Goal: Transaction & Acquisition: Purchase product/service

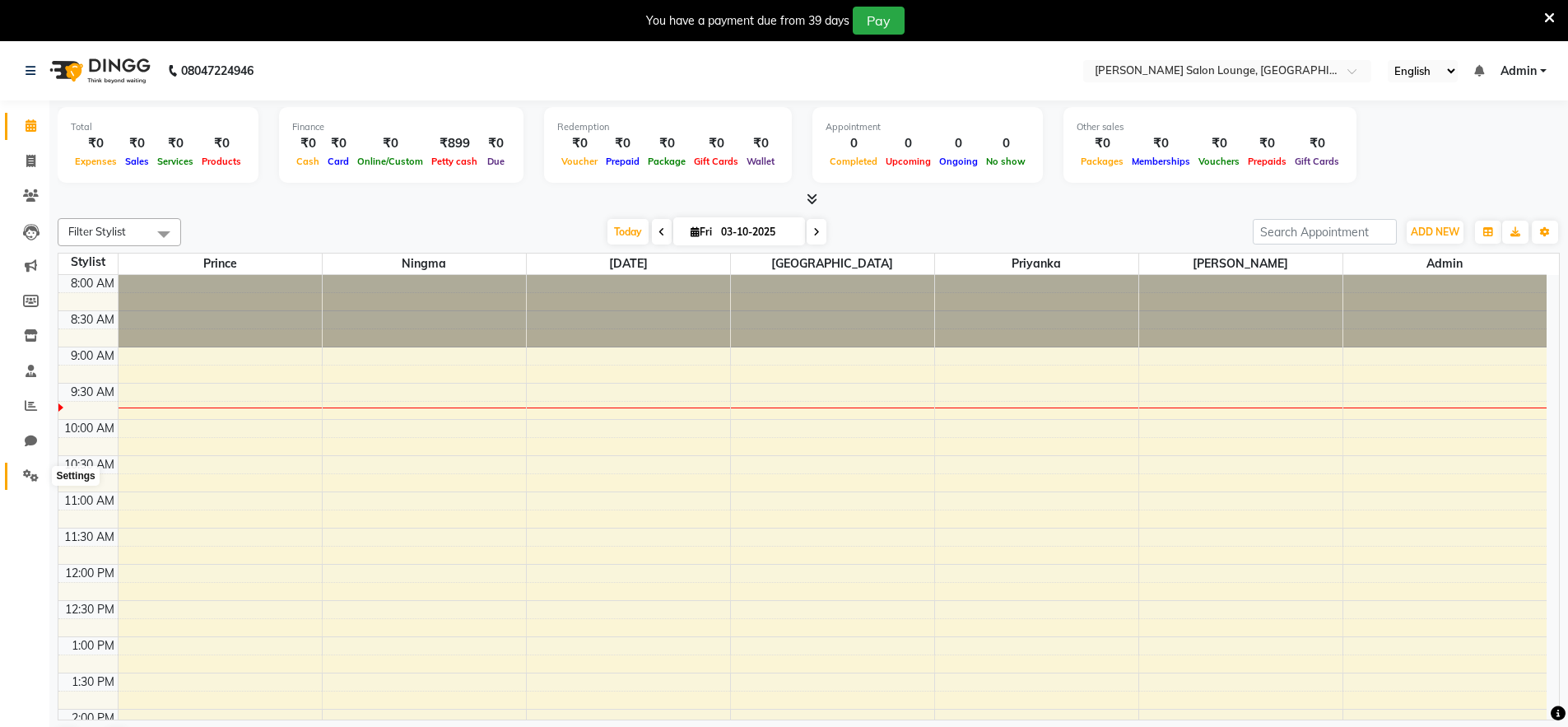
click at [33, 478] on icon at bounding box center [30, 475] width 16 height 12
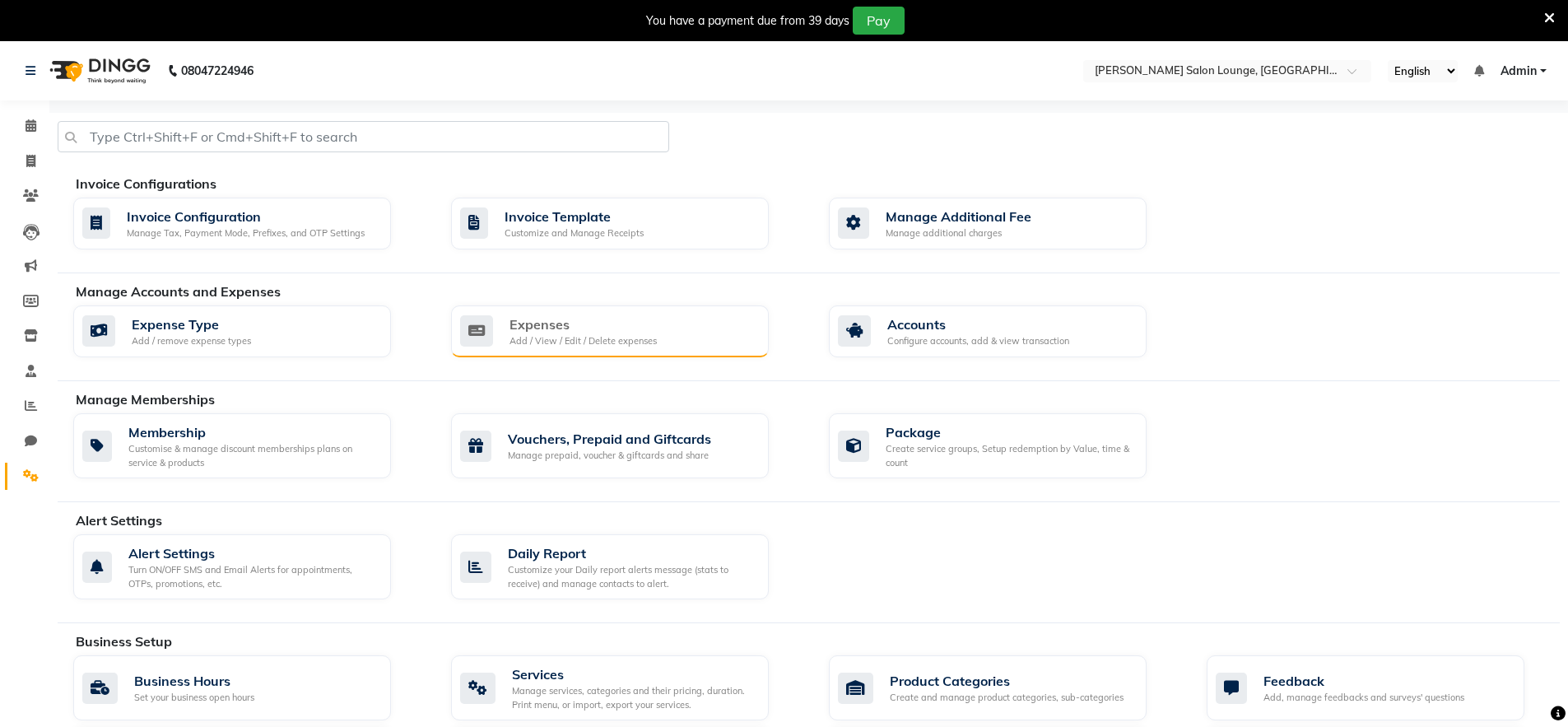
click at [622, 329] on div "Expenses" at bounding box center [583, 324] width 147 height 20
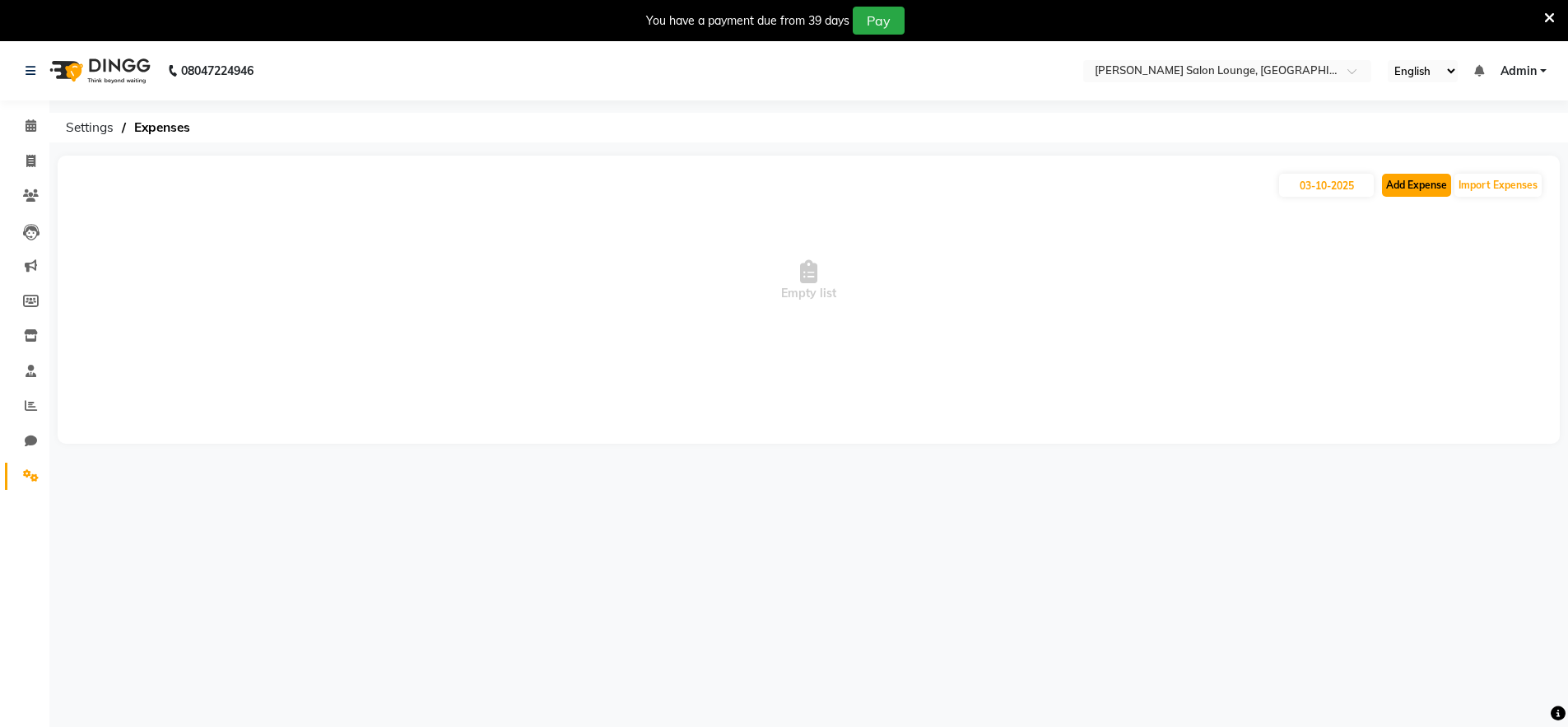
click at [1426, 177] on button "Add Expense" at bounding box center [1416, 185] width 69 height 23
select select "1"
select select "8135"
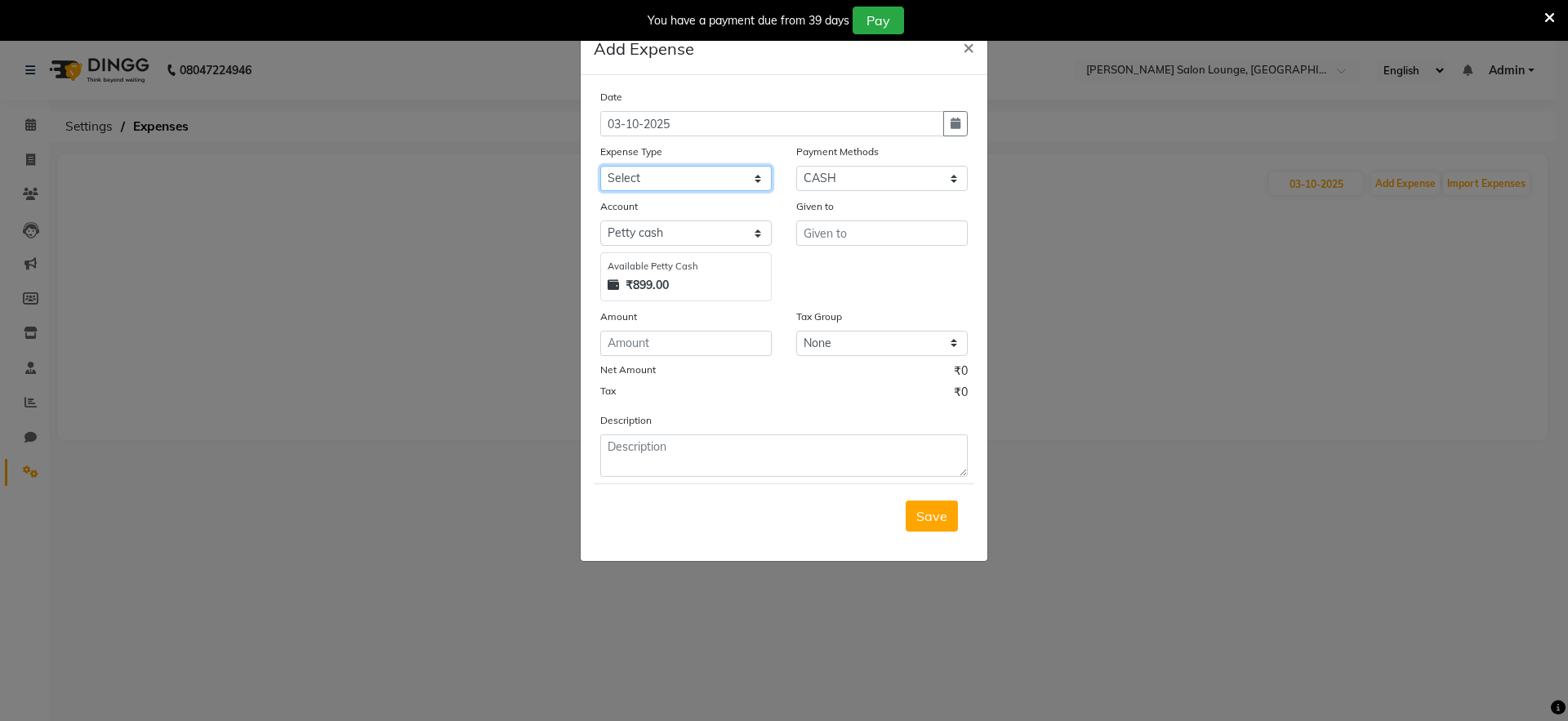
click at [698, 176] on select "Select Advance Salary Bank charges Car maintenance Cash transfer to bank Cash t…" at bounding box center [686, 178] width 172 height 25
select select "24430"
click at [601, 166] on select "Select Advance Salary Bank charges Car maintenance Cash transfer to bank Cash t…" at bounding box center [686, 178] width 172 height 25
click at [839, 234] on input "text" at bounding box center [882, 233] width 172 height 25
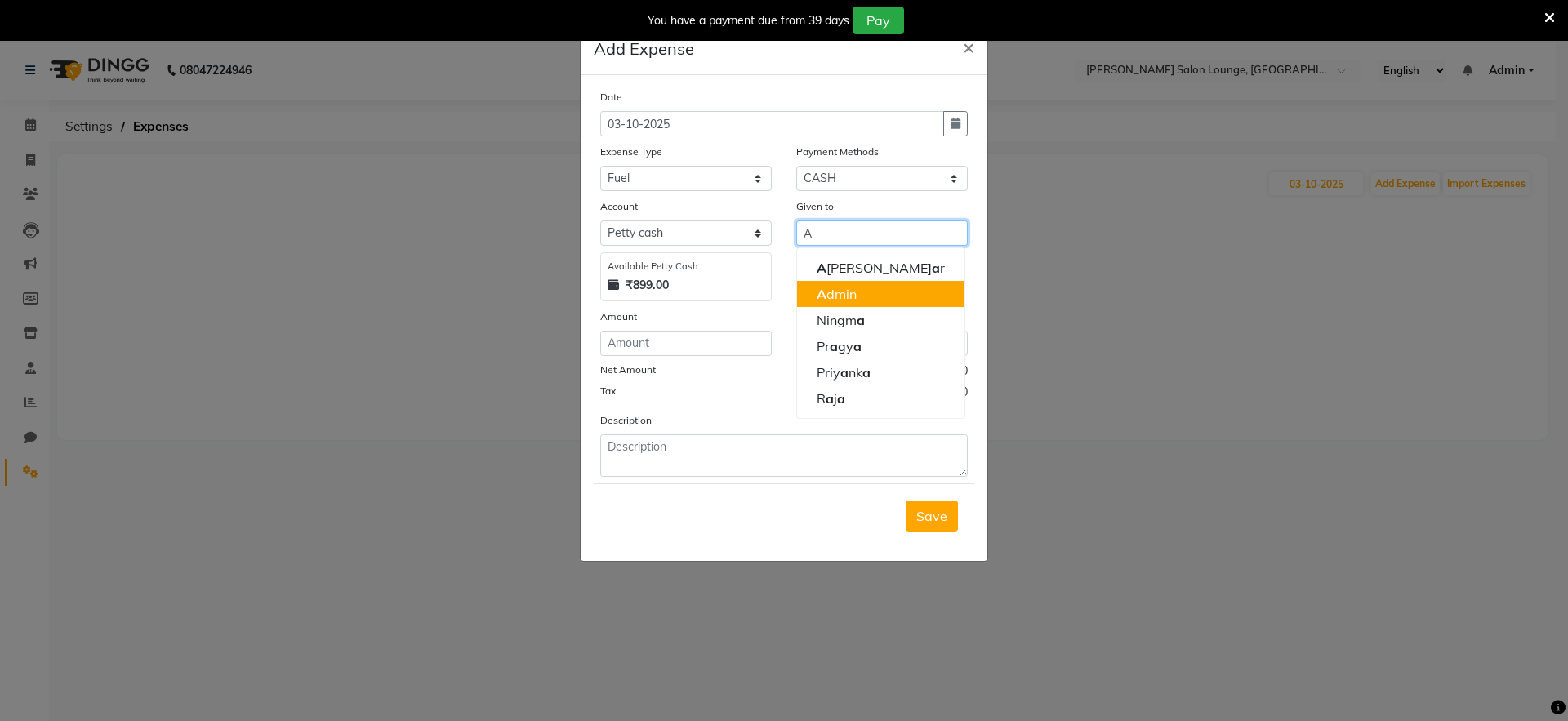
click at [860, 298] on button "A dmin" at bounding box center [880, 294] width 168 height 26
type input "Admin"
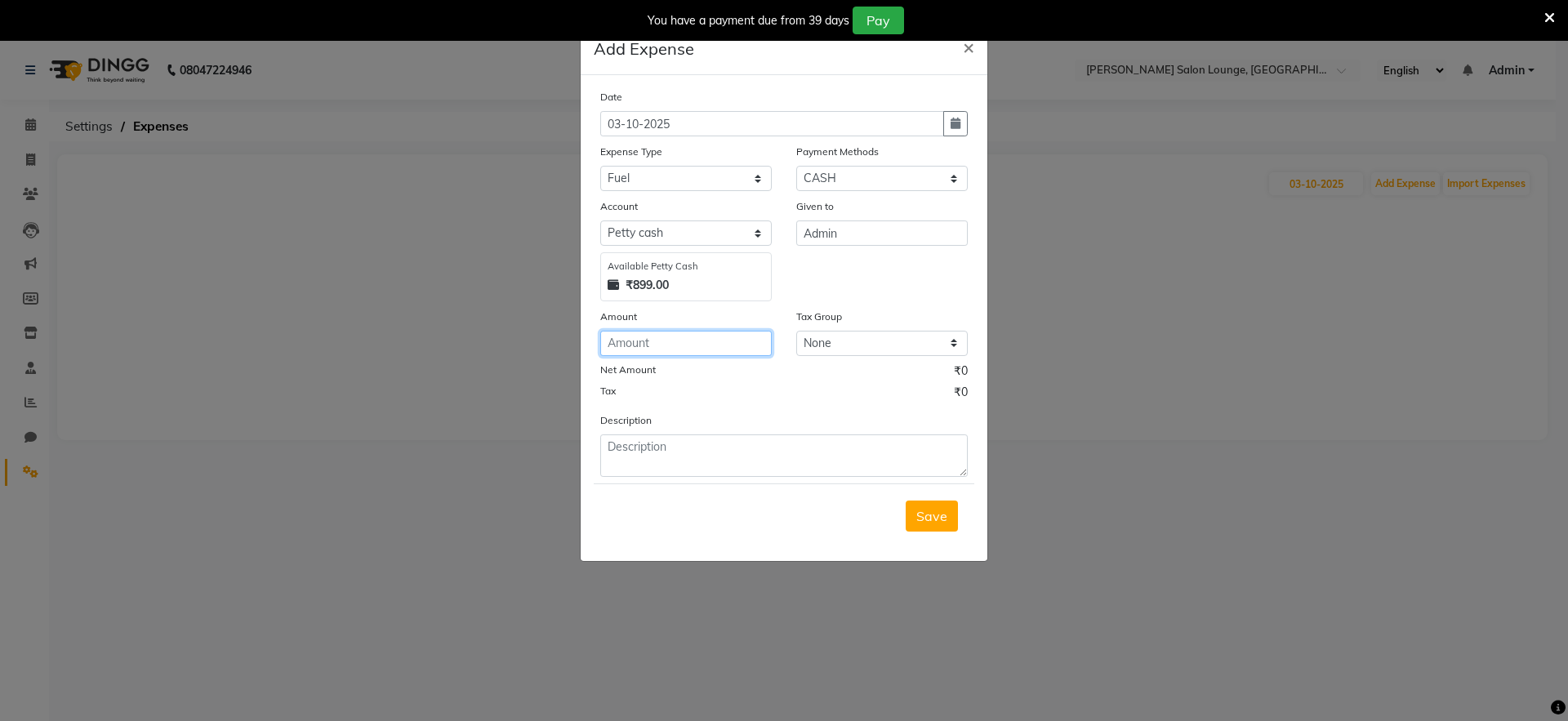
click at [689, 340] on input "number" at bounding box center [686, 343] width 172 height 25
type input "210"
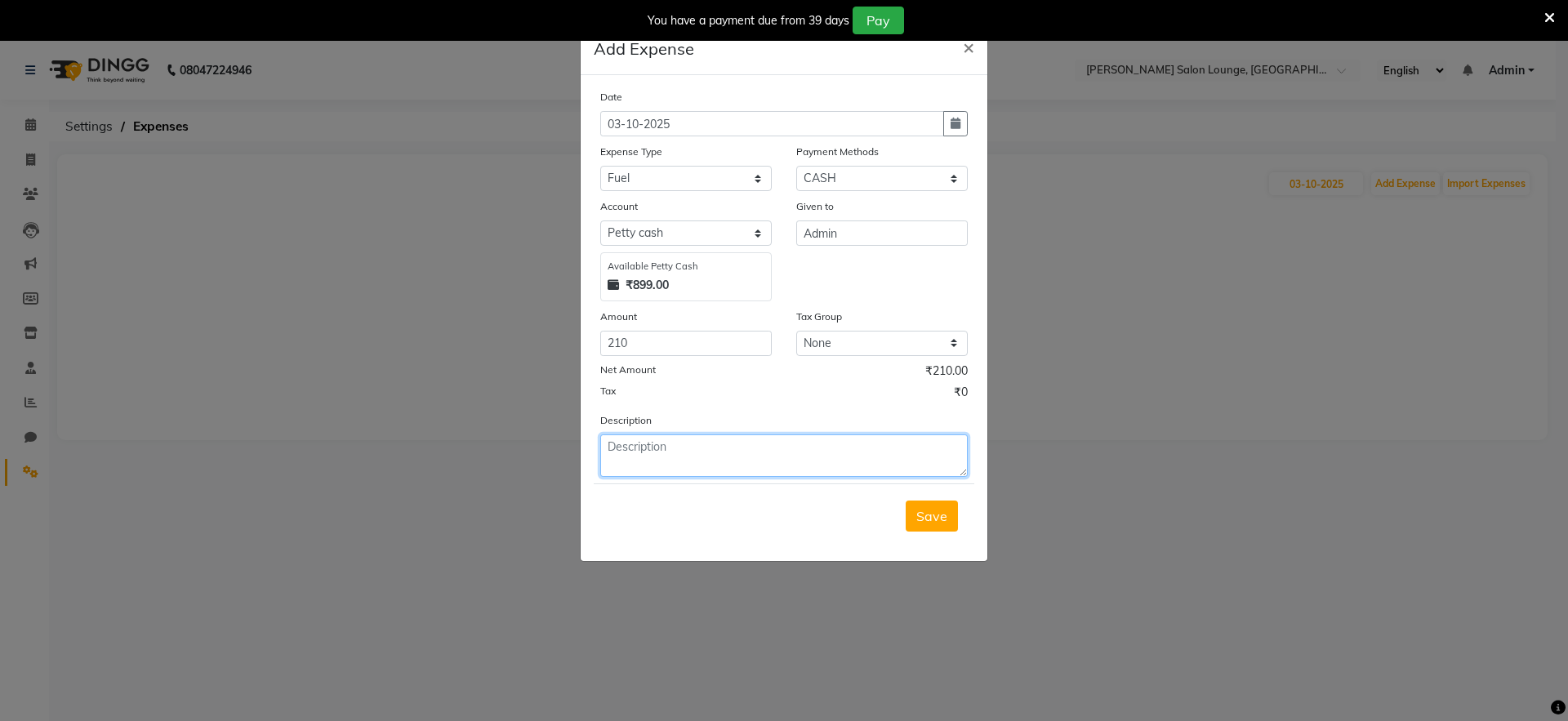
click at [781, 456] on textarea at bounding box center [784, 456] width 368 height 42
type textarea "Fuel In Scooty"
click at [936, 520] on span "Save" at bounding box center [931, 516] width 31 height 16
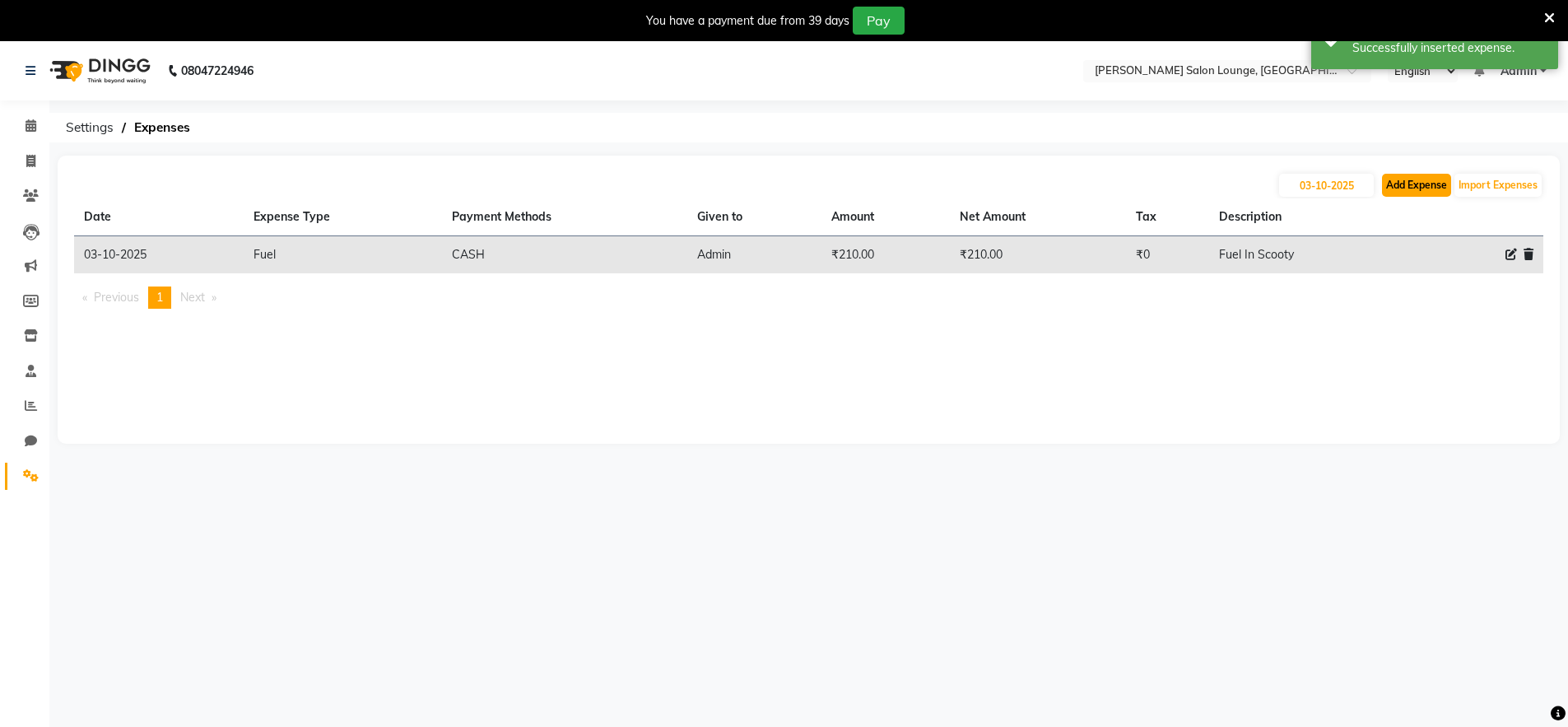
click at [1397, 186] on button "Add Expense" at bounding box center [1416, 185] width 69 height 23
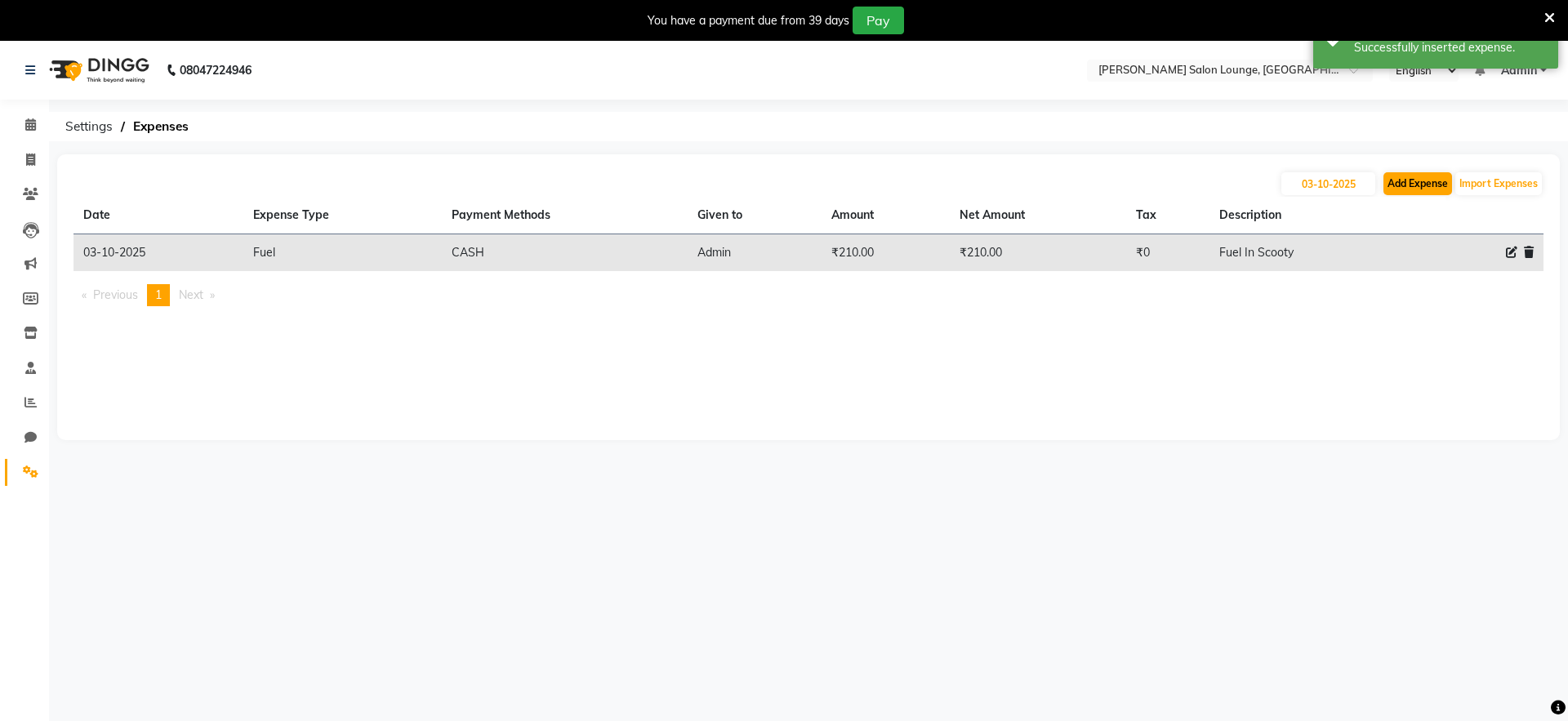
select select "1"
select select "8135"
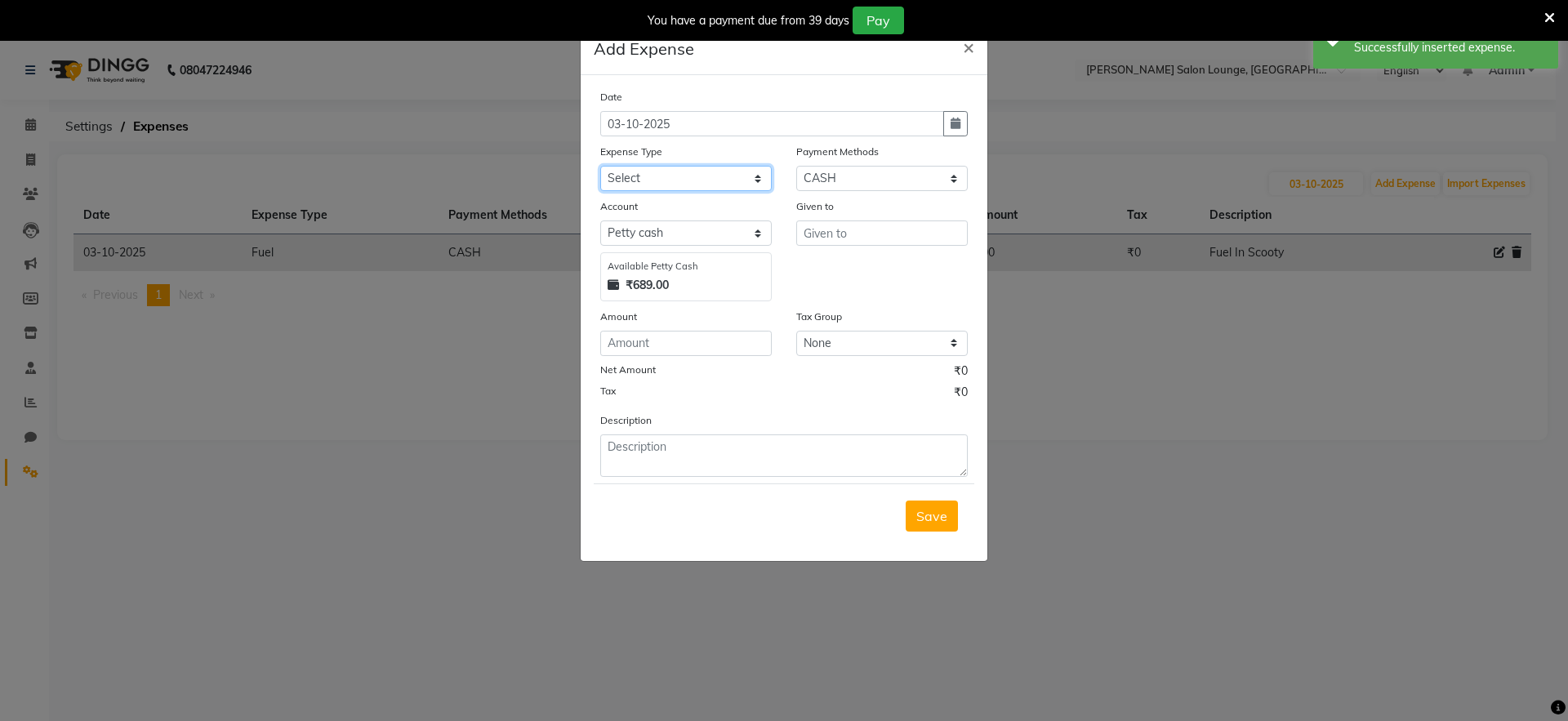
click at [722, 181] on select "Select Advance Salary Bank charges Car maintenance Cash transfer to bank Cash t…" at bounding box center [686, 178] width 172 height 25
select select "24420"
click at [601, 166] on select "Select Advance Salary Bank charges Car maintenance Cash transfer to bank Cash t…" at bounding box center [686, 178] width 172 height 25
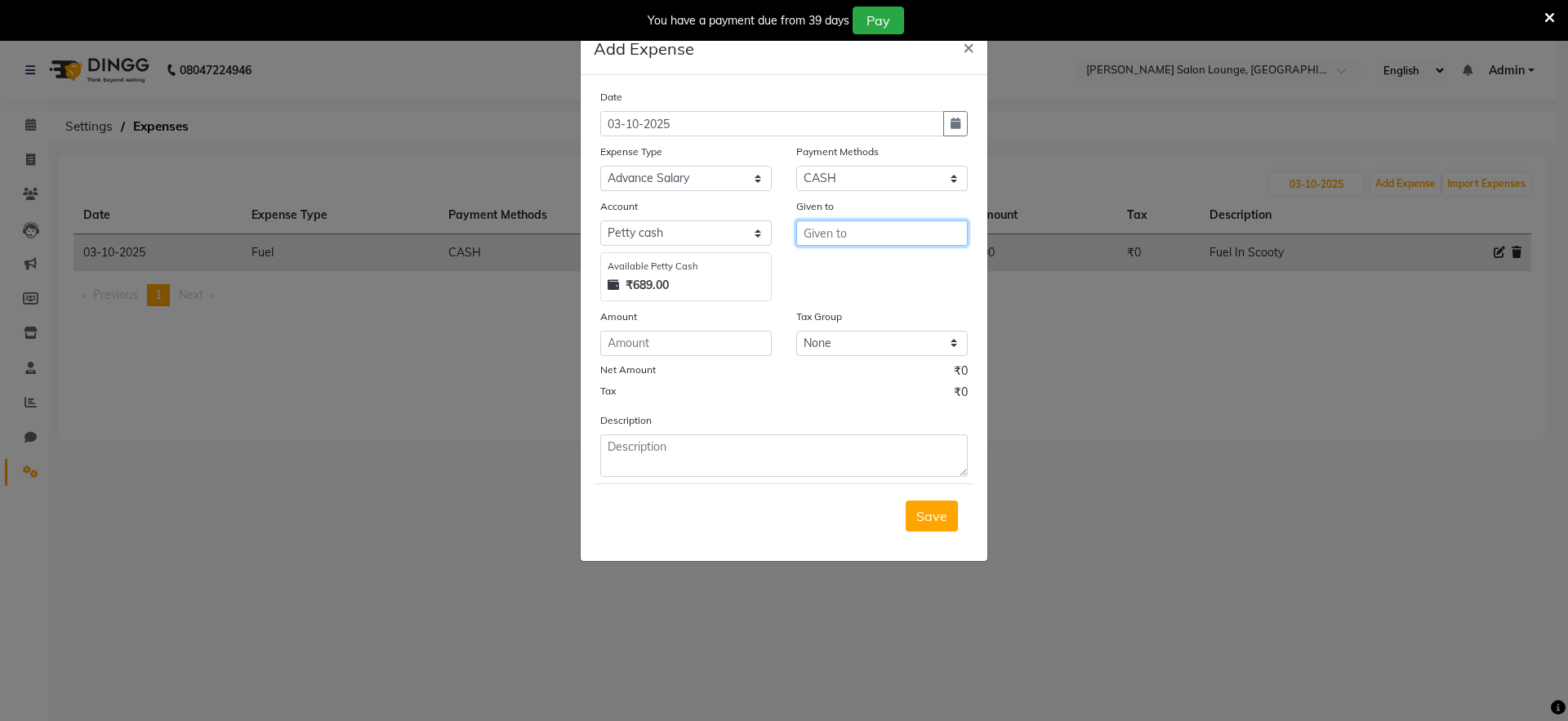
click at [869, 235] on input "text" at bounding box center [882, 233] width 172 height 25
click at [873, 233] on input "text" at bounding box center [882, 233] width 172 height 25
click at [863, 291] on button "P rince" at bounding box center [873, 294] width 154 height 26
type input "Prince"
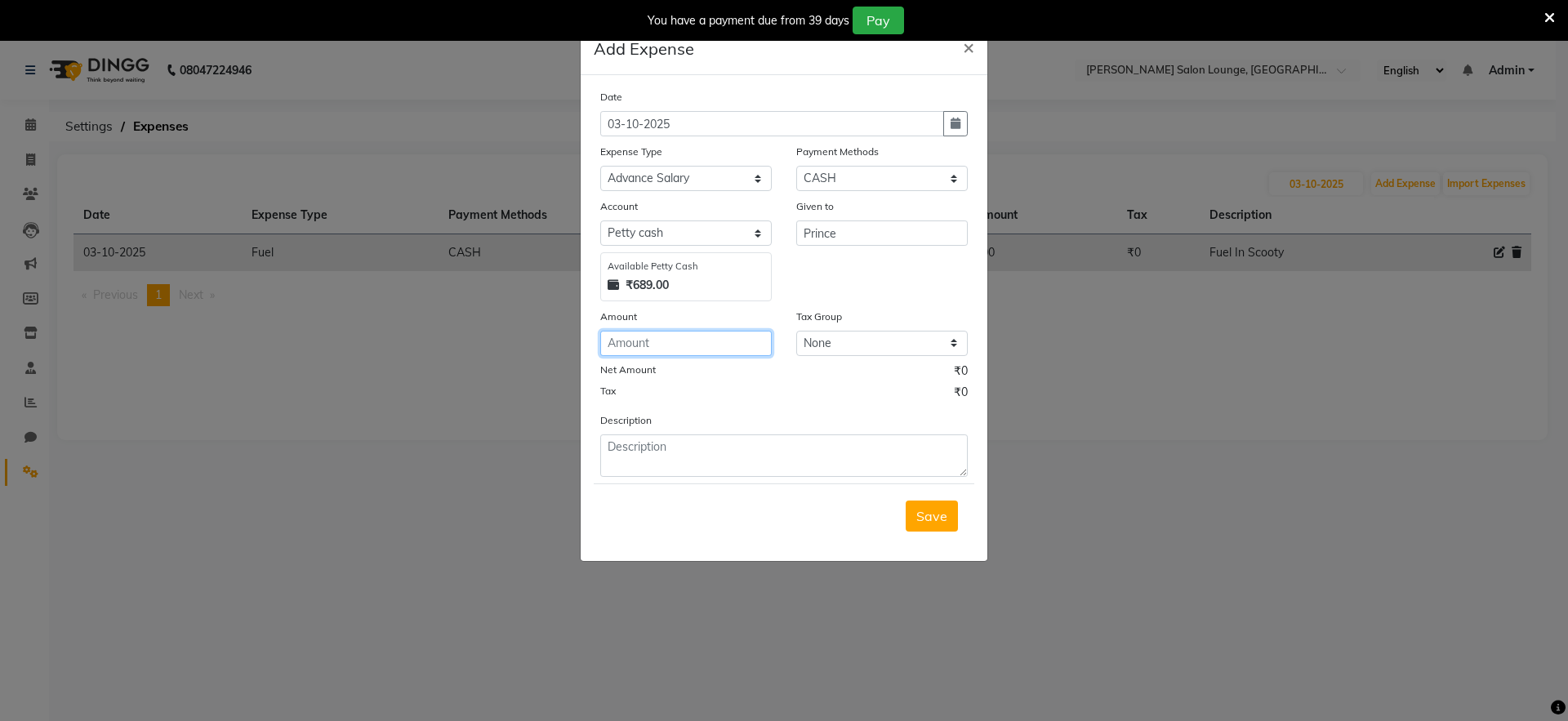
click at [751, 339] on input "number" at bounding box center [686, 343] width 172 height 25
click at [724, 339] on input "number" at bounding box center [686, 343] width 172 height 25
type input "100"
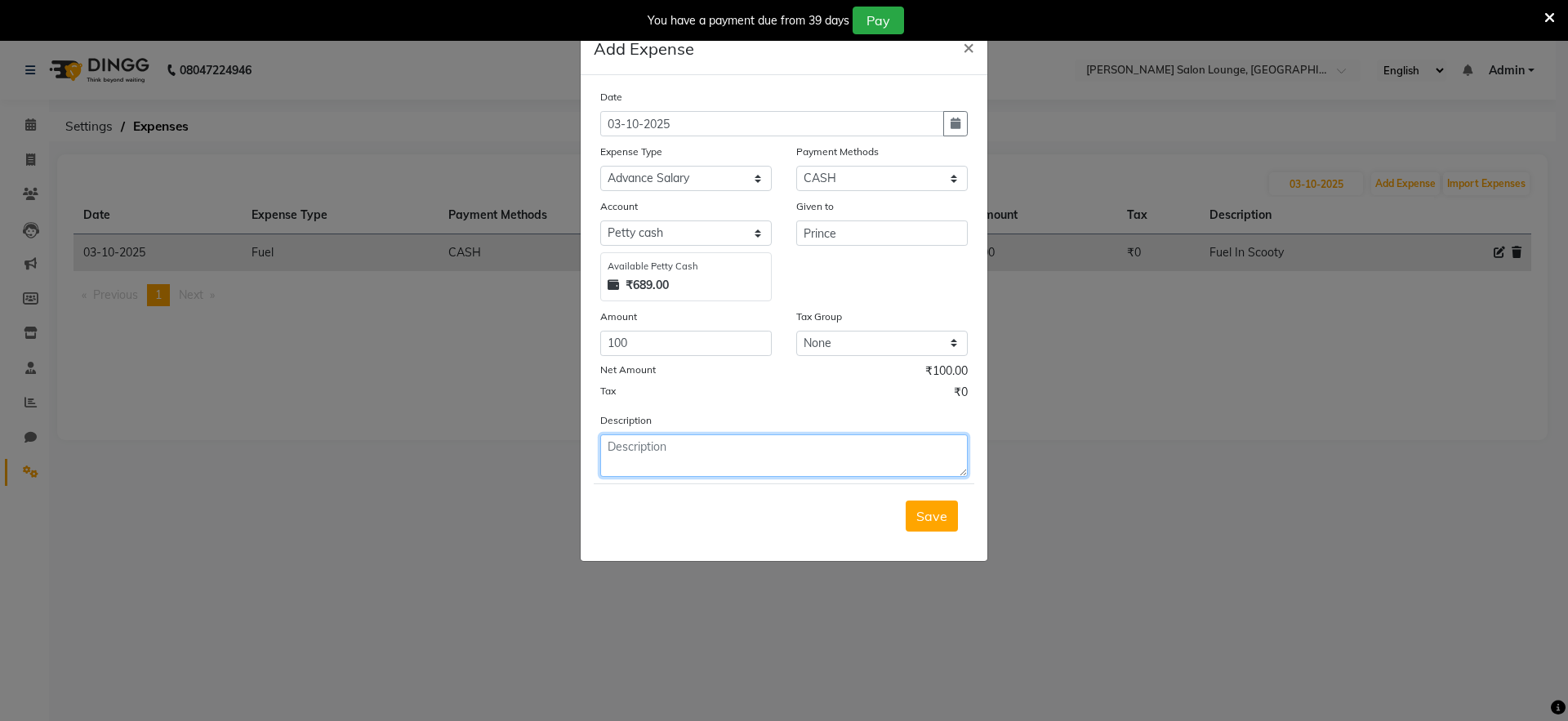
click at [752, 455] on textarea at bounding box center [784, 456] width 368 height 42
type textarea "Adv.salary"
click at [949, 507] on button "Save" at bounding box center [931, 516] width 52 height 31
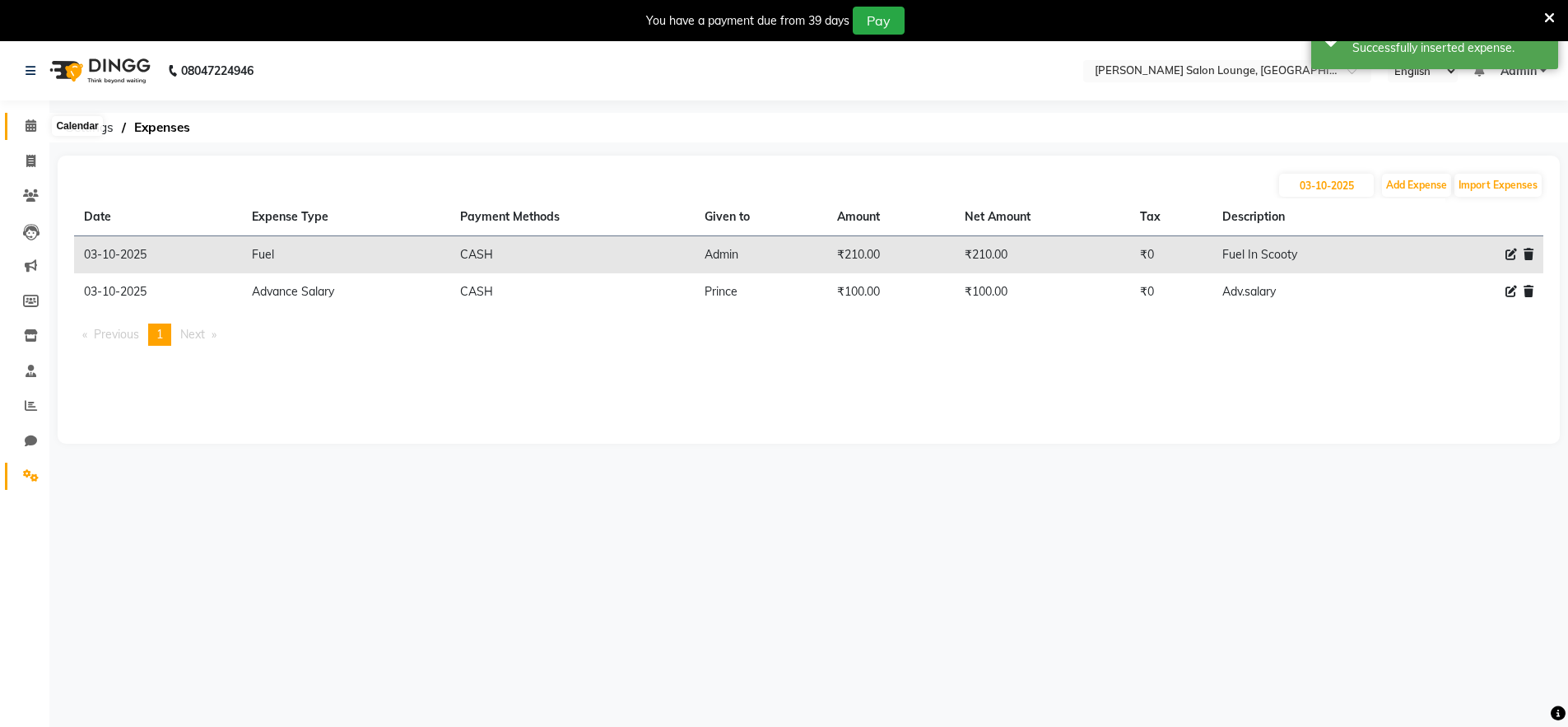
drag, startPoint x: 28, startPoint y: 127, endPoint x: 35, endPoint y: 133, distance: 9.2
click at [29, 127] on icon at bounding box center [30, 125] width 11 height 12
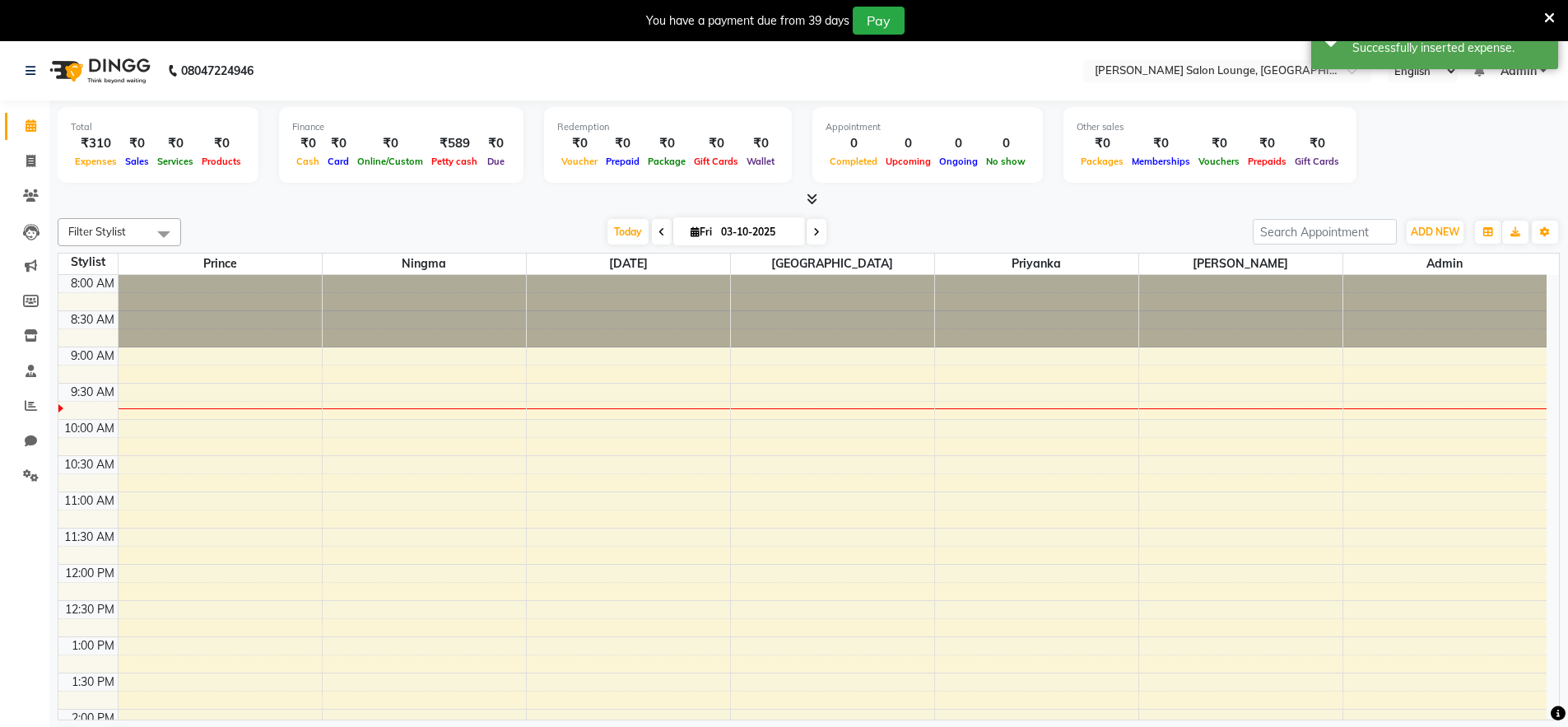
click at [351, 220] on div "[DATE] [DATE]" at bounding box center [716, 232] width 1055 height 25
click at [1550, 19] on icon at bounding box center [1549, 18] width 11 height 15
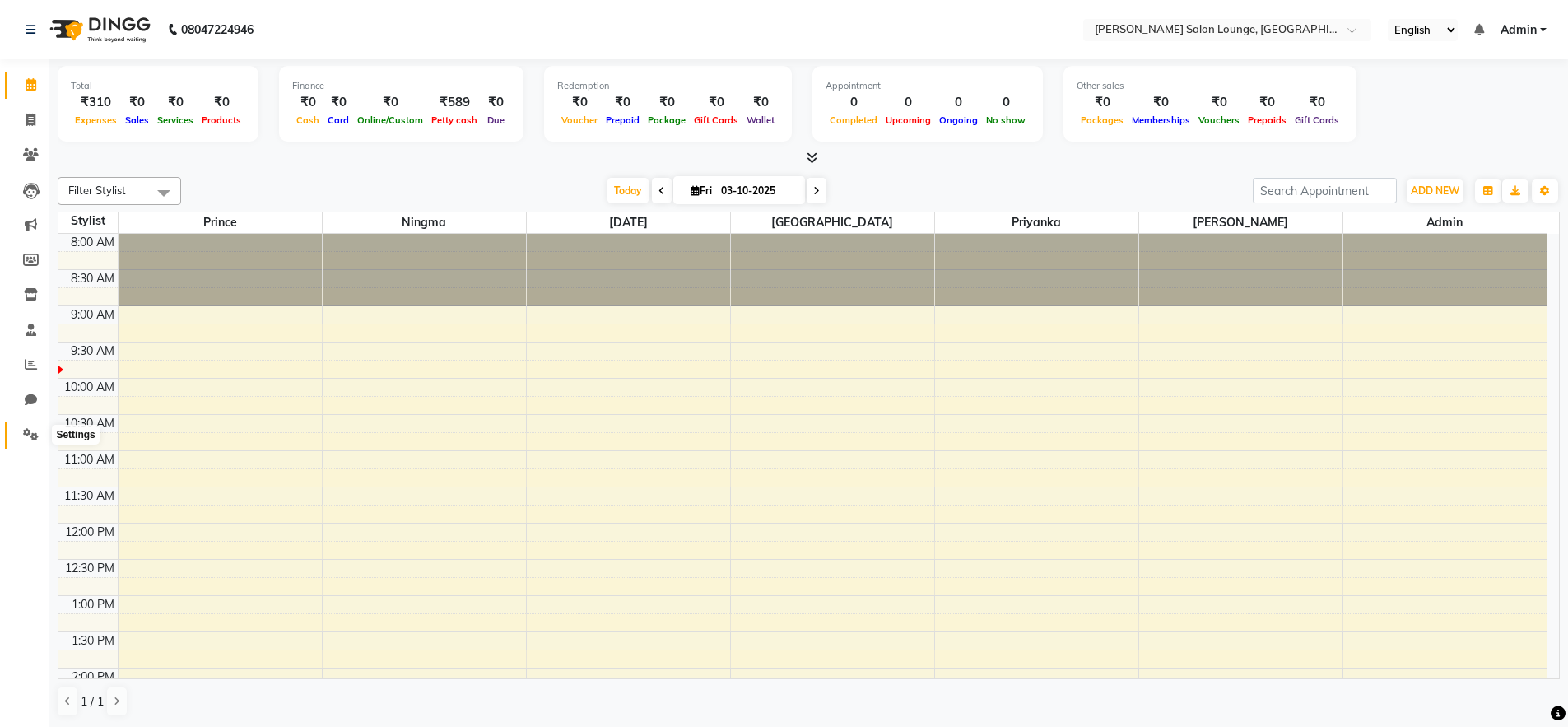
click at [36, 440] on icon at bounding box center [30, 434] width 16 height 12
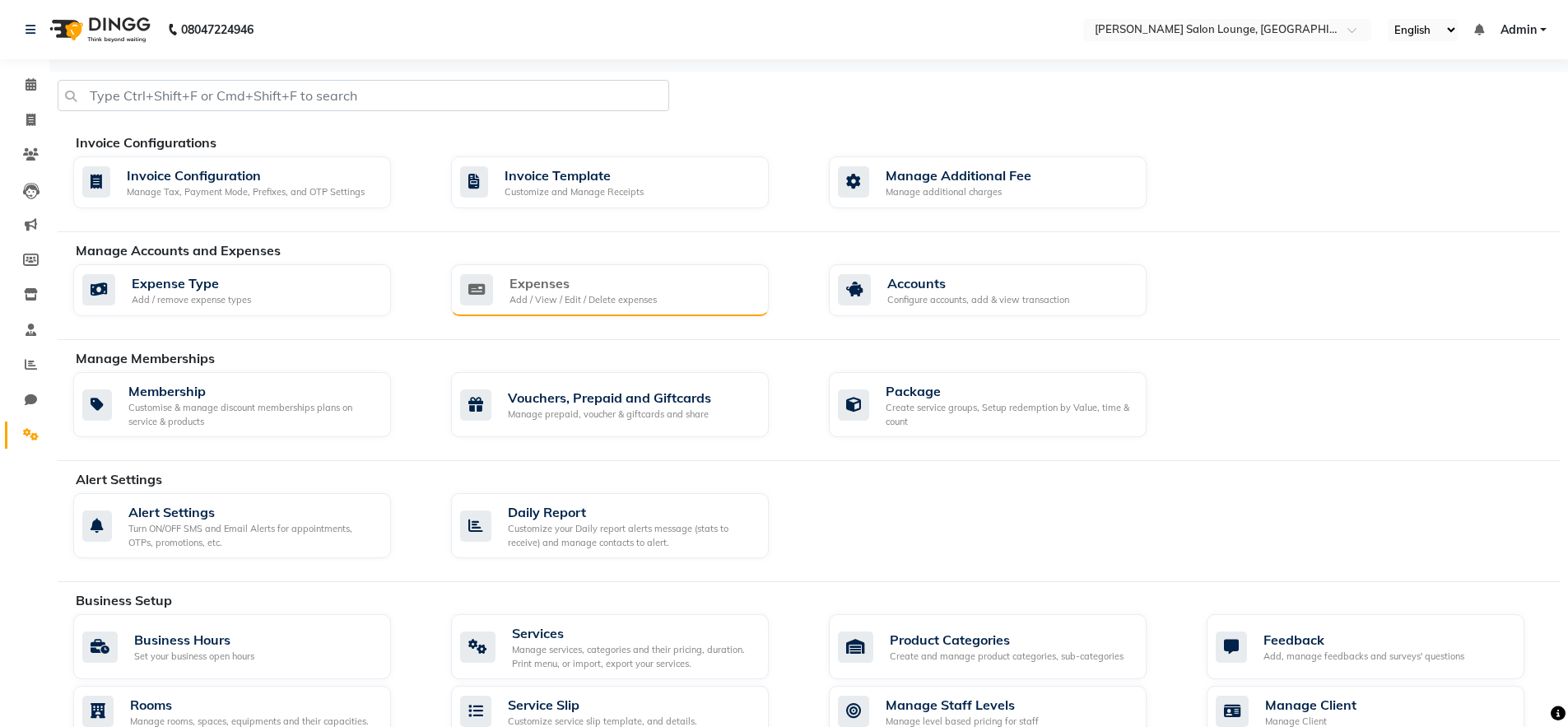
click at [602, 293] on div "Add / View / Edit / Delete expenses" at bounding box center [583, 300] width 147 height 14
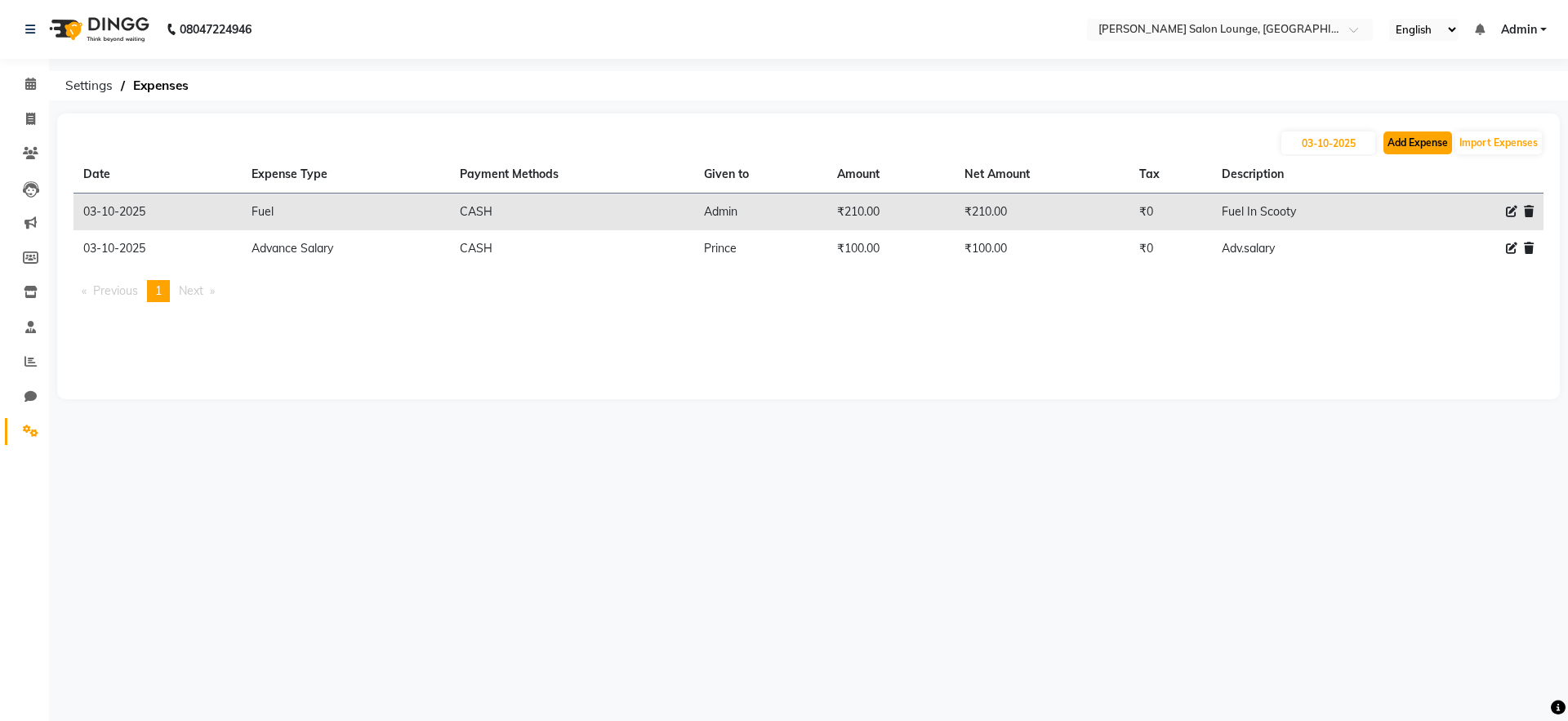
click at [1408, 137] on button "Add Expense" at bounding box center [1418, 143] width 69 height 23
select select "1"
select select "8135"
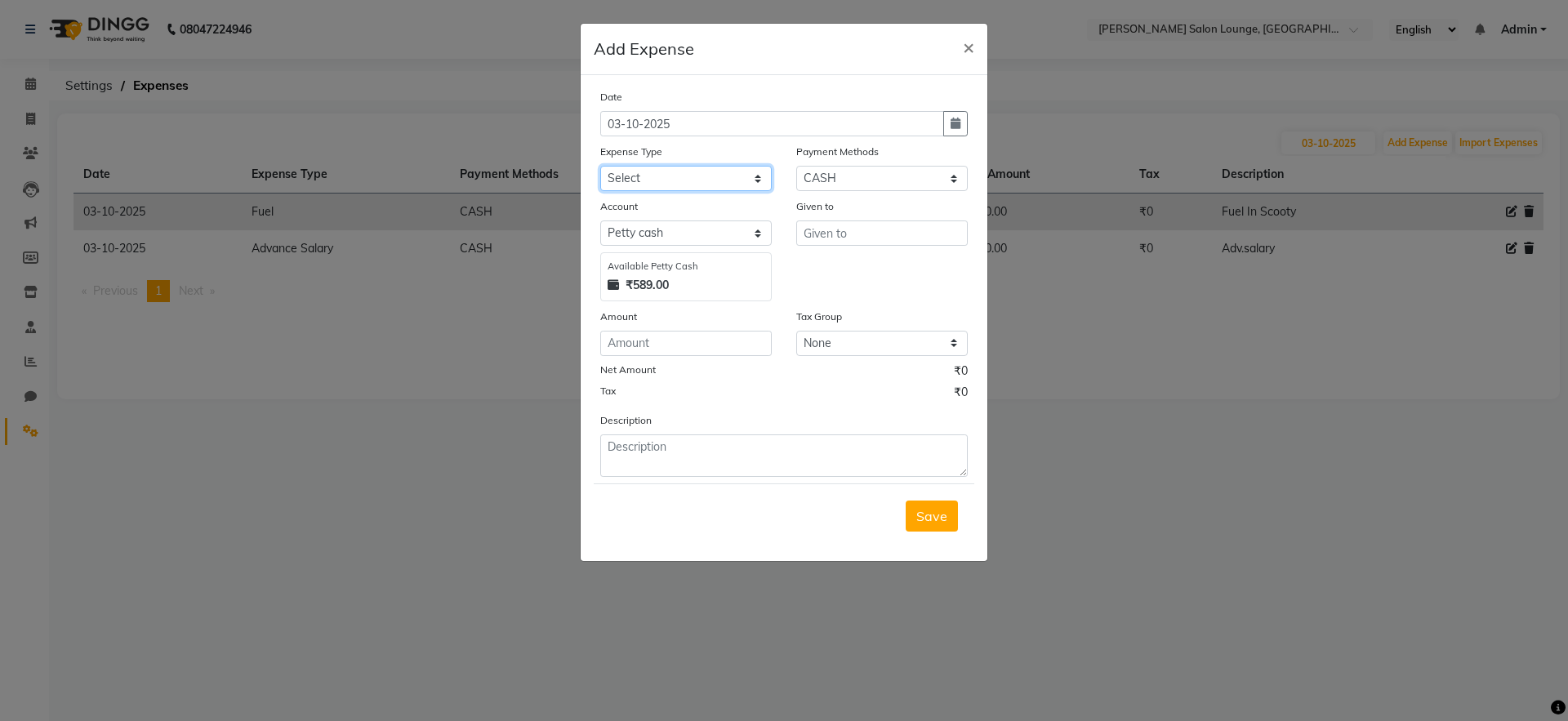
click at [656, 174] on select "Select Advance Salary Bank charges Car maintenance Cash transfer to bank Cash t…" at bounding box center [686, 178] width 172 height 25
select select "24414"
click at [601, 166] on select "Select Advance Salary Bank charges Car maintenance Cash transfer to bank Cash t…" at bounding box center [686, 178] width 172 height 25
click at [855, 241] on input "text" at bounding box center [882, 233] width 172 height 25
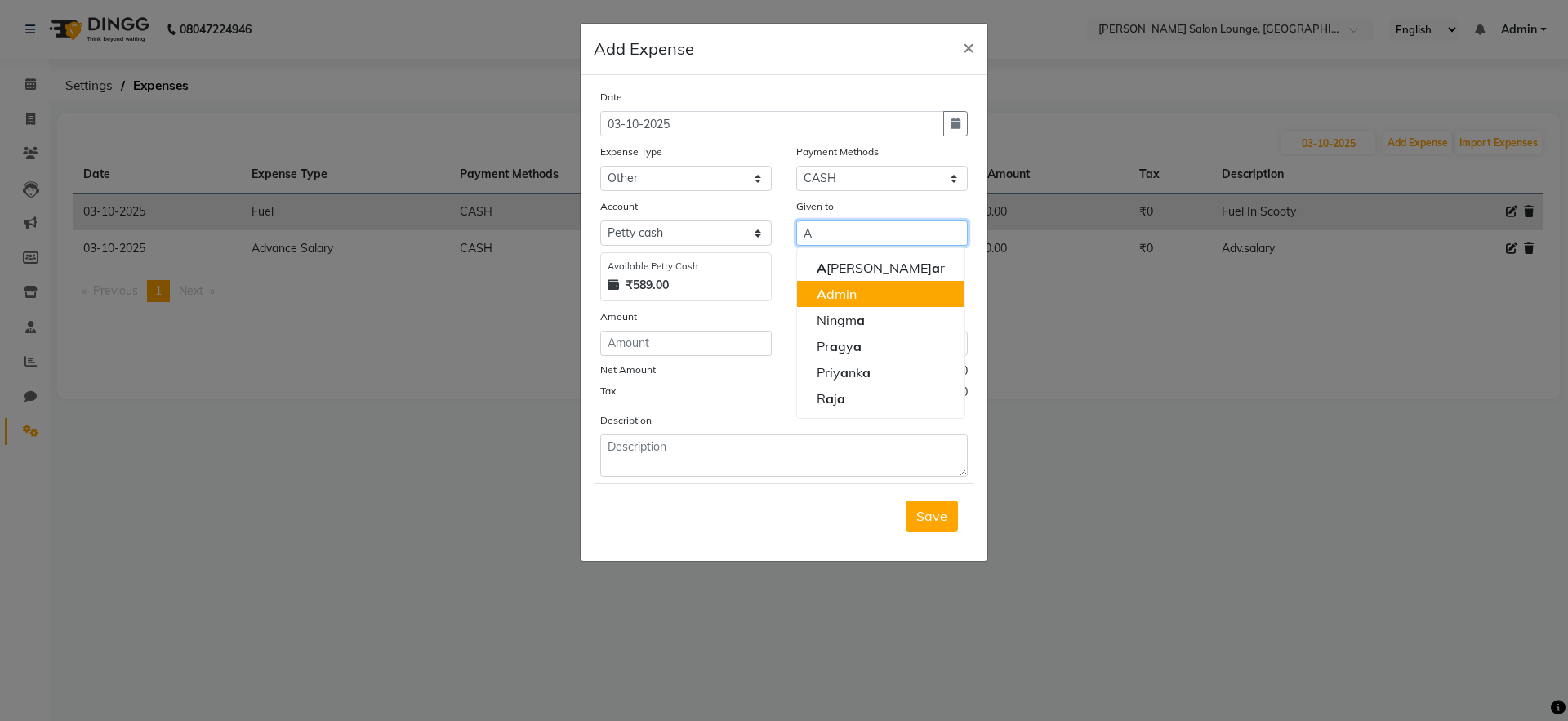
click at [866, 294] on button "A dmin" at bounding box center [880, 294] width 168 height 26
type input "Admin"
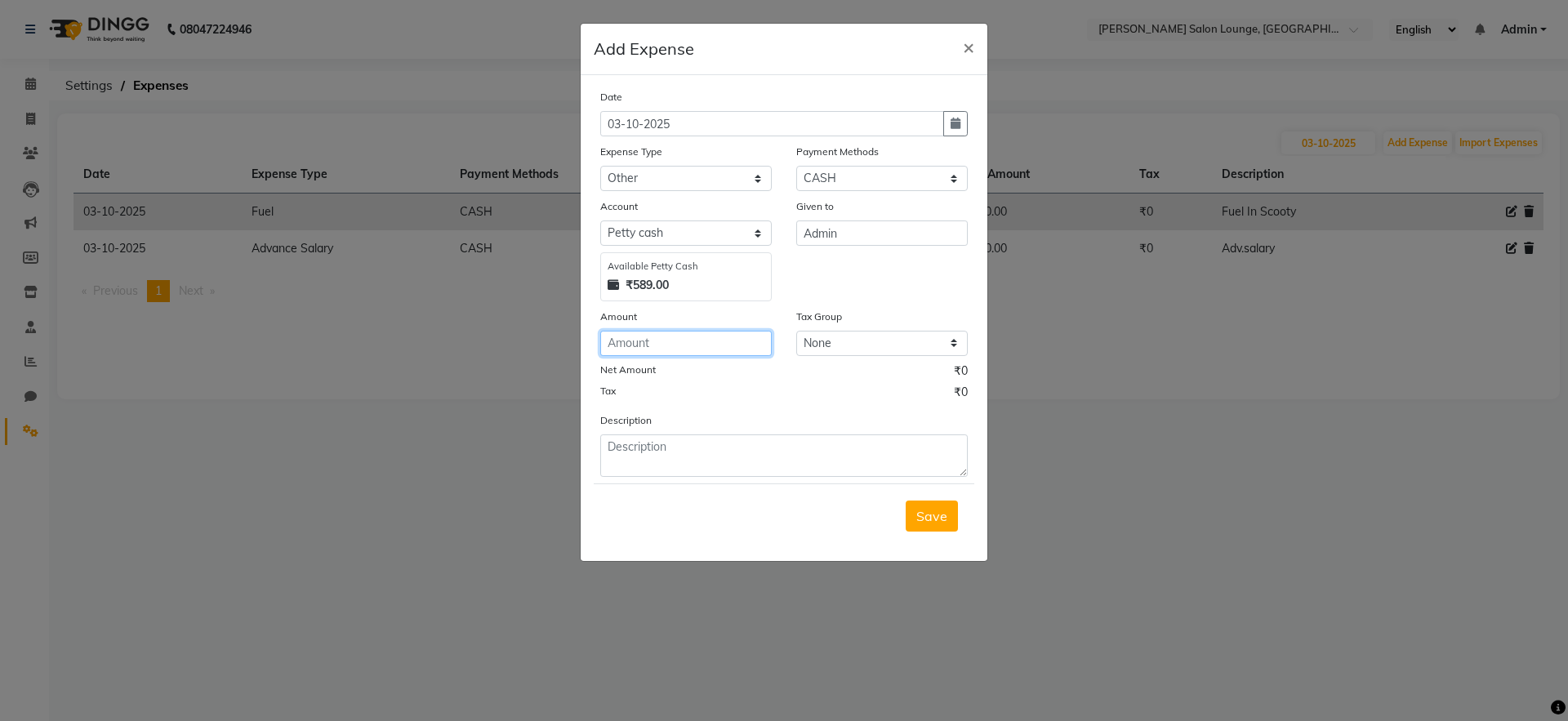
click at [720, 345] on input "number" at bounding box center [686, 343] width 172 height 25
type input "50"
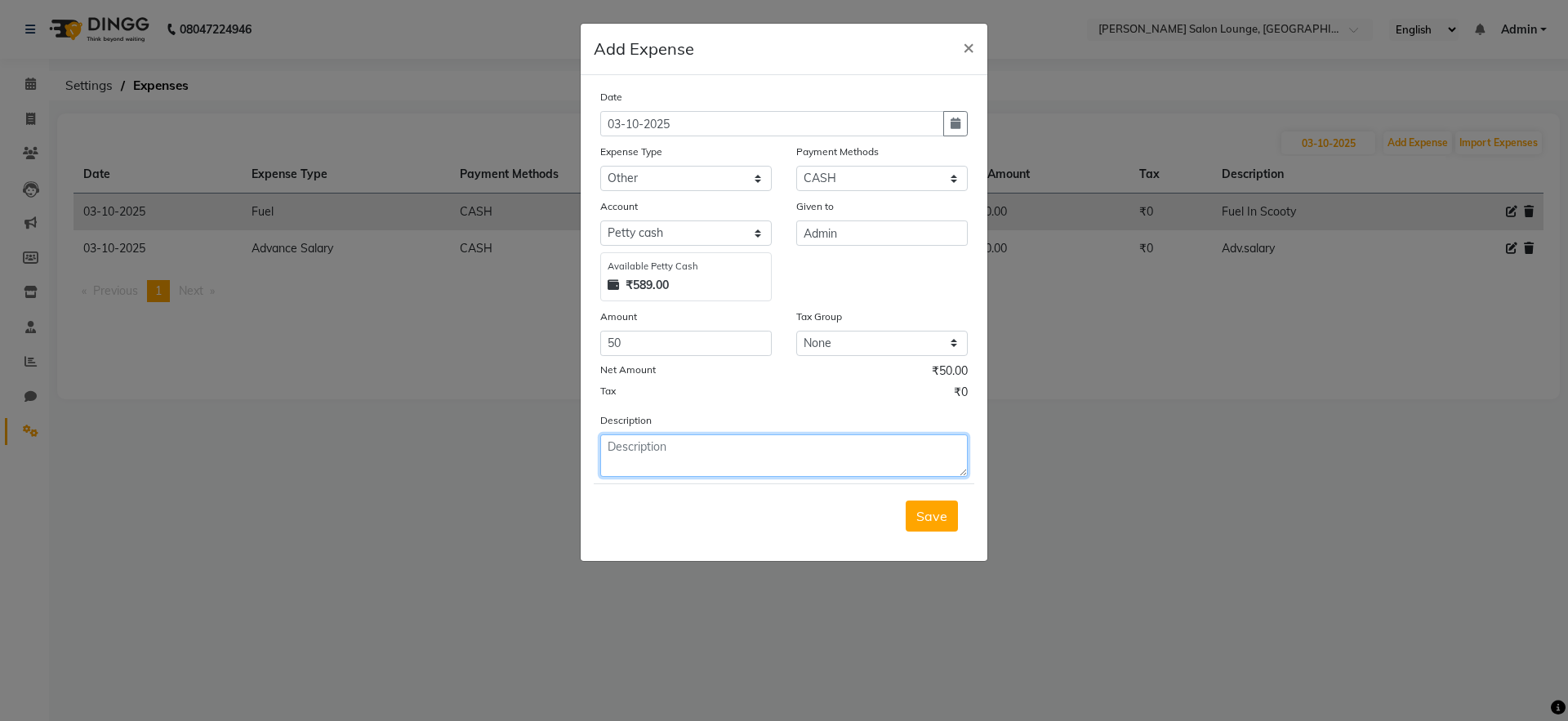
click at [711, 436] on textarea at bounding box center [784, 456] width 368 height 42
type textarea "Auto Fare"
click at [930, 510] on span "Save" at bounding box center [931, 516] width 31 height 16
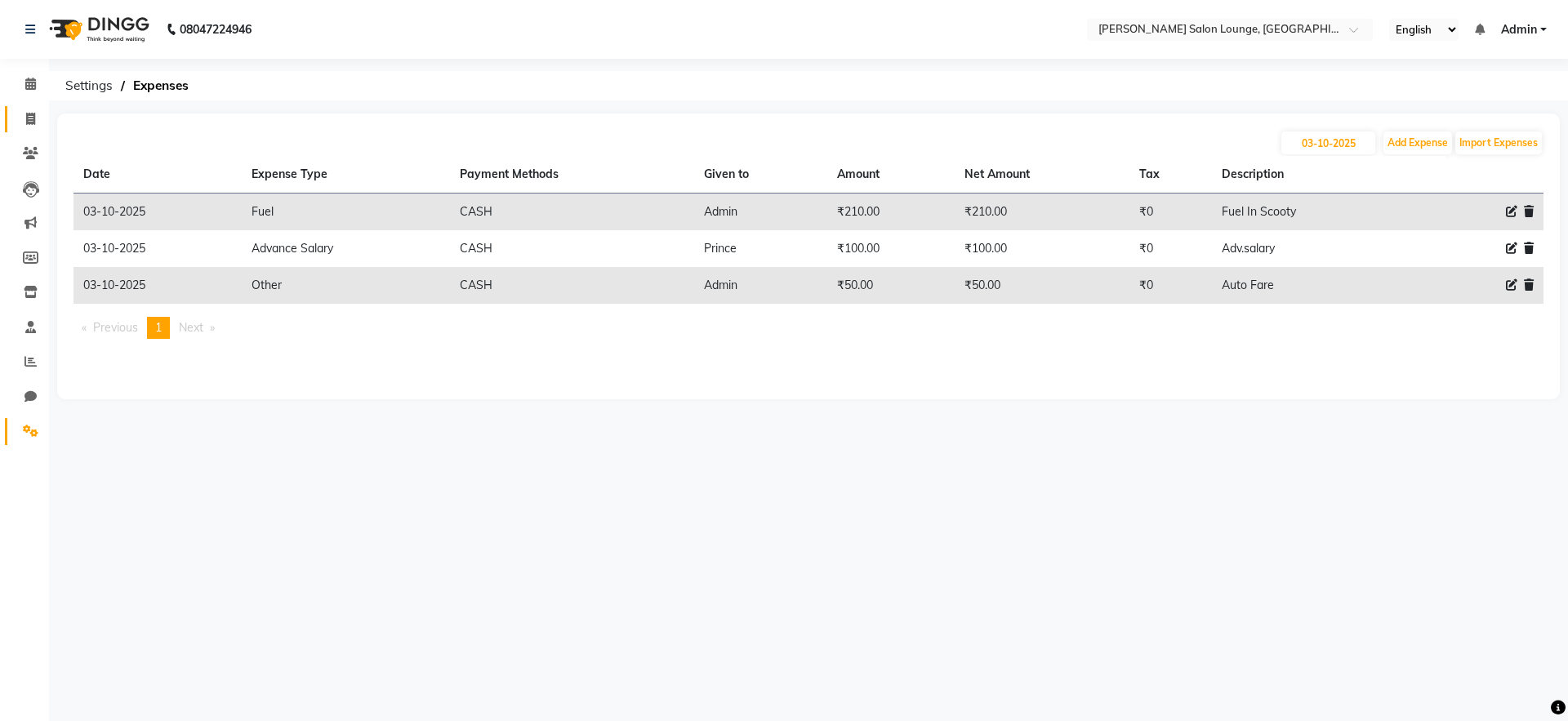
click at [30, 120] on icon at bounding box center [30, 118] width 9 height 12
select select "service"
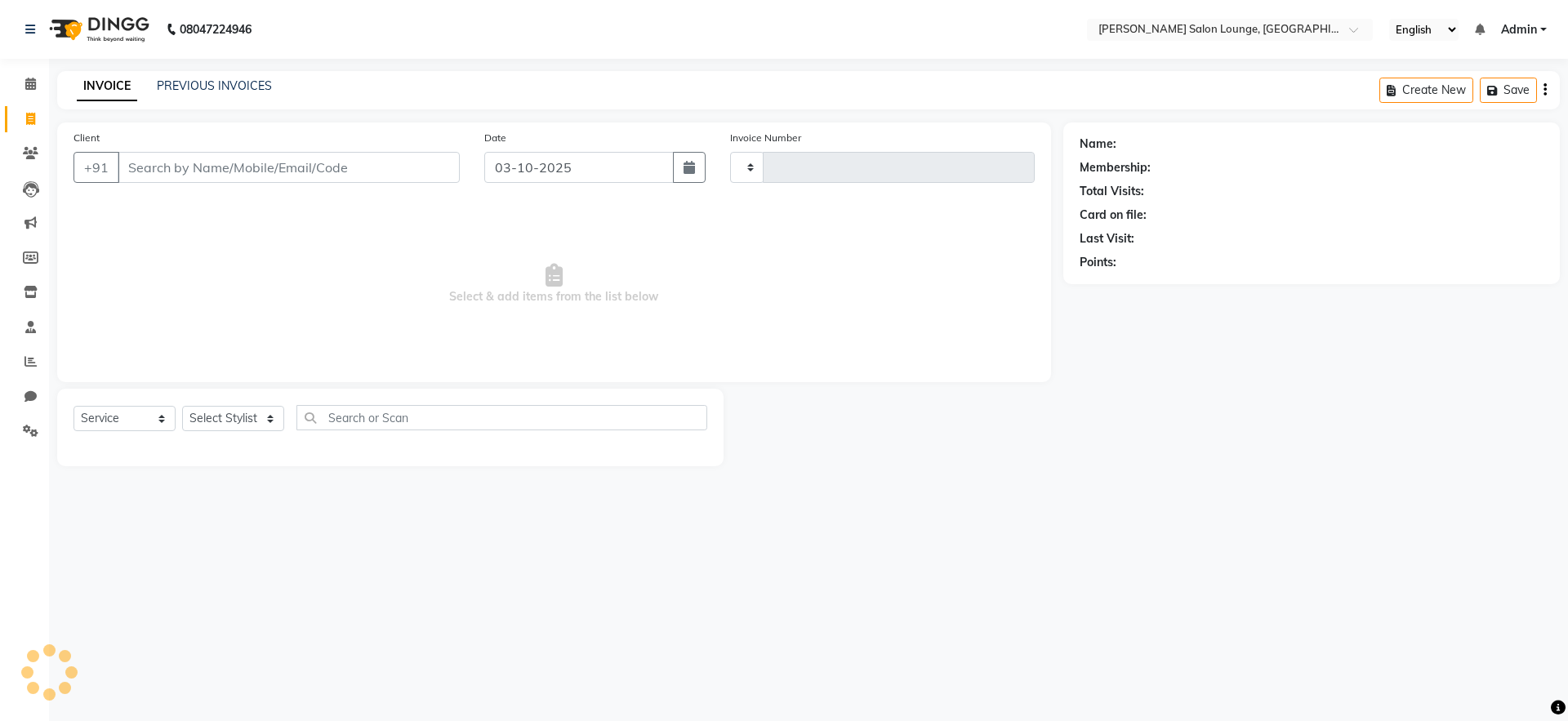
type input "0489"
select select "8909"
click at [31, 433] on icon at bounding box center [30, 430] width 16 height 12
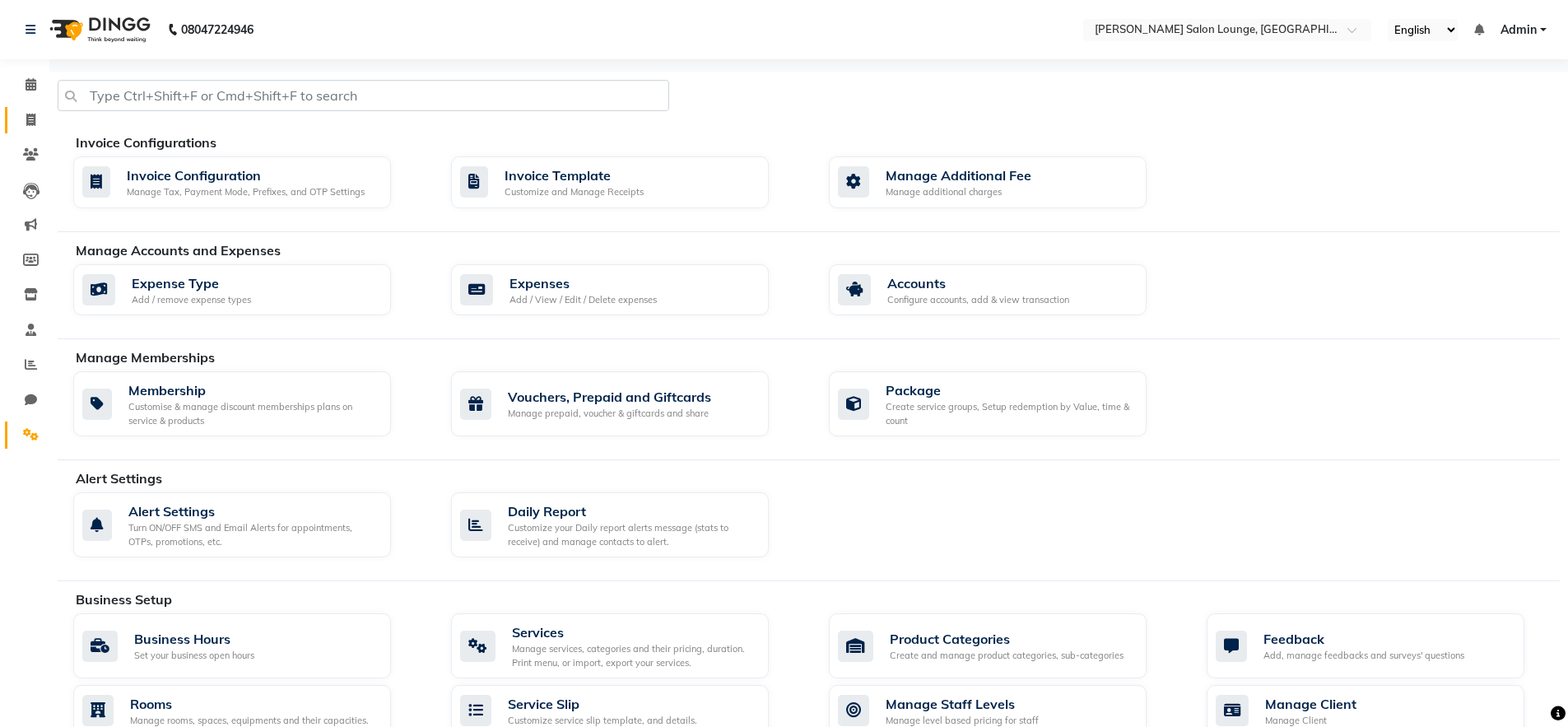
click at [25, 123] on span at bounding box center [30, 120] width 29 height 19
select select "service"
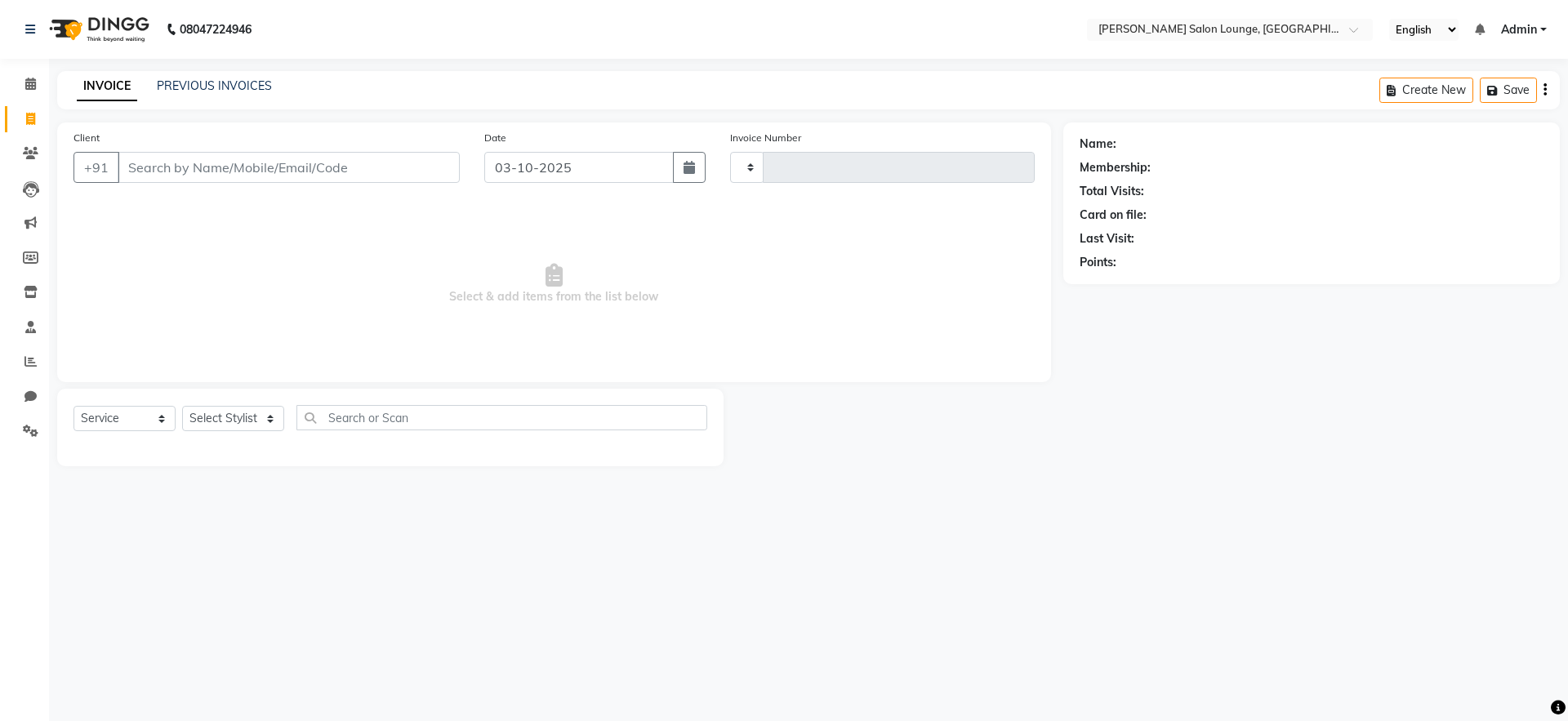
type input "0489"
select select "8909"
click at [183, 167] on input "Client" at bounding box center [288, 167] width 342 height 31
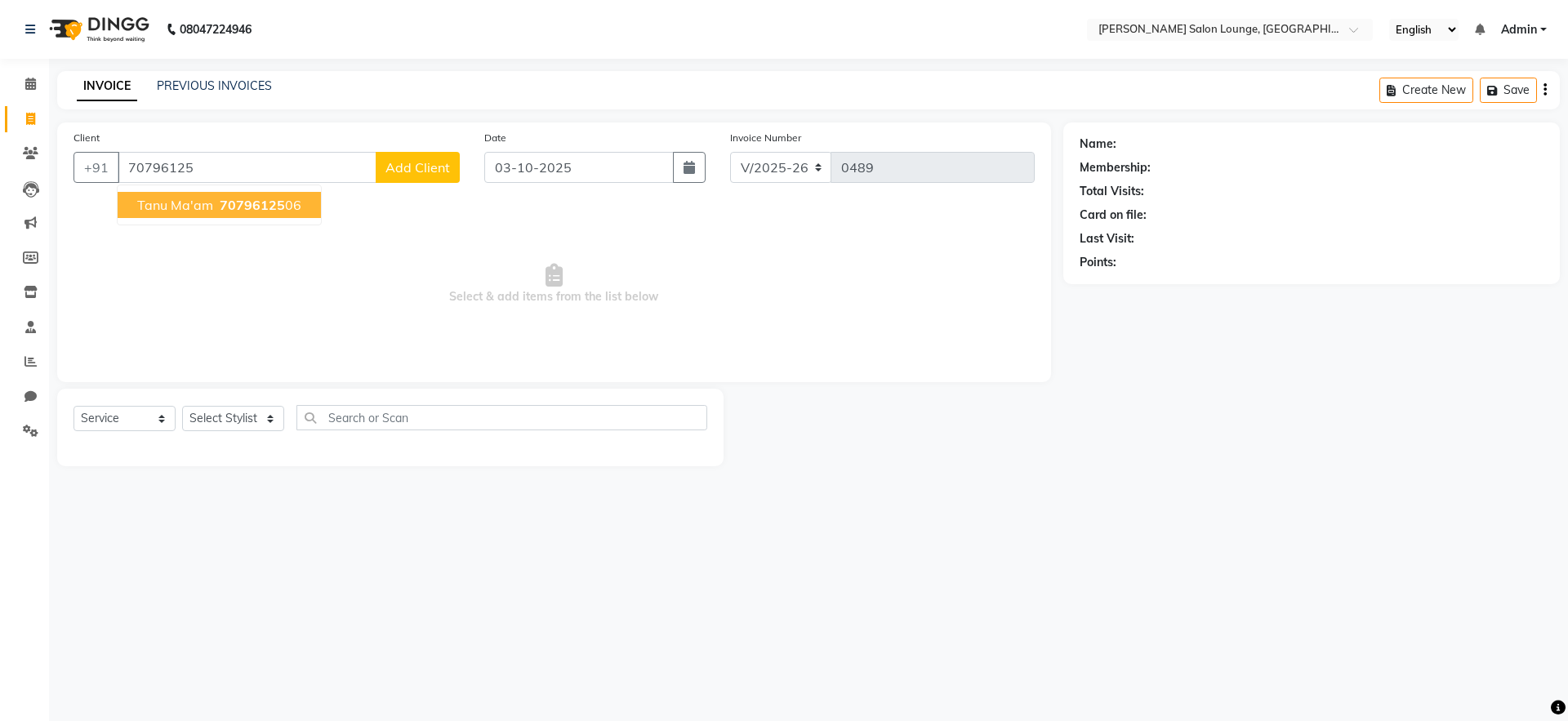
click at [243, 208] on span "70796125" at bounding box center [252, 205] width 65 height 16
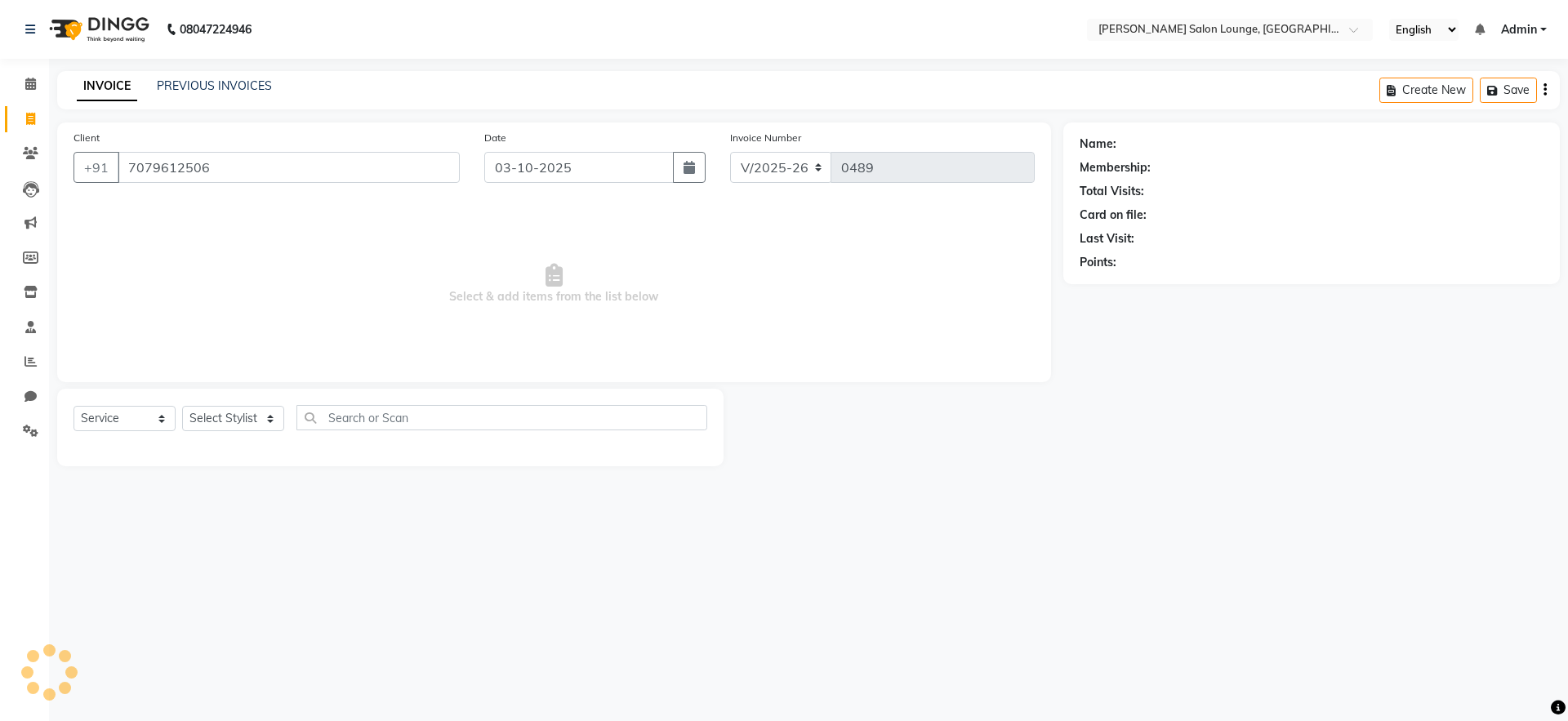
type input "7079612506"
click at [211, 416] on select "Select Stylist [PERSON_NAME] Admin Ningma [PERSON_NAME] [PERSON_NAME][DATE]" at bounding box center [233, 418] width 102 height 25
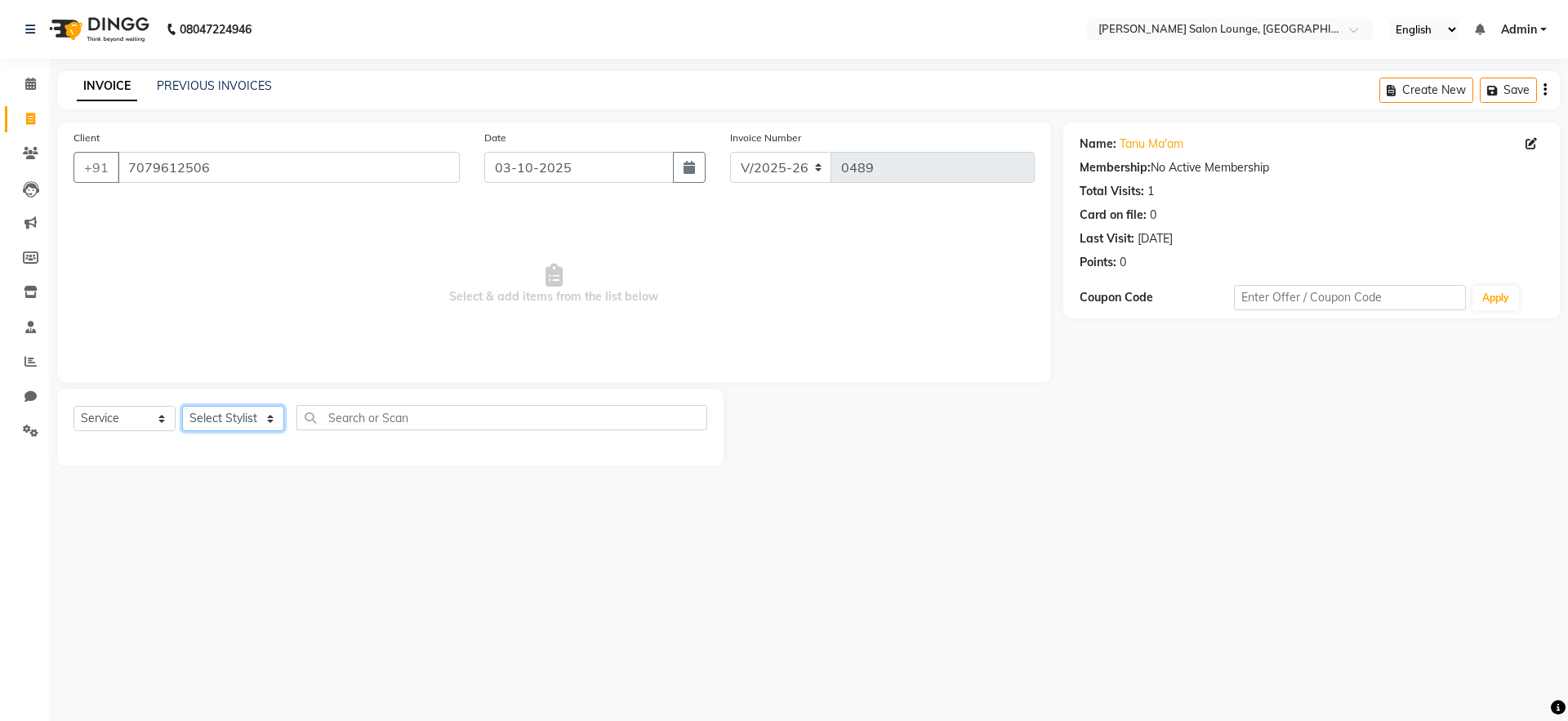
select select "89950"
click at [182, 406] on select "Select Stylist [PERSON_NAME] Admin Ningma [PERSON_NAME] [PERSON_NAME][DATE]" at bounding box center [233, 418] width 102 height 25
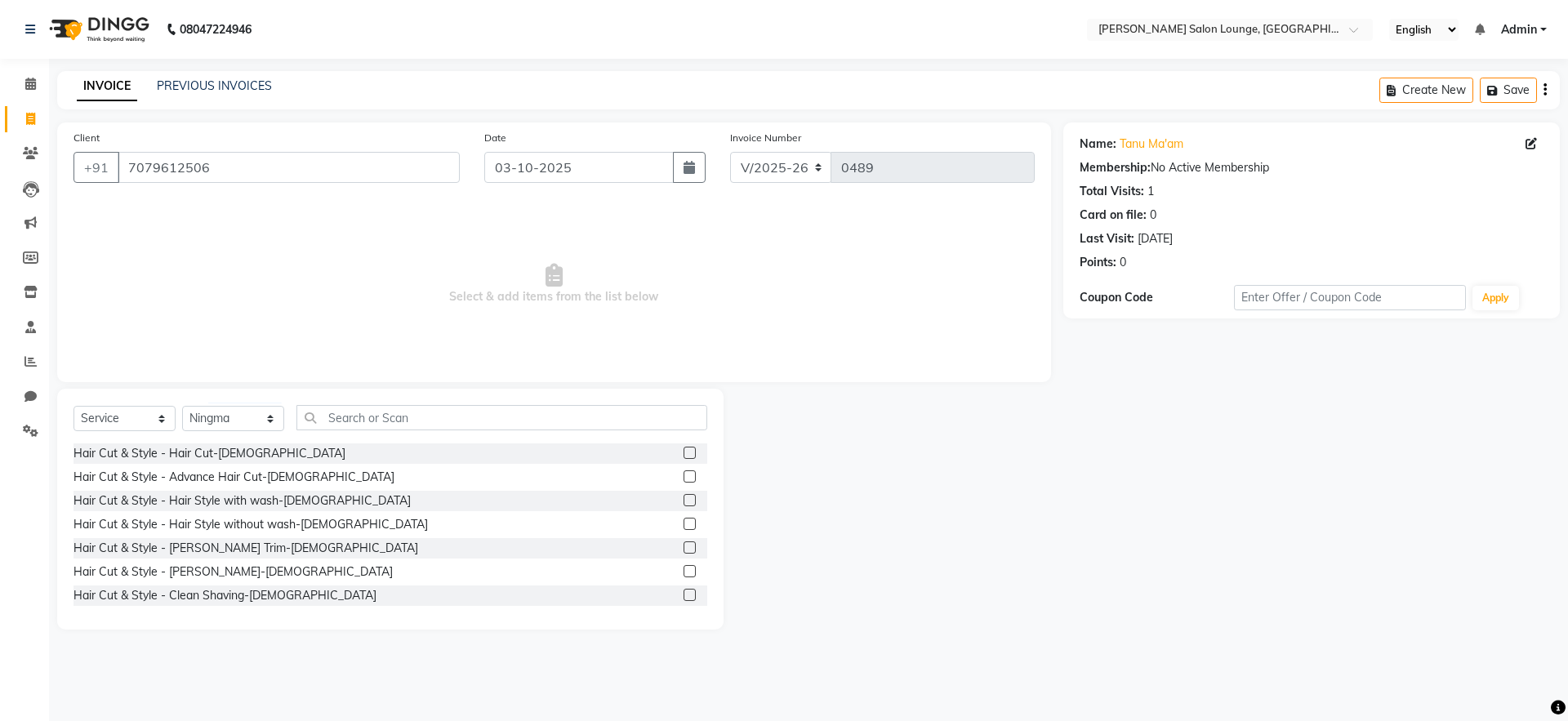
click at [684, 455] on label at bounding box center [690, 452] width 12 height 12
click at [684, 455] on input "checkbox" at bounding box center [689, 453] width 11 height 11
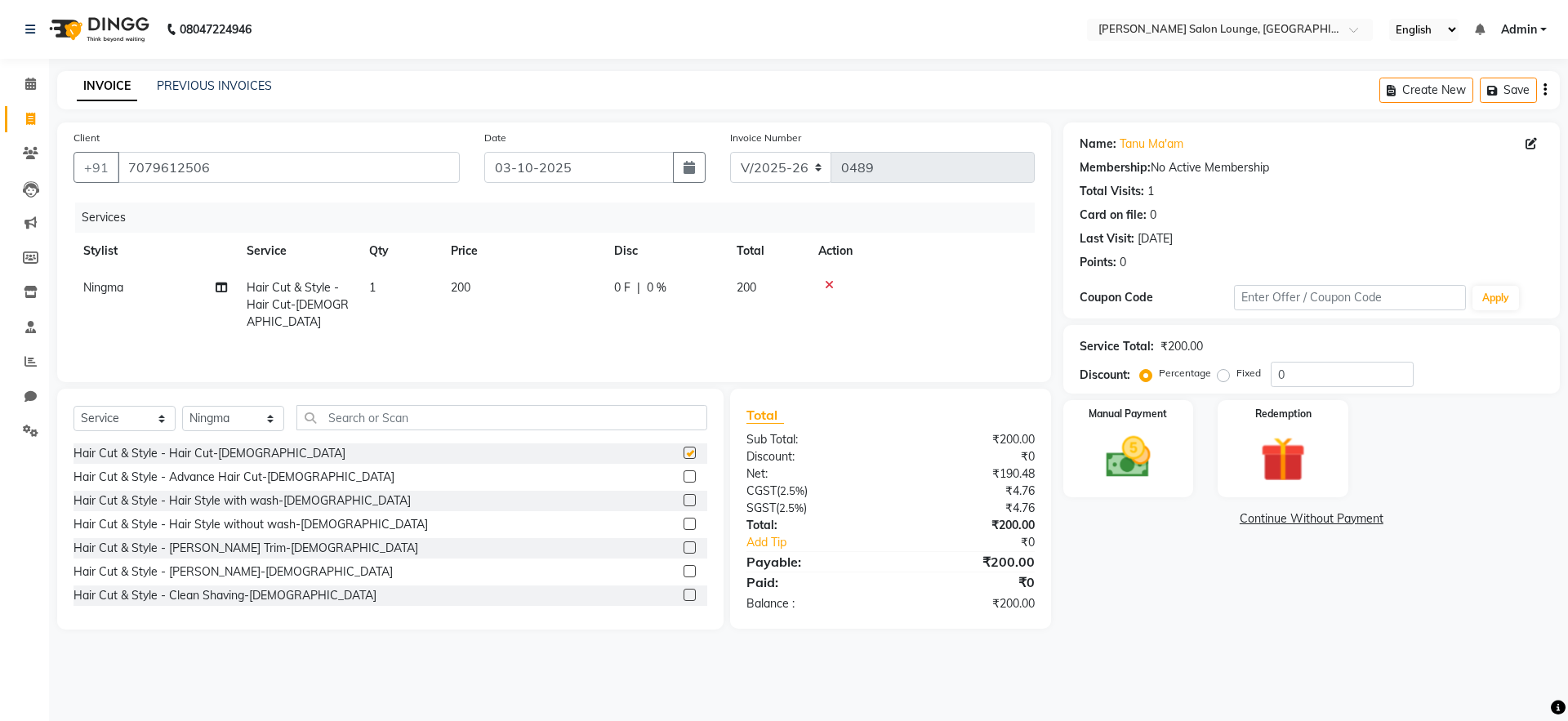
checkbox input "false"
click at [684, 569] on label at bounding box center [690, 571] width 12 height 12
click at [684, 569] on input "checkbox" at bounding box center [689, 572] width 11 height 11
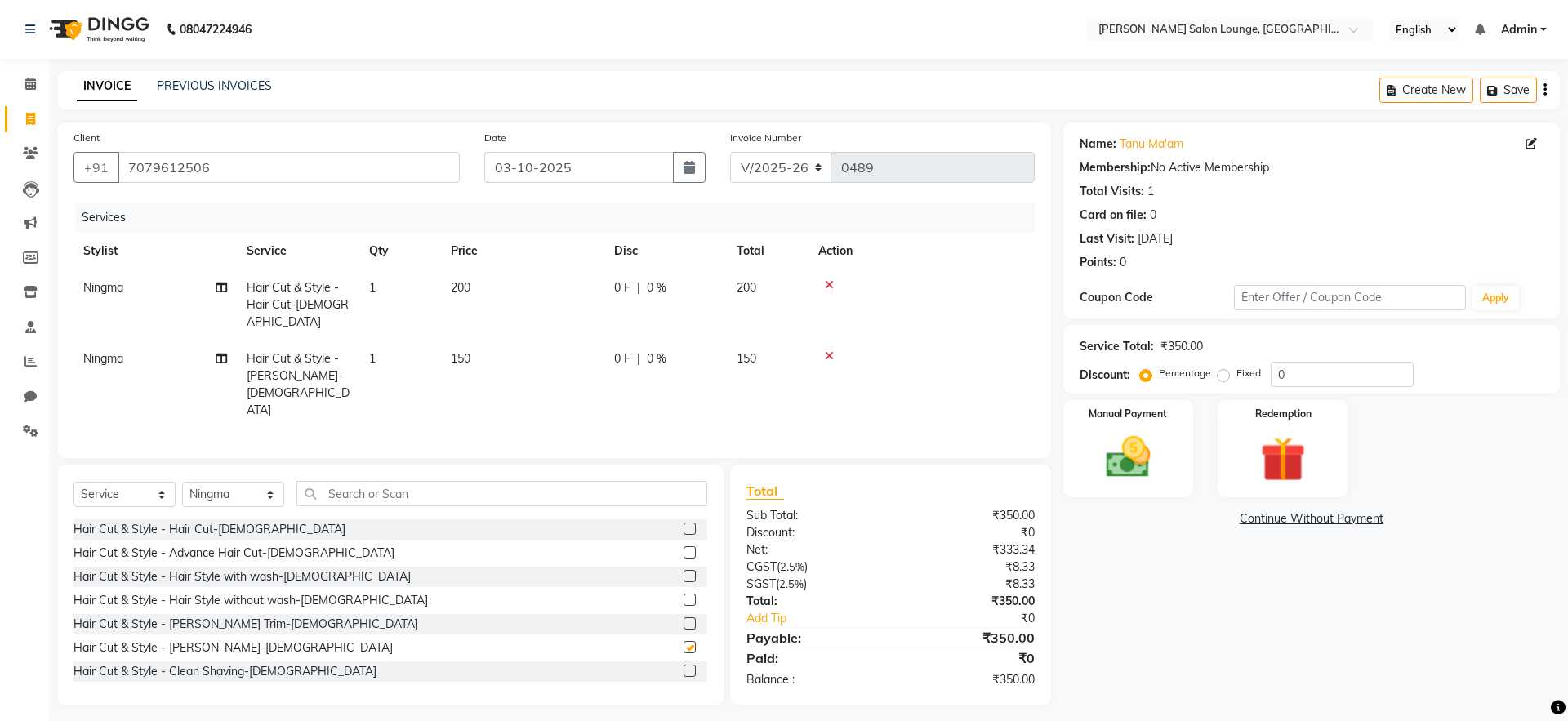
checkbox input "false"
click at [1276, 371] on input "0" at bounding box center [1342, 374] width 143 height 25
type input "30"
click at [1186, 560] on div "Name: [PERSON_NAME] Membership: No Active Membership Total Visits: 1 Card on fi…" at bounding box center [1317, 414] width 509 height 583
click at [1145, 456] on img at bounding box center [1128, 457] width 76 height 54
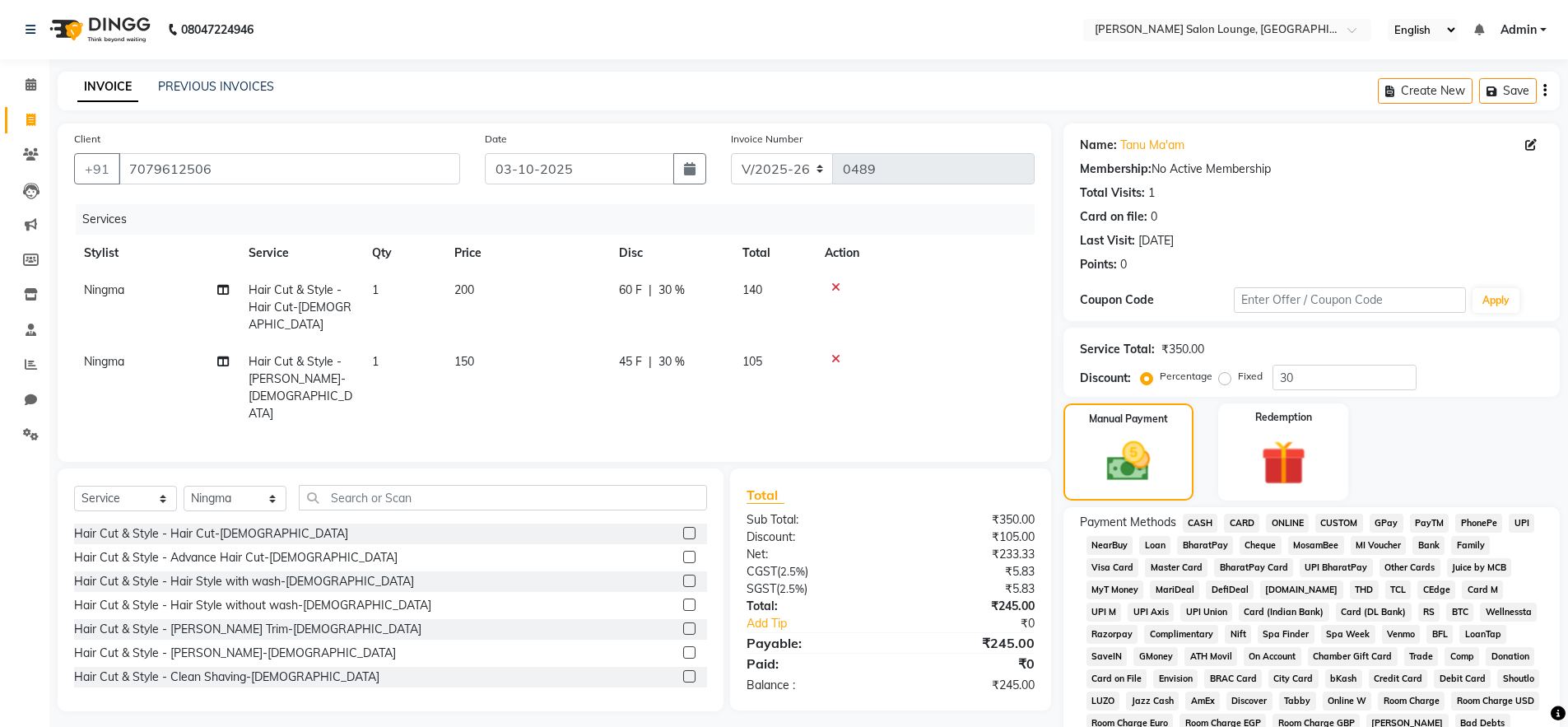
click at [1524, 525] on span "UPI" at bounding box center [1521, 523] width 26 height 19
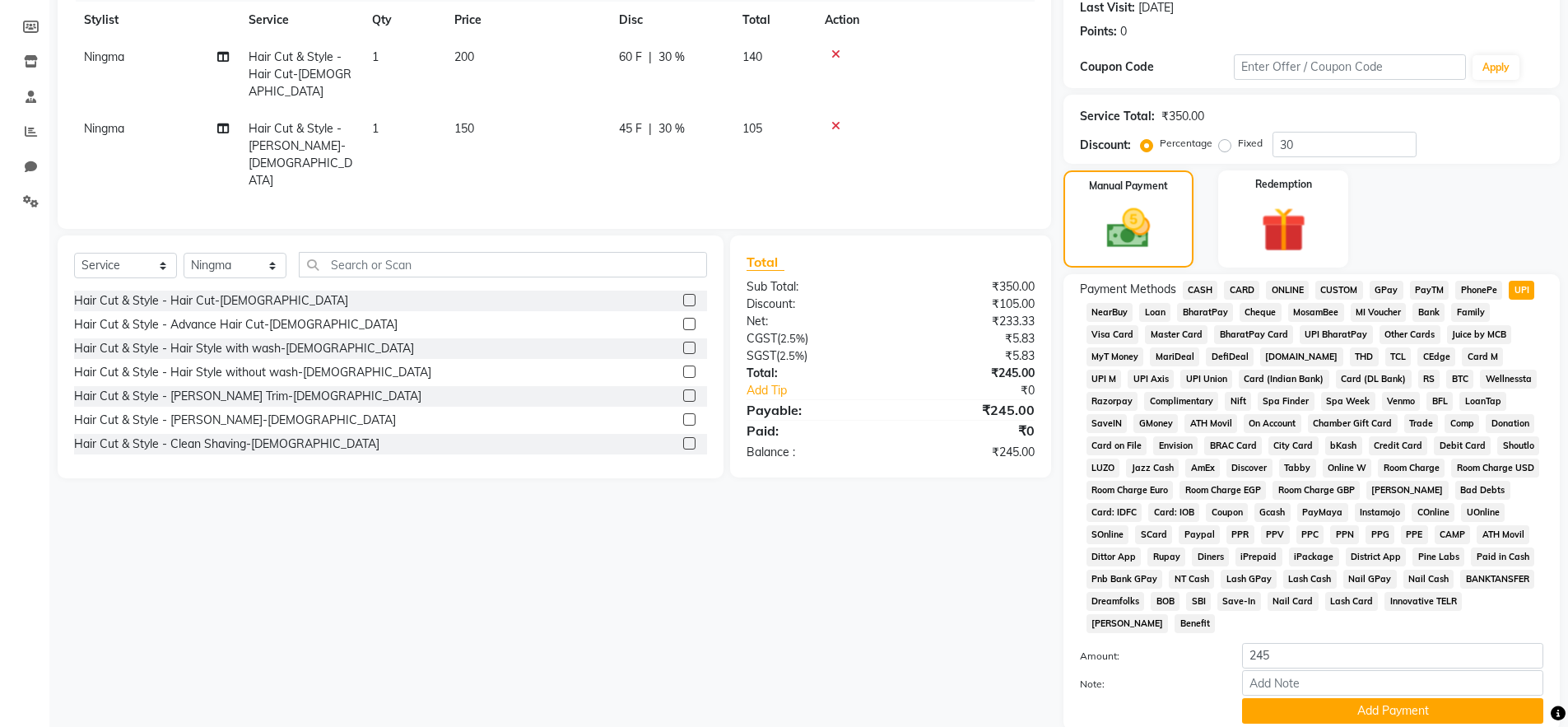
scroll to position [357, 0]
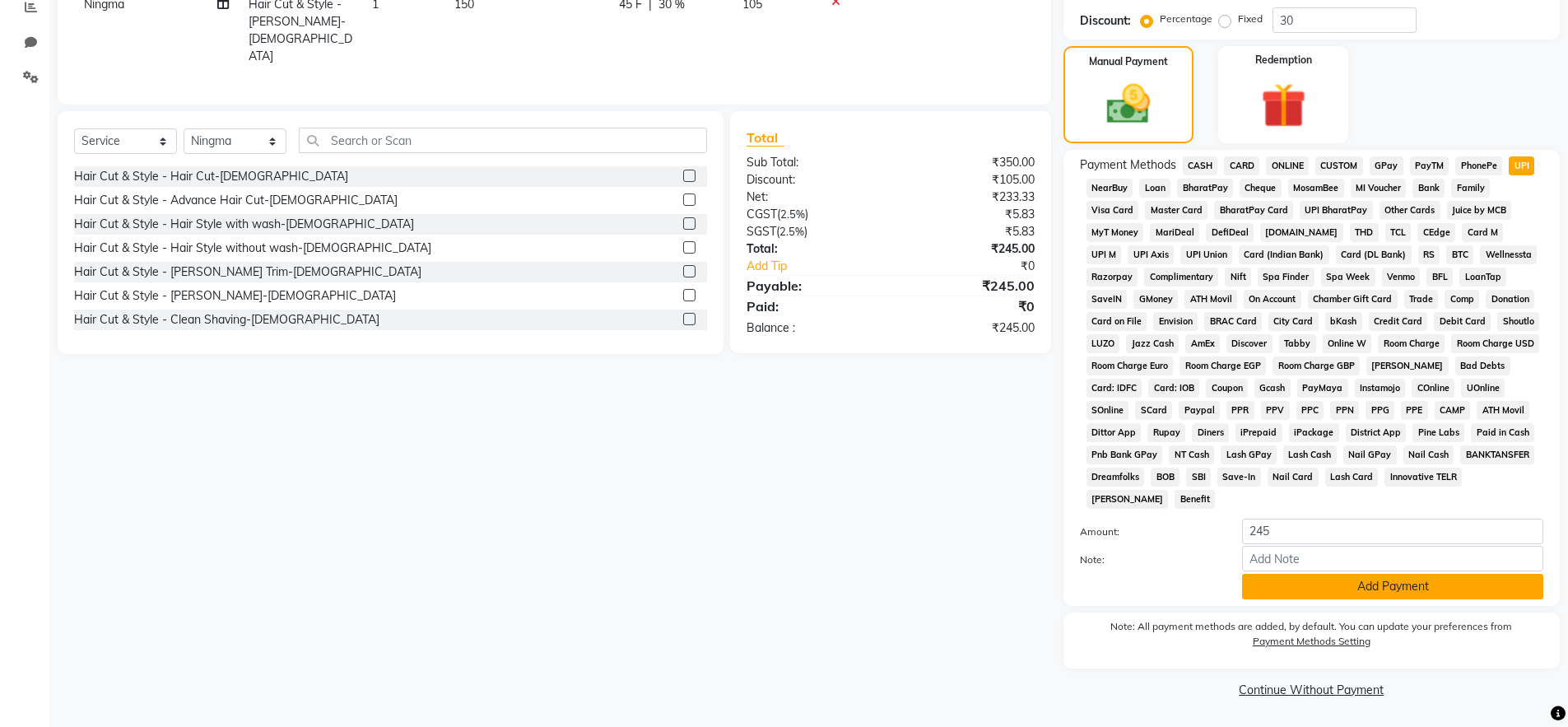
click at [1447, 590] on button "Add Payment" at bounding box center [1393, 586] width 301 height 26
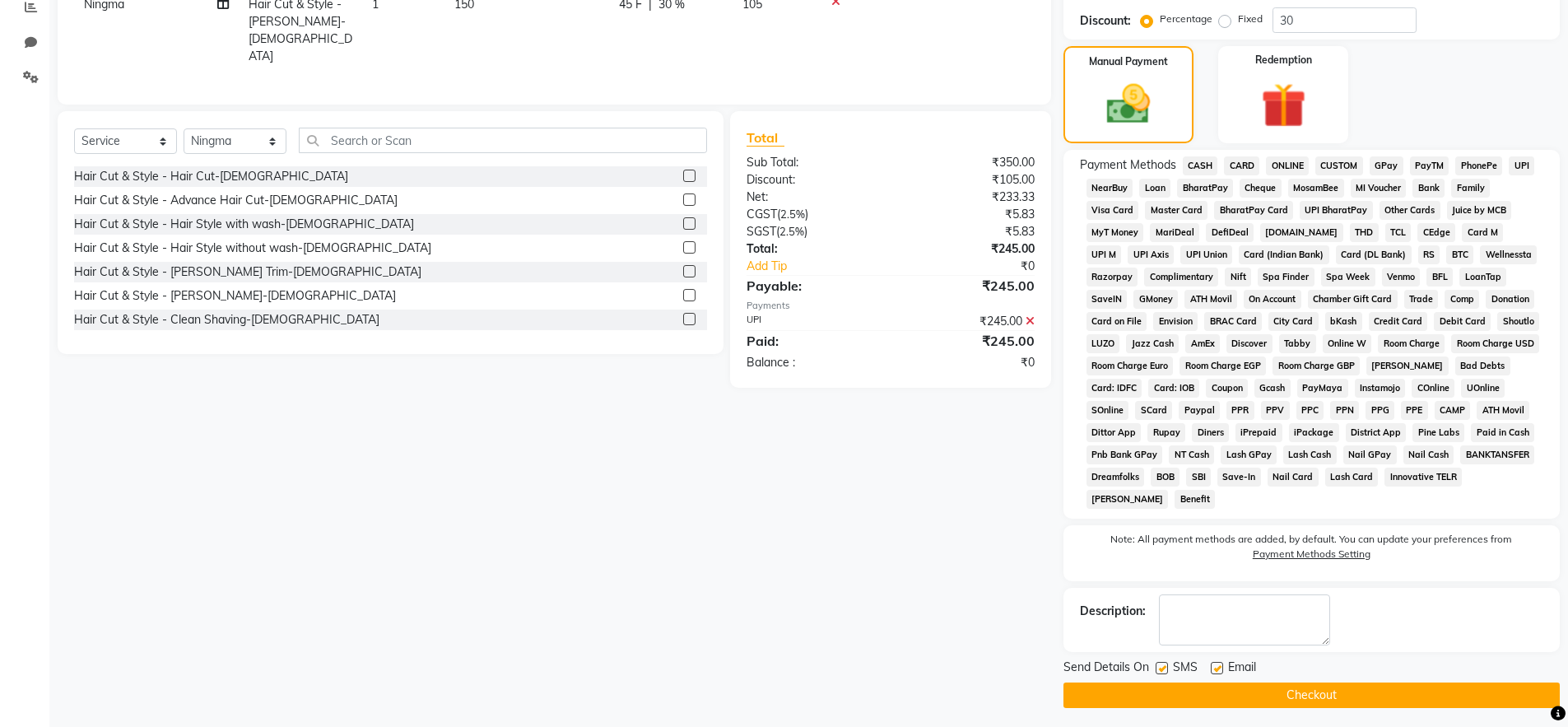
click at [1458, 697] on button "Checkout" at bounding box center [1311, 695] width 497 height 26
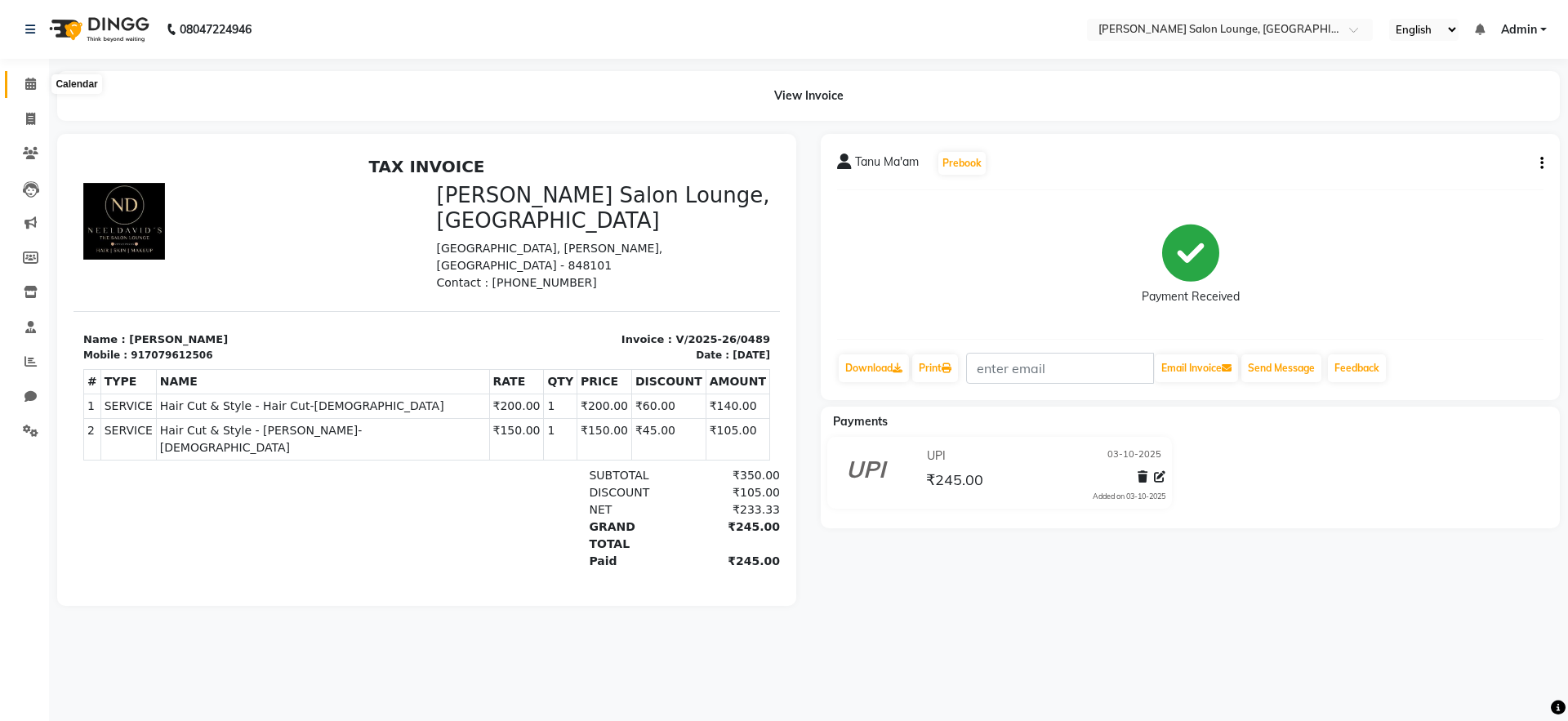
click at [32, 89] on icon at bounding box center [30, 83] width 11 height 12
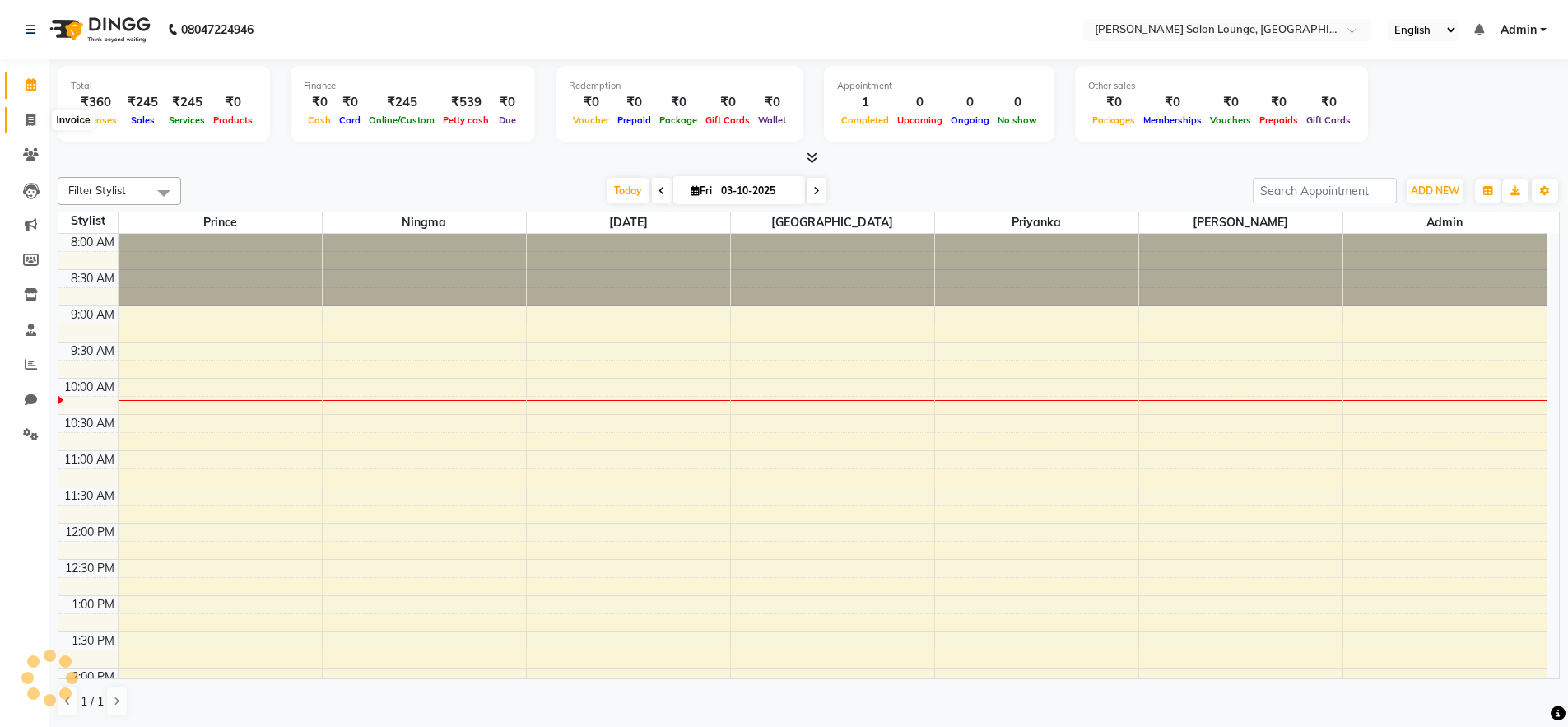
click at [33, 123] on icon at bounding box center [30, 119] width 9 height 12
select select "service"
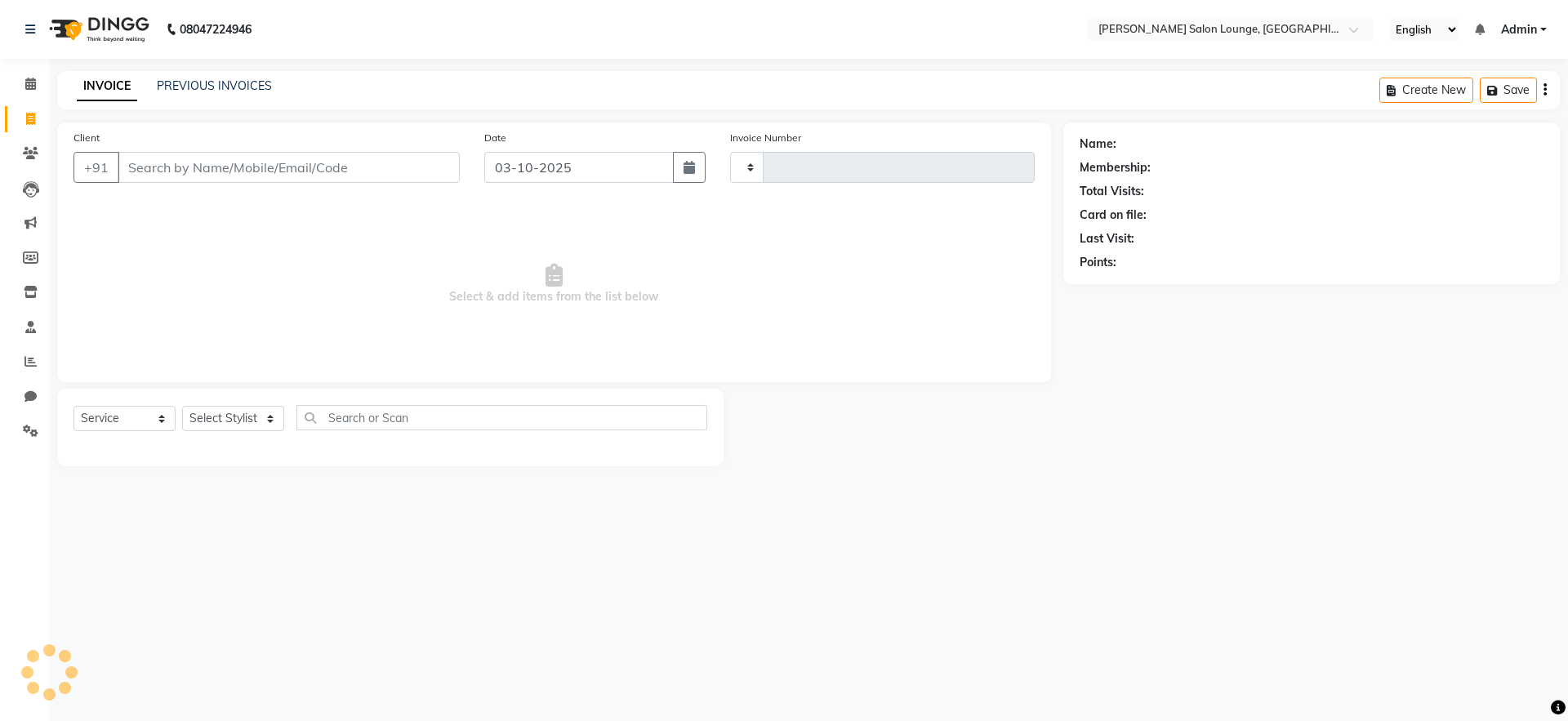
type input "0490"
select select "8909"
click at [247, 172] on input "Client" at bounding box center [288, 167] width 342 height 31
type input "8409952324"
click at [421, 175] on span "Add Client" at bounding box center [418, 167] width 65 height 16
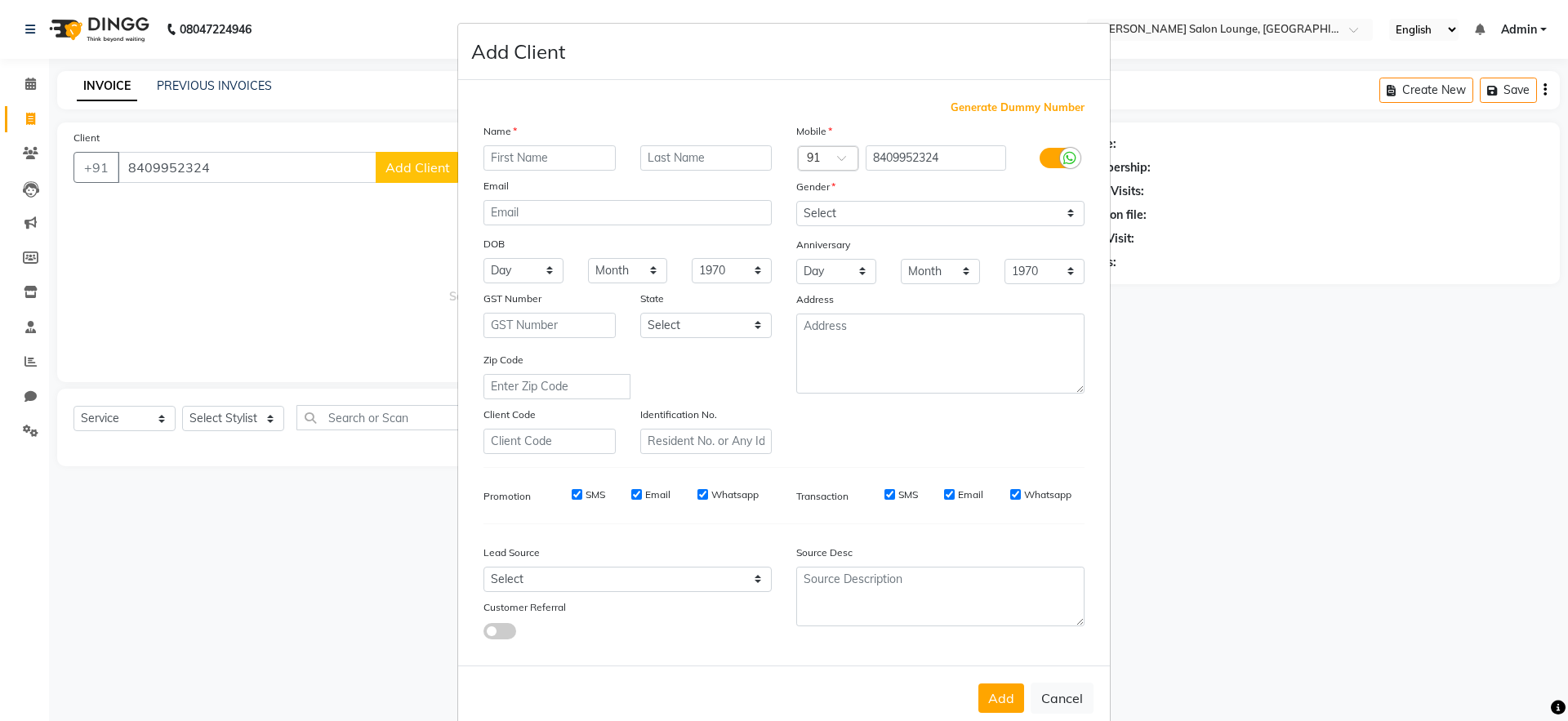
click at [543, 155] on input "text" at bounding box center [550, 158] width 132 height 25
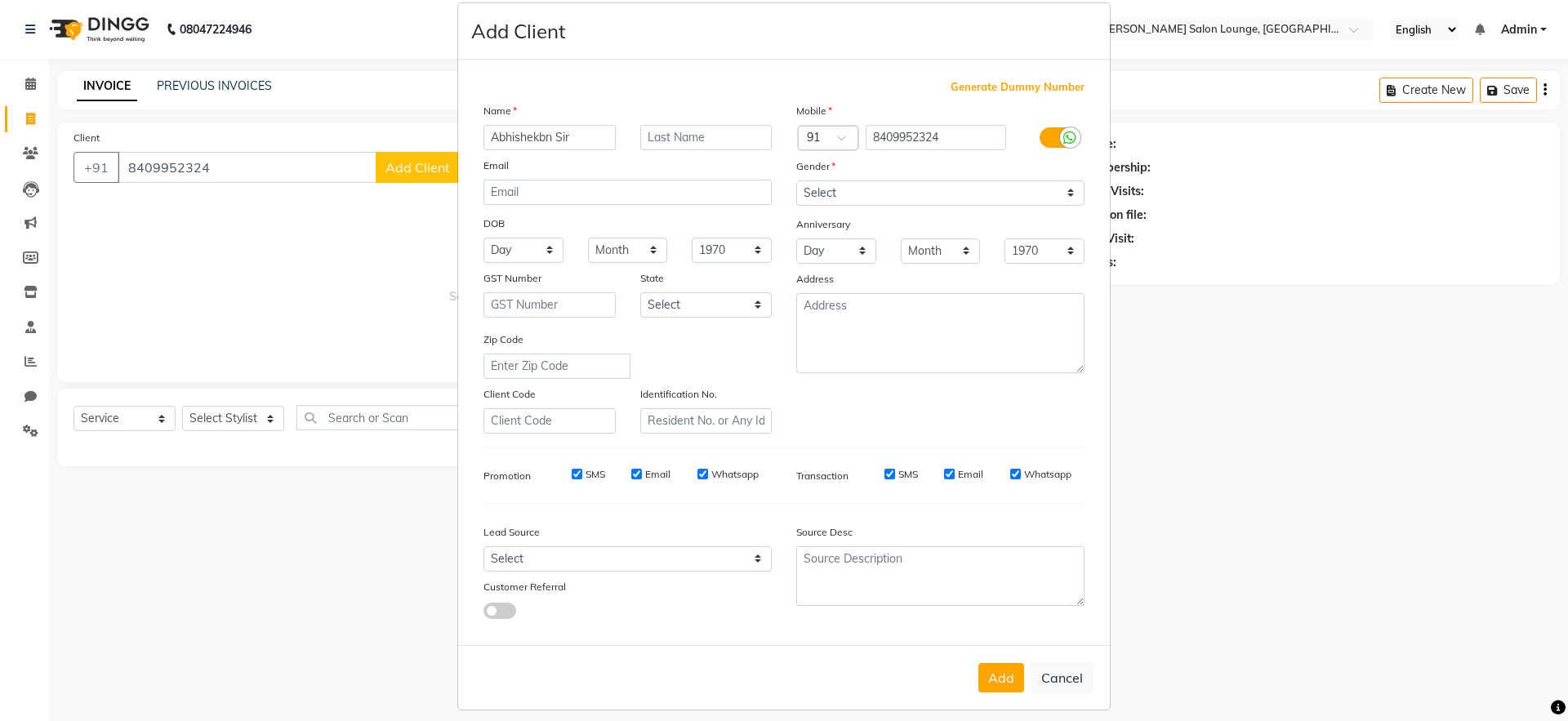
scroll to position [31, 0]
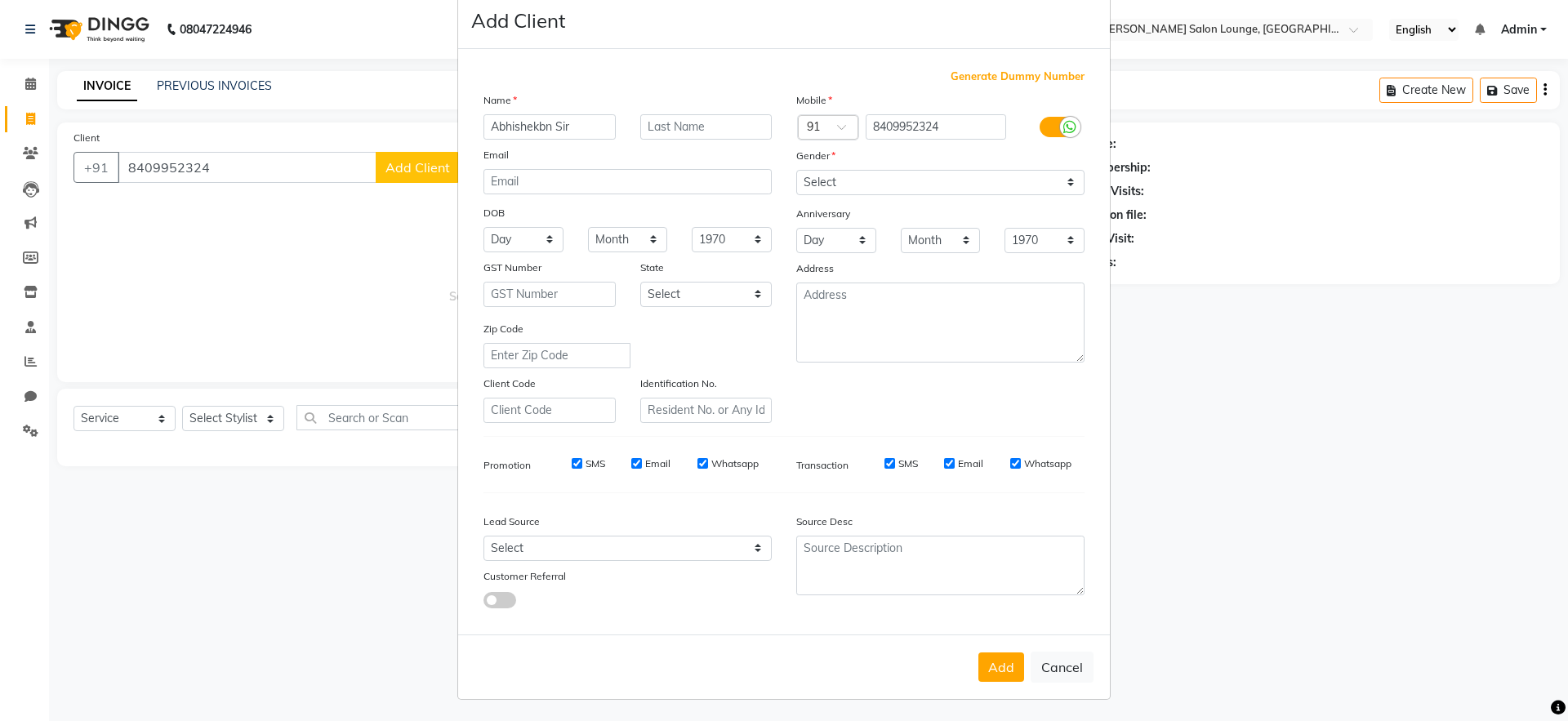
click at [548, 131] on input "Abhishekbn Sir" at bounding box center [550, 127] width 132 height 25
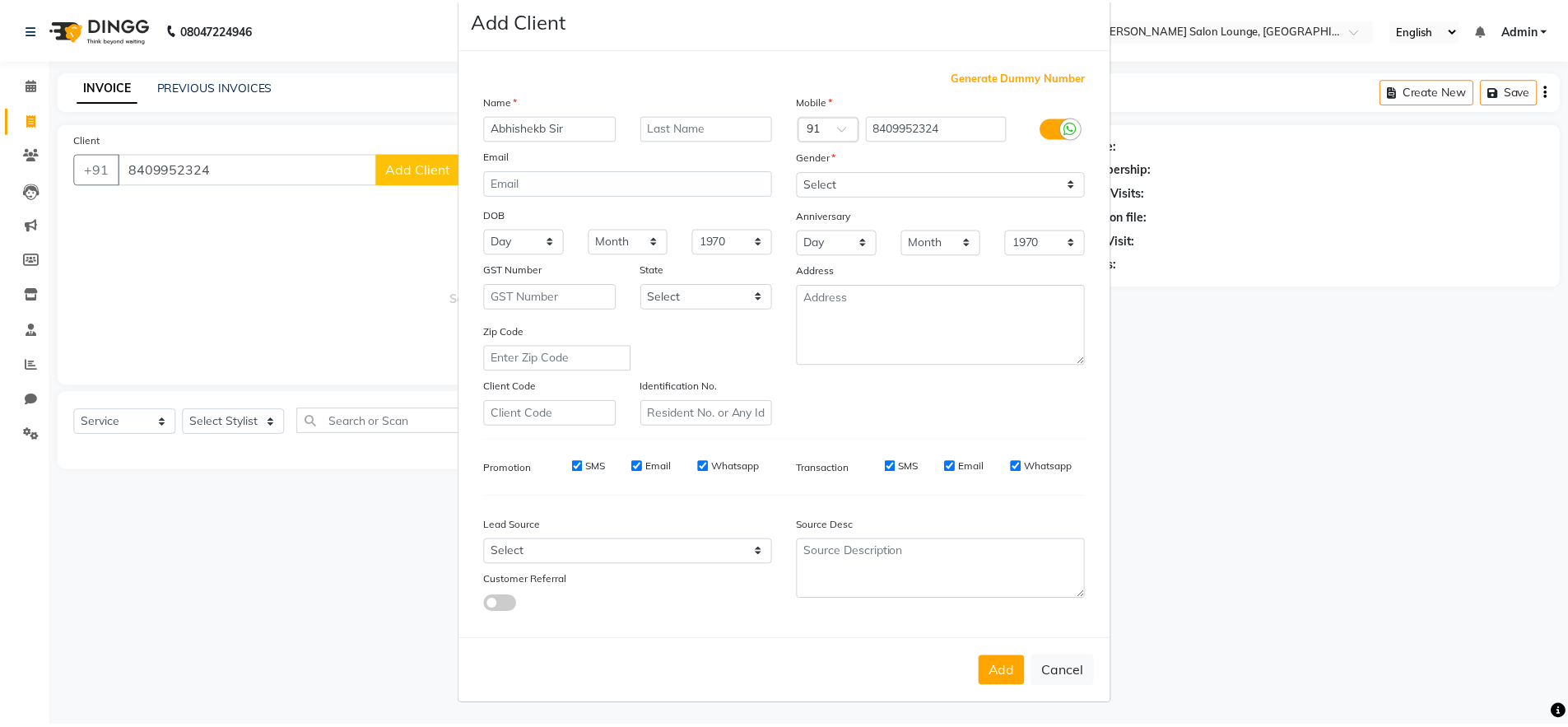
scroll to position [33, 0]
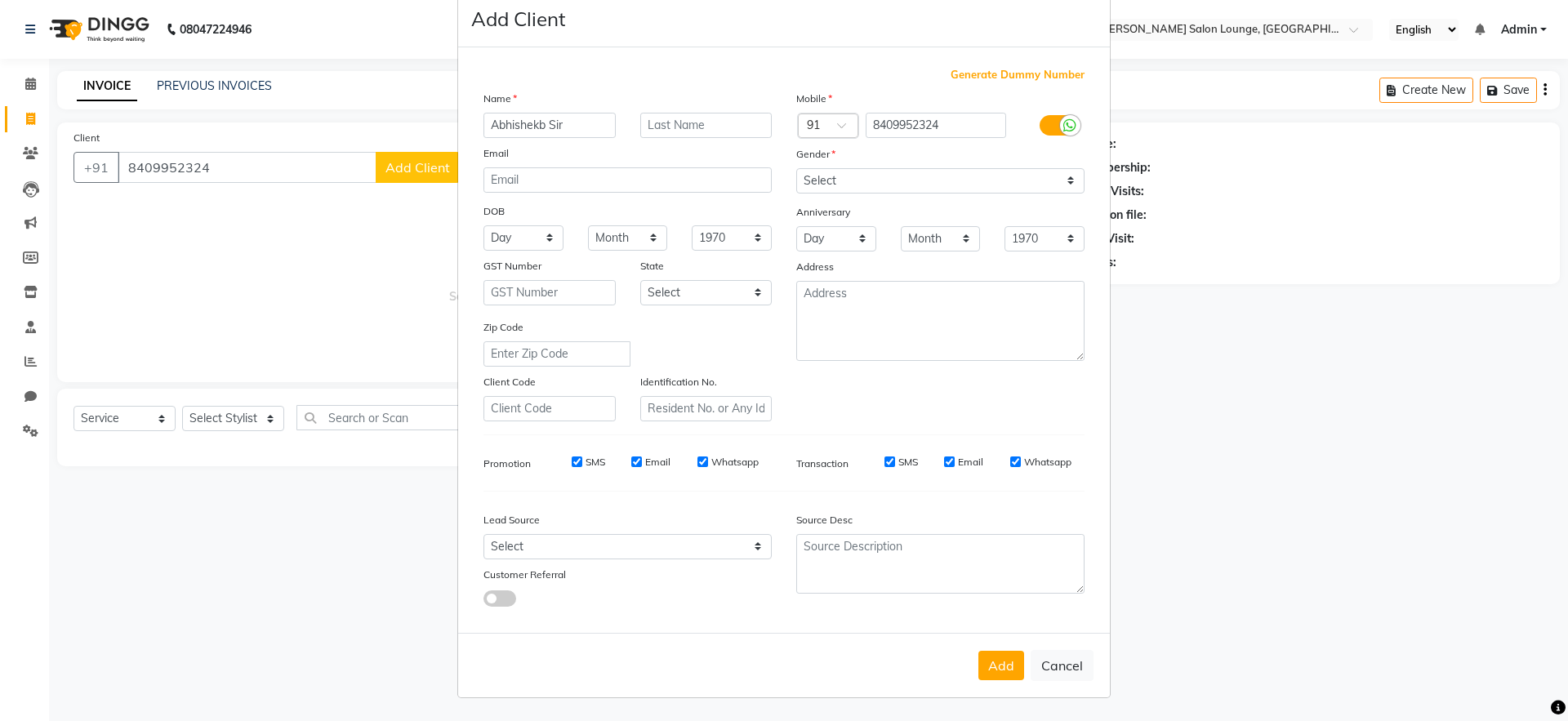
type input "Abhishekb Sir"
click at [914, 183] on select "Select [DEMOGRAPHIC_DATA] [DEMOGRAPHIC_DATA] Other Prefer Not To Say" at bounding box center [940, 180] width 288 height 25
select select "[DEMOGRAPHIC_DATA]"
click at [796, 168] on select "Select [DEMOGRAPHIC_DATA] [DEMOGRAPHIC_DATA] Other Prefer Not To Say" at bounding box center [940, 180] width 288 height 25
click at [990, 681] on div "Add Cancel" at bounding box center [784, 665] width 652 height 65
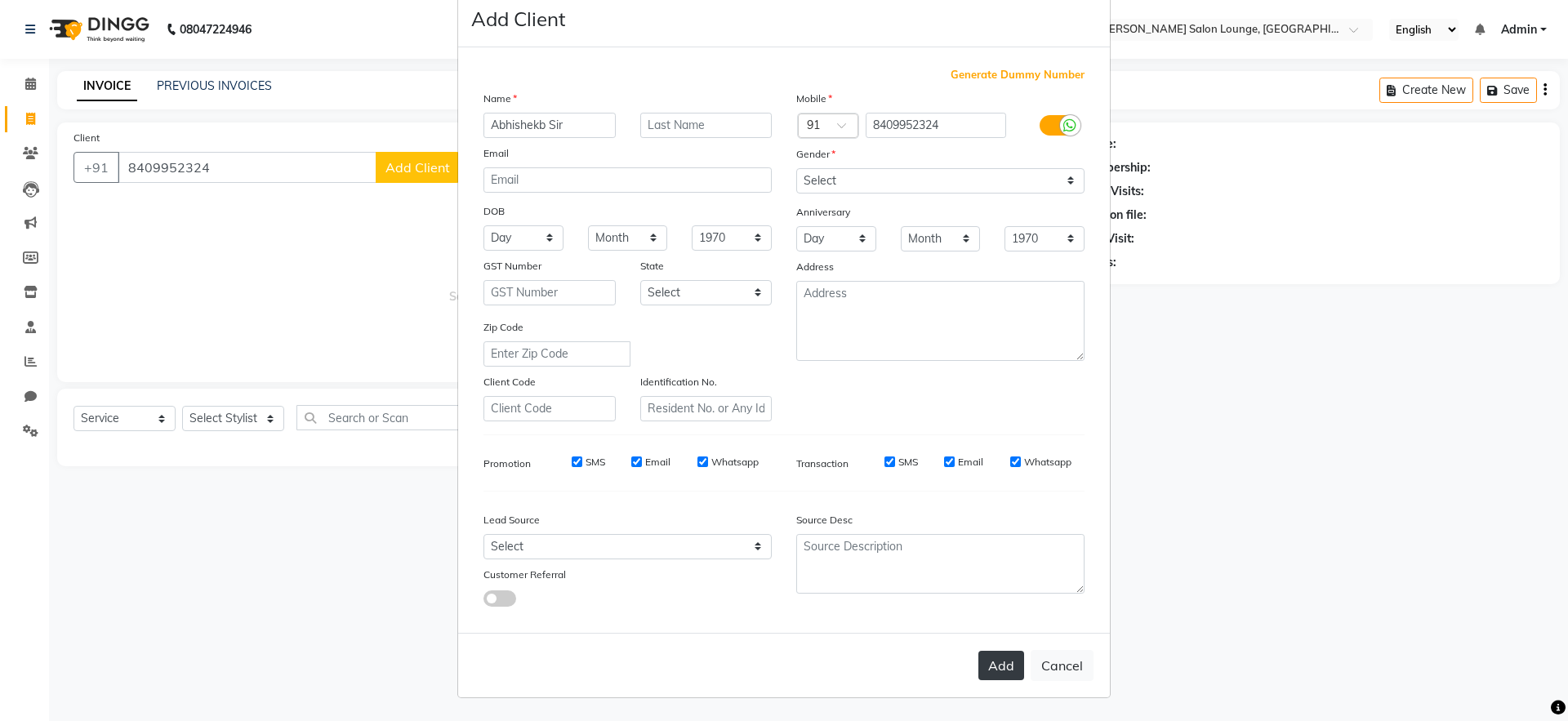
click at [993, 670] on button "Add" at bounding box center [1001, 665] width 46 height 29
select select
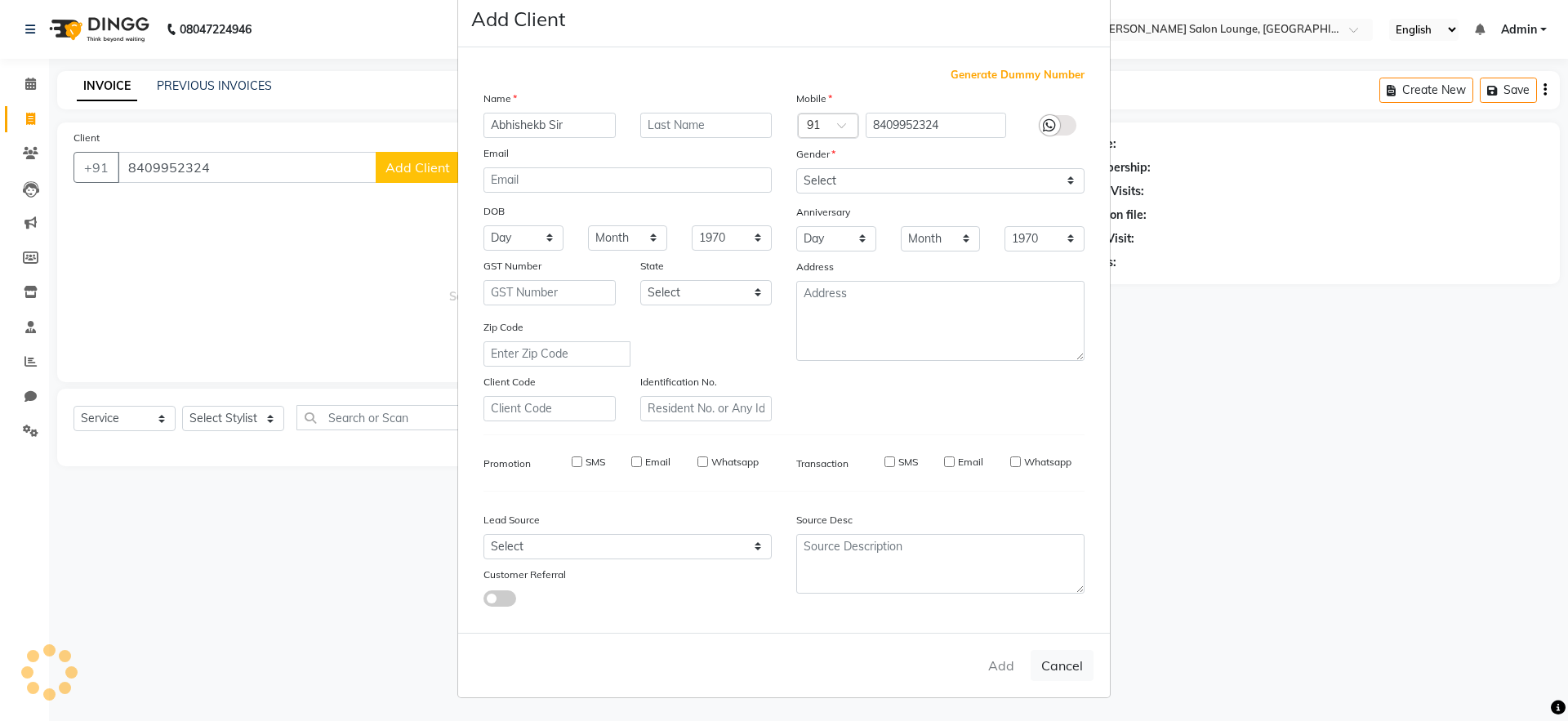
select select
checkbox input "false"
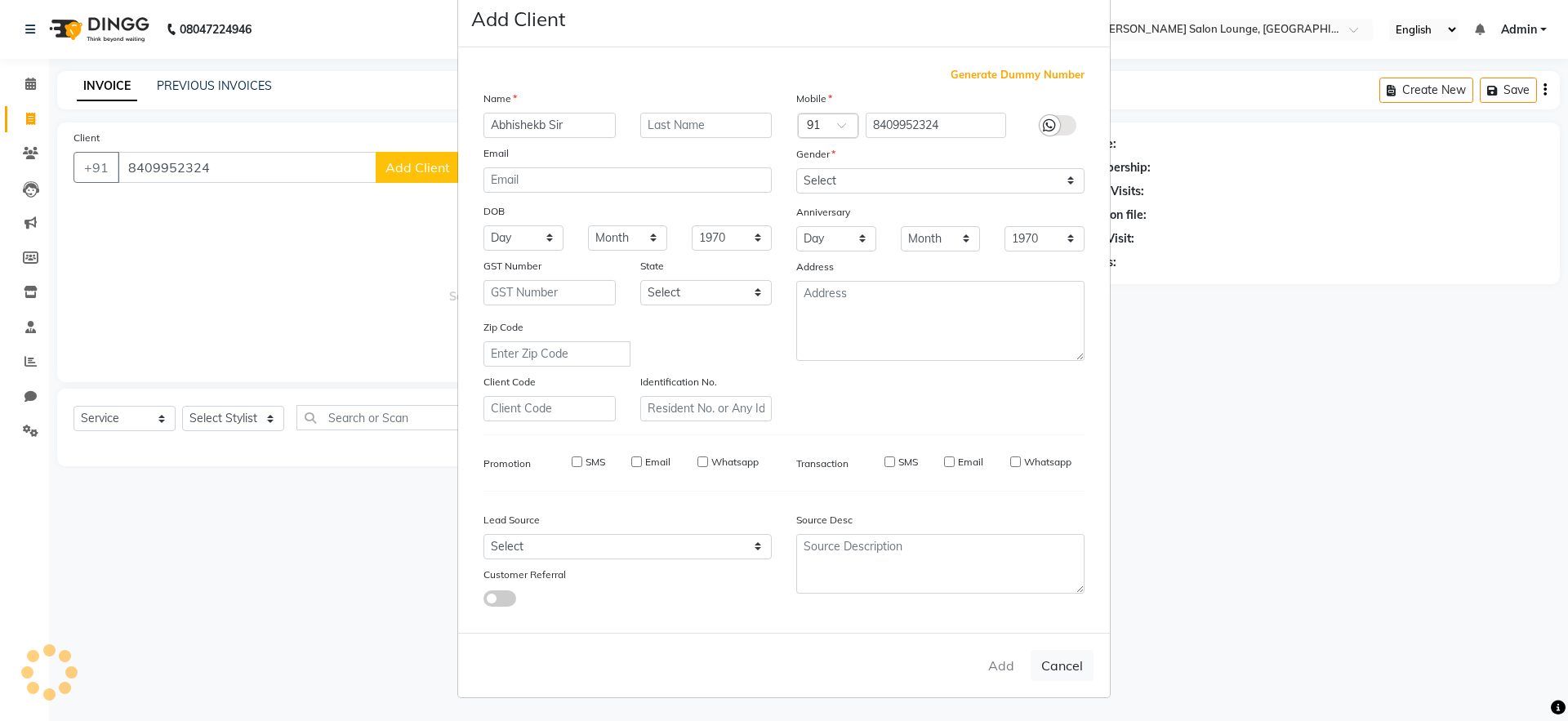
checkbox input "false"
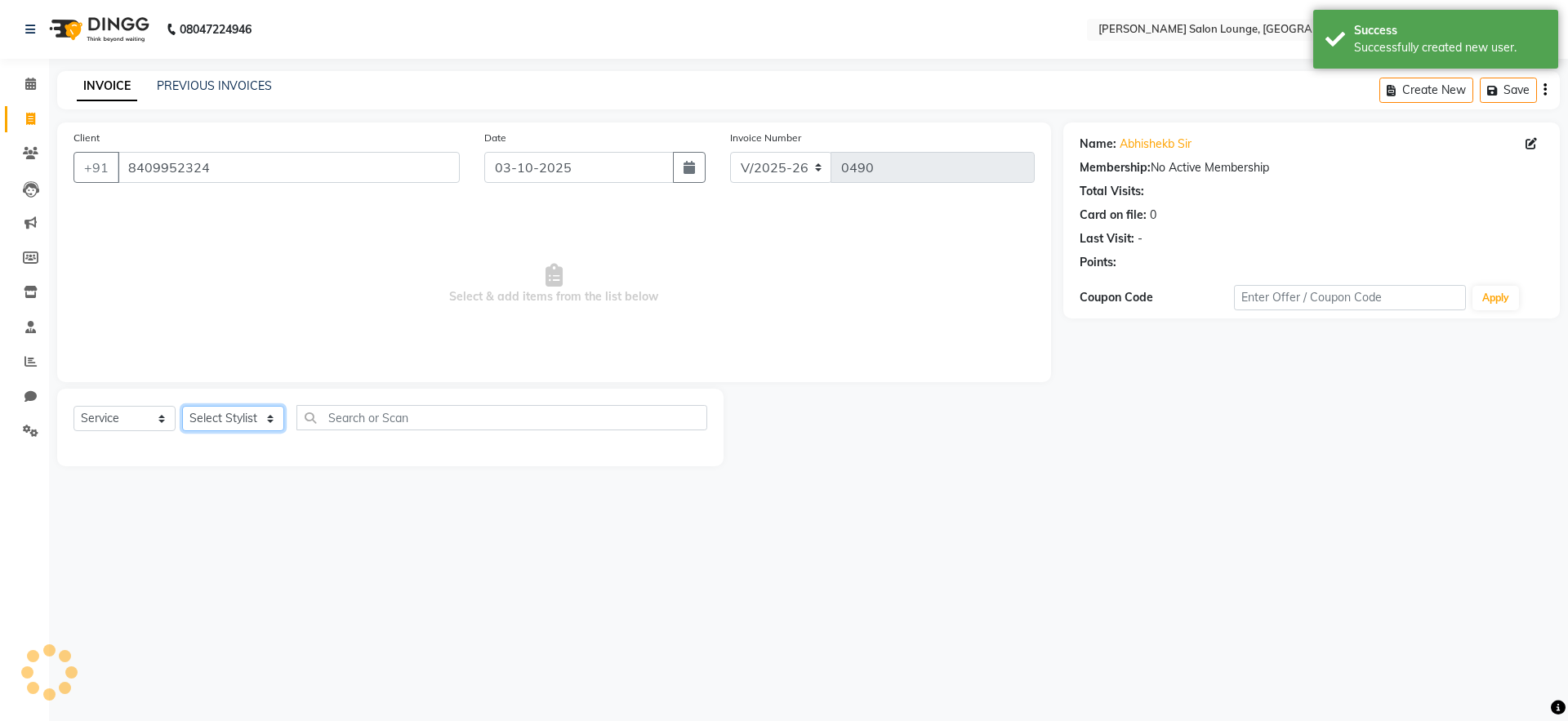
click at [231, 428] on select "Select Stylist [PERSON_NAME] Admin Ningma [PERSON_NAME] [PERSON_NAME][DATE]" at bounding box center [233, 418] width 102 height 25
select select "91731"
click at [182, 406] on select "Select Stylist [PERSON_NAME] Admin Ningma [PERSON_NAME] [PERSON_NAME][DATE]" at bounding box center [233, 418] width 102 height 25
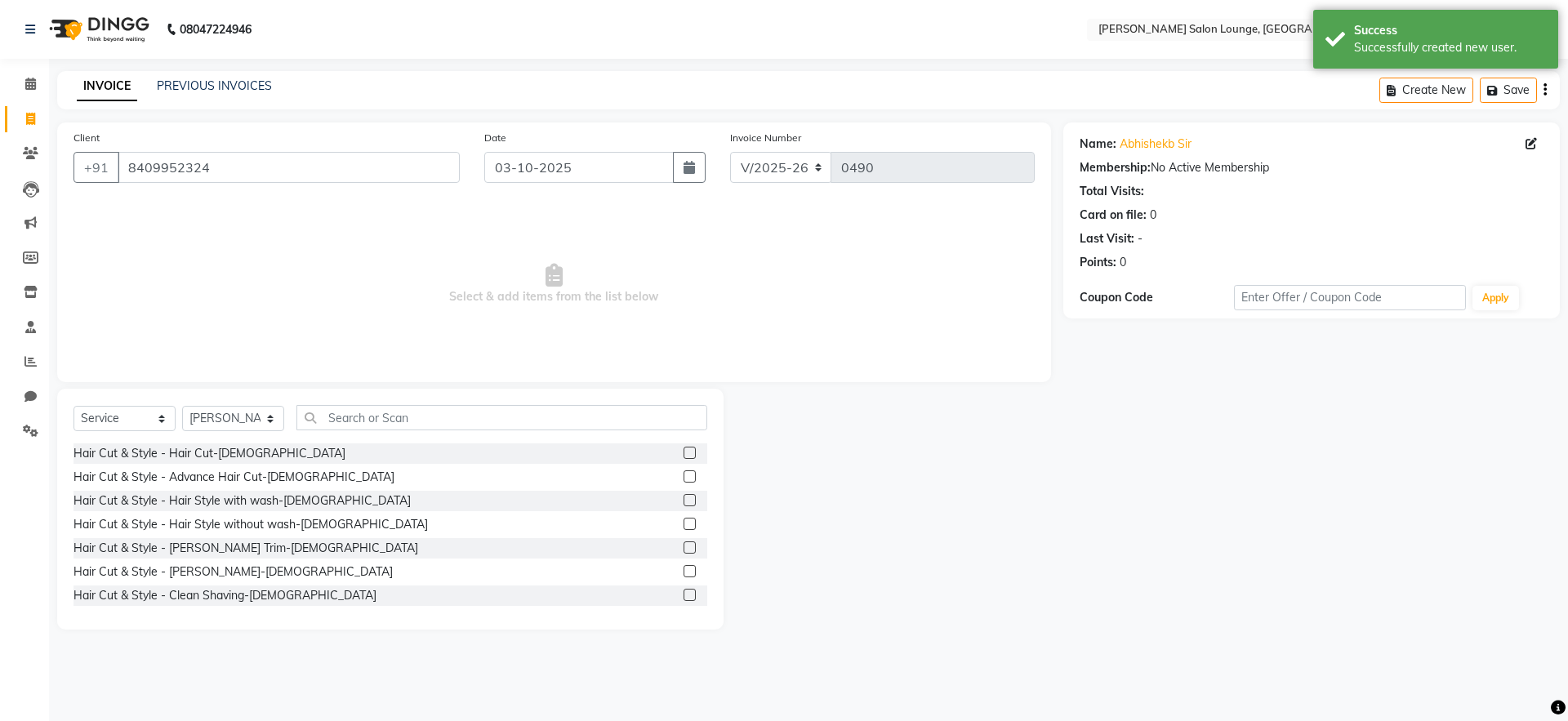
click at [684, 568] on label at bounding box center [690, 571] width 12 height 12
click at [684, 568] on input "checkbox" at bounding box center [689, 572] width 11 height 11
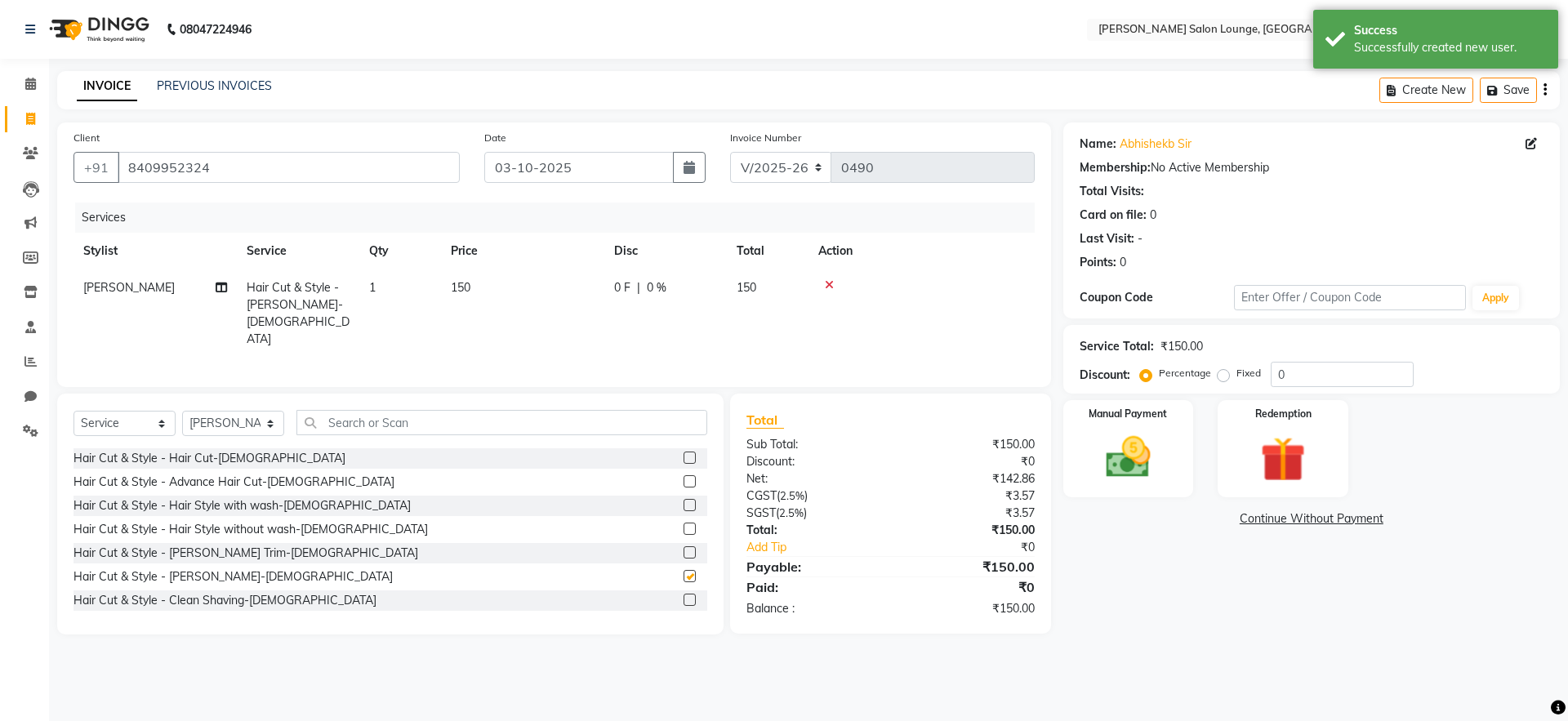
checkbox input "false"
click at [563, 411] on input "text" at bounding box center [502, 422] width 411 height 25
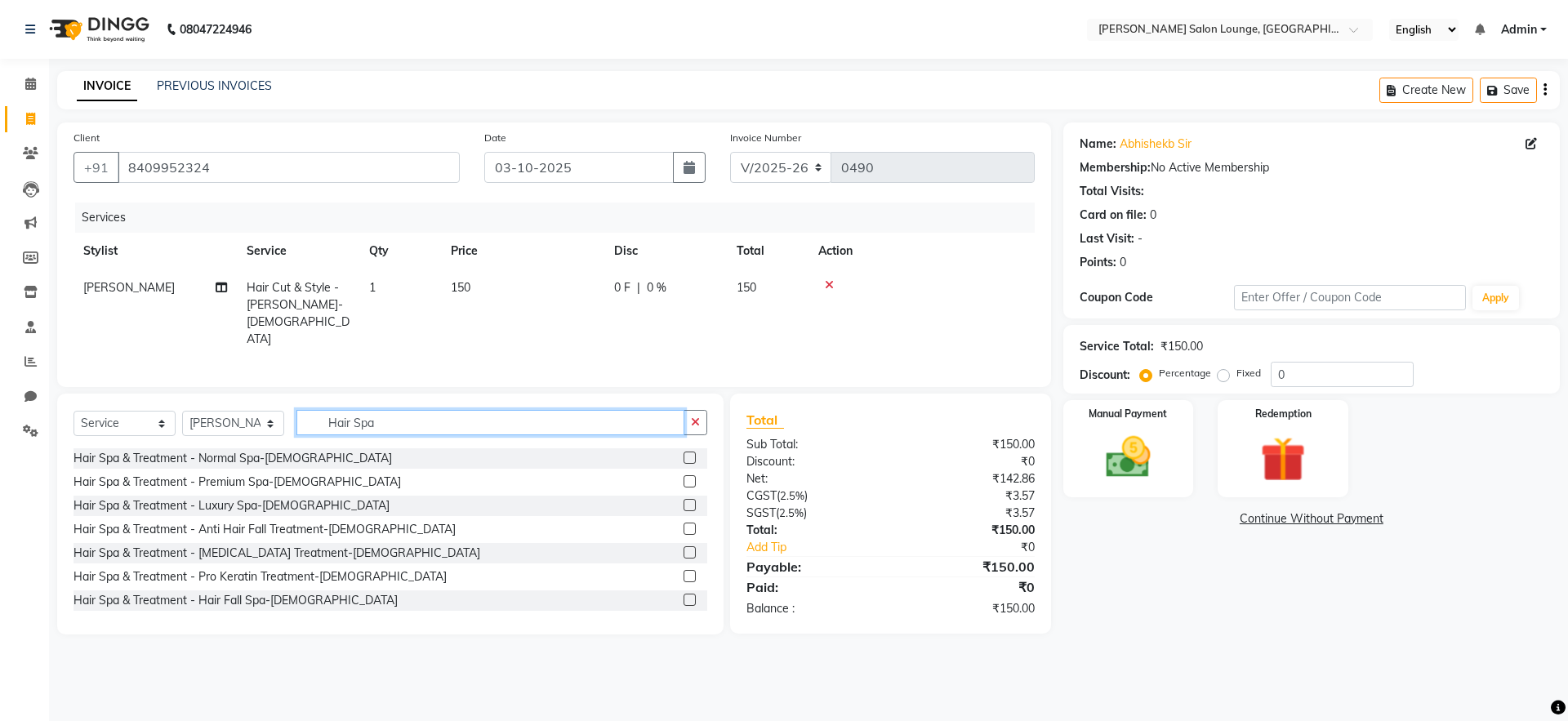
type input "Hair Spa"
click at [684, 550] on label at bounding box center [690, 552] width 12 height 12
click at [684, 550] on input "checkbox" at bounding box center [689, 553] width 11 height 11
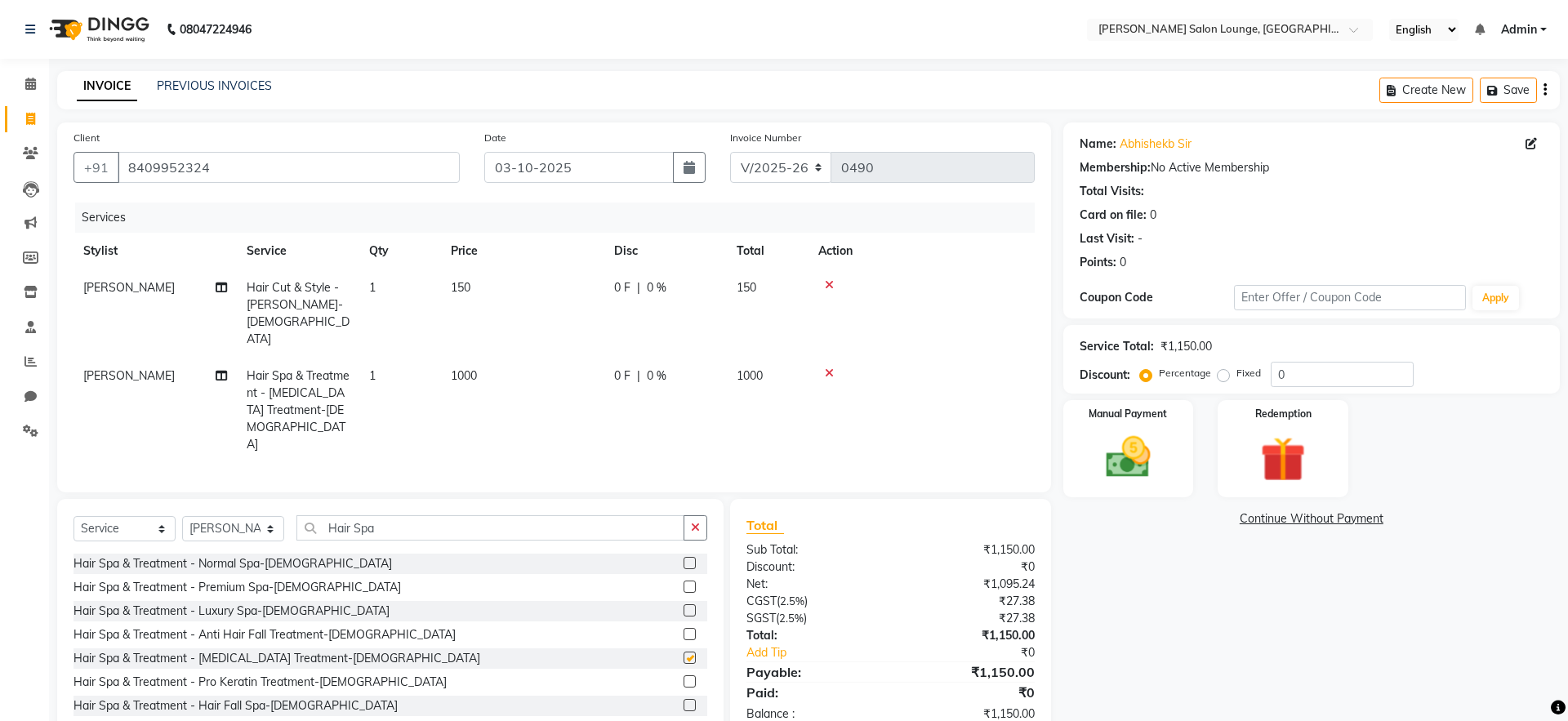
checkbox input "false"
click at [1272, 376] on input "0" at bounding box center [1342, 374] width 143 height 25
type input "30"
click at [1146, 460] on img at bounding box center [1128, 457] width 76 height 54
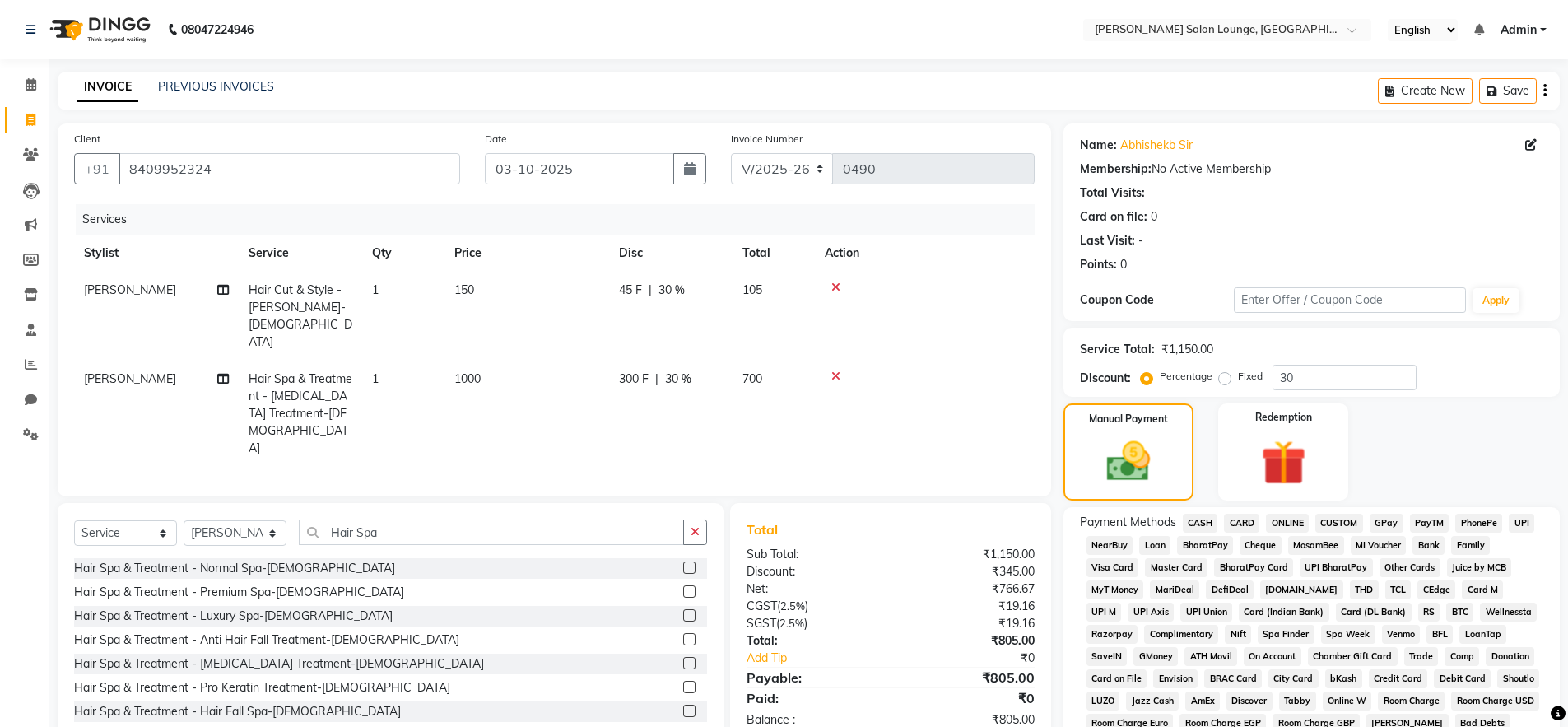
click at [1527, 526] on span "UPI" at bounding box center [1521, 523] width 26 height 19
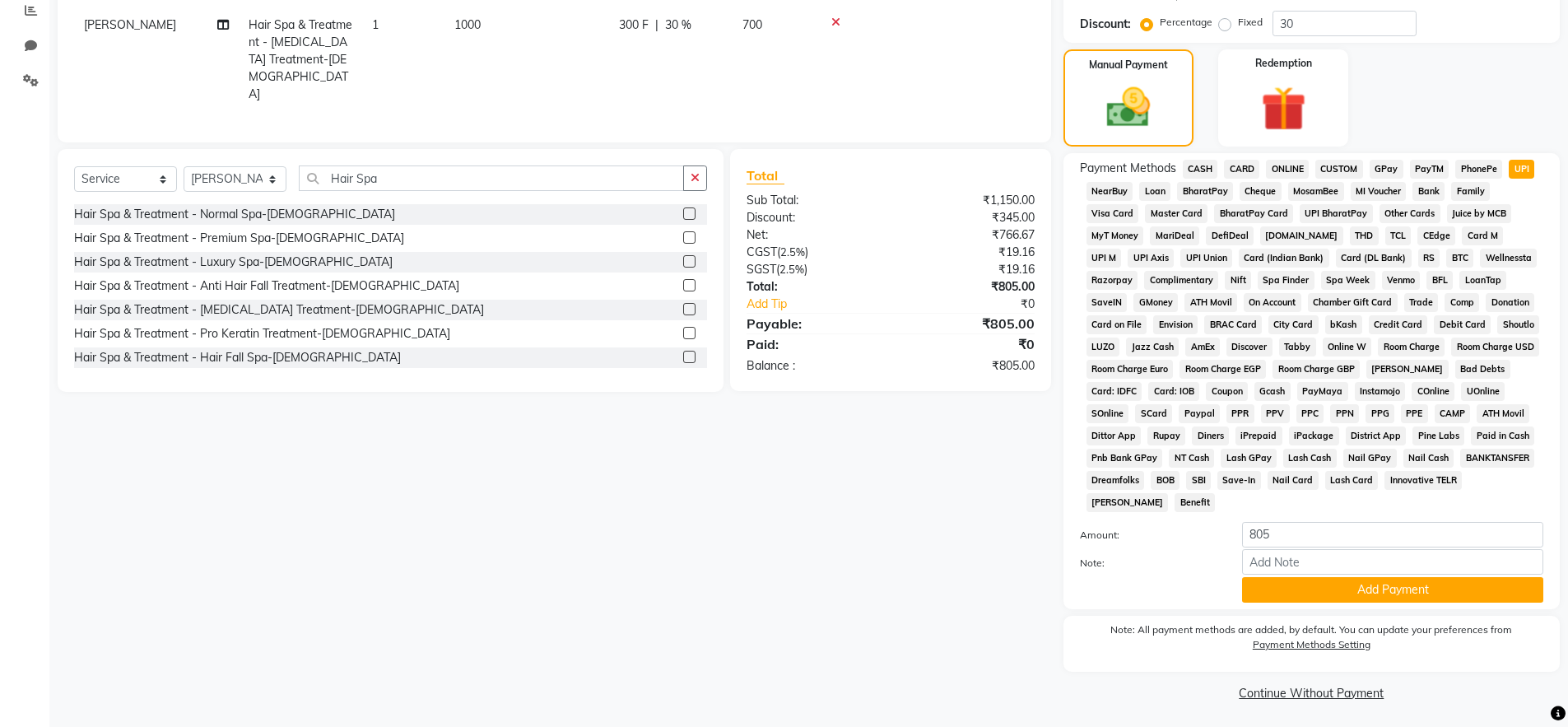
scroll to position [357, 0]
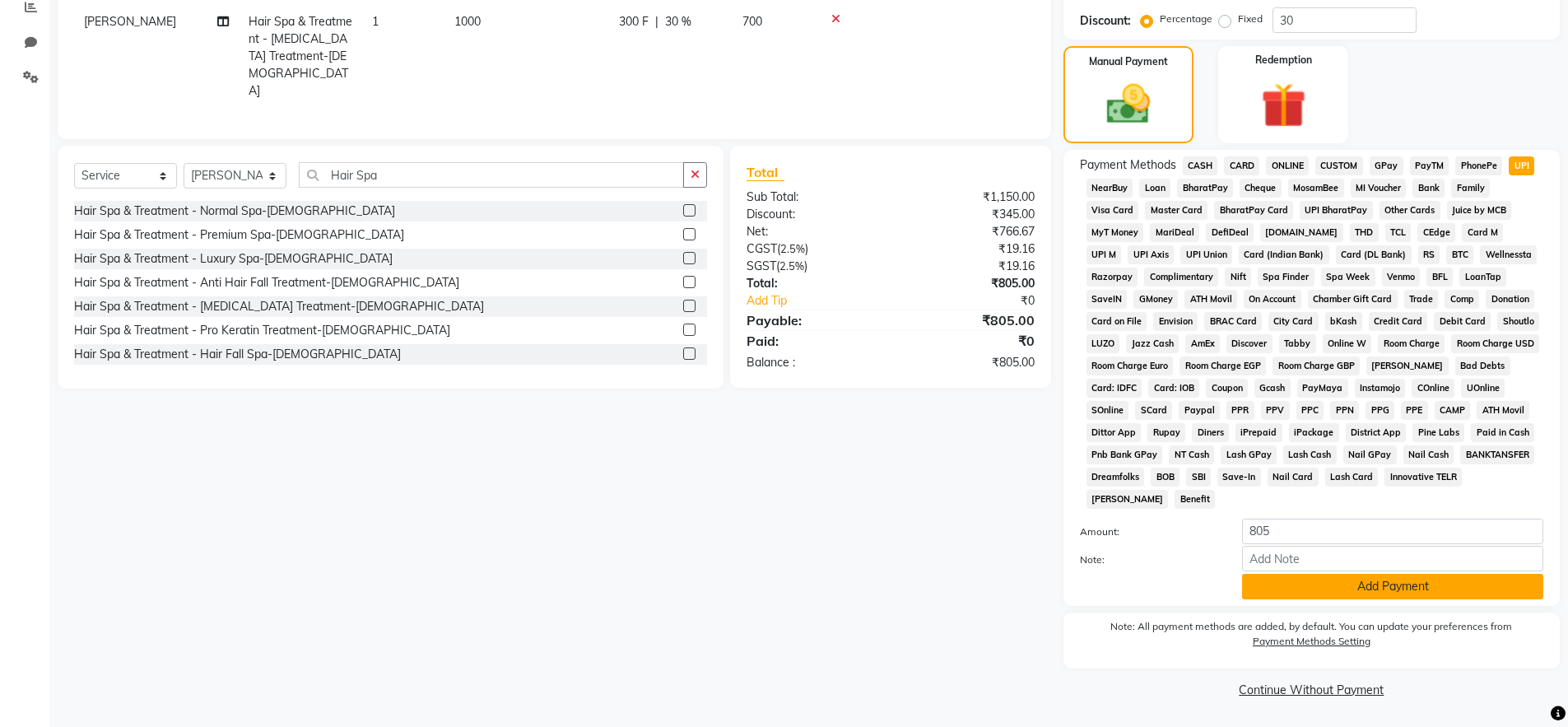
click at [1461, 587] on button "Add Payment" at bounding box center [1393, 586] width 301 height 26
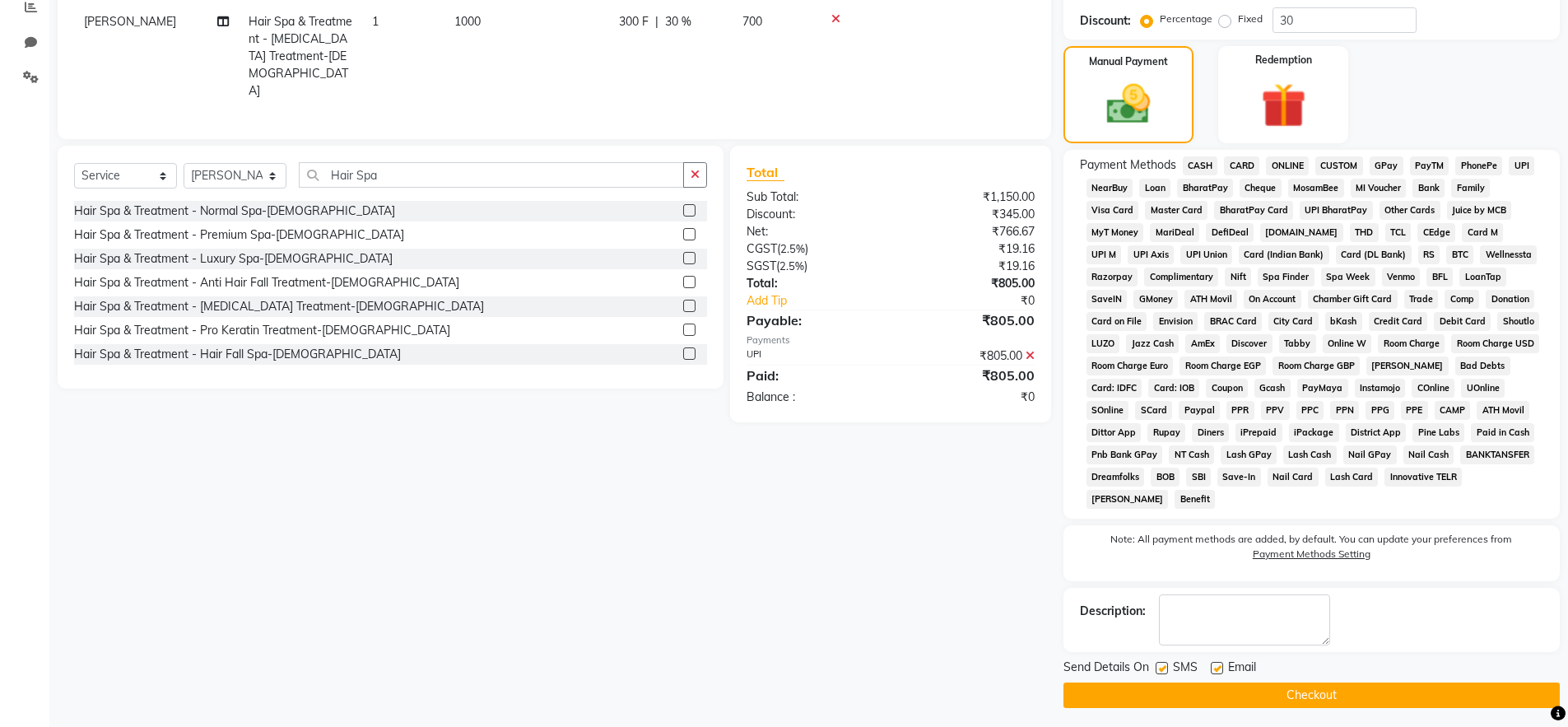
click at [1478, 694] on button "Checkout" at bounding box center [1311, 695] width 497 height 26
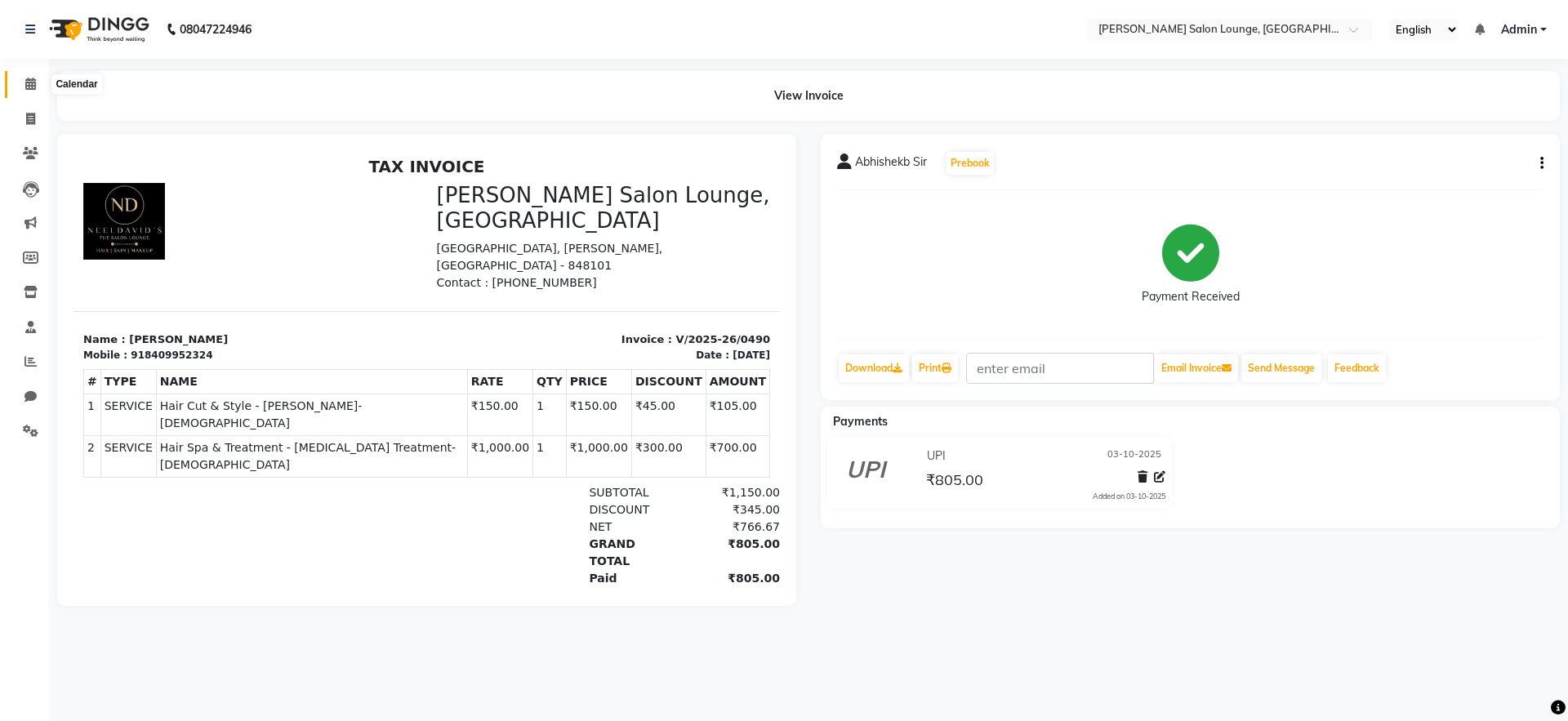
click at [36, 85] on span at bounding box center [30, 84] width 29 height 19
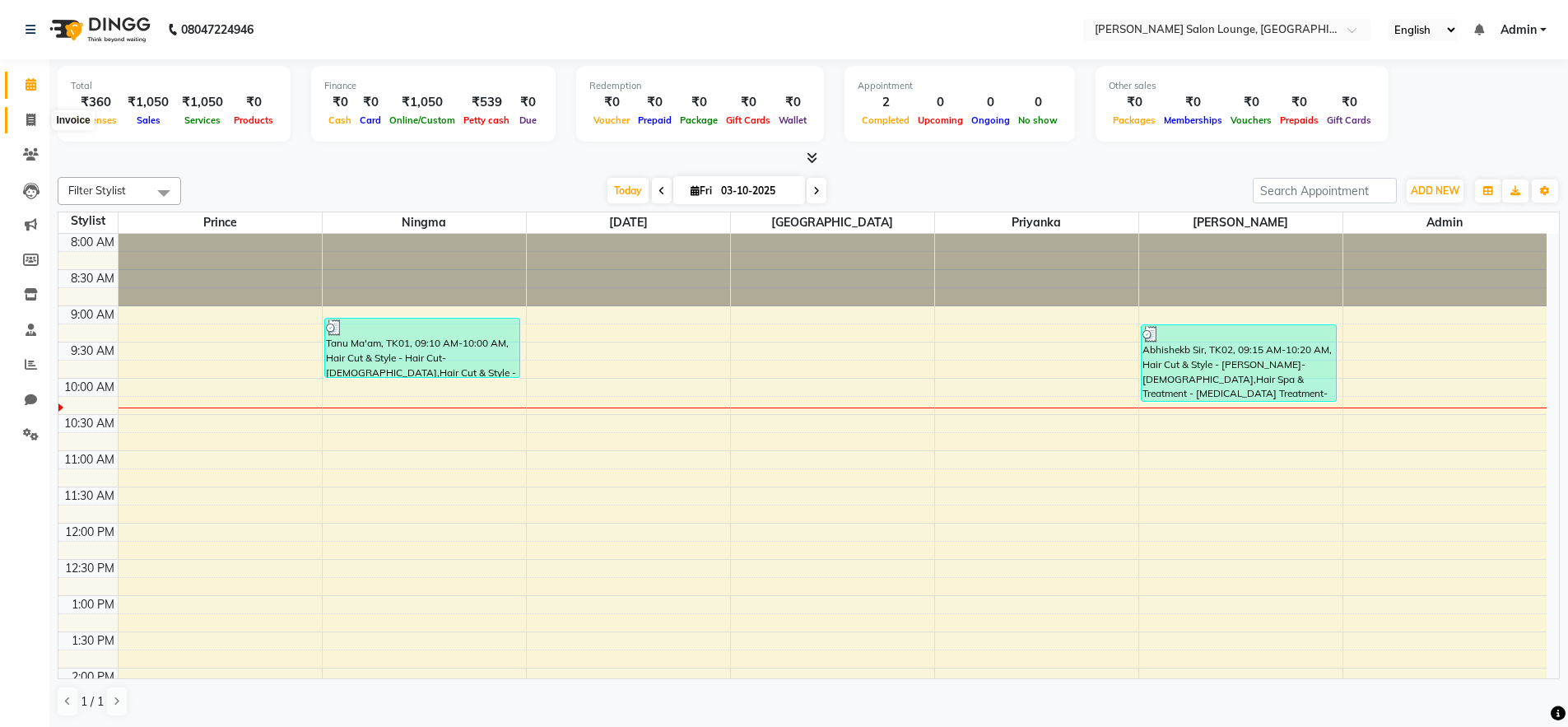
click at [26, 125] on icon at bounding box center [30, 119] width 9 height 12
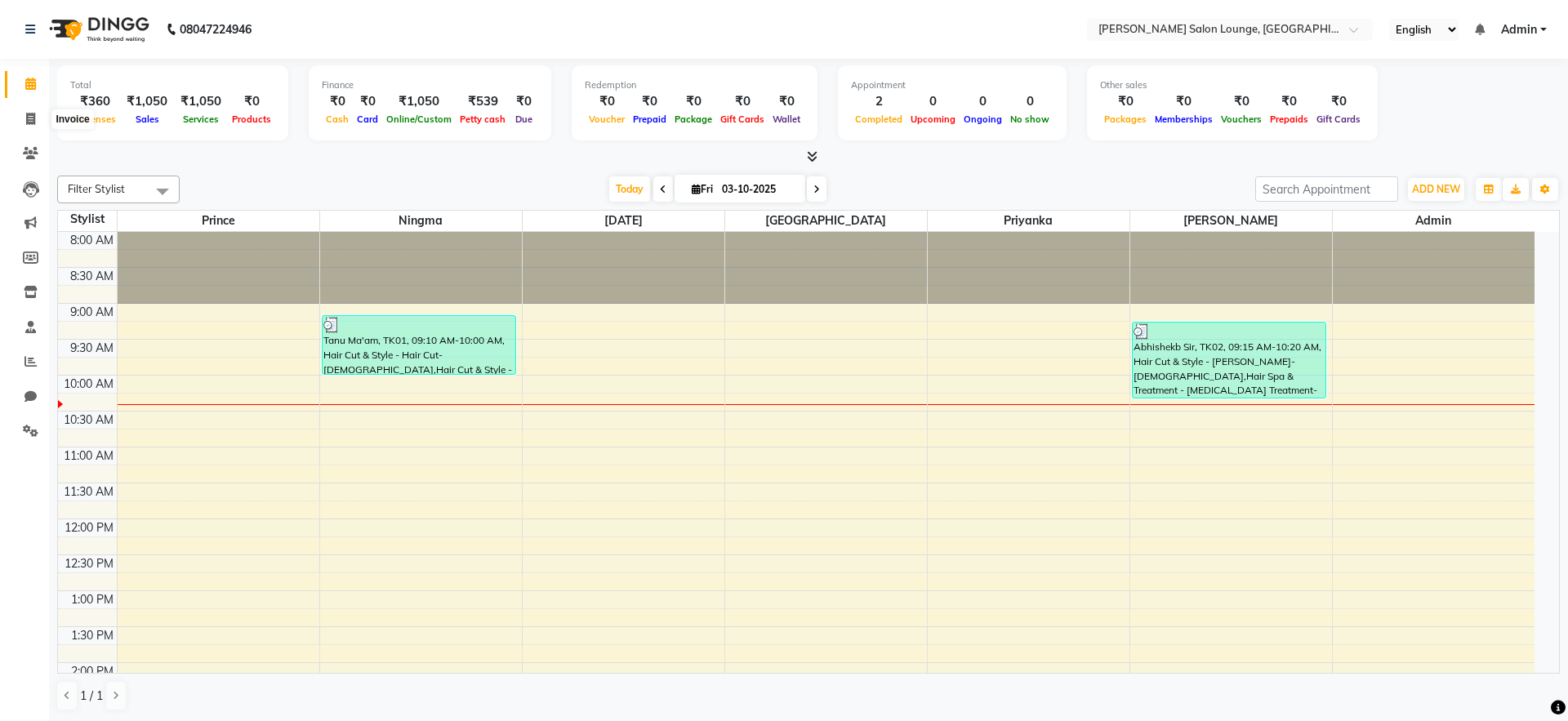
select select "service"
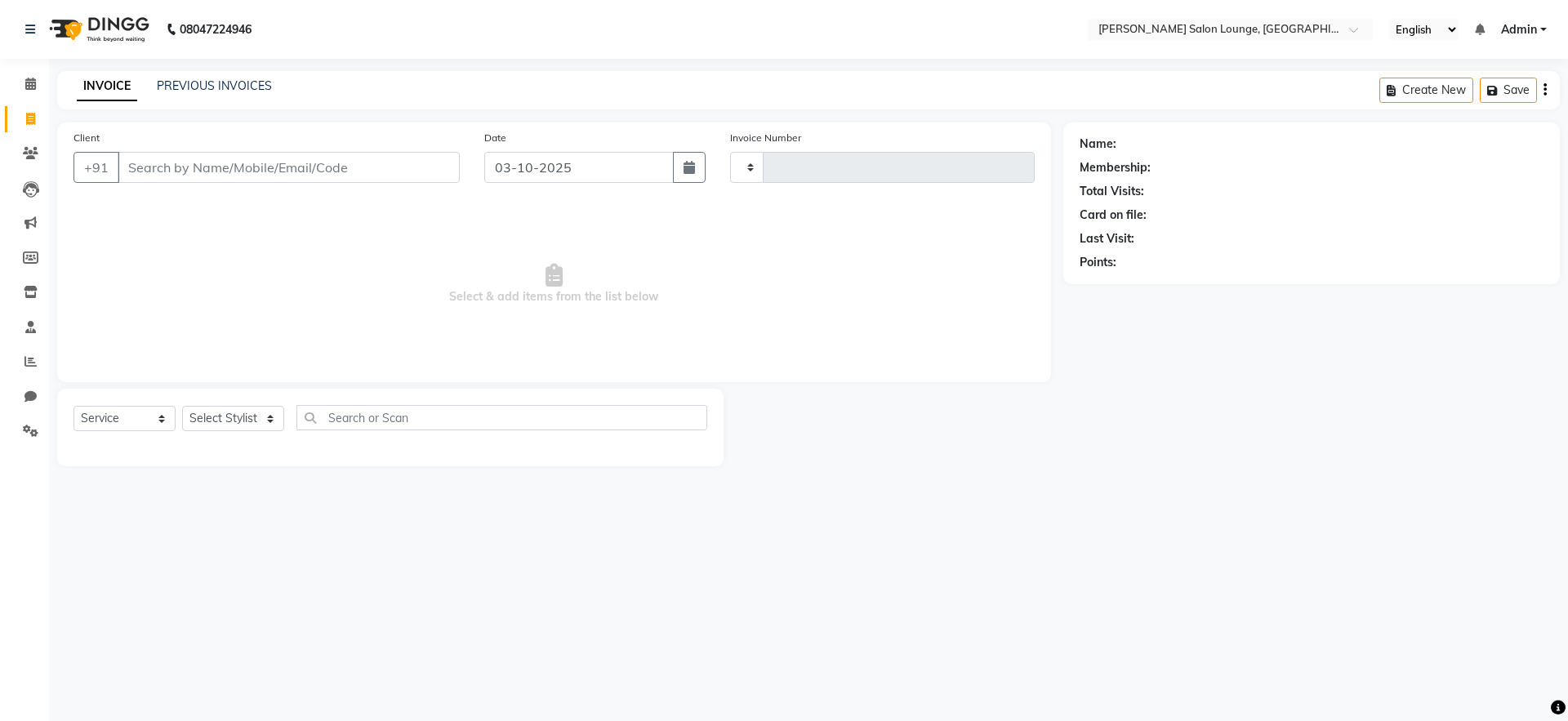
type input "0491"
select select "8909"
click at [244, 158] on input "Client" at bounding box center [288, 167] width 342 height 31
type input "8434195963"
click at [406, 168] on span "Add Client" at bounding box center [418, 167] width 65 height 16
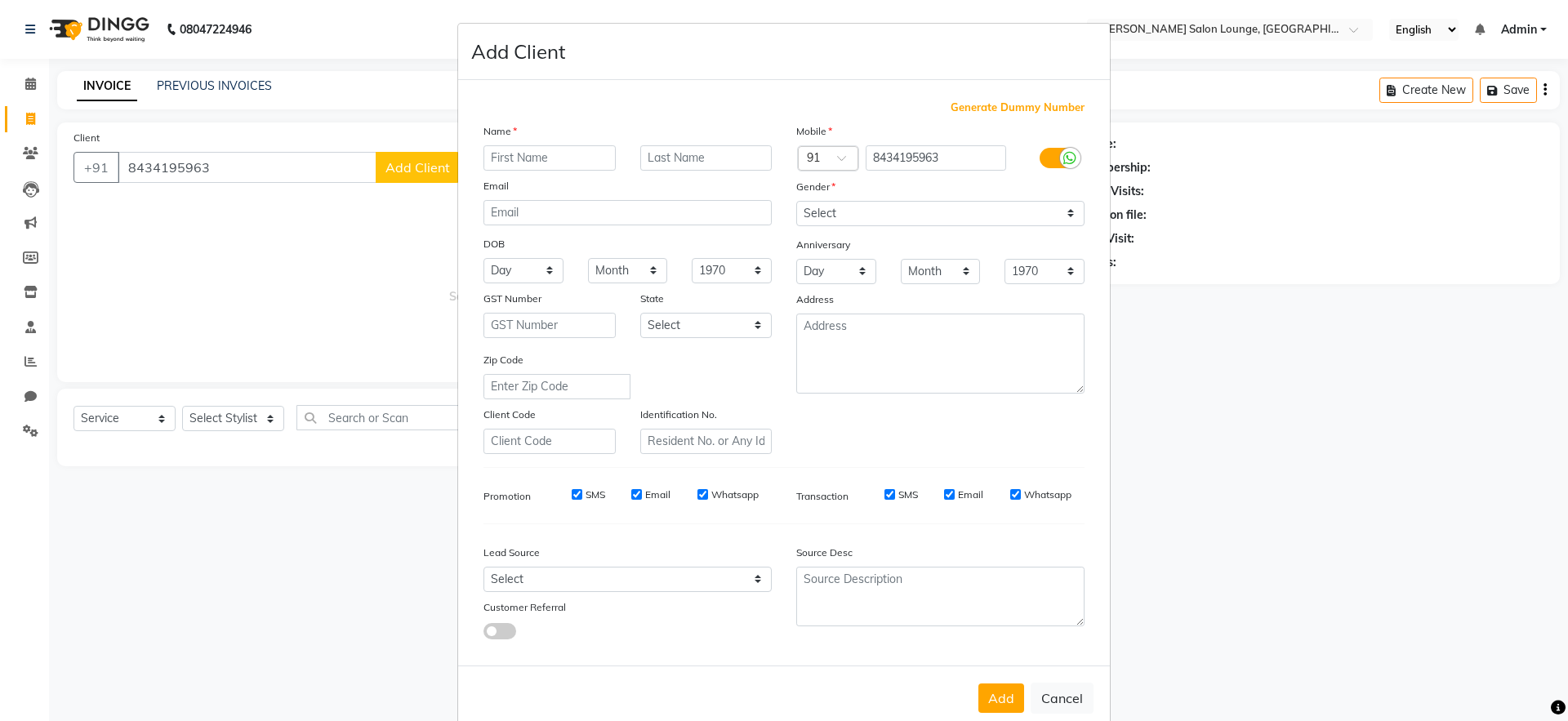
click at [534, 151] on input "text" at bounding box center [550, 158] width 132 height 25
type input "Pankaj Sir"
click at [925, 207] on select "Select [DEMOGRAPHIC_DATA] [DEMOGRAPHIC_DATA] Other Prefer Not To Say" at bounding box center [940, 213] width 288 height 25
select select "[DEMOGRAPHIC_DATA]"
click at [796, 201] on select "Select [DEMOGRAPHIC_DATA] [DEMOGRAPHIC_DATA] Other Prefer Not To Say" at bounding box center [940, 213] width 288 height 25
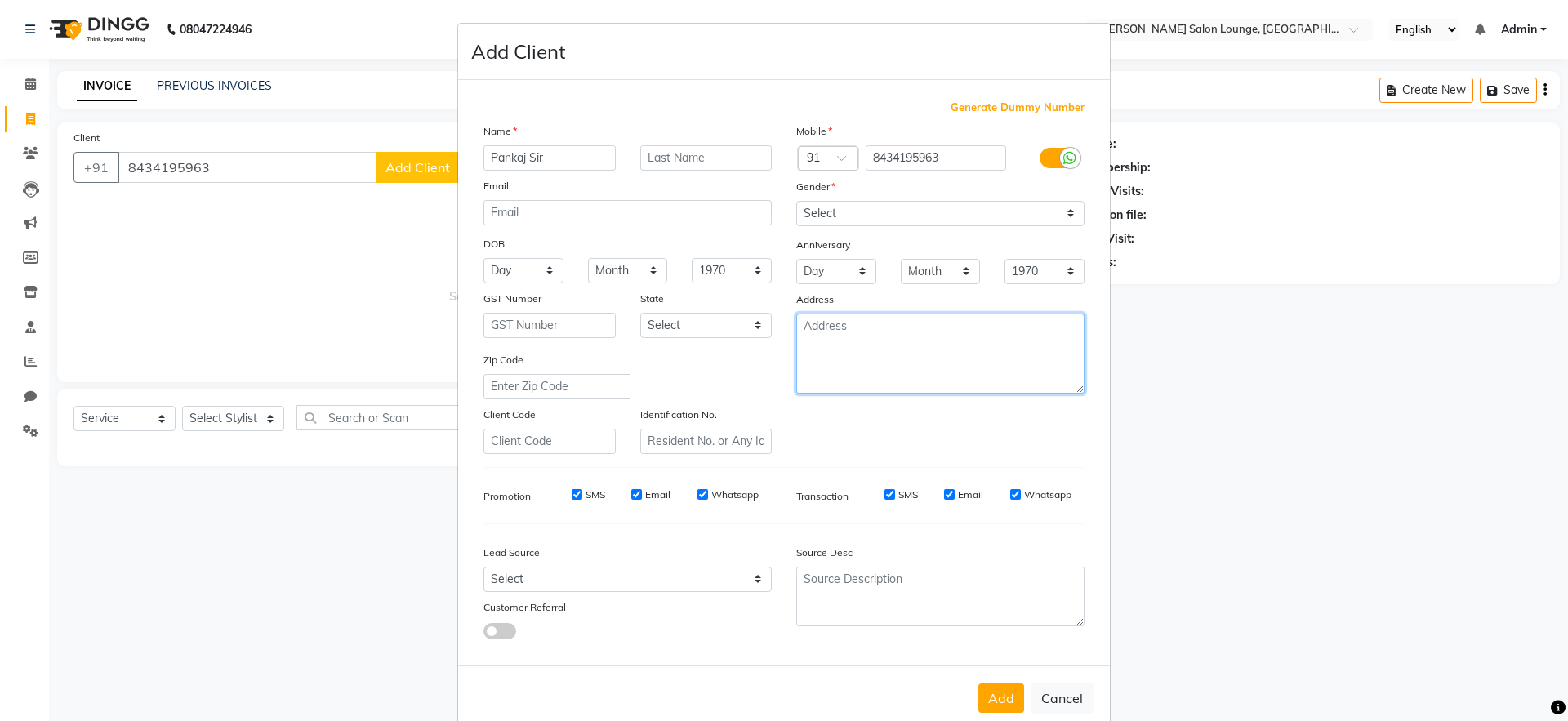
drag, startPoint x: 925, startPoint y: 207, endPoint x: 938, endPoint y: 666, distance: 459.2
click at [931, 378] on textarea at bounding box center [940, 354] width 288 height 80
click at [1016, 692] on button "Add" at bounding box center [1001, 698] width 46 height 29
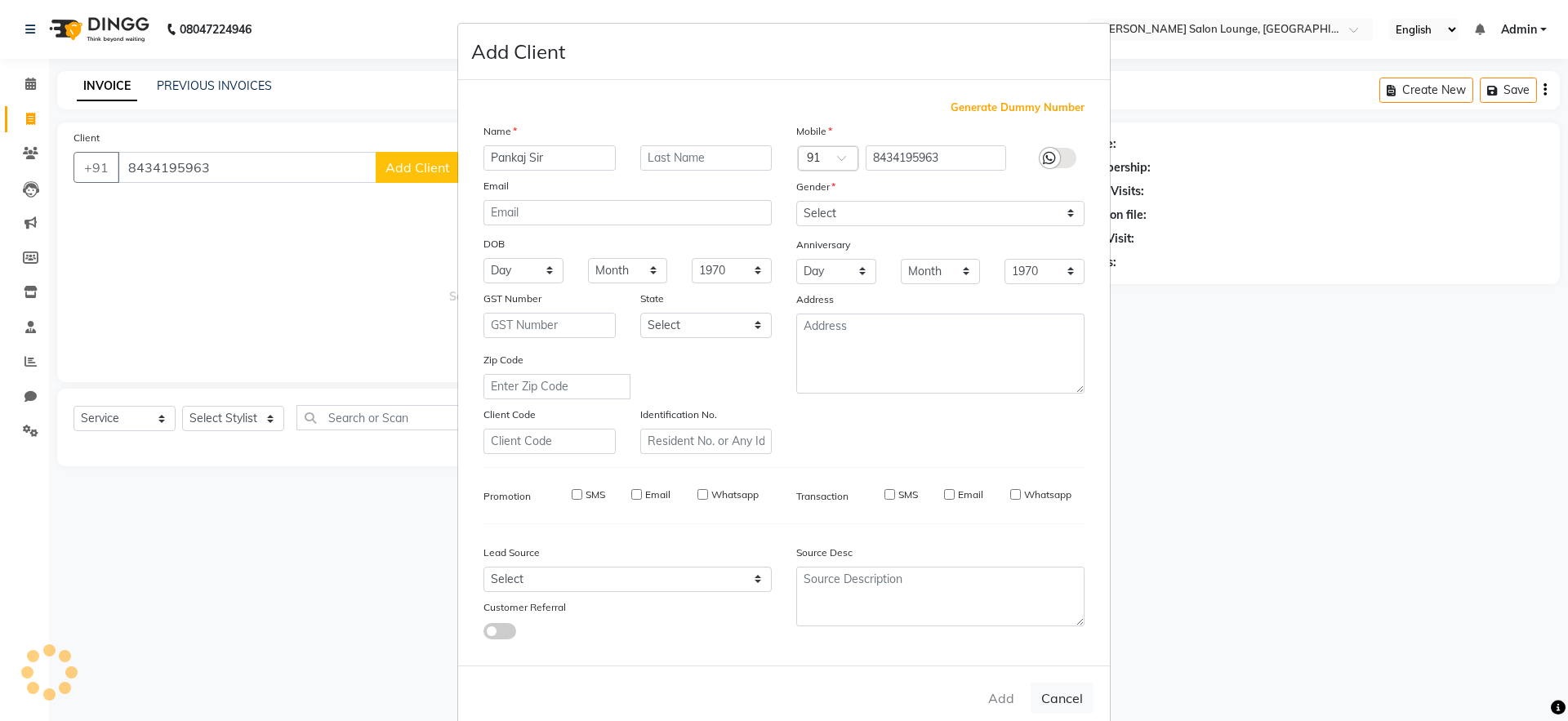
select select
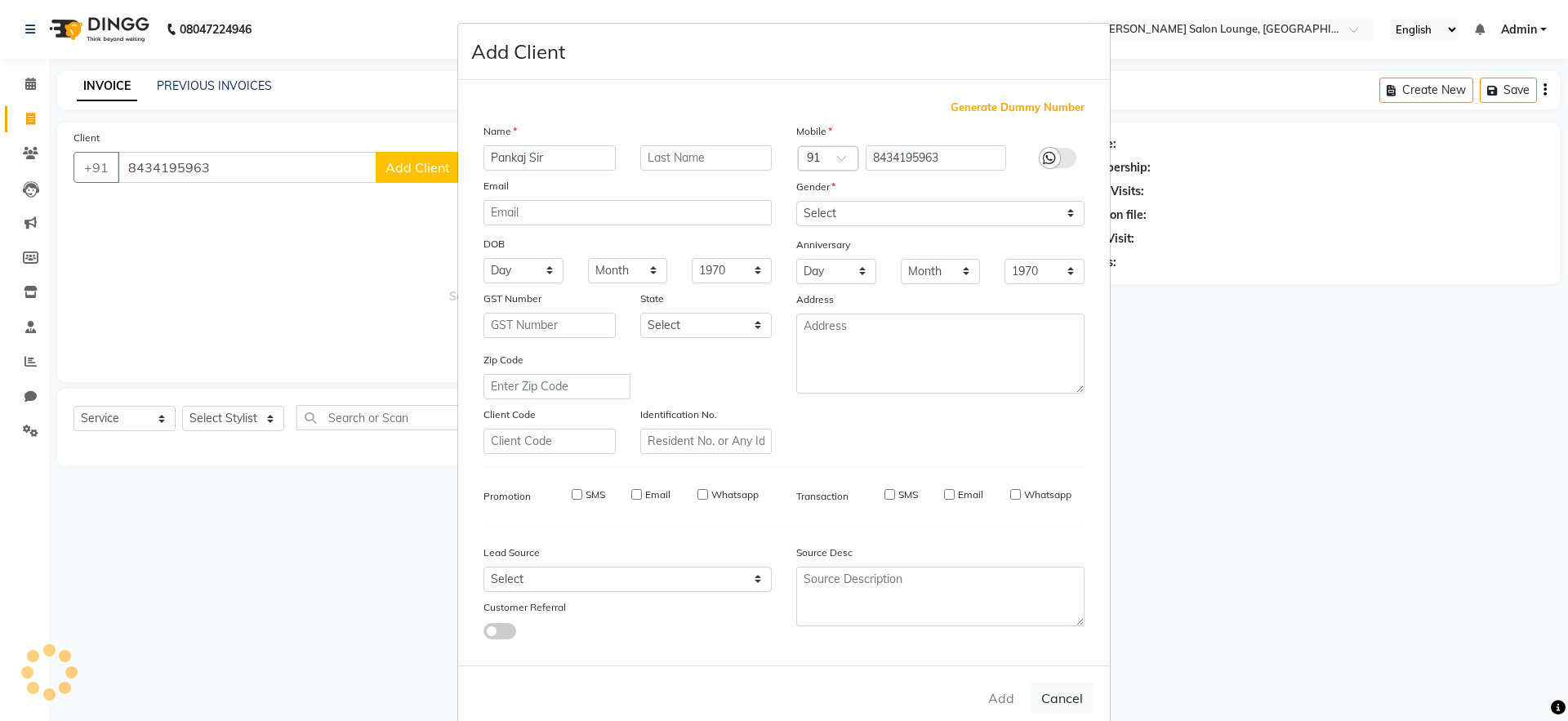
select select
checkbox input "false"
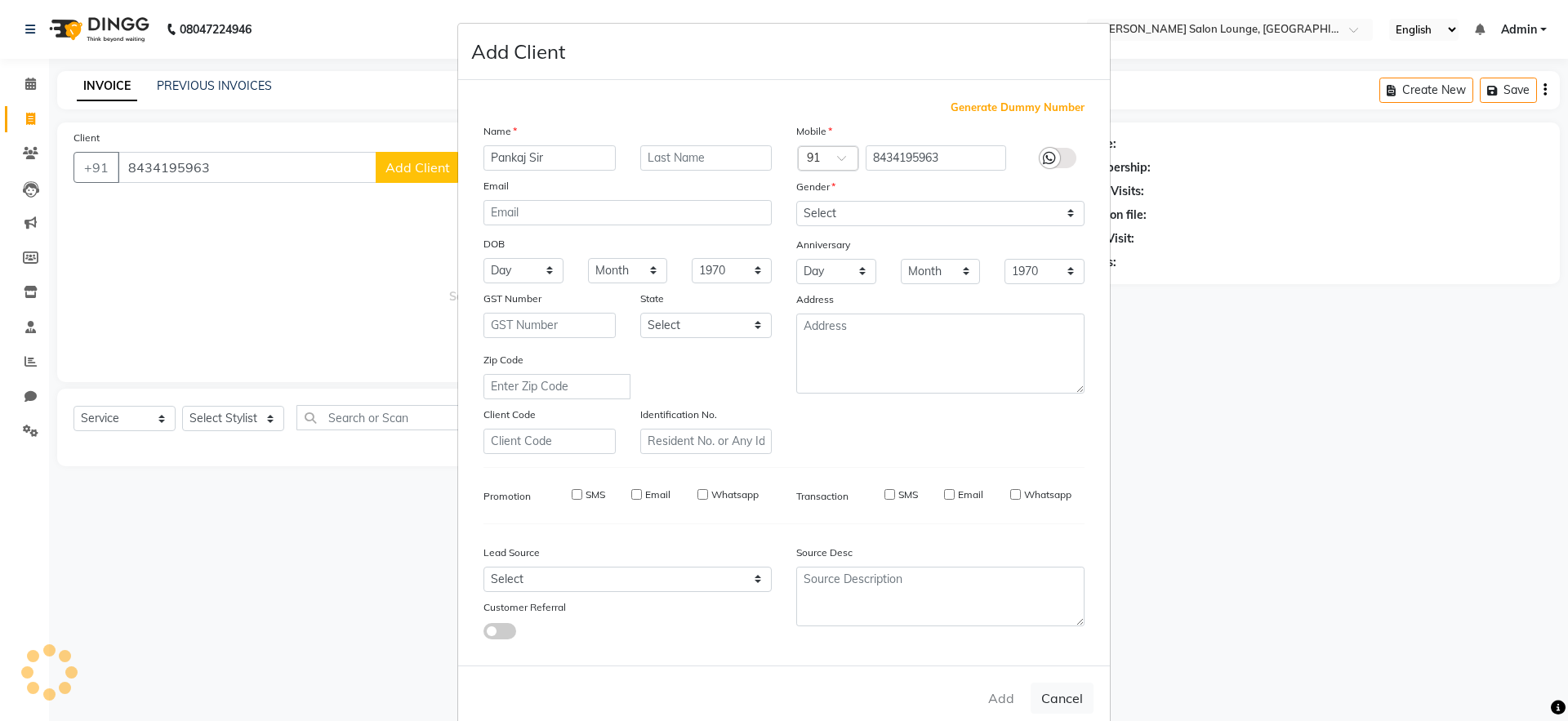
checkbox input "false"
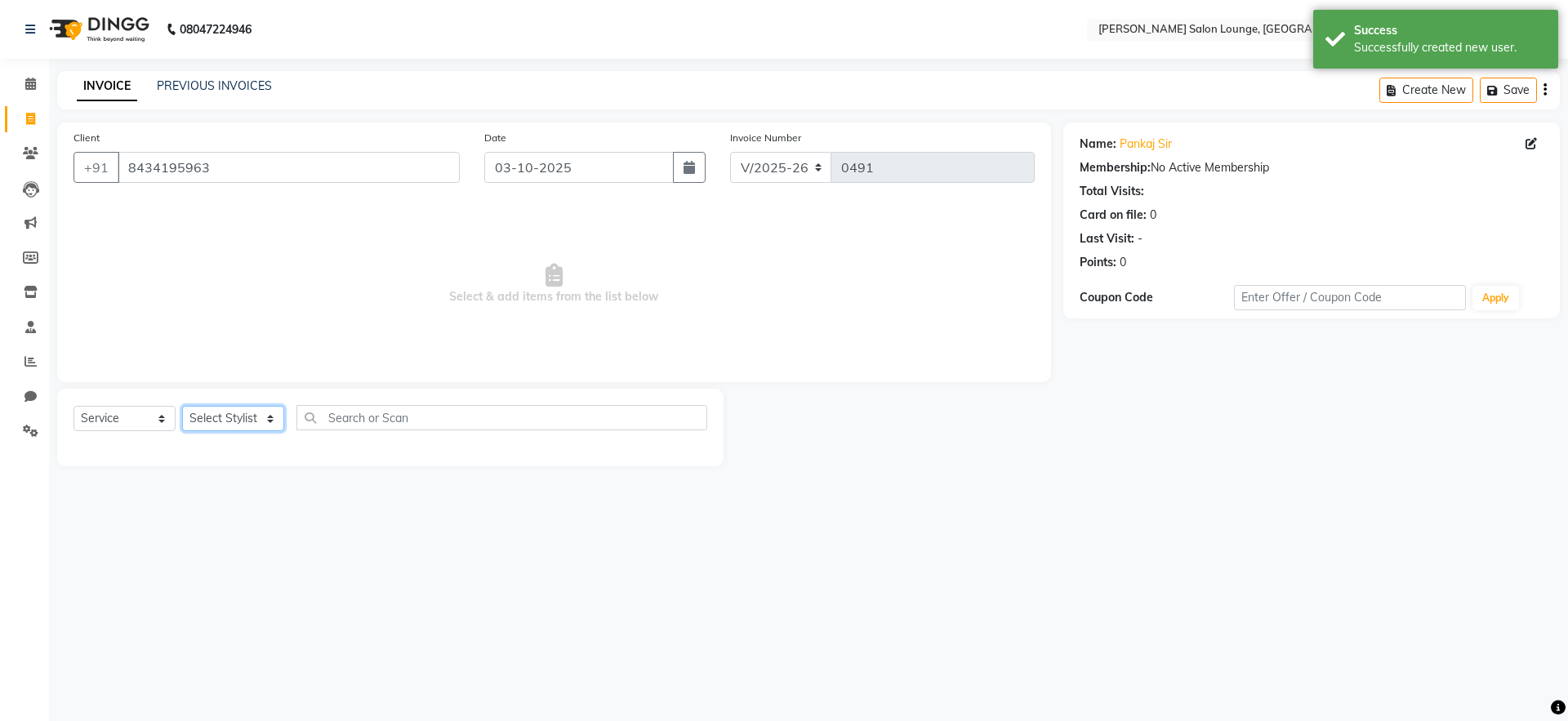
click at [269, 426] on select "Select Stylist [PERSON_NAME] Admin Ningma [PERSON_NAME] [PERSON_NAME][DATE]" at bounding box center [233, 418] width 102 height 25
select select "91731"
click at [182, 406] on select "Select Stylist [PERSON_NAME] Admin Ningma [PERSON_NAME] [PERSON_NAME][DATE]" at bounding box center [233, 418] width 102 height 25
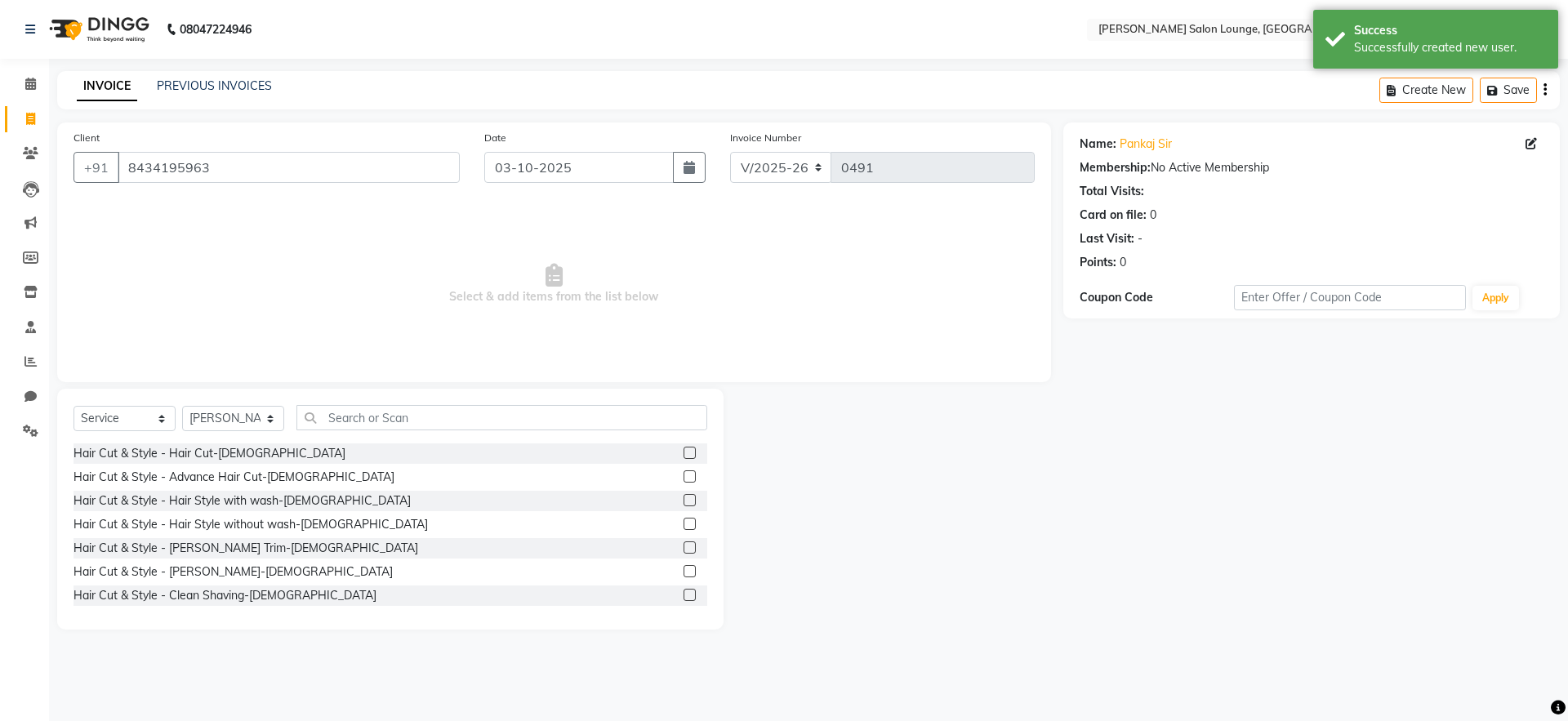
click at [684, 453] on label at bounding box center [690, 452] width 12 height 12
click at [684, 453] on input "checkbox" at bounding box center [689, 453] width 11 height 11
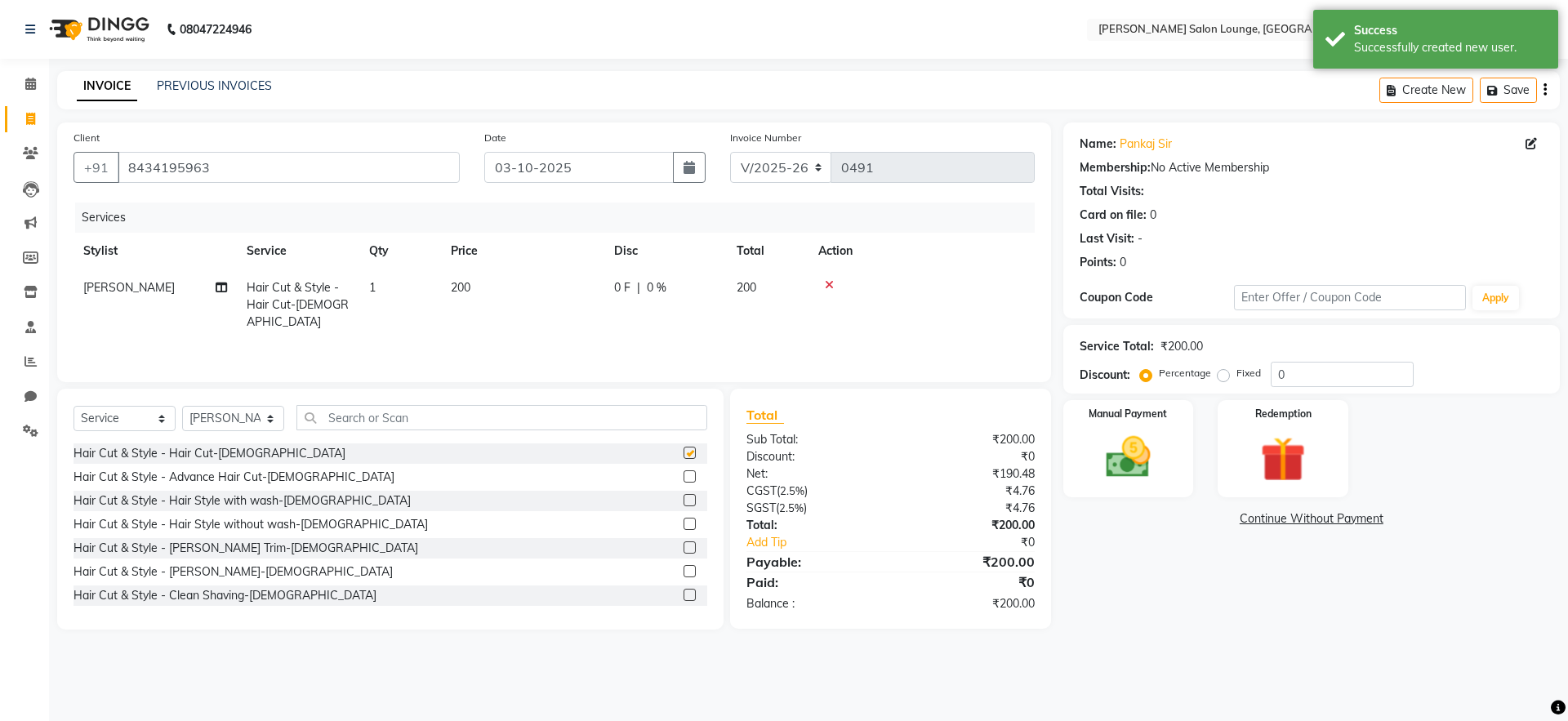
checkbox input "false"
click at [684, 566] on label at bounding box center [690, 571] width 12 height 12
click at [684, 567] on input "checkbox" at bounding box center [689, 572] width 11 height 11
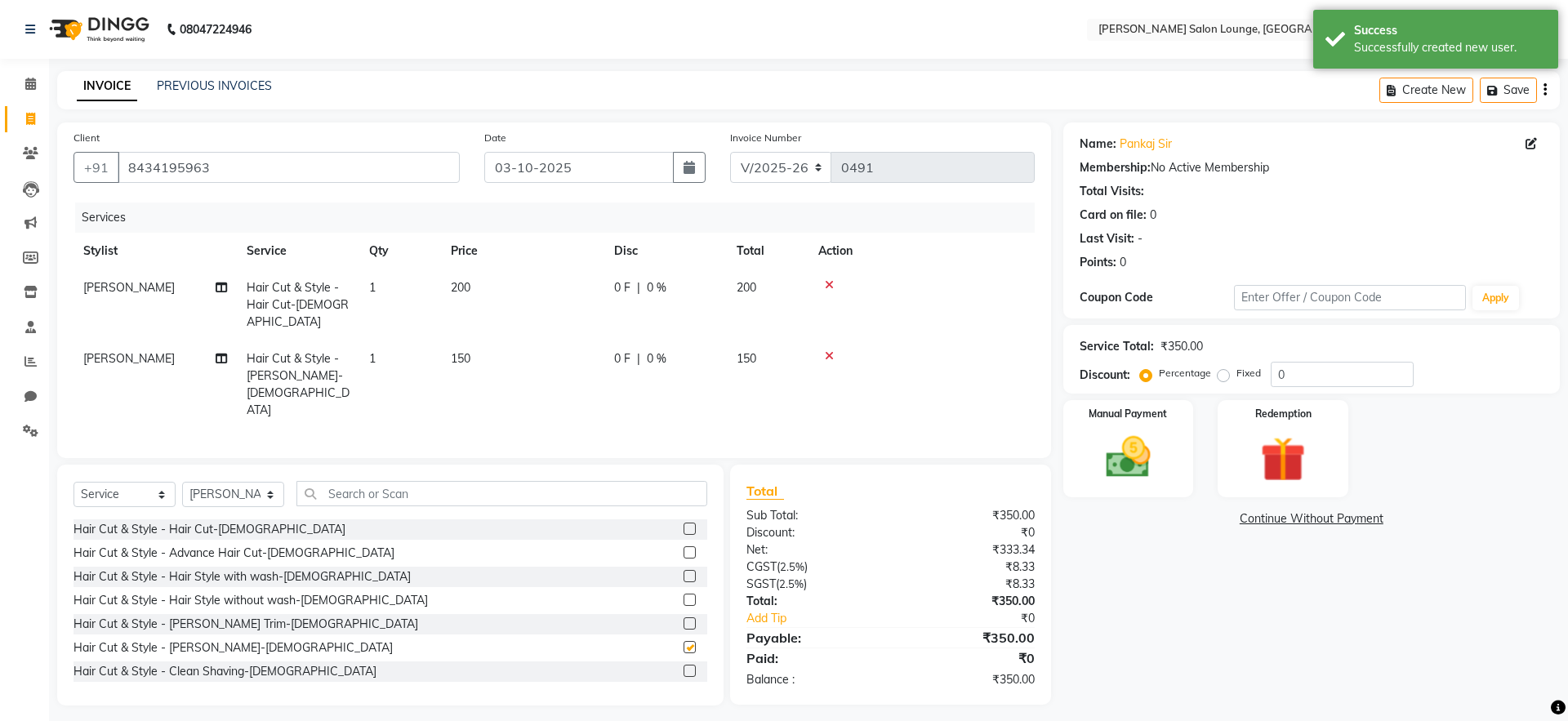
checkbox input "false"
click at [567, 481] on input "text" at bounding box center [502, 493] width 411 height 25
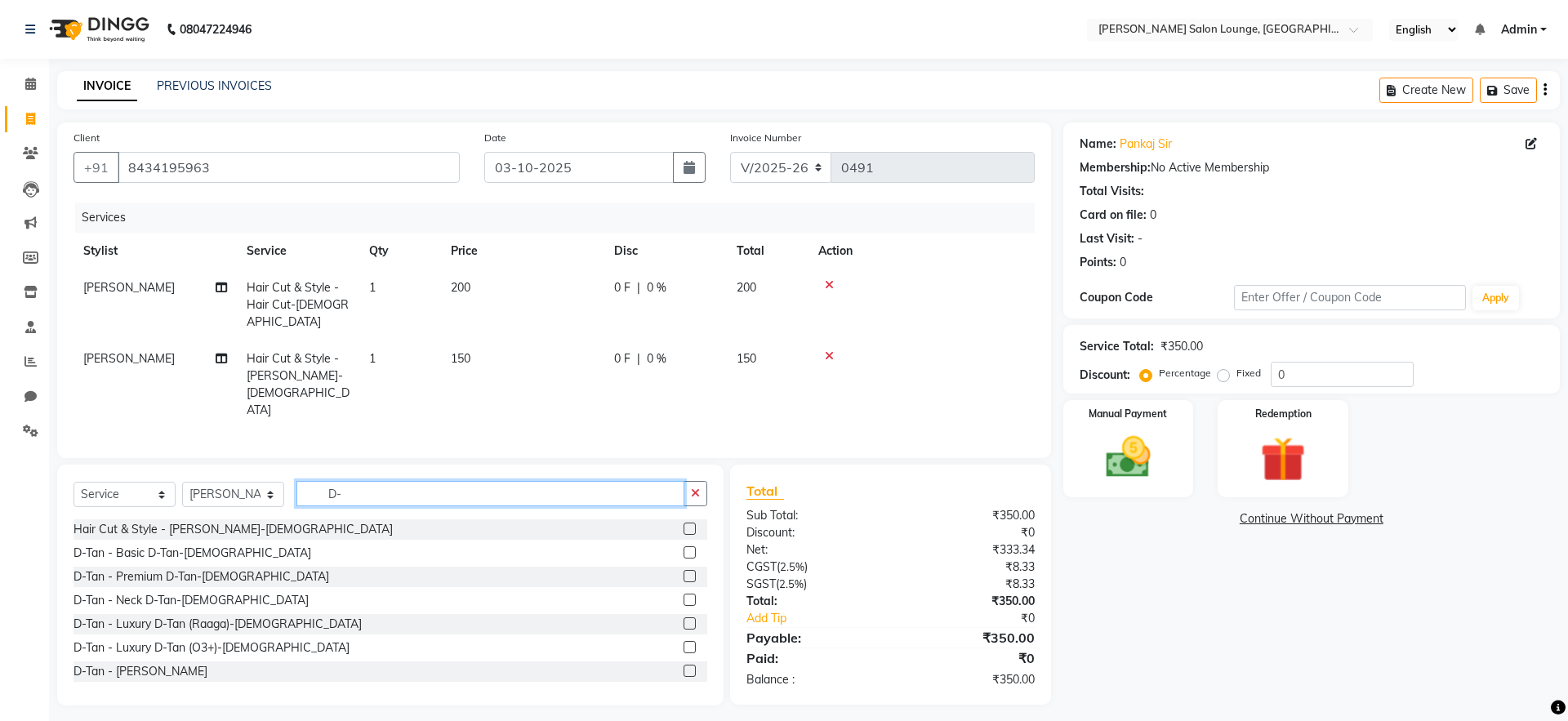
type input "D-"
click at [690, 543] on div at bounding box center [695, 553] width 24 height 20
click at [684, 546] on label at bounding box center [690, 552] width 12 height 12
click at [684, 548] on input "checkbox" at bounding box center [689, 553] width 11 height 11
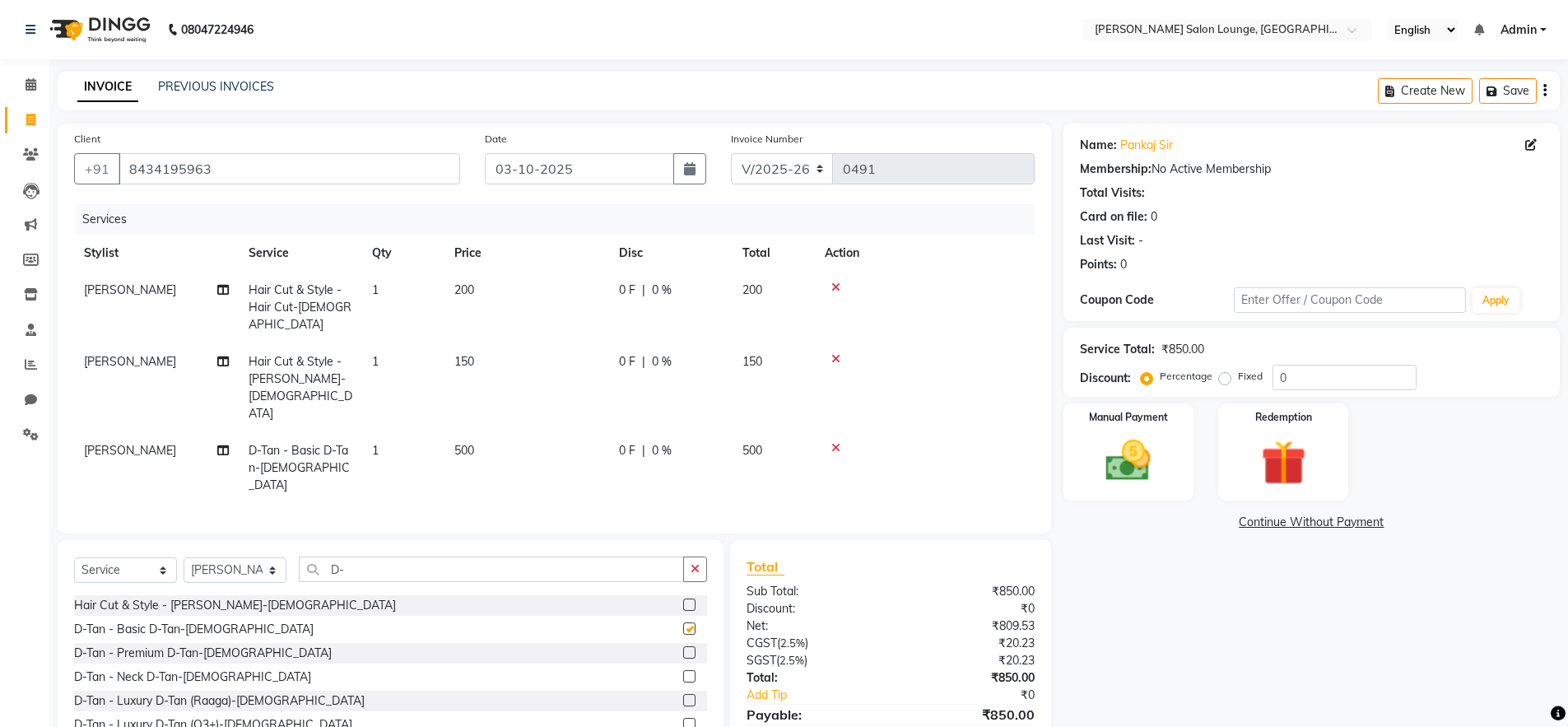
checkbox input "false"
click at [1275, 382] on input "0" at bounding box center [1344, 377] width 144 height 26
type input "30"
click at [1107, 478] on img at bounding box center [1128, 460] width 76 height 54
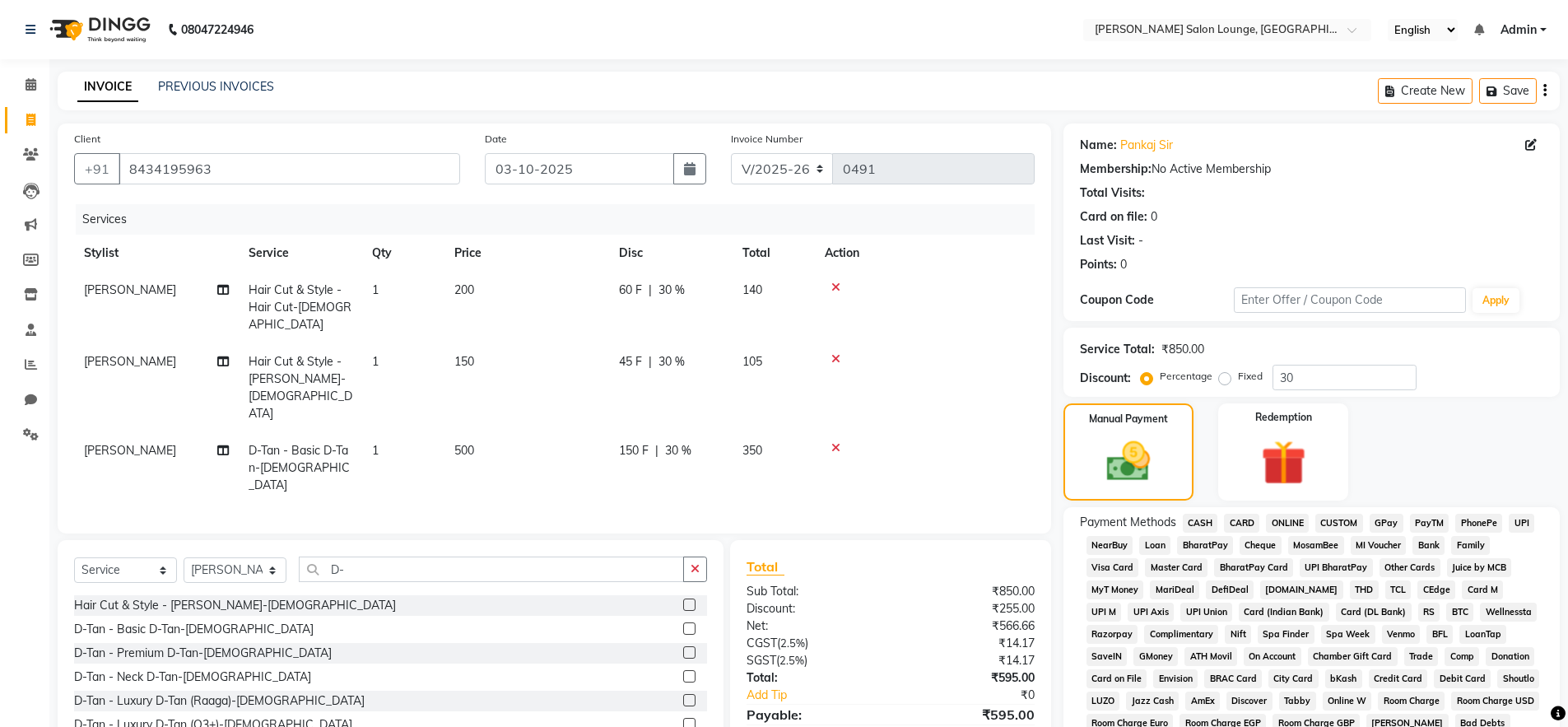
click at [1520, 522] on span "UPI" at bounding box center [1521, 523] width 26 height 19
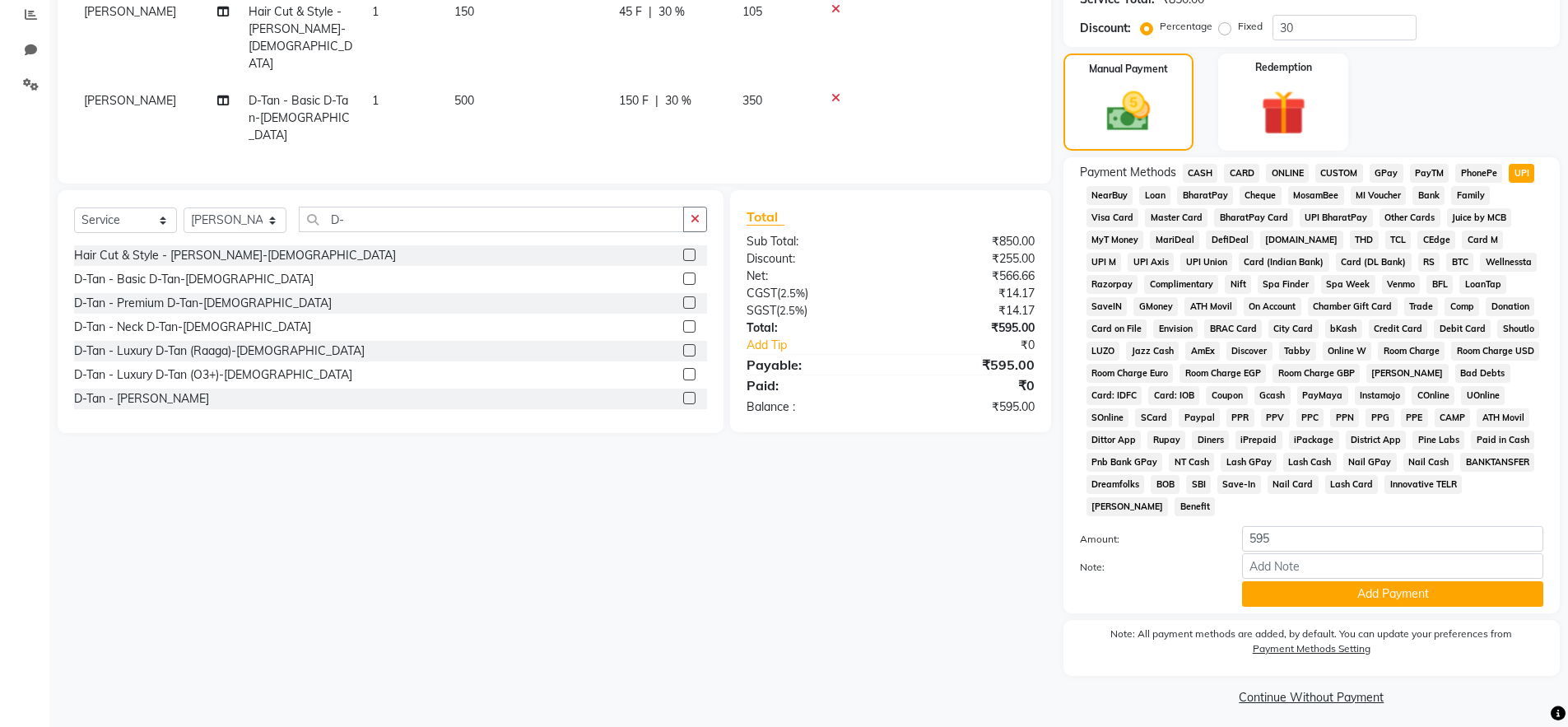
scroll to position [357, 0]
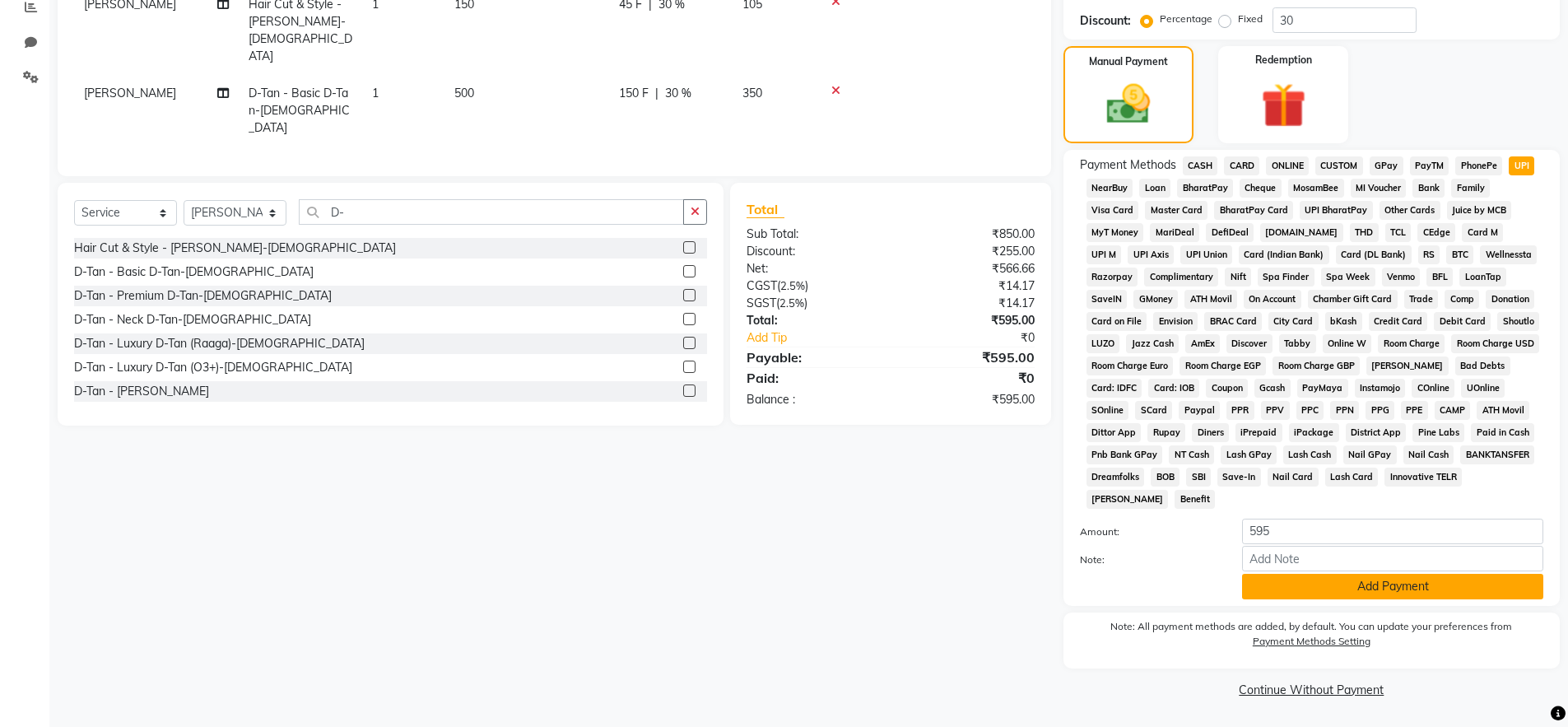
click at [1356, 594] on button "Add Payment" at bounding box center [1393, 586] width 301 height 26
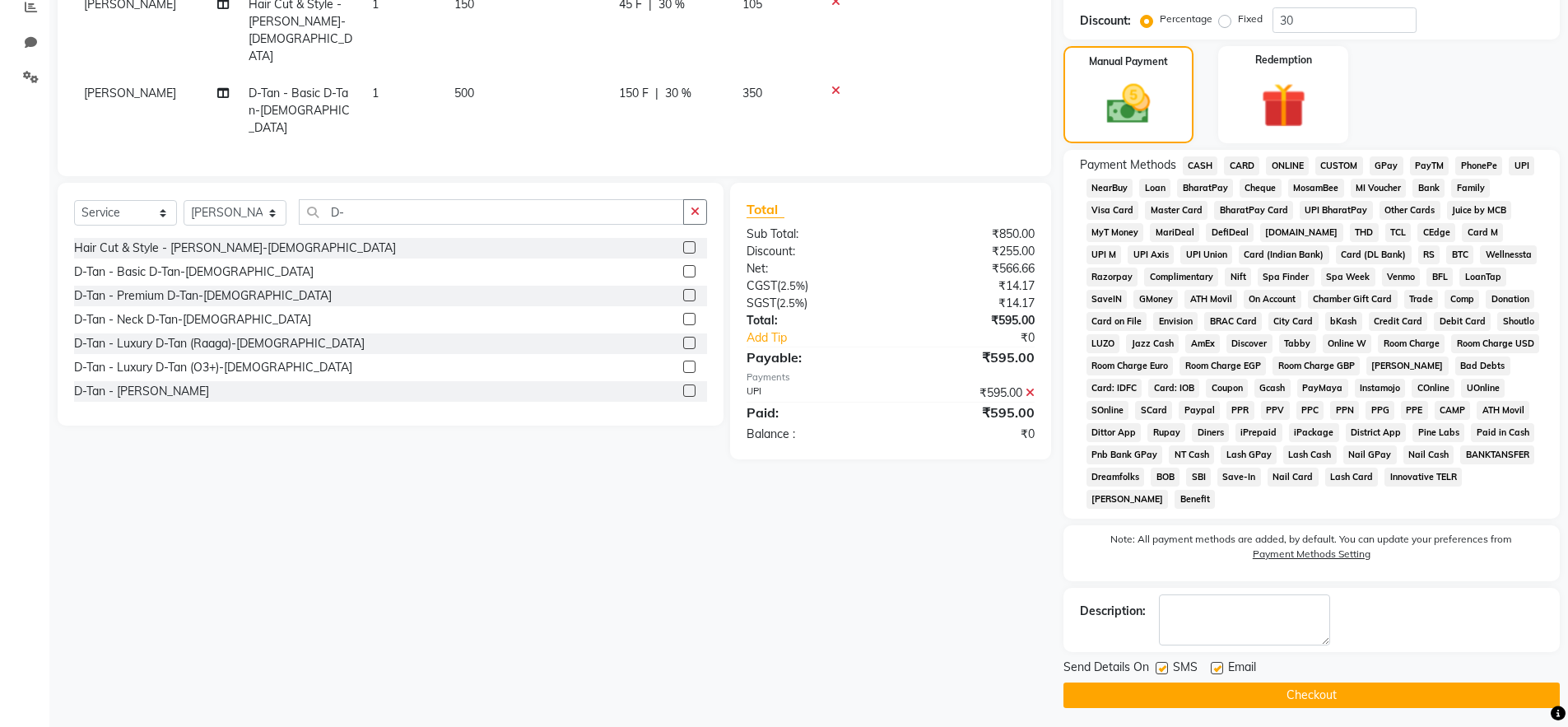
click at [1252, 697] on button "Checkout" at bounding box center [1311, 695] width 497 height 26
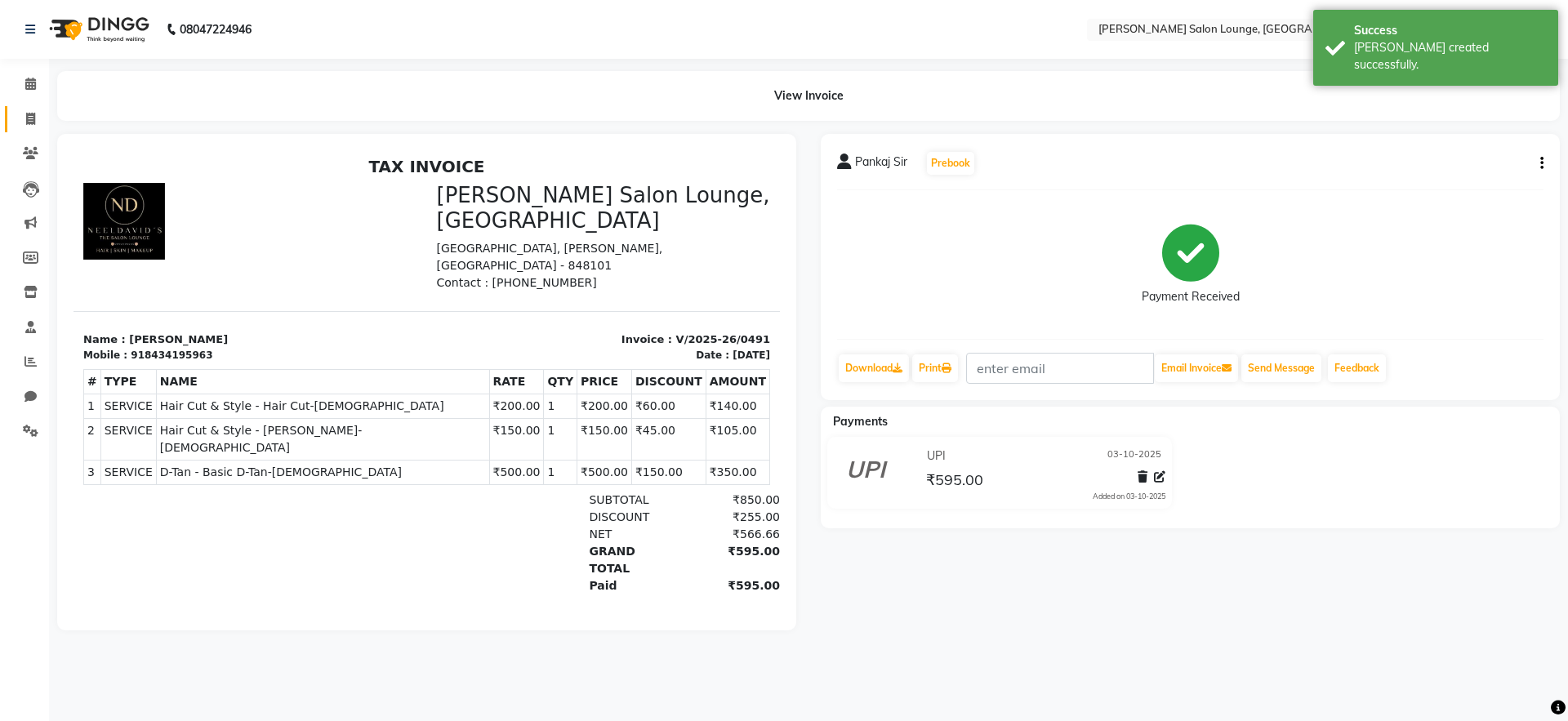
click at [40, 117] on span at bounding box center [30, 119] width 29 height 19
select select "service"
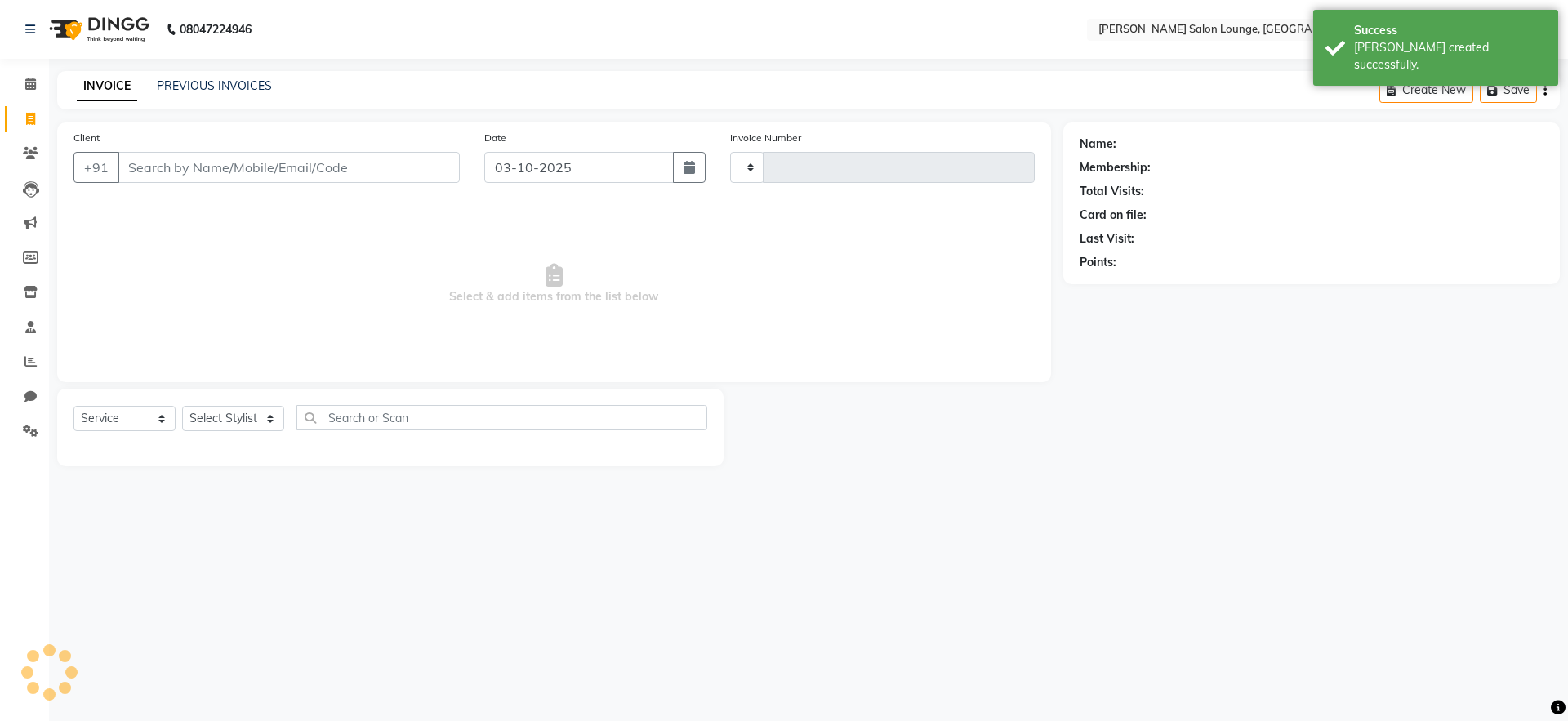
type input "0492"
select select "8909"
click at [32, 88] on icon at bounding box center [30, 83] width 11 height 12
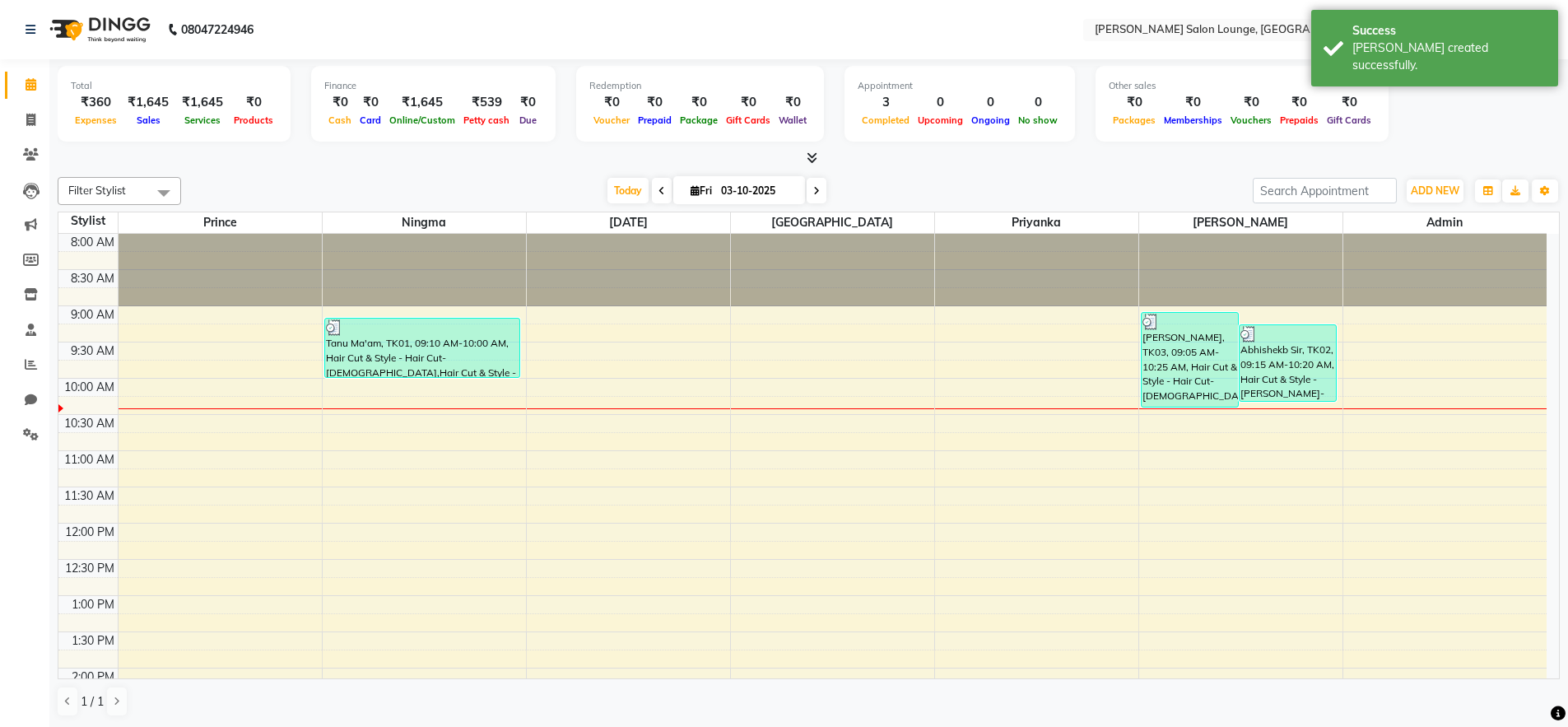
click at [198, 173] on div "Filter Stylist Select All [PERSON_NAME] Admin Ningma [PERSON_NAME] [PERSON_NAME…" at bounding box center [809, 447] width 1502 height 553
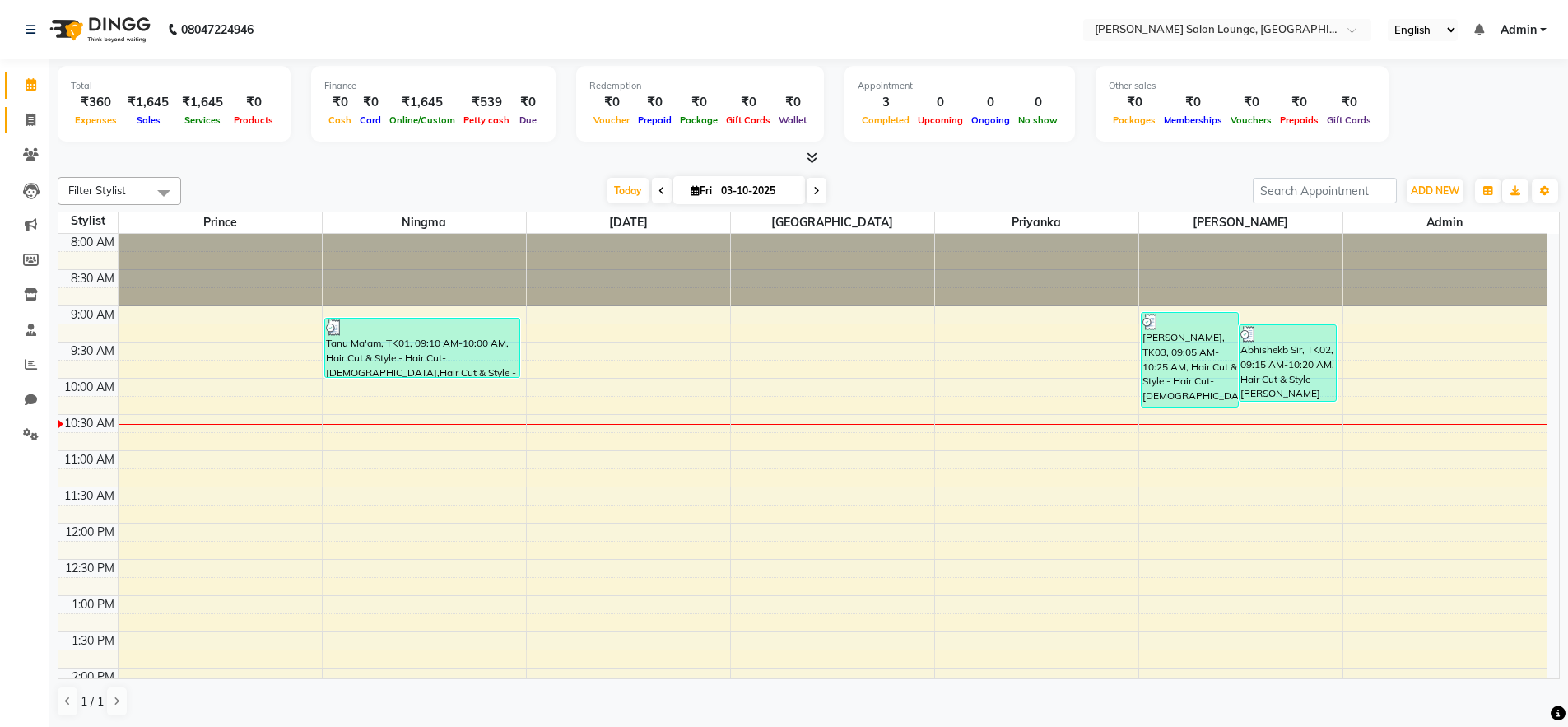
click at [24, 108] on link "Invoice" at bounding box center [25, 120] width 40 height 27
select select "service"
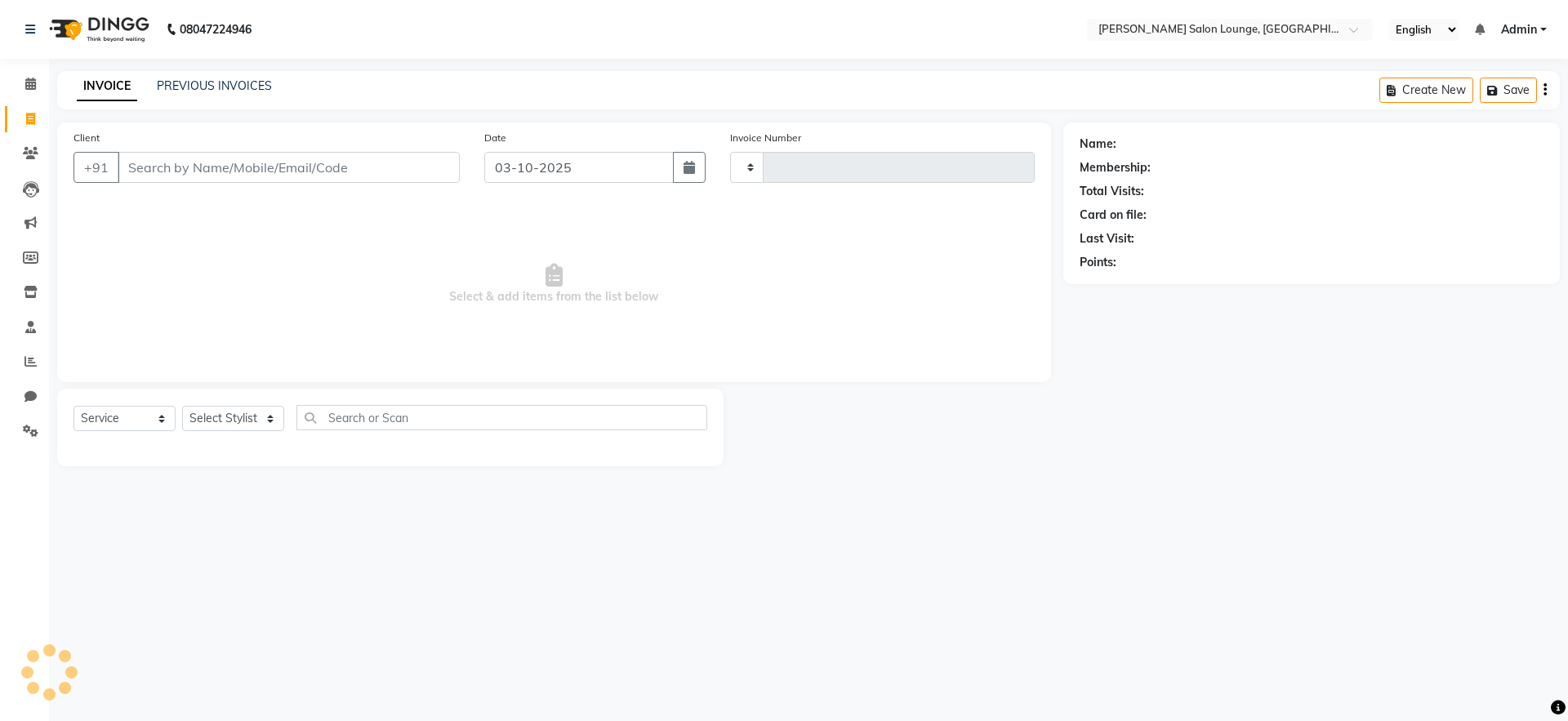
click at [181, 177] on input "Client" at bounding box center [288, 167] width 342 height 31
type input "0492"
select select "8909"
type input "9162877422"
click at [432, 174] on span "Add Client" at bounding box center [418, 167] width 65 height 16
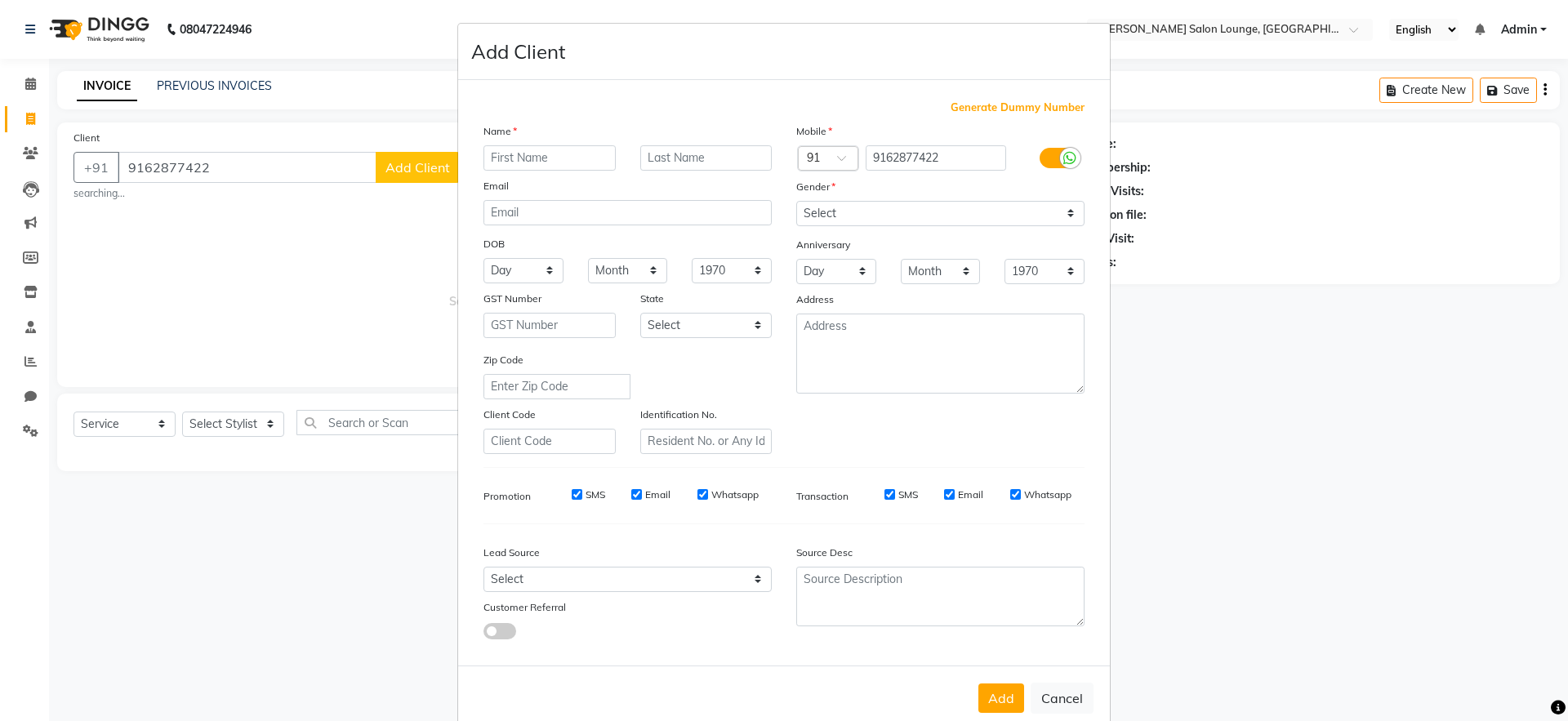
click at [494, 158] on input "text" at bounding box center [550, 158] width 132 height 25
type input "[PERSON_NAME]. yadav"
click at [972, 216] on select "Select [DEMOGRAPHIC_DATA] [DEMOGRAPHIC_DATA] Other Prefer Not To Say" at bounding box center [940, 213] width 288 height 25
select select "[DEMOGRAPHIC_DATA]"
click at [796, 201] on select "Select [DEMOGRAPHIC_DATA] [DEMOGRAPHIC_DATA] Other Prefer Not To Say" at bounding box center [940, 213] width 288 height 25
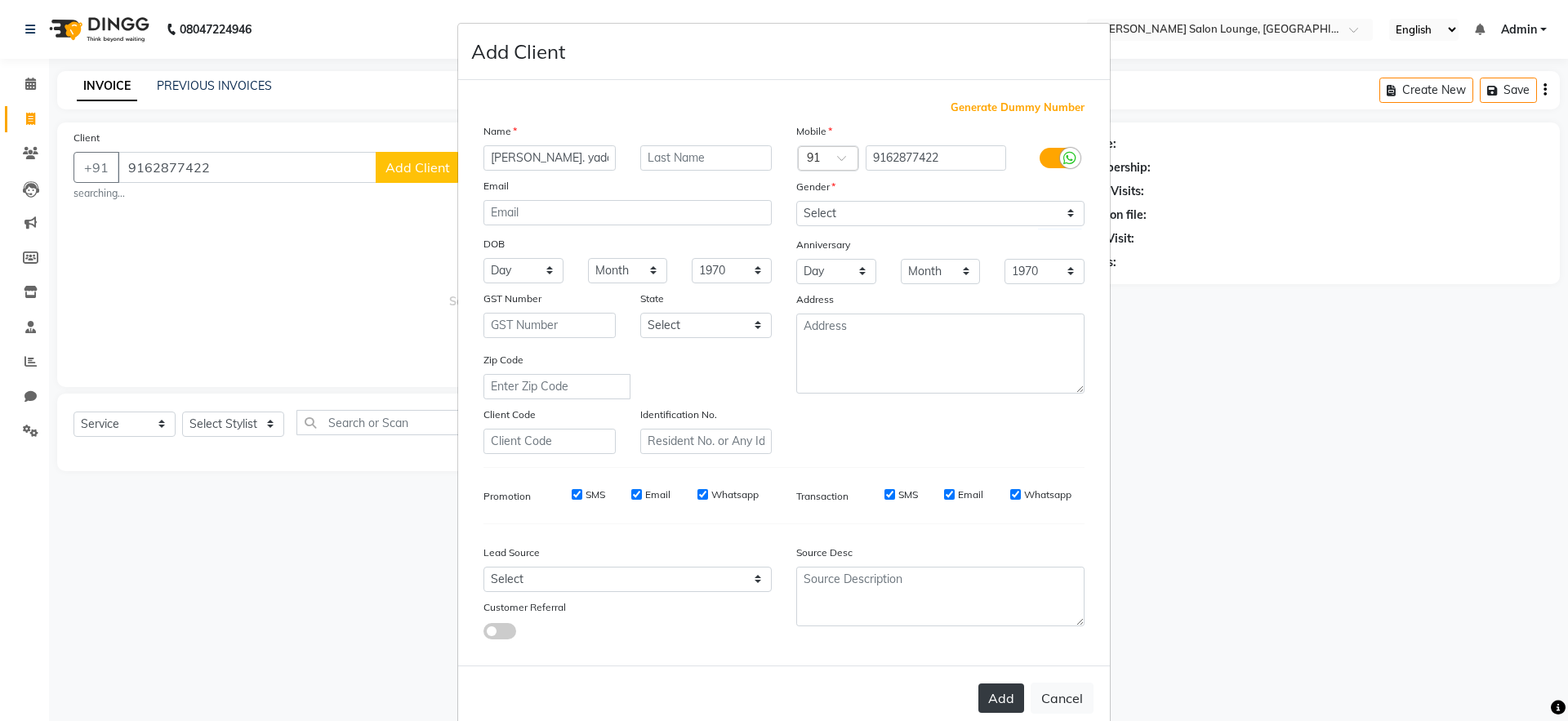
click at [1011, 693] on button "Add" at bounding box center [1001, 698] width 46 height 29
select select
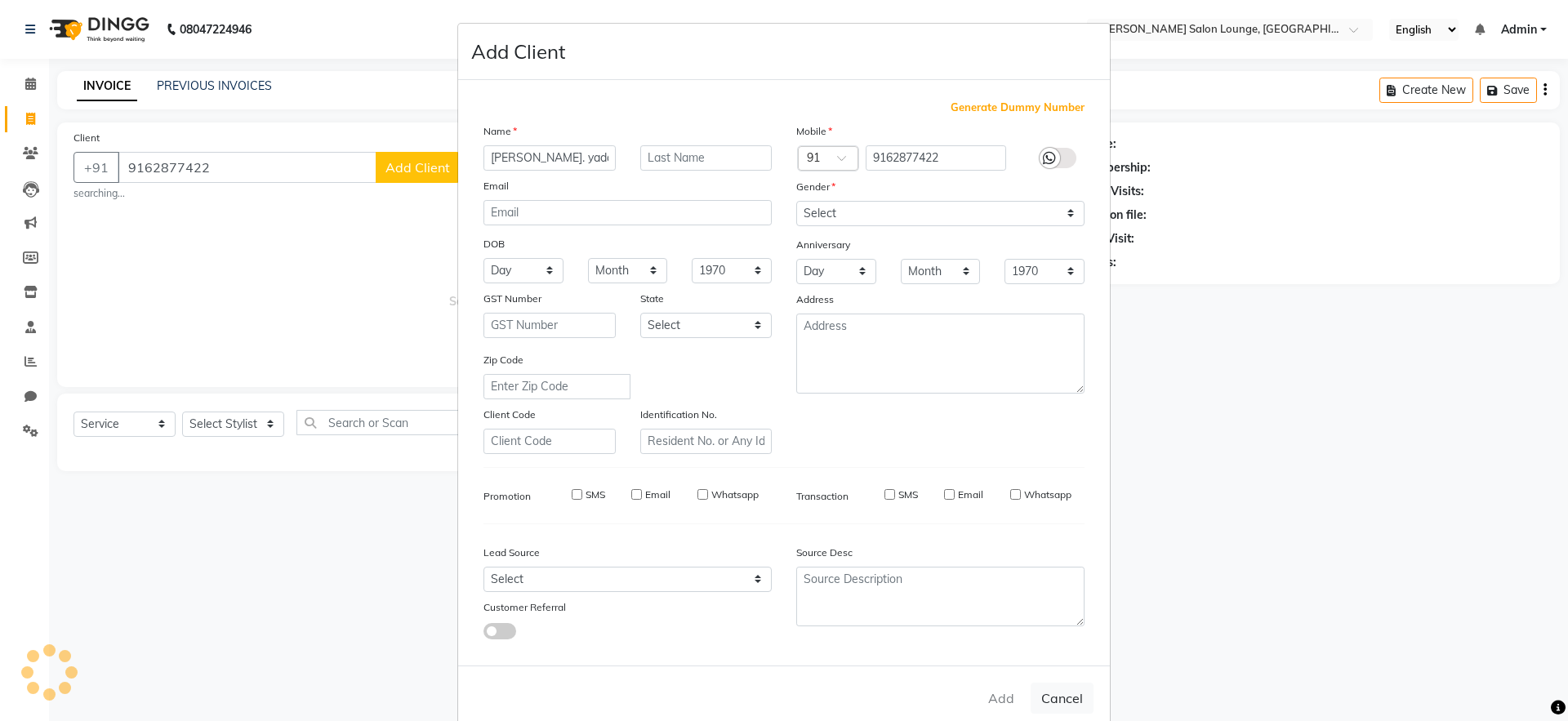
select select
checkbox input "false"
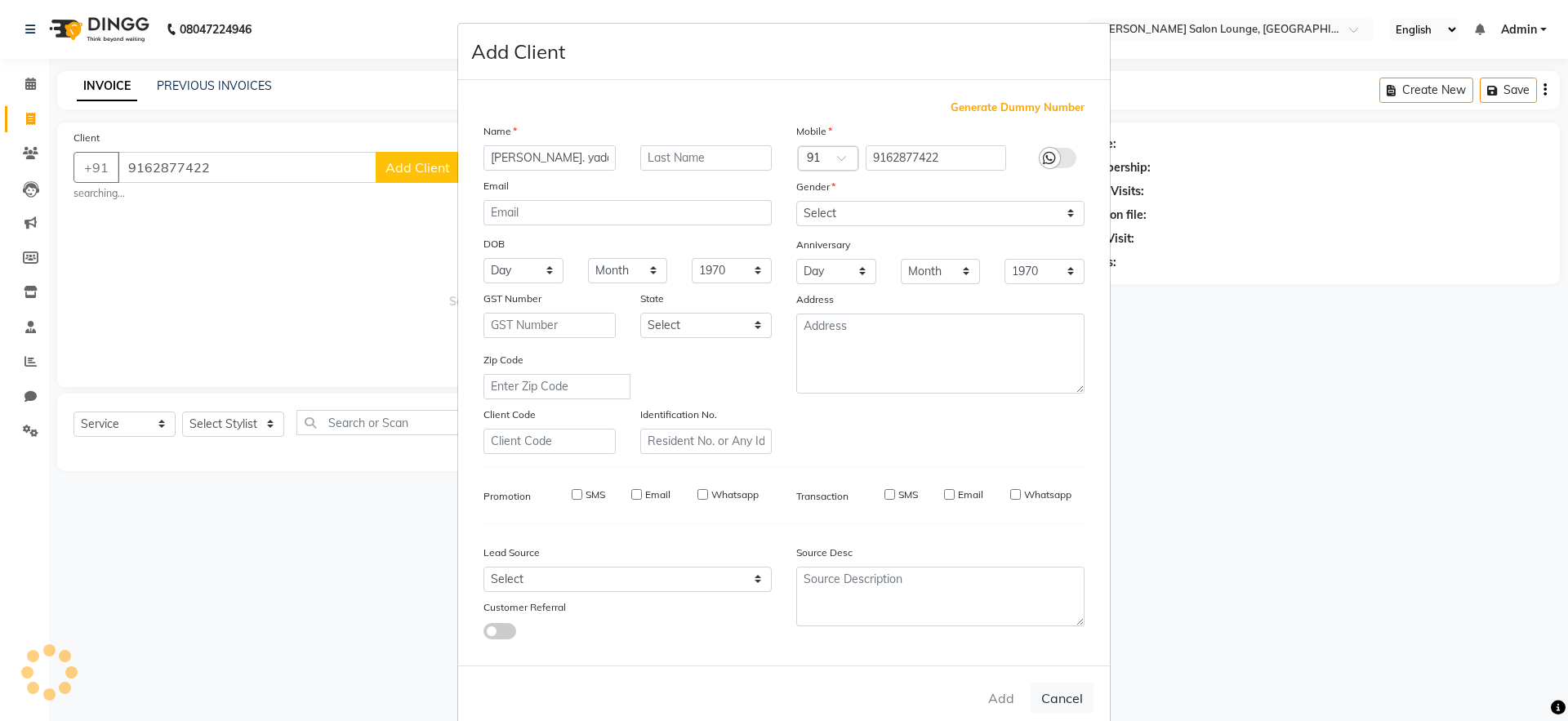
checkbox input "false"
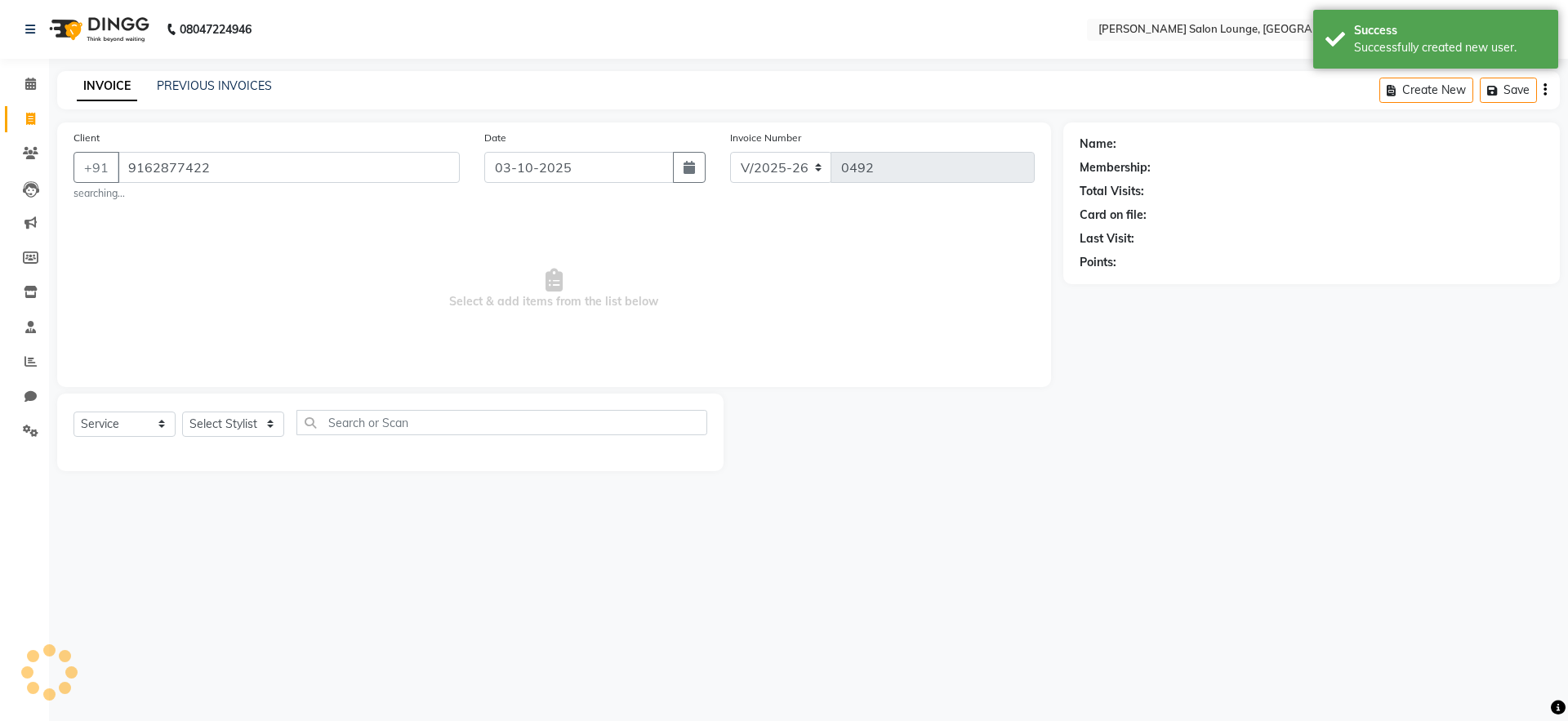
click at [272, 411] on div "Select Service Product Membership Package Voucher Prepaid Gift Card Select Styl…" at bounding box center [391, 429] width 634 height 38
click at [272, 418] on select "Select Stylist [PERSON_NAME] Admin Ningma [PERSON_NAME] [PERSON_NAME][DATE]" at bounding box center [233, 424] width 102 height 25
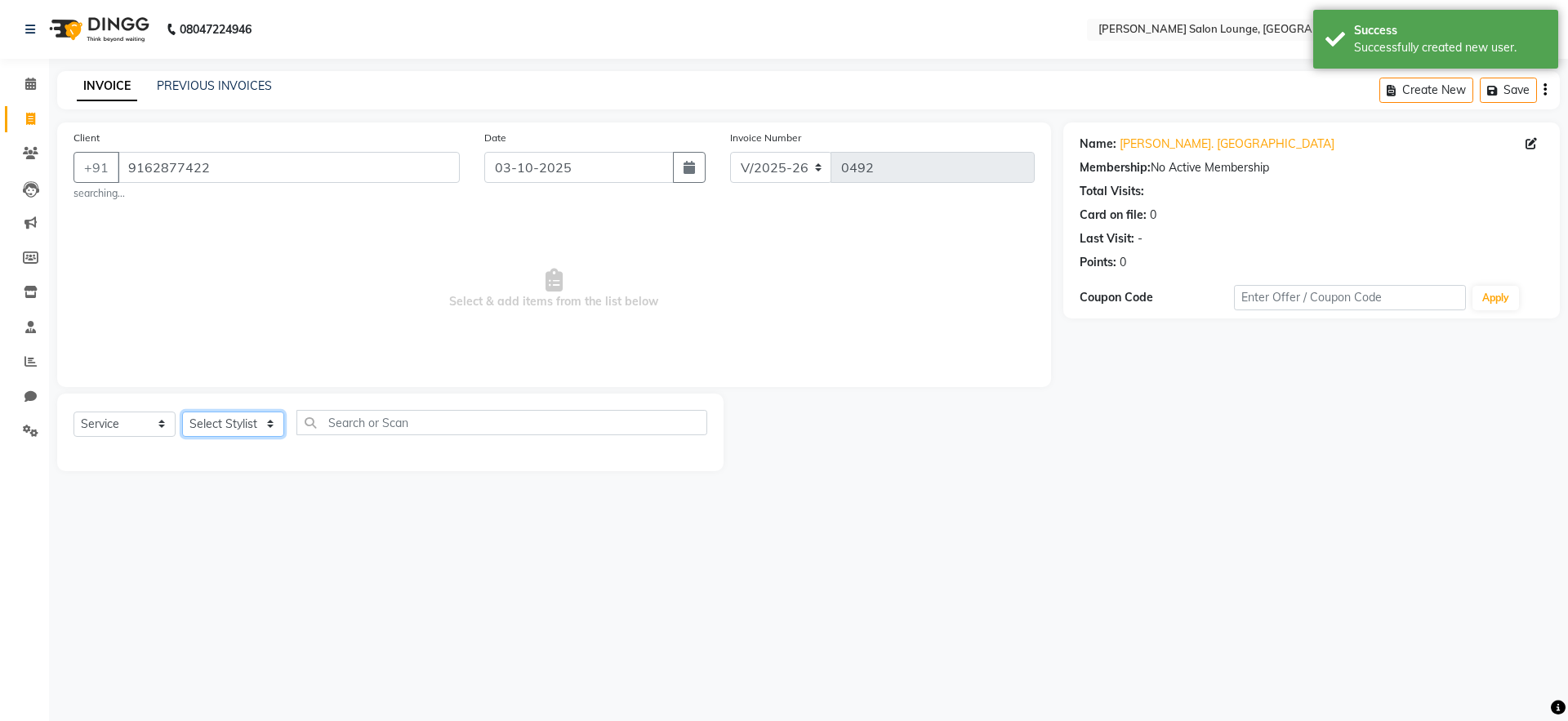
select select "91731"
click at [182, 412] on select "Select Stylist [PERSON_NAME] Admin Ningma [PERSON_NAME] [PERSON_NAME][DATE]" at bounding box center [233, 424] width 102 height 25
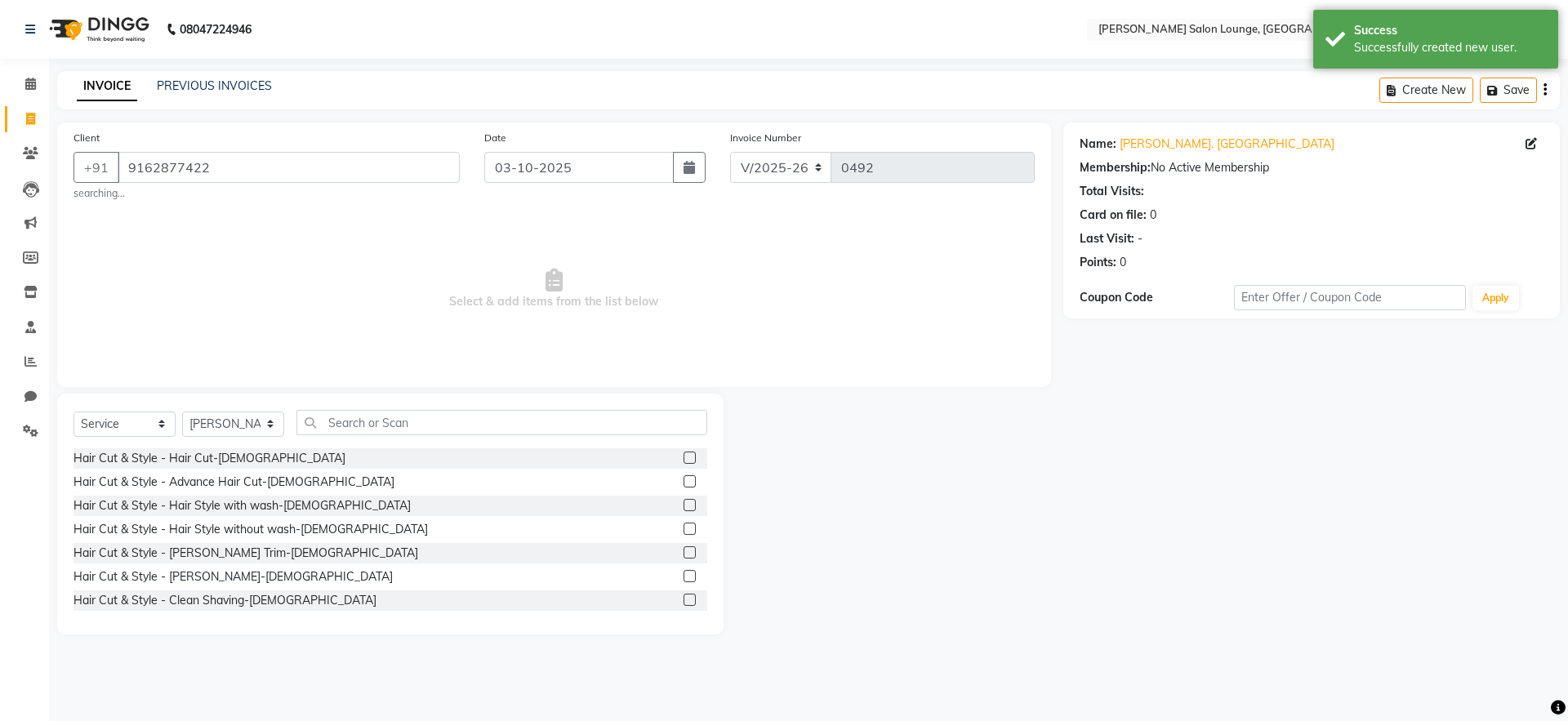
click at [684, 601] on label at bounding box center [690, 599] width 12 height 12
click at [684, 601] on input "checkbox" at bounding box center [689, 600] width 11 height 11
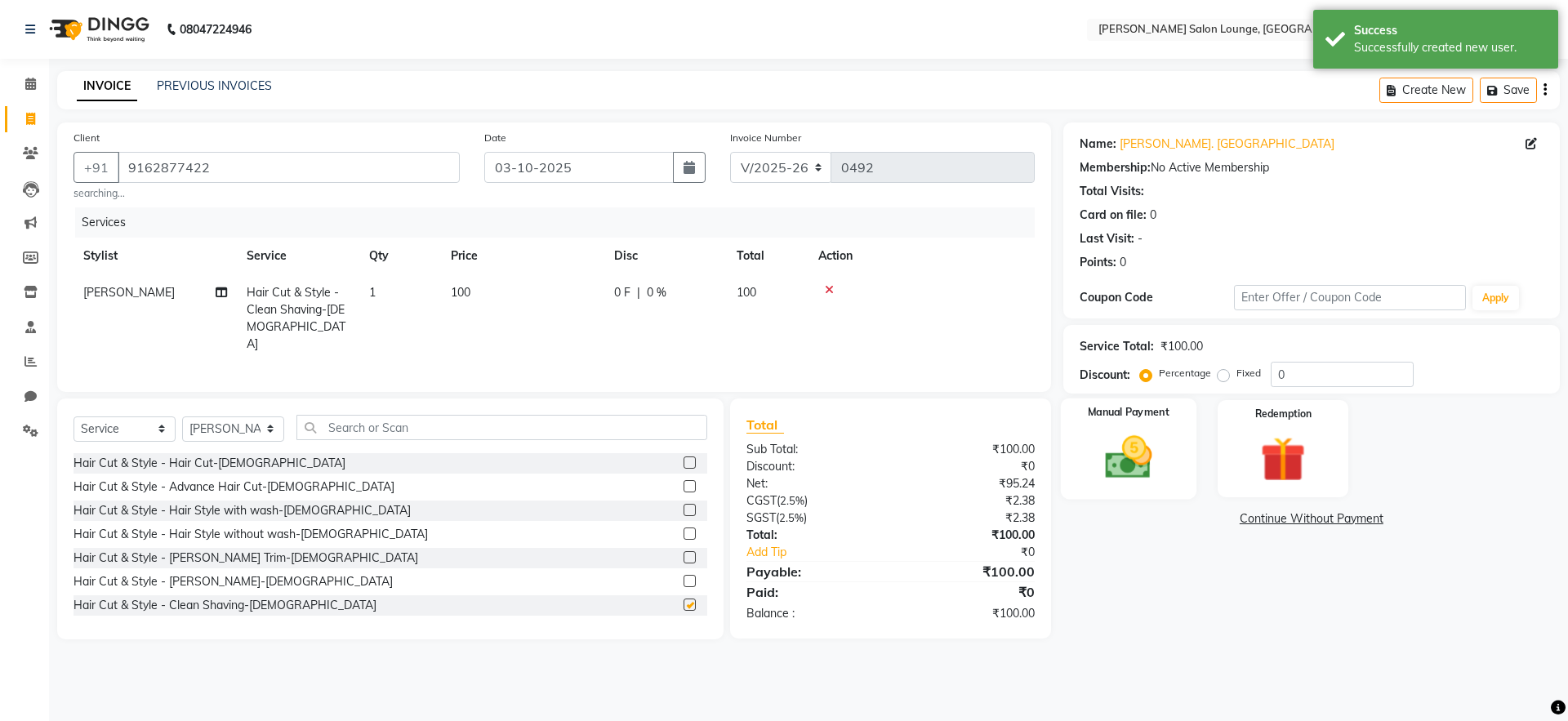
checkbox input "false"
click at [1275, 375] on input "0" at bounding box center [1342, 374] width 143 height 25
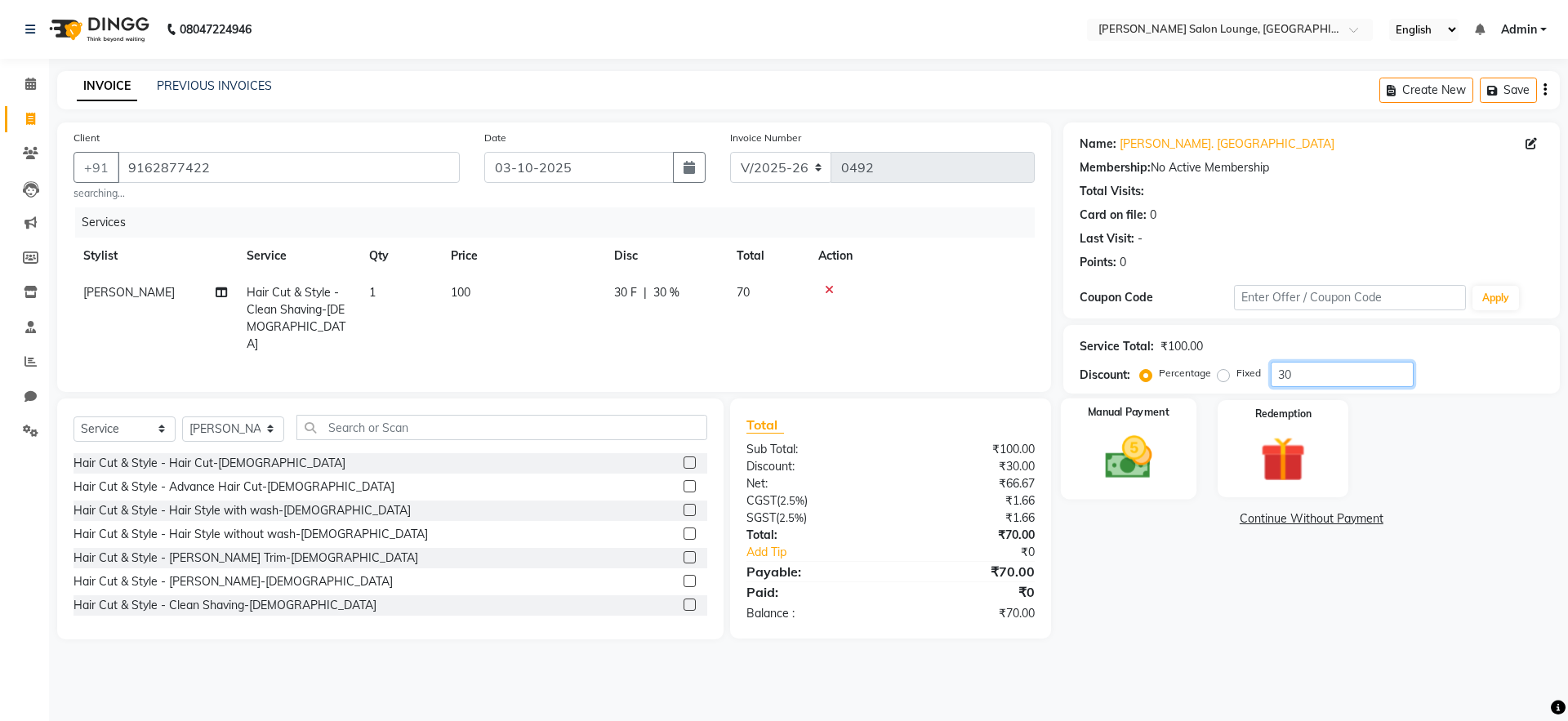
type input "30"
click at [1117, 456] on img at bounding box center [1128, 457] width 76 height 54
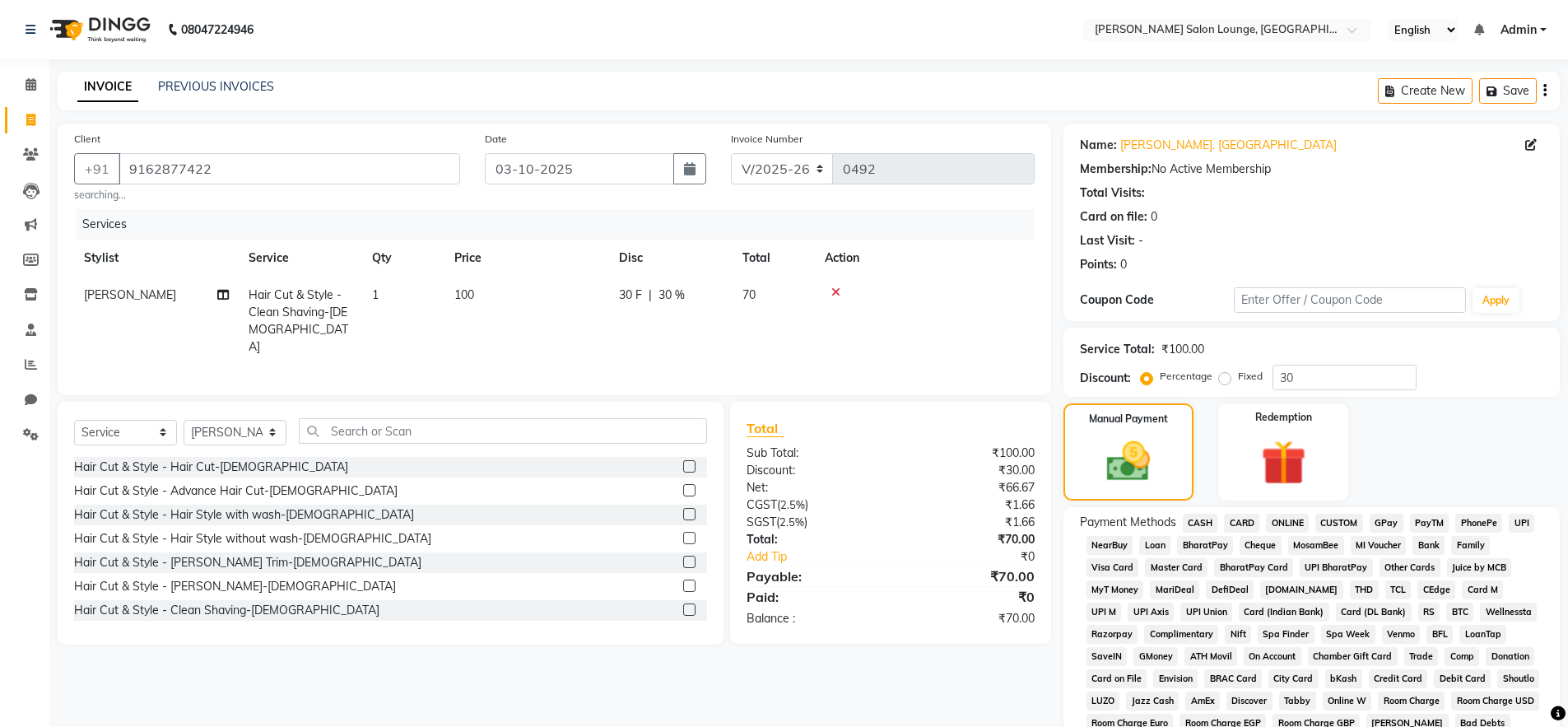
click at [1523, 526] on span "UPI" at bounding box center [1521, 523] width 26 height 19
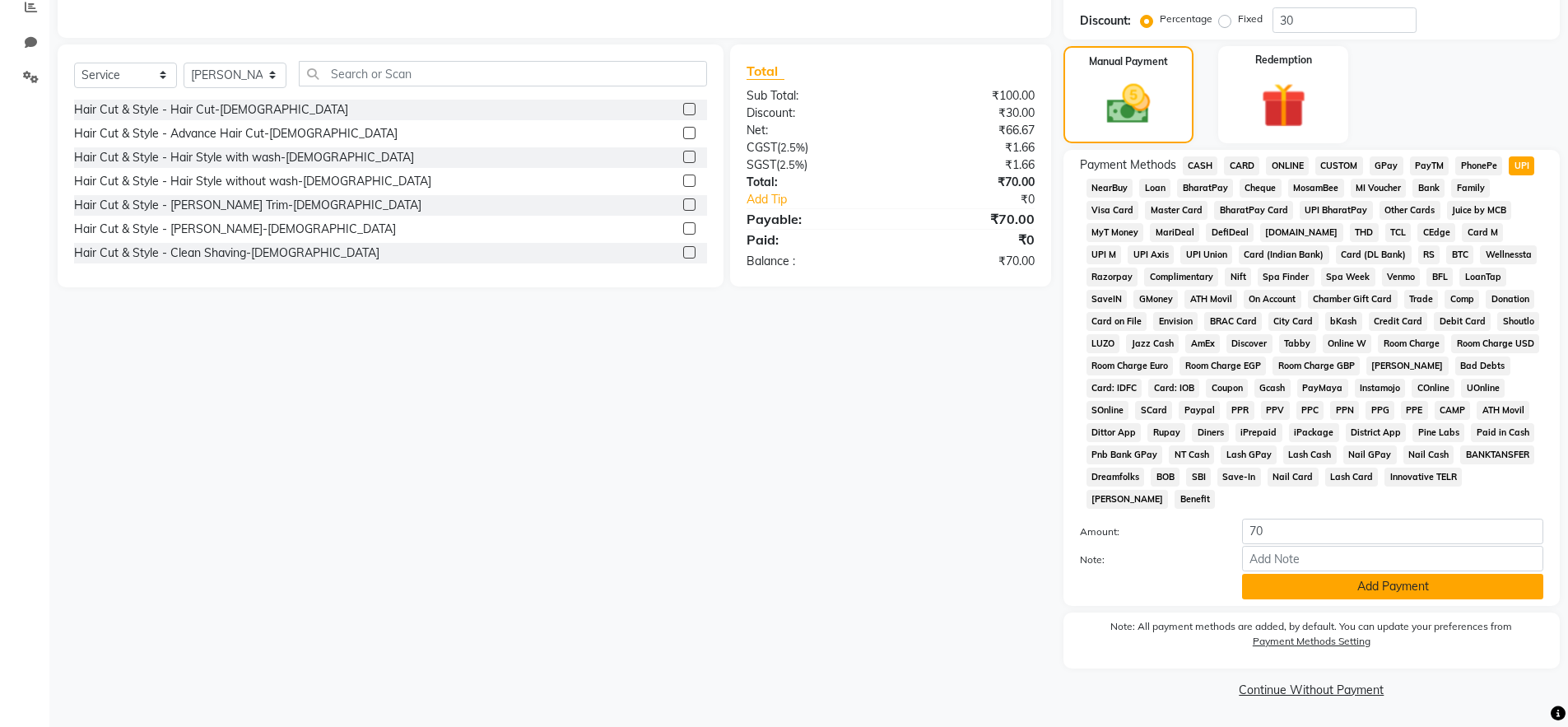
click at [1504, 594] on button "Add Payment" at bounding box center [1393, 586] width 301 height 26
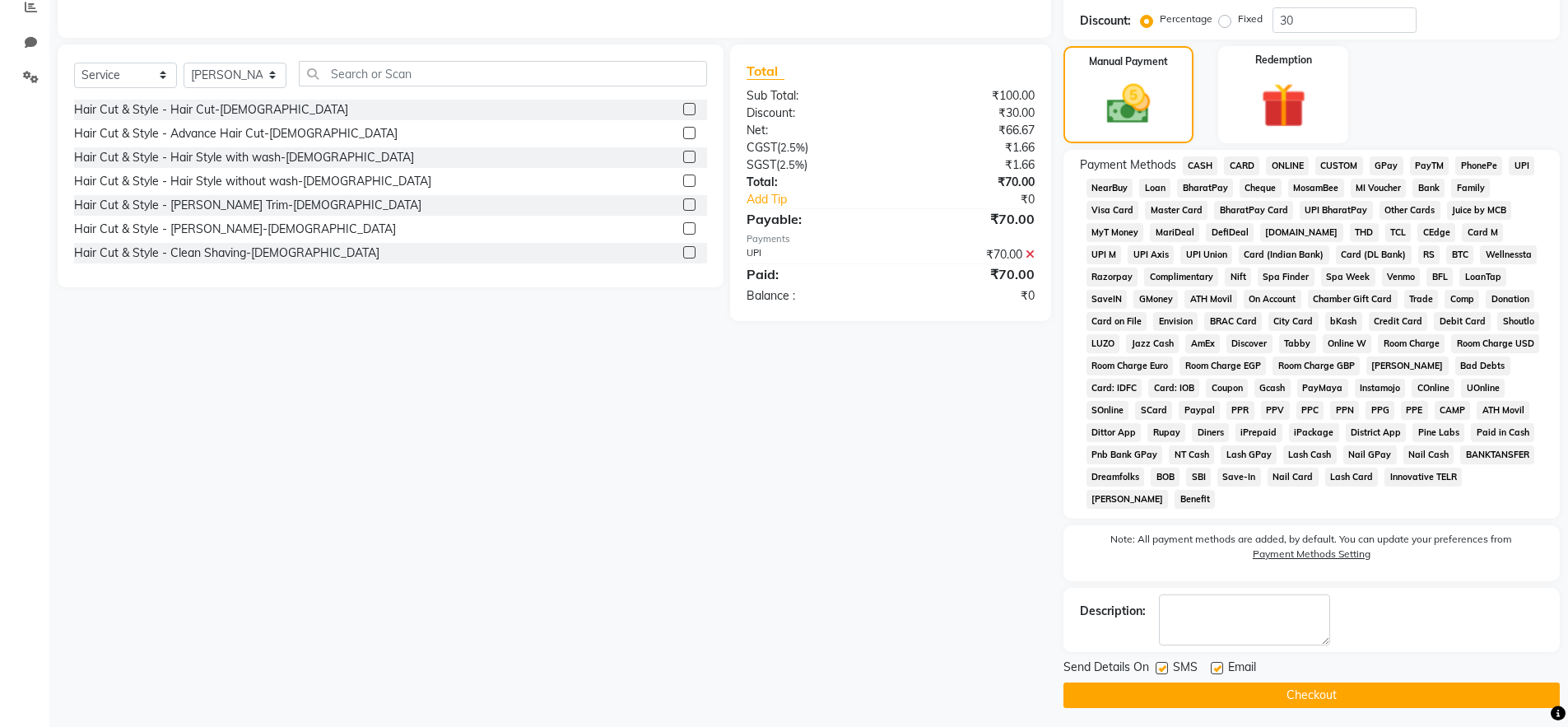
click at [1494, 692] on button "Checkout" at bounding box center [1311, 695] width 497 height 26
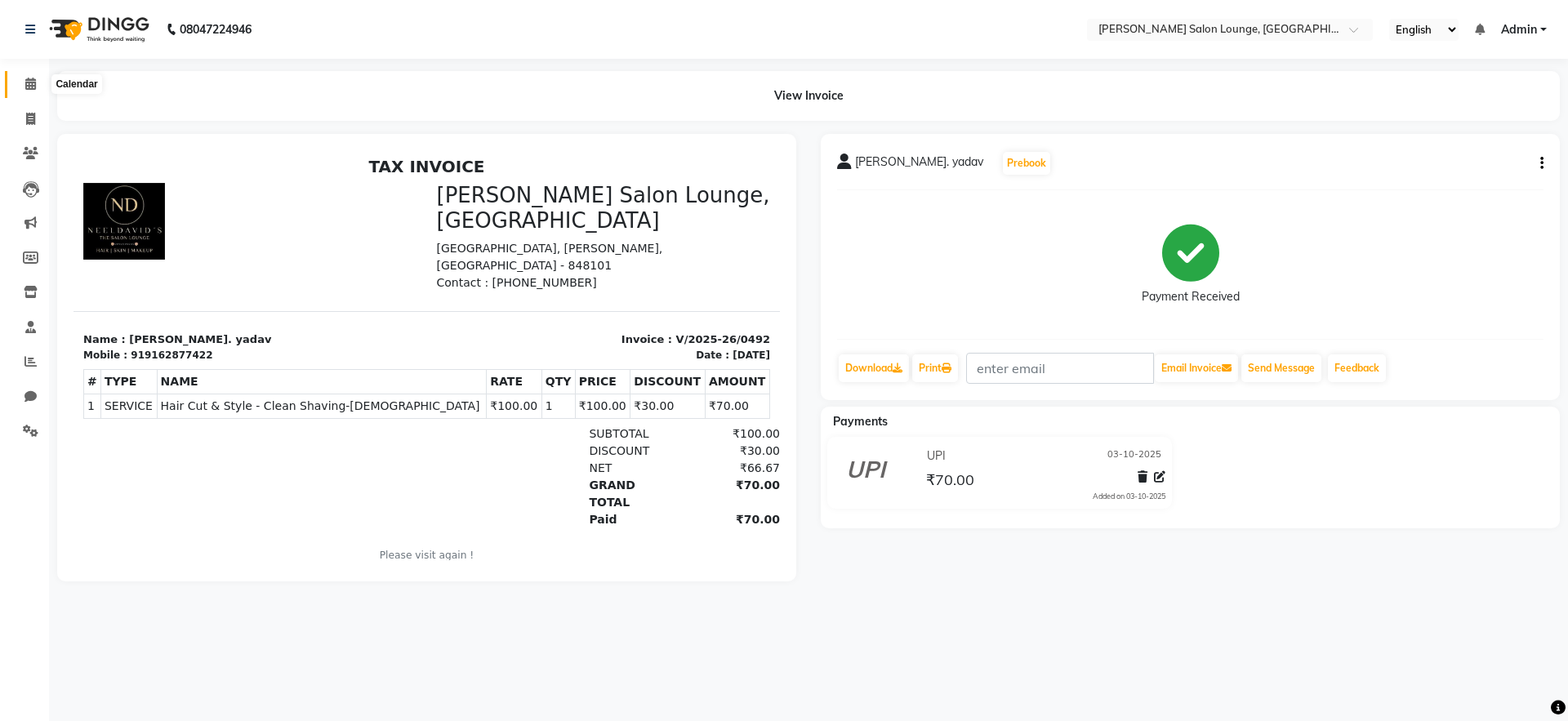
click at [42, 92] on span at bounding box center [30, 84] width 29 height 19
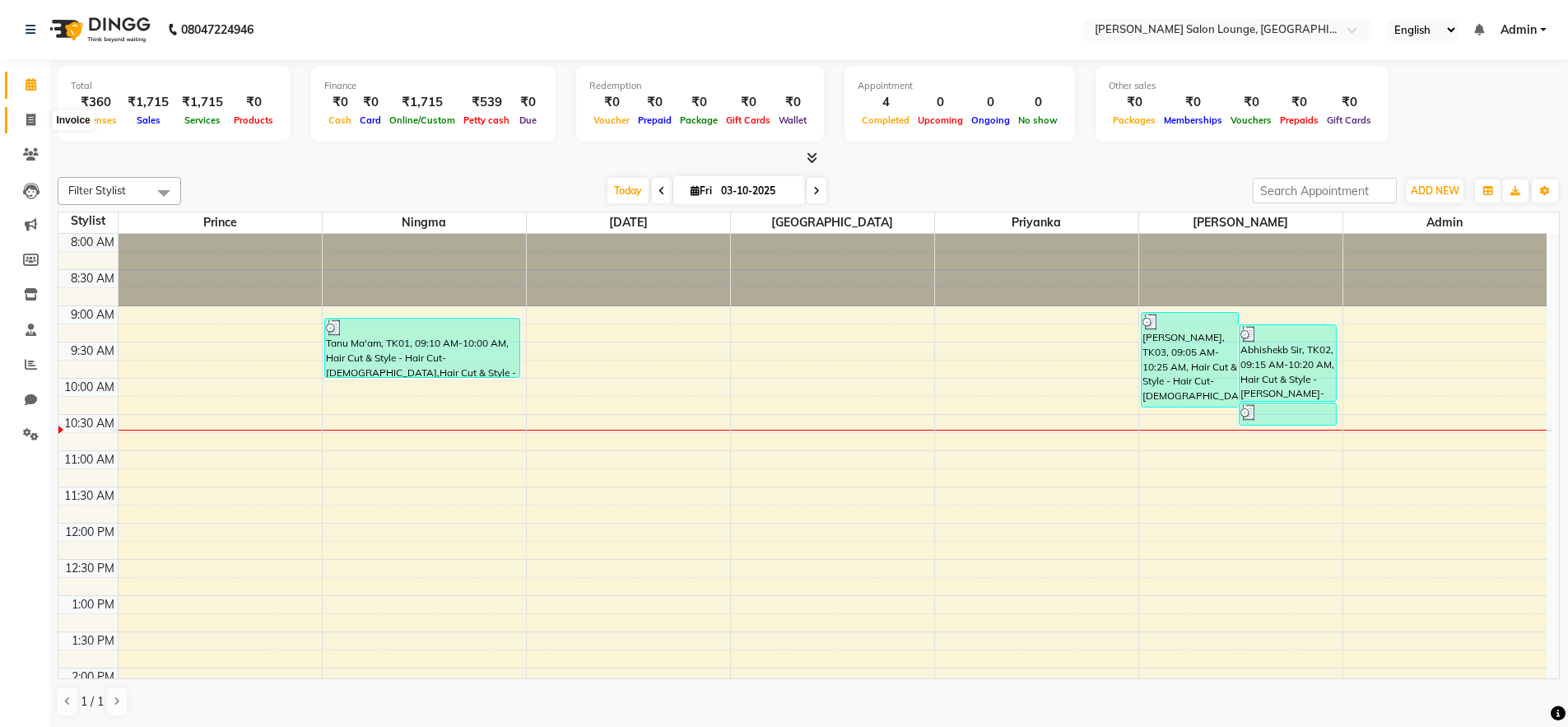
click at [33, 121] on icon at bounding box center [30, 119] width 9 height 12
select select "service"
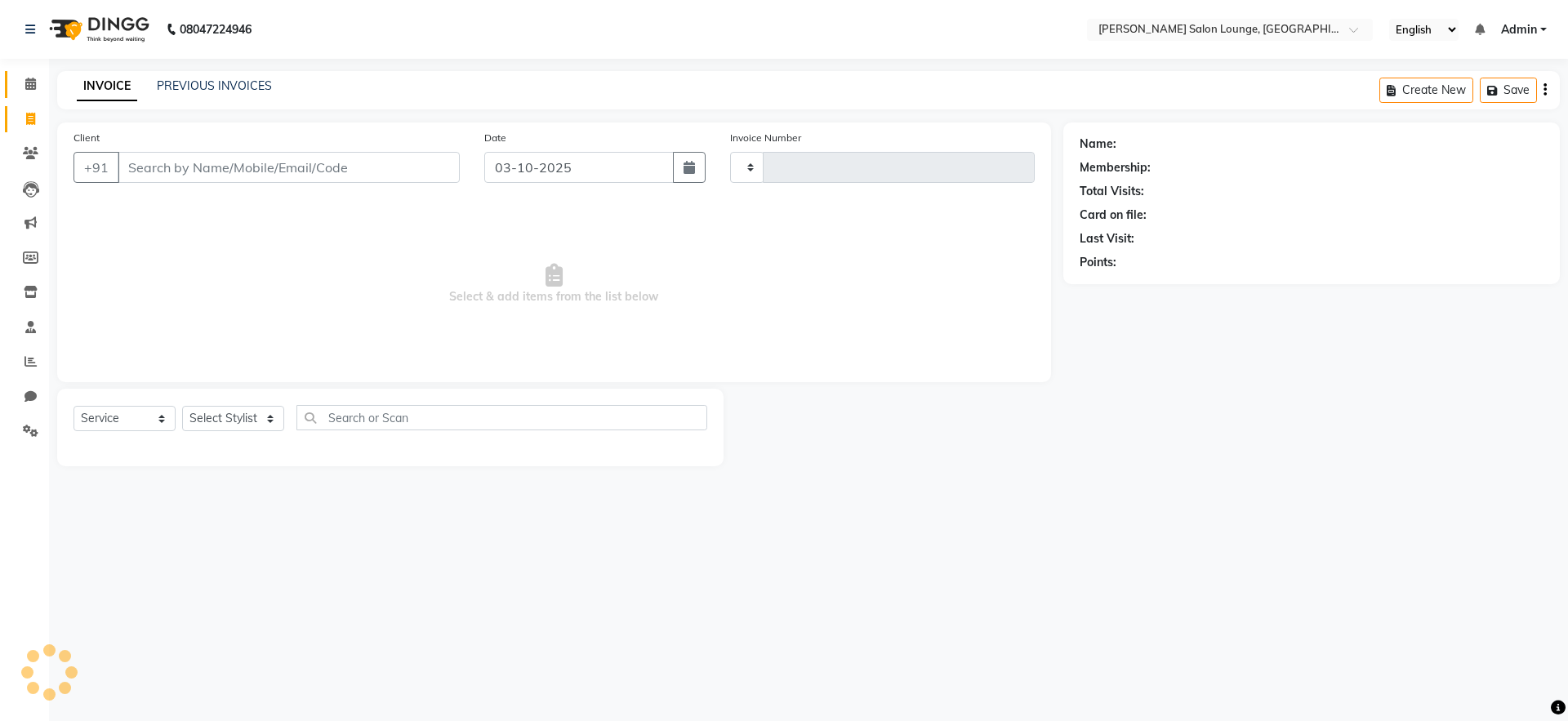
type input "0493"
select select "8909"
click at [29, 90] on span at bounding box center [30, 84] width 29 height 19
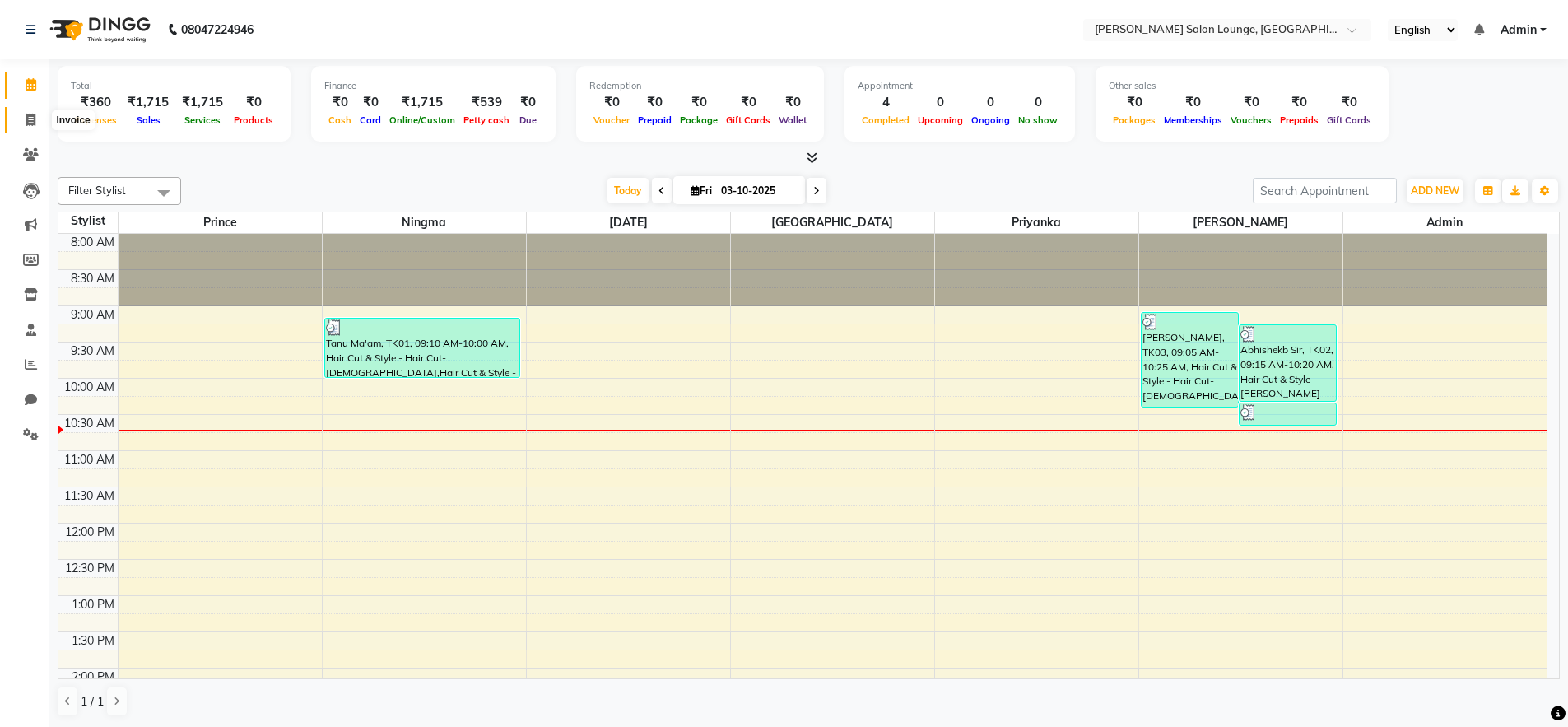
click at [34, 121] on icon at bounding box center [30, 119] width 9 height 12
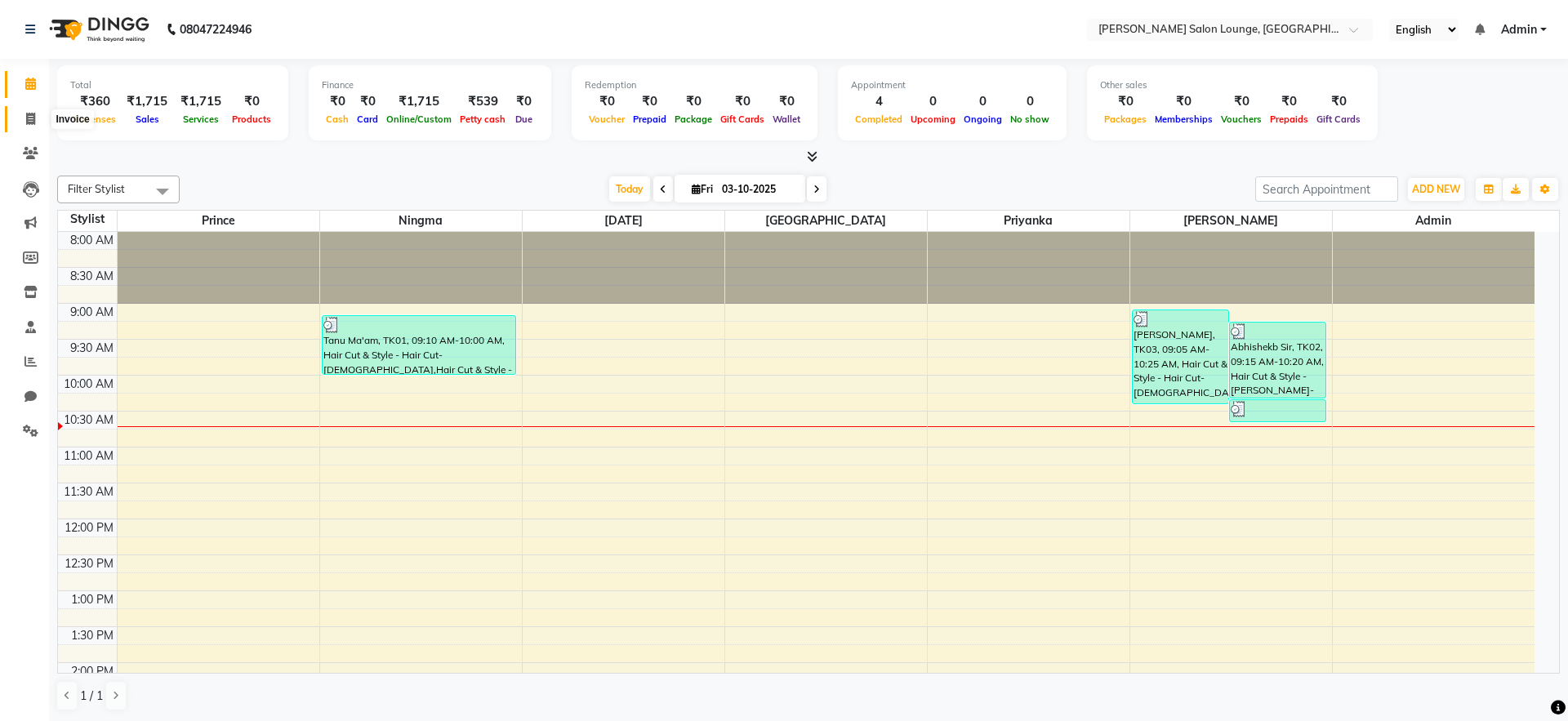
select select "service"
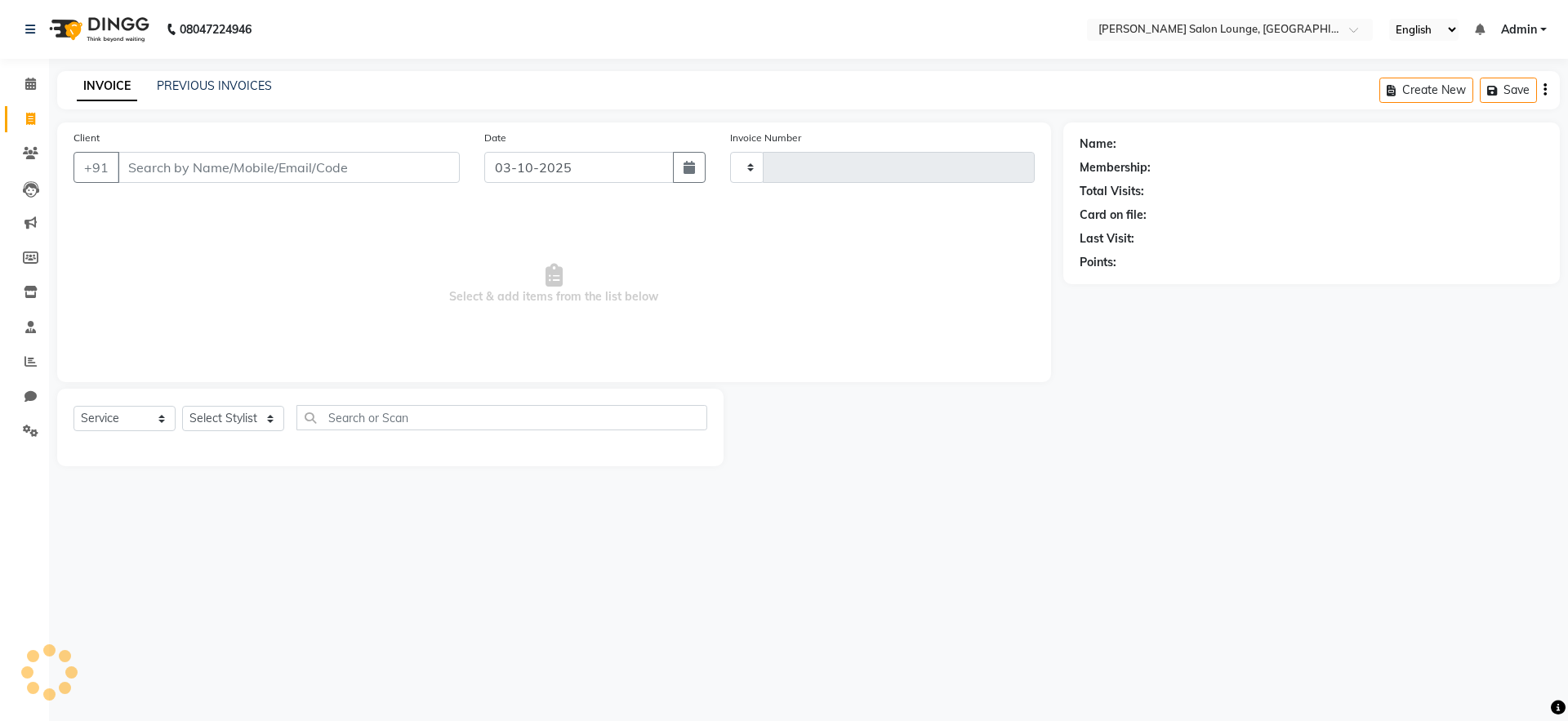
type input "0493"
select select "8909"
click at [133, 162] on input "Client" at bounding box center [288, 167] width 342 height 31
type input "7739185765"
drag, startPoint x: 408, startPoint y: 151, endPoint x: 416, endPoint y: 180, distance: 30.1
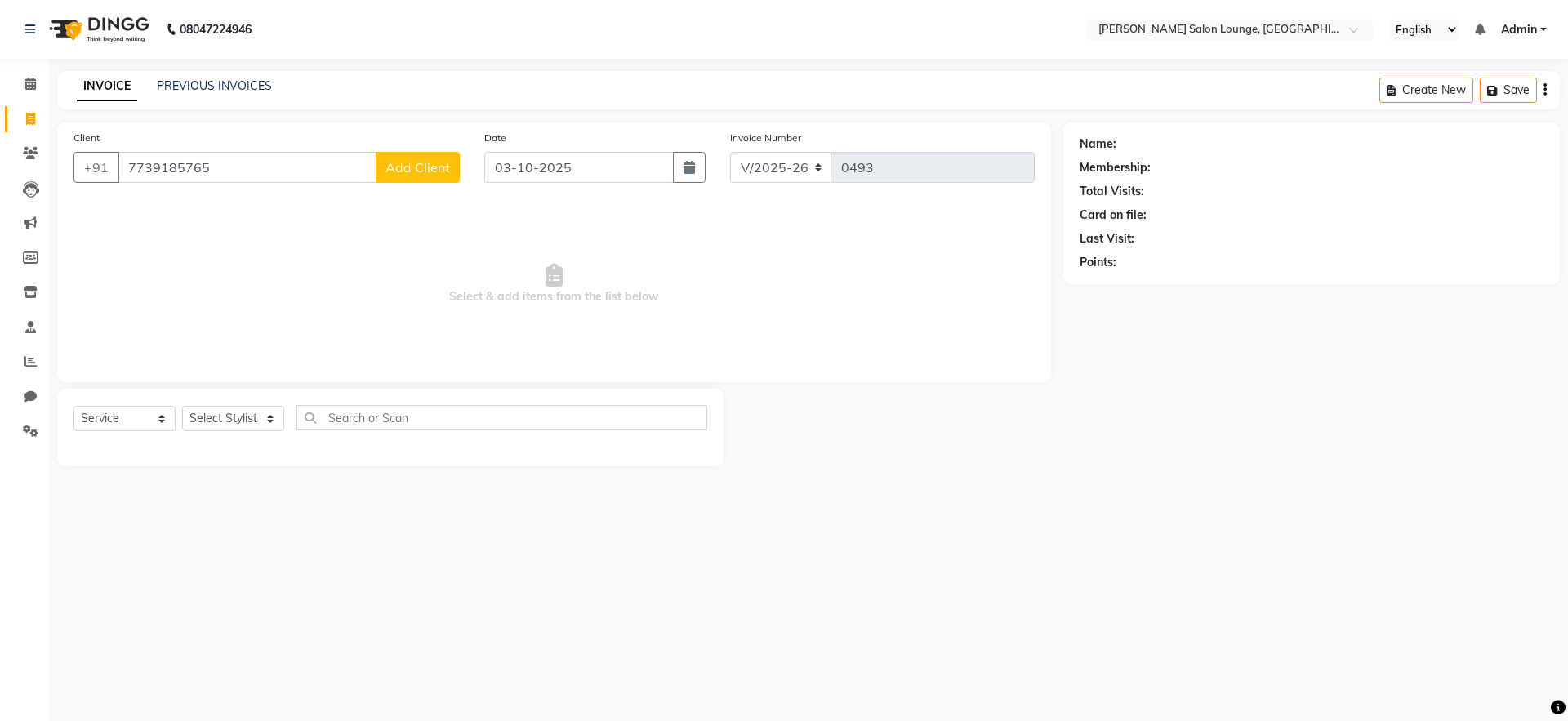
click at [416, 180] on button "Add Client" at bounding box center [418, 167] width 84 height 31
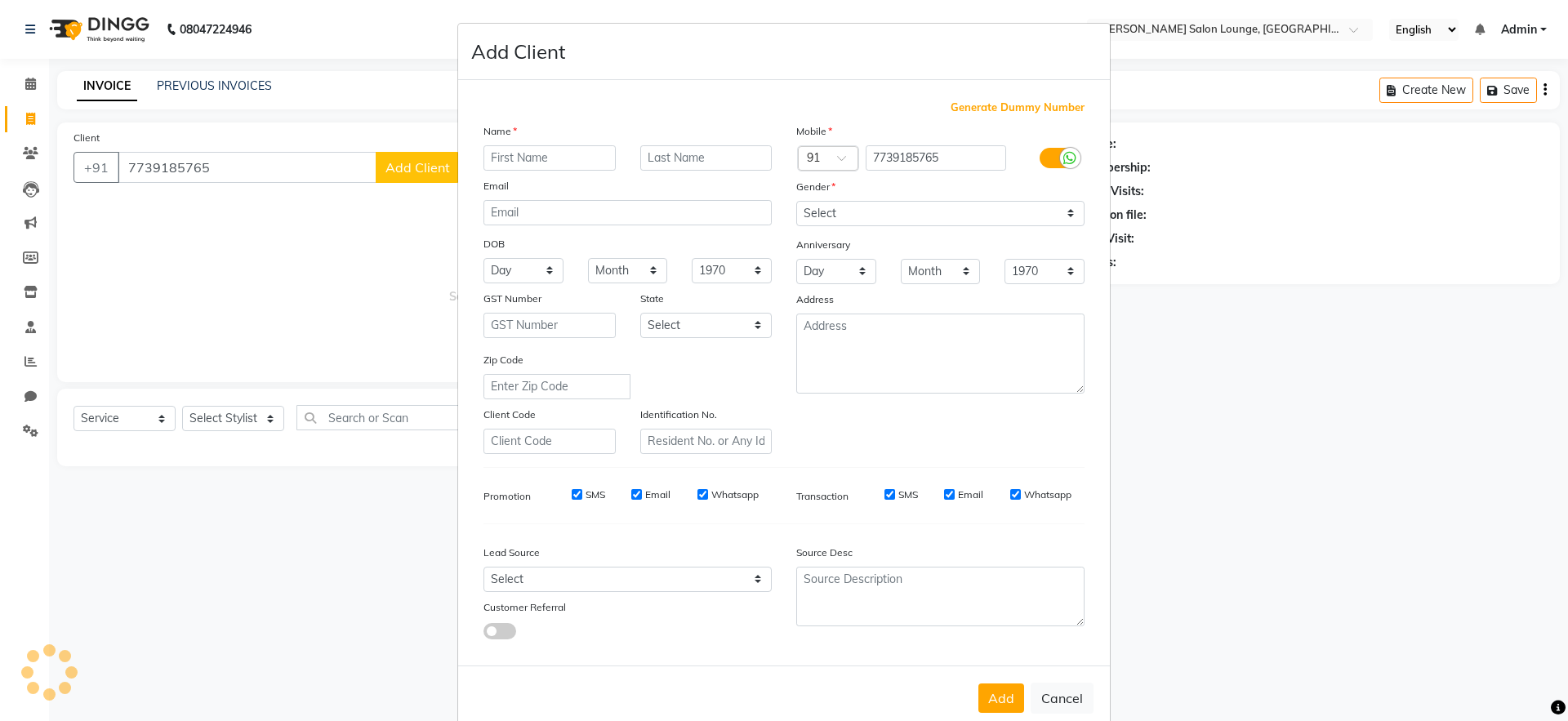
click at [416, 180] on ngb-modal-window "Add Client Generate Dummy Number Name Email DOB Day 01 02 03 04 05 06 07 08 09 …" at bounding box center [784, 360] width 1568 height 721
click at [858, 203] on select "Select [DEMOGRAPHIC_DATA] [DEMOGRAPHIC_DATA] Other Prefer Not To Say" at bounding box center [940, 213] width 288 height 25
select select "[DEMOGRAPHIC_DATA]"
click at [796, 201] on select "Select [DEMOGRAPHIC_DATA] [DEMOGRAPHIC_DATA] Other Prefer Not To Say" at bounding box center [940, 213] width 288 height 25
click at [556, 147] on input "text" at bounding box center [550, 158] width 132 height 25
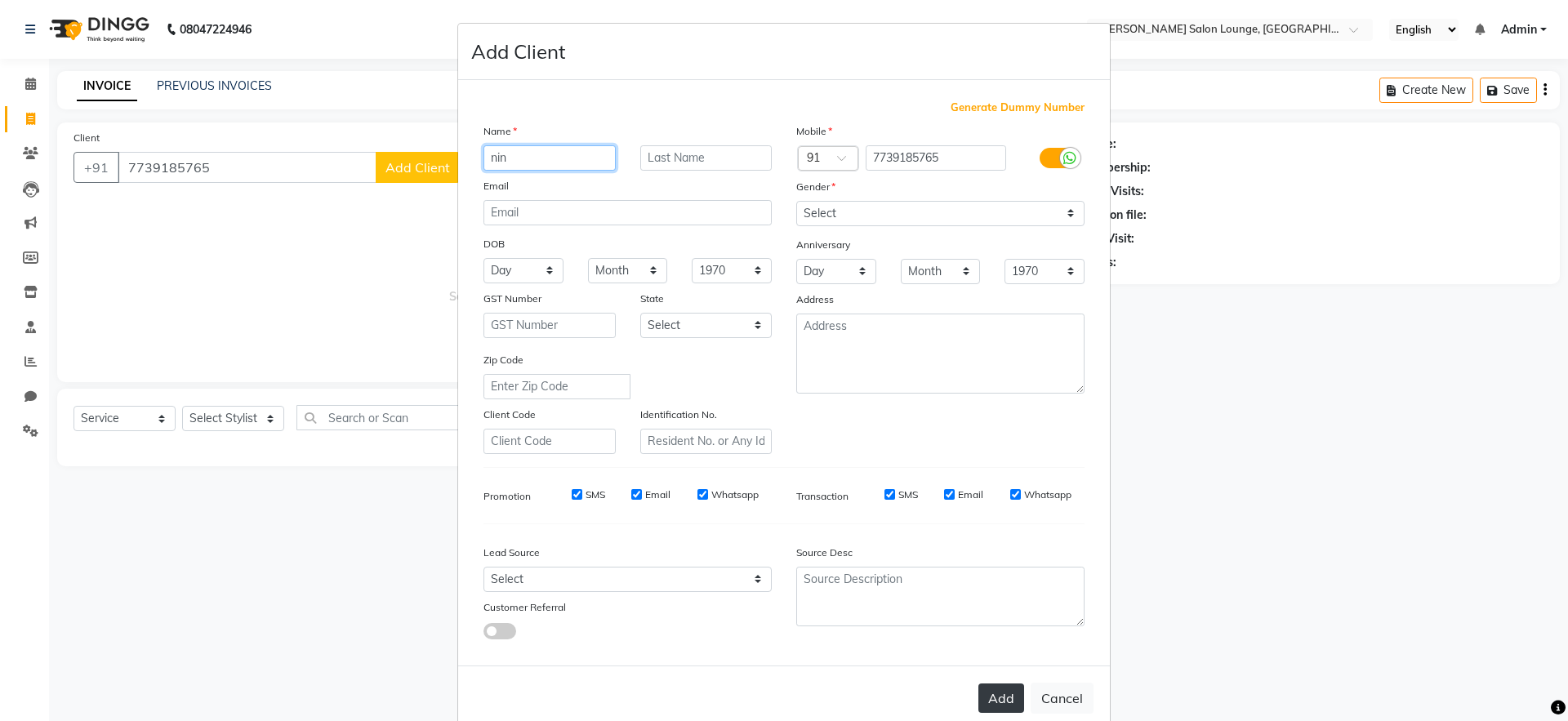
type input "nin"
click at [994, 700] on button "Add" at bounding box center [1001, 698] width 46 height 29
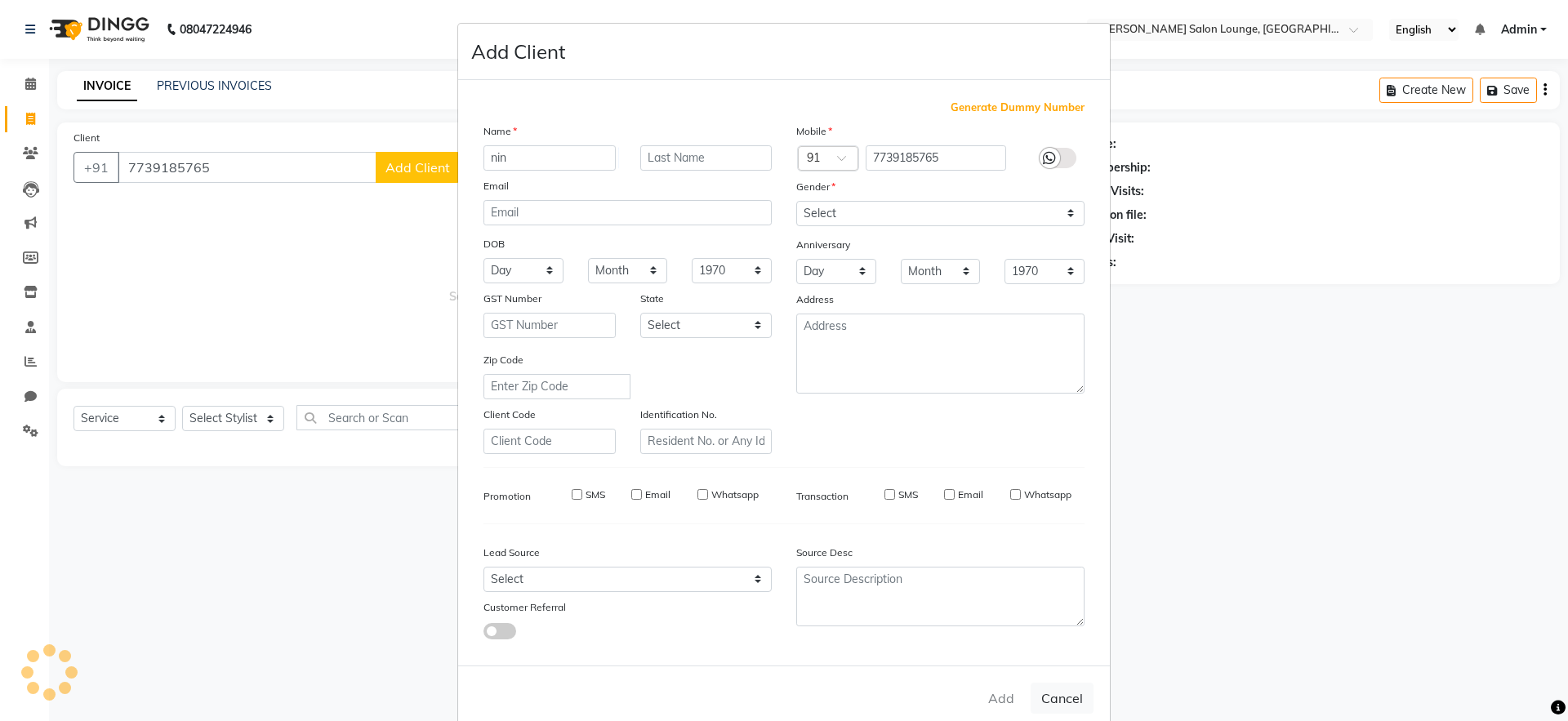
select select
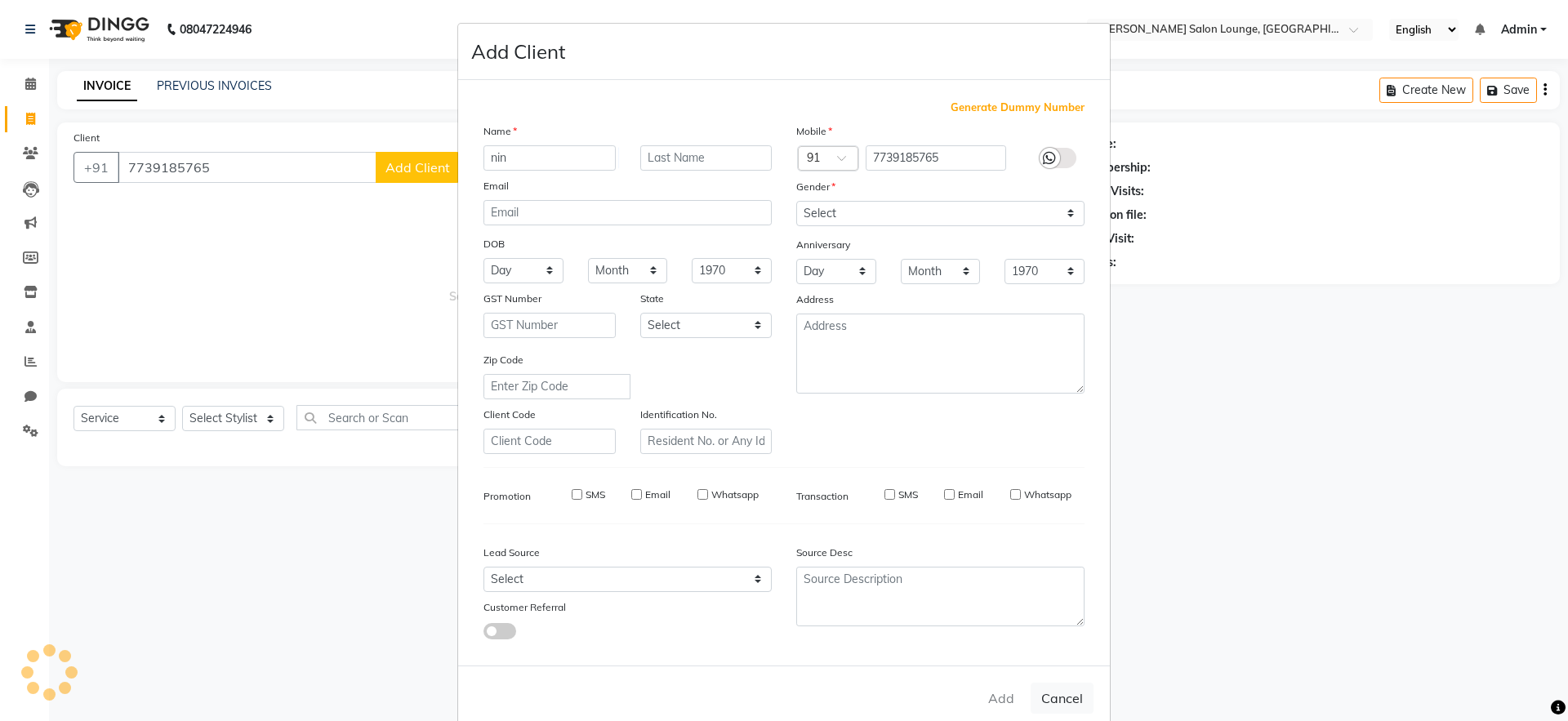
select select
checkbox input "false"
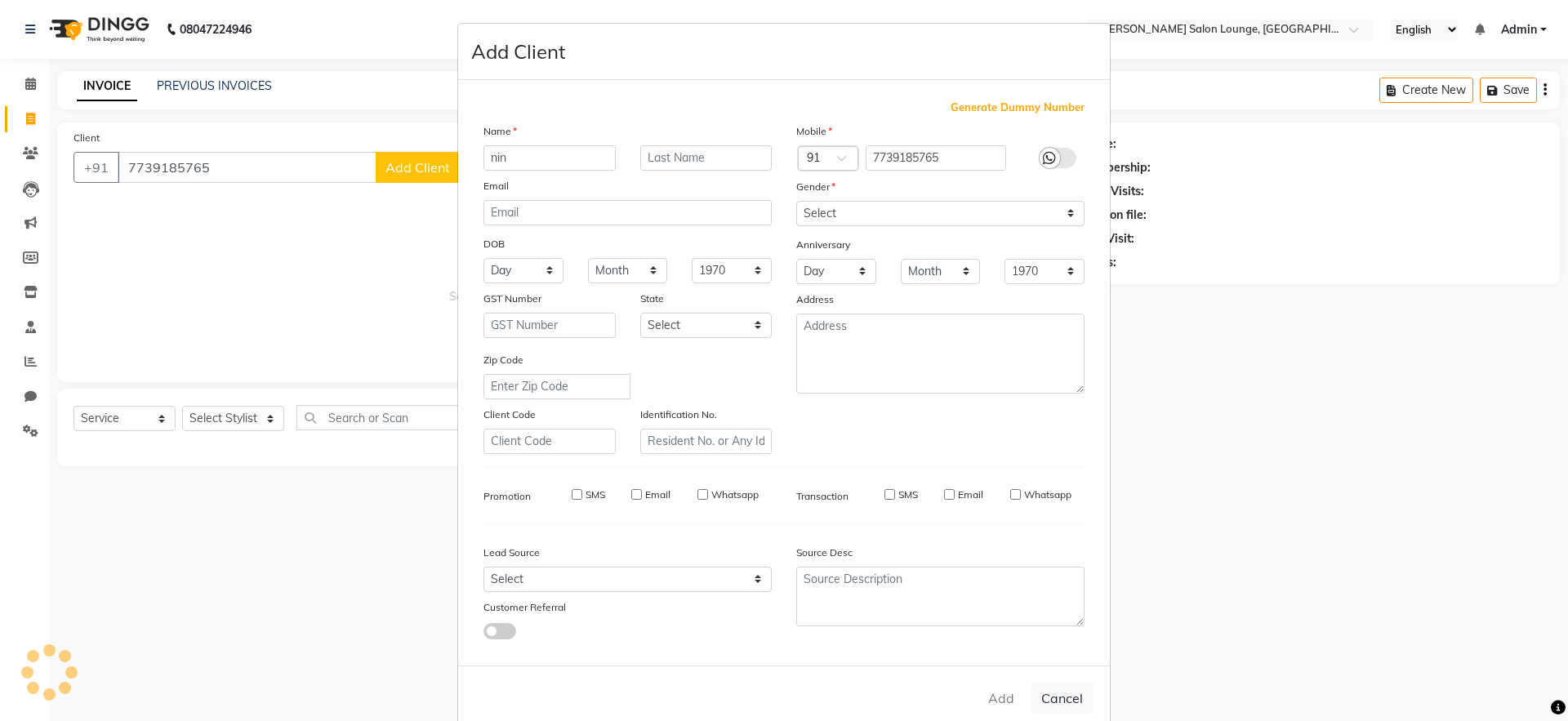
checkbox input "false"
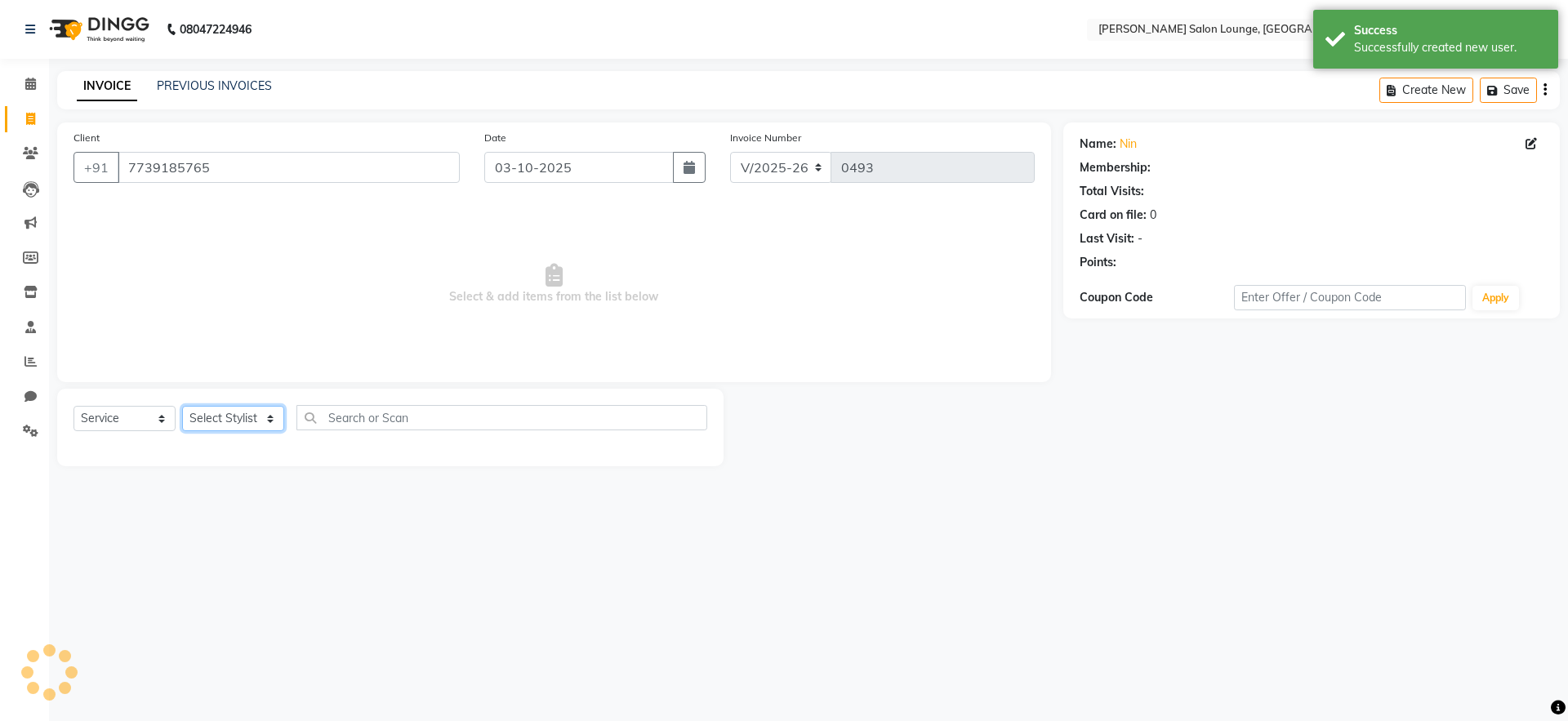
click at [217, 427] on select "Select Stylist [PERSON_NAME] Admin Ningma [PERSON_NAME] [PERSON_NAME][DATE]" at bounding box center [233, 418] width 102 height 25
select select "89950"
click at [182, 406] on select "Select Stylist [PERSON_NAME] Admin Ningma [PERSON_NAME] [PERSON_NAME][DATE]" at bounding box center [233, 418] width 102 height 25
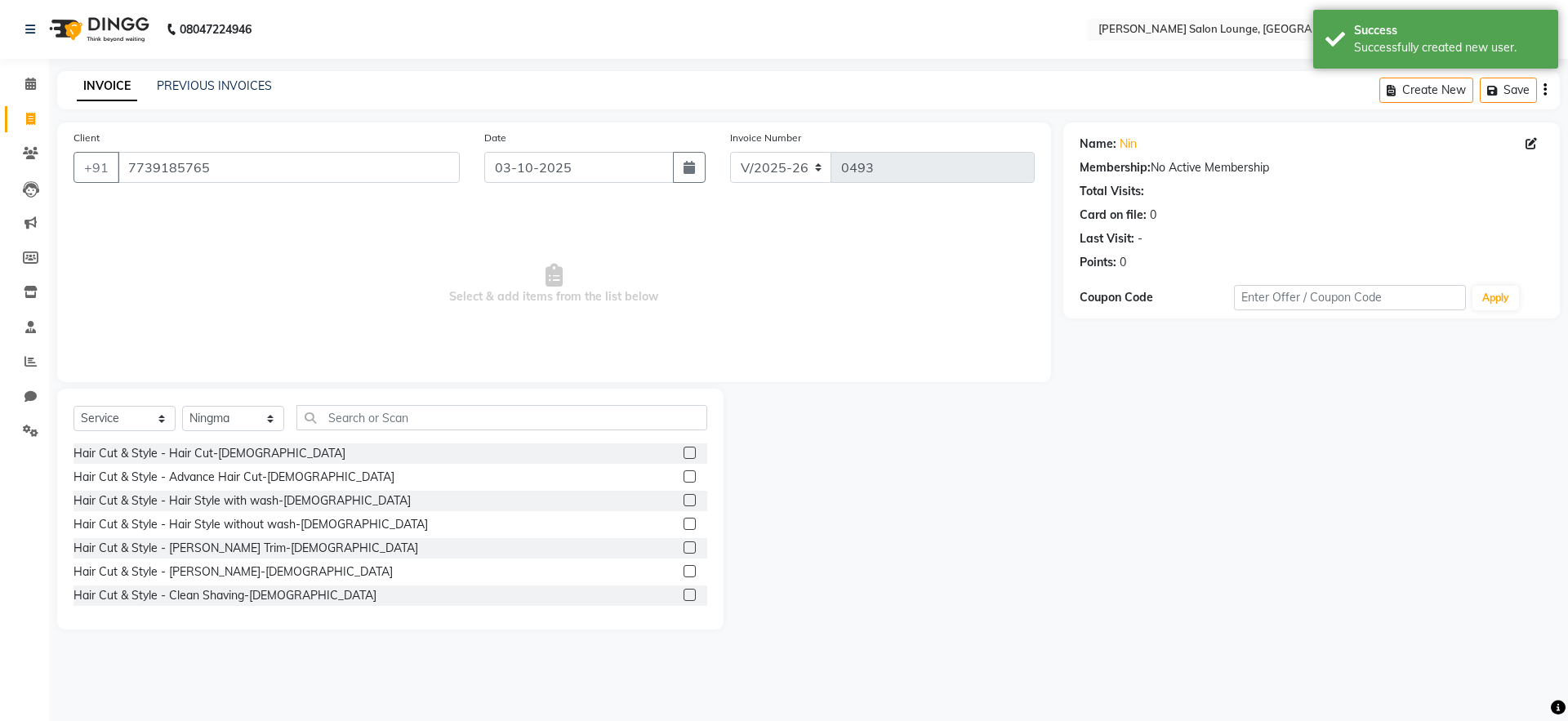
click at [684, 457] on label at bounding box center [690, 452] width 12 height 12
click at [684, 457] on input "checkbox" at bounding box center [689, 453] width 11 height 11
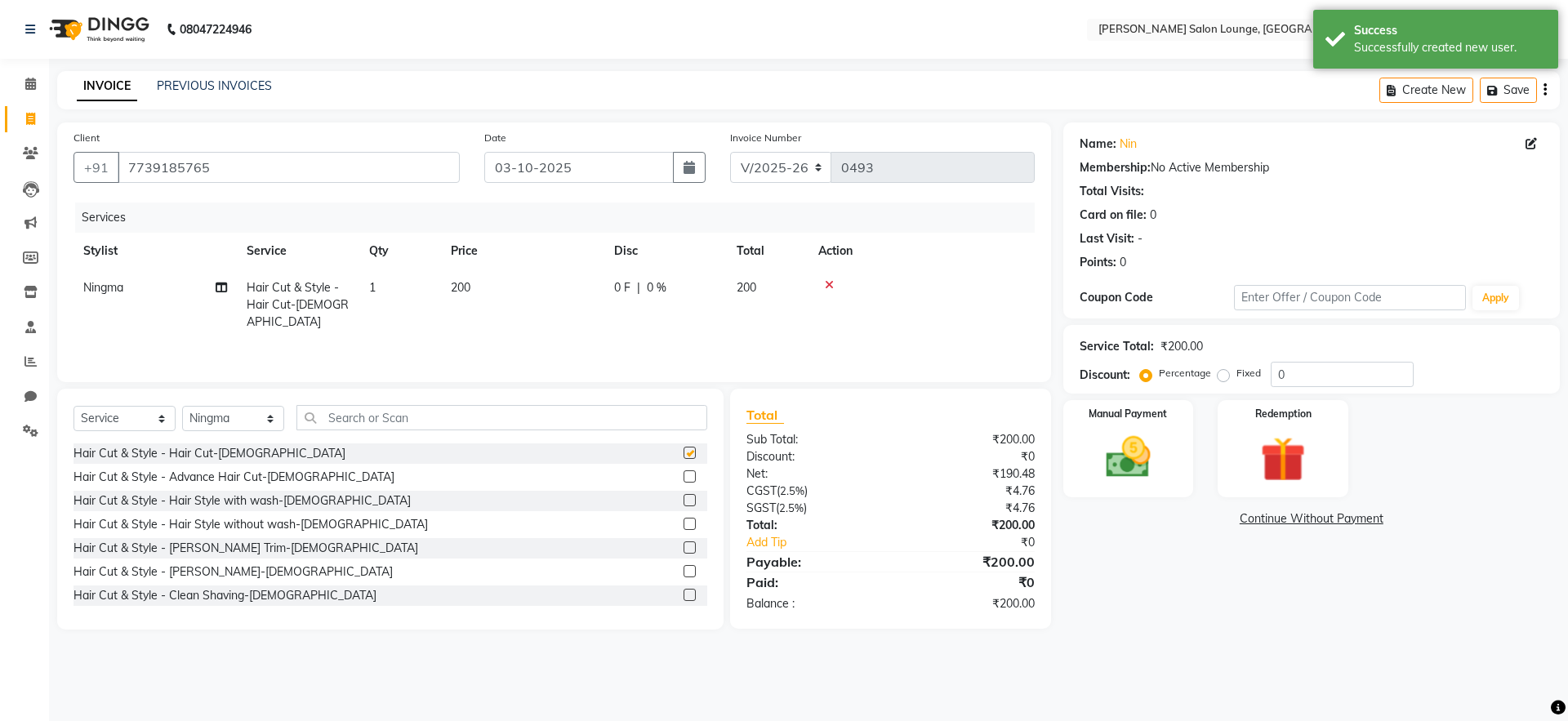
checkbox input "false"
click at [684, 577] on div at bounding box center [689, 573] width 11 height 17
click at [684, 573] on label at bounding box center [690, 571] width 12 height 12
click at [684, 573] on input "checkbox" at bounding box center [689, 572] width 11 height 11
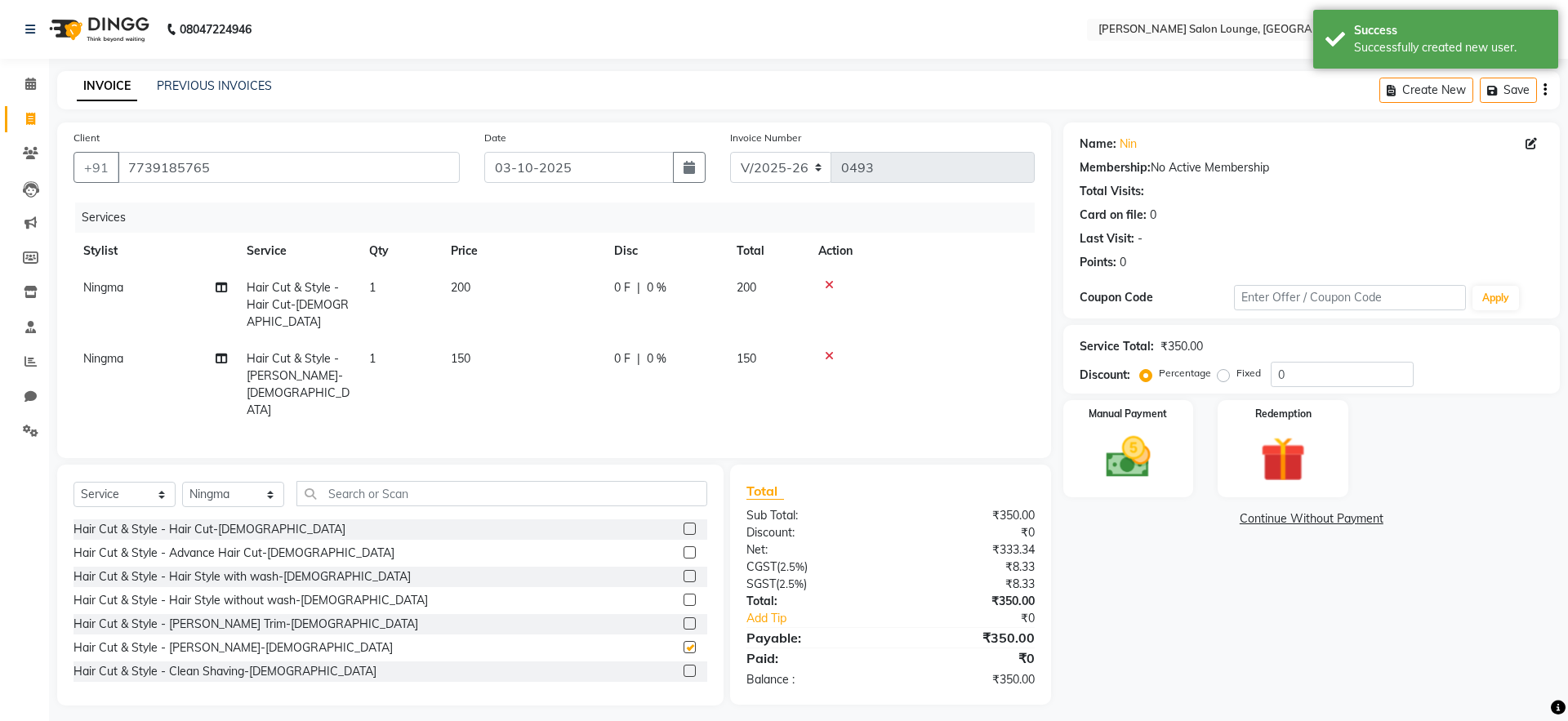
checkbox input "false"
click at [1124, 487] on div "Manual Payment" at bounding box center [1128, 448] width 136 height 100
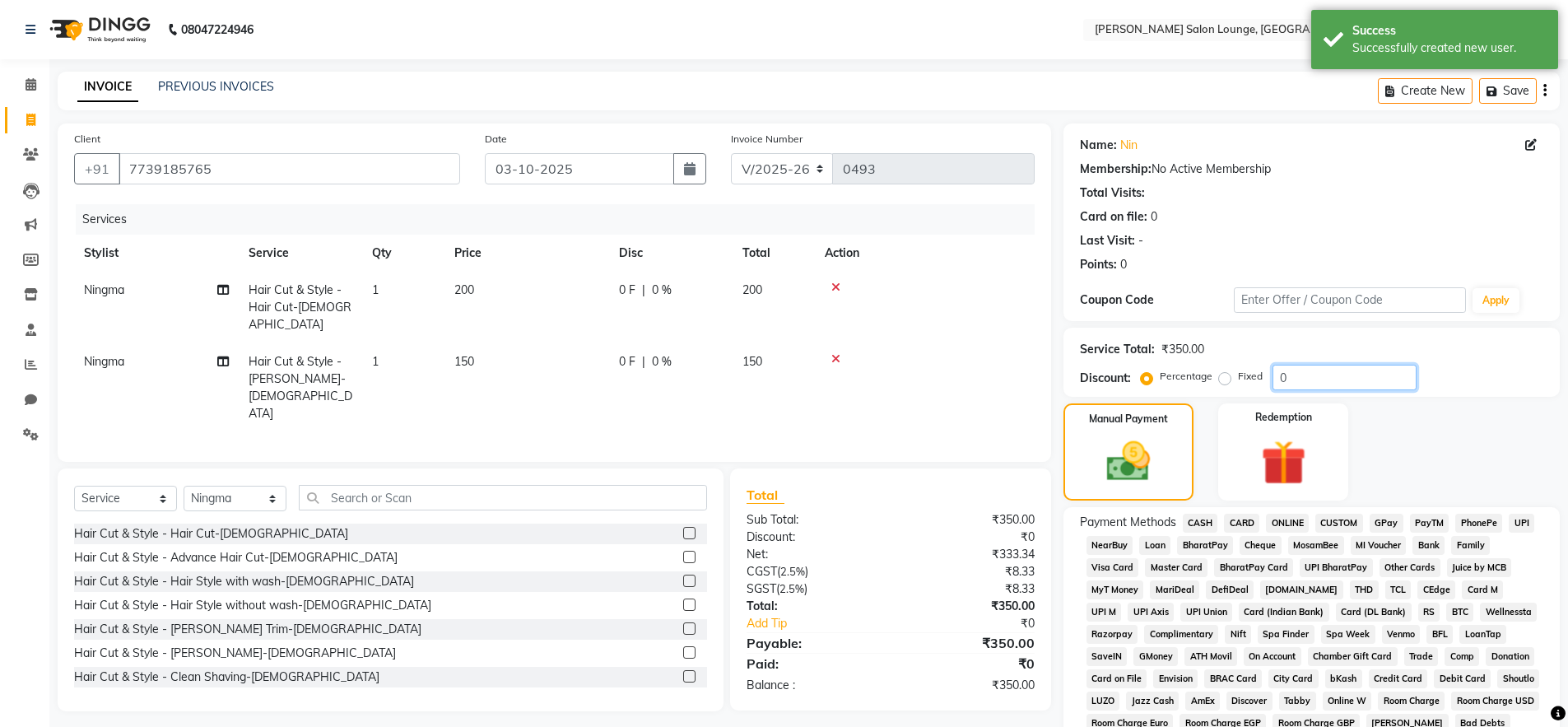
click at [1304, 386] on input "0" at bounding box center [1344, 377] width 144 height 26
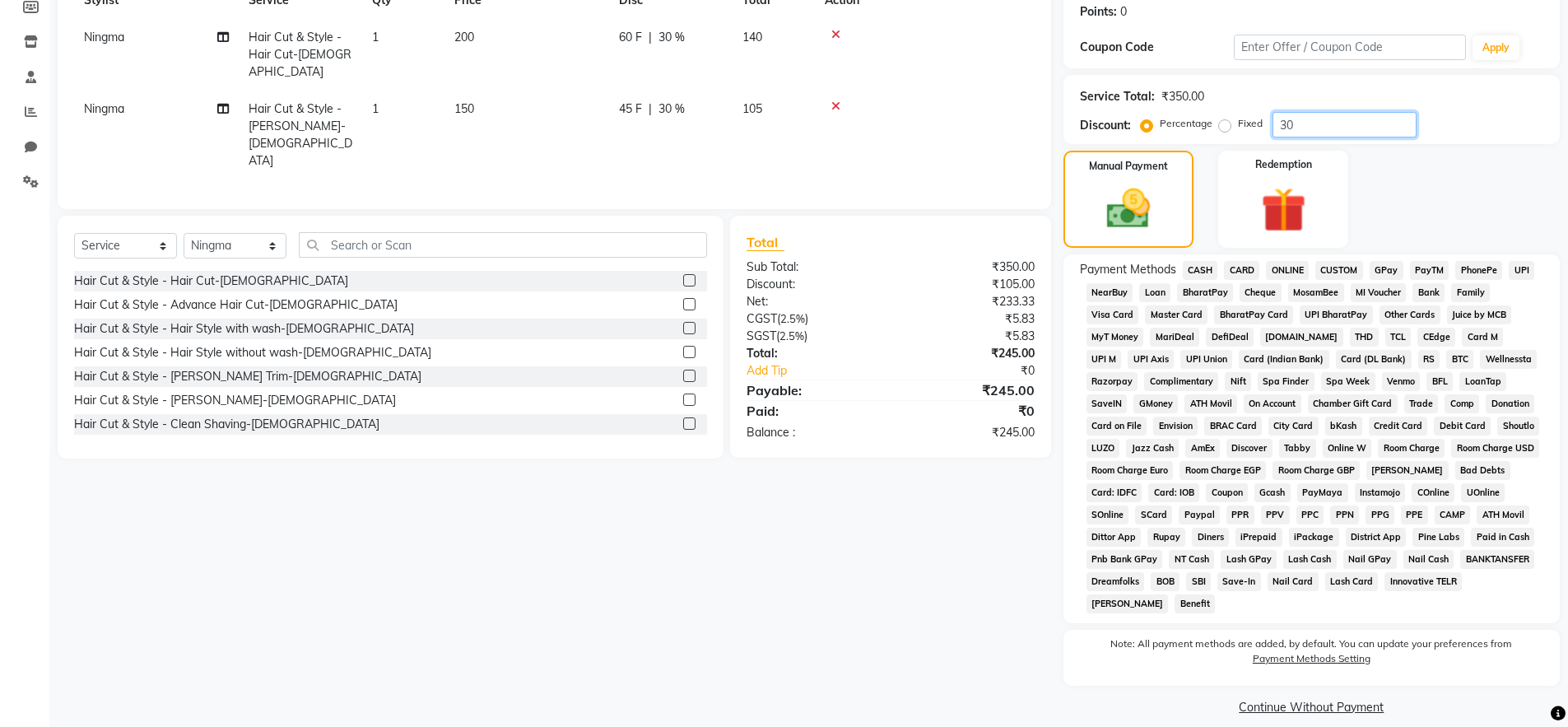
scroll to position [270, 0]
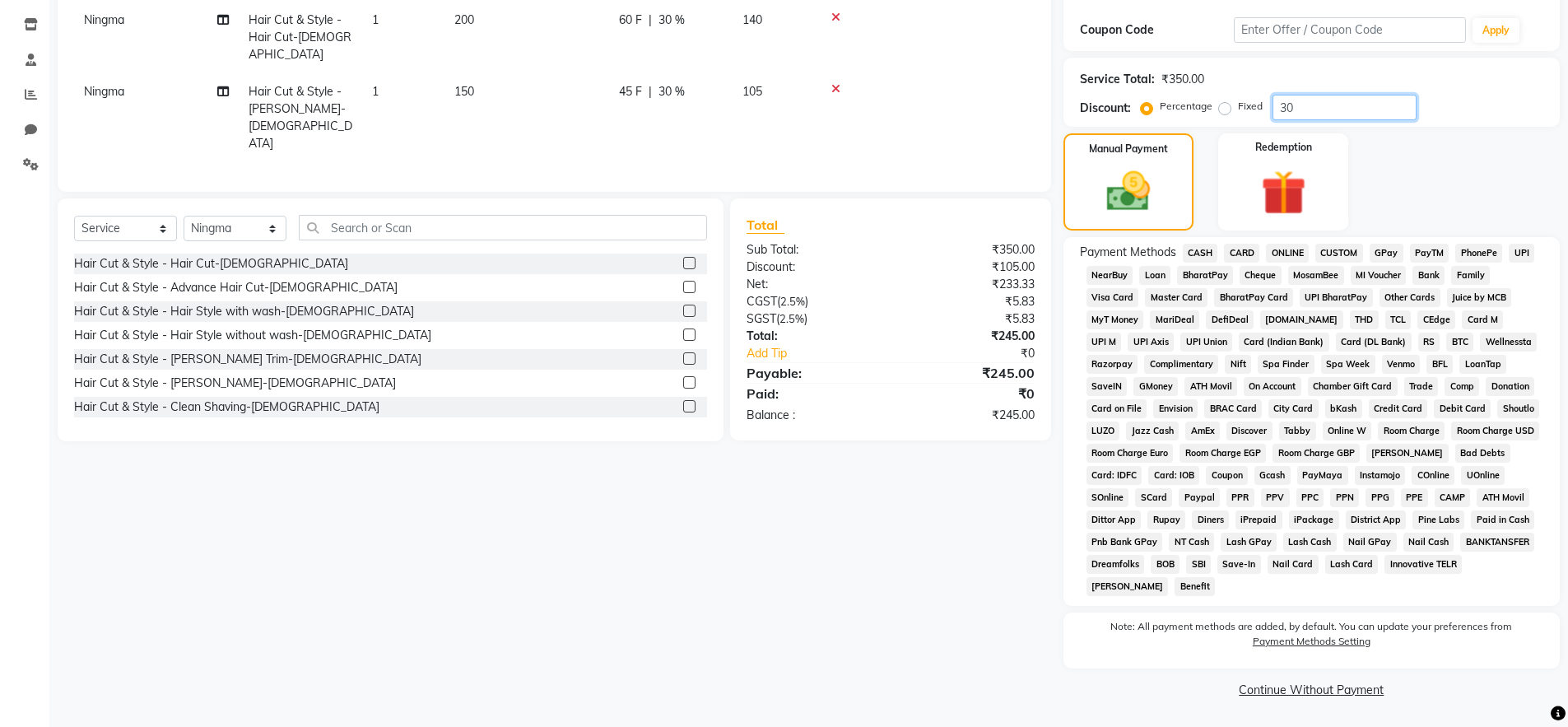
type input "30"
click at [1194, 254] on span "CASH" at bounding box center [1200, 253] width 35 height 19
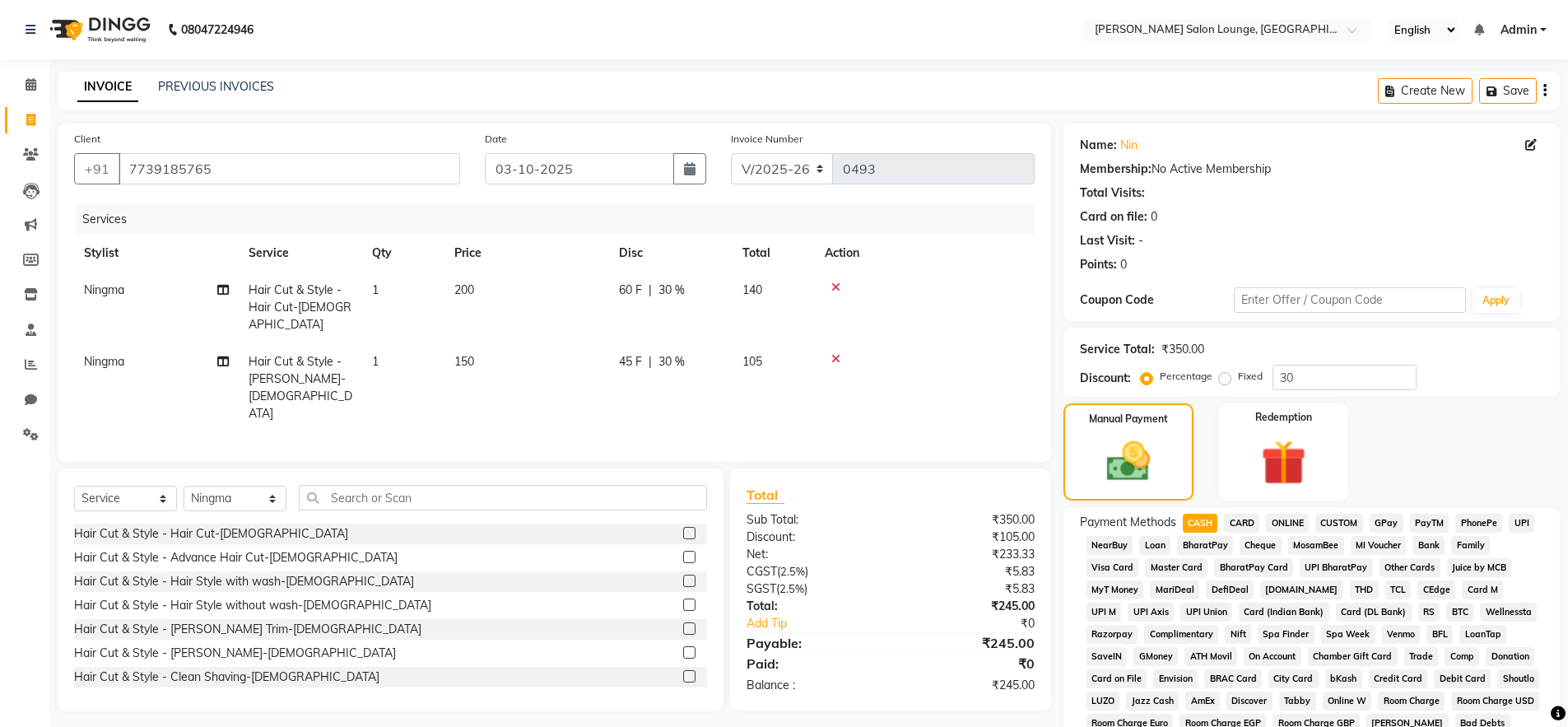
scroll to position [357, 0]
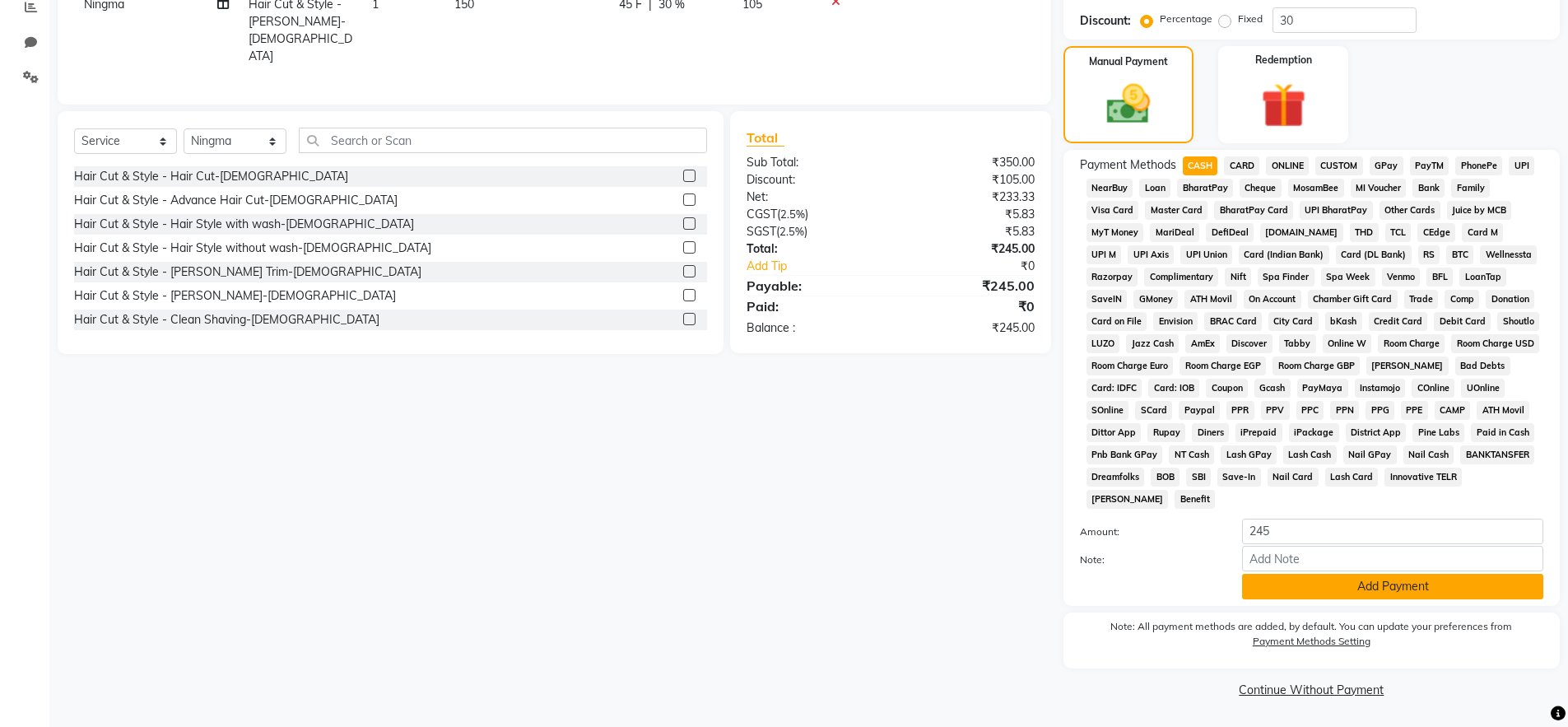
click at [1454, 586] on button "Add Payment" at bounding box center [1393, 586] width 301 height 26
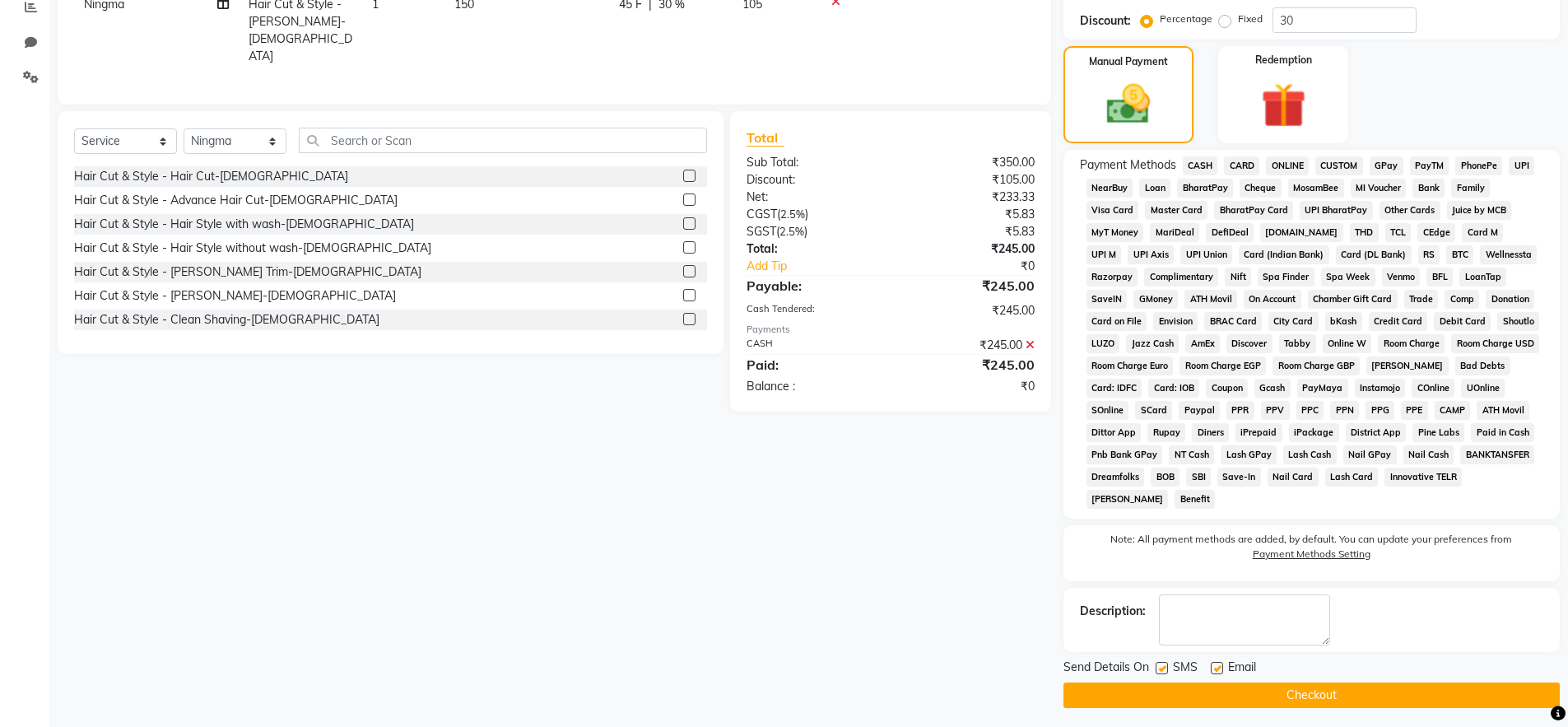
click at [1414, 701] on button "Checkout" at bounding box center [1311, 695] width 497 height 26
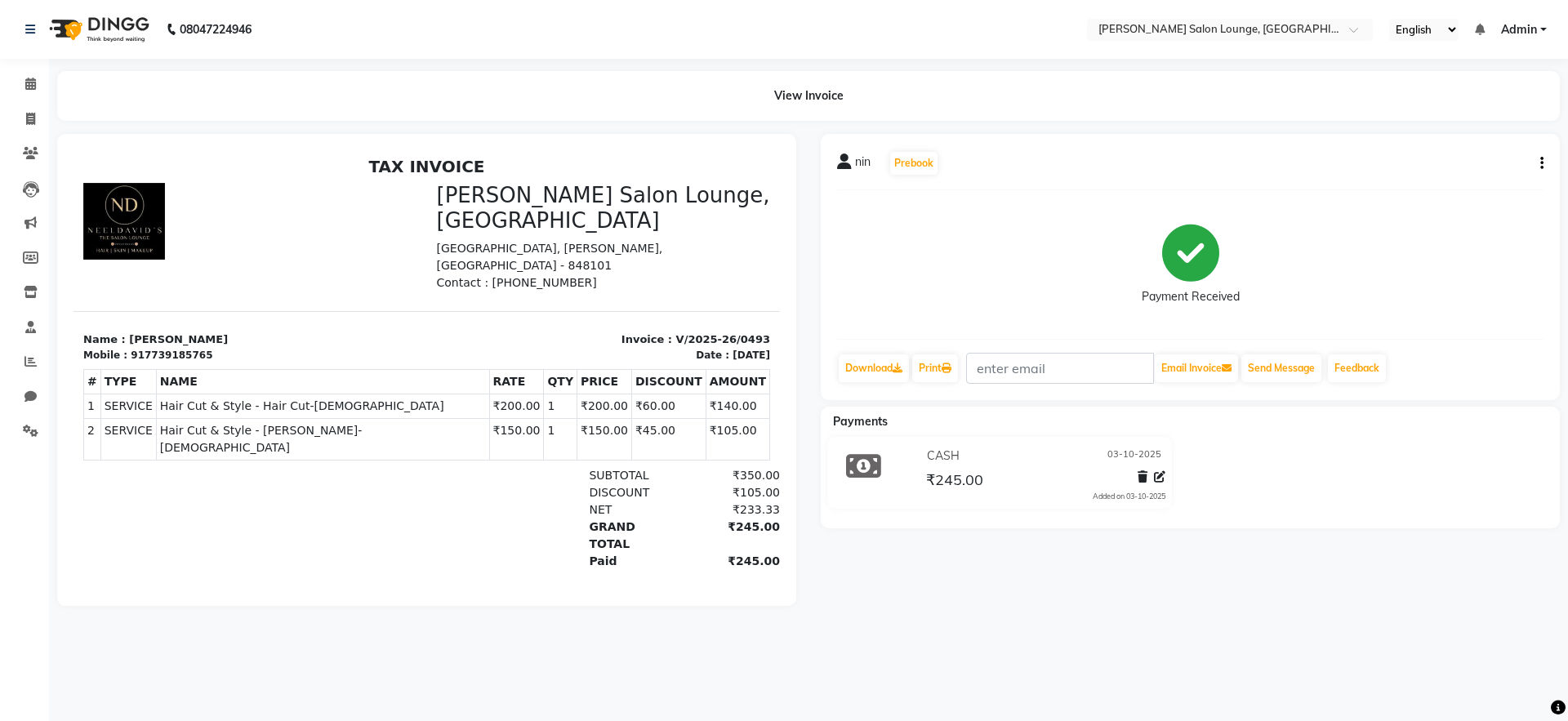
select select "service"
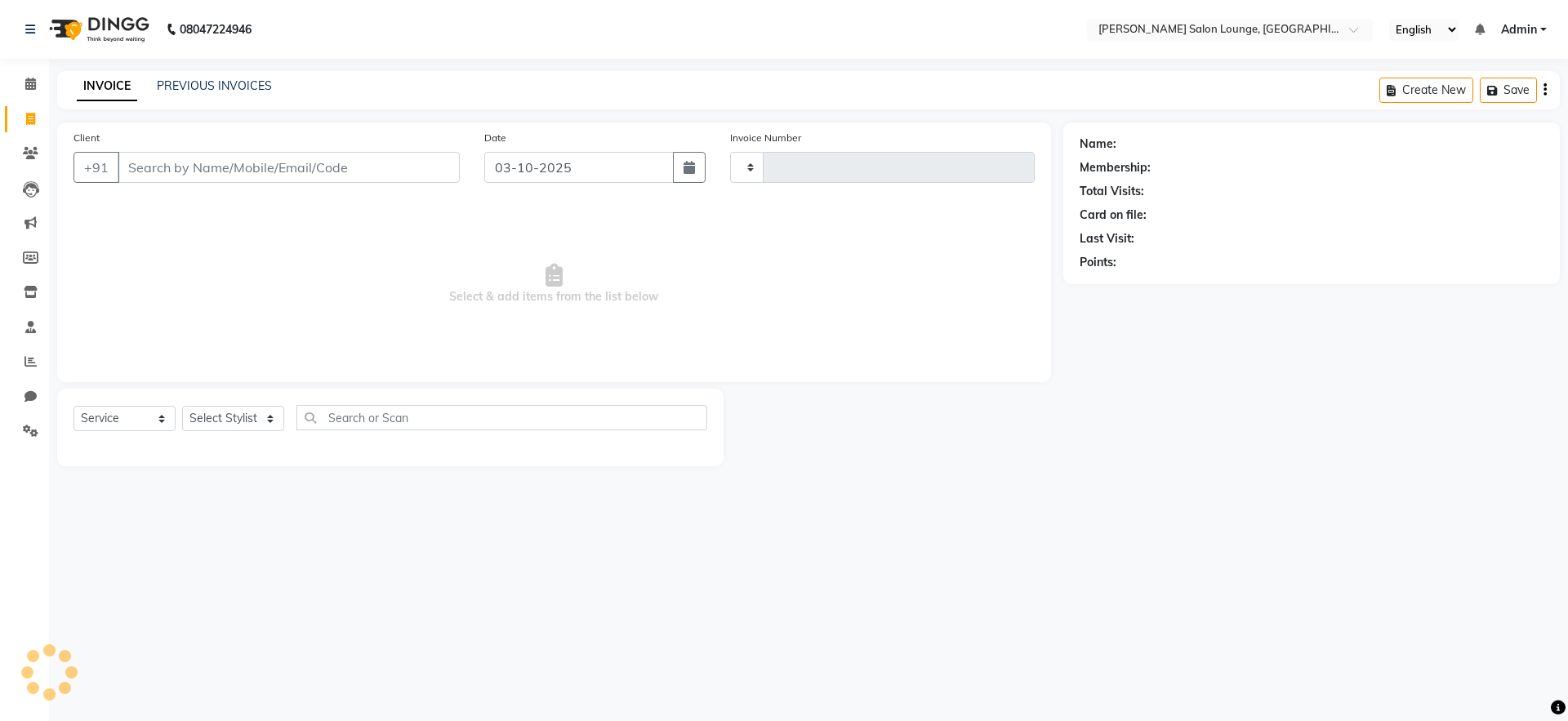
type input "0494"
select select "8909"
click at [28, 132] on li "Invoice" at bounding box center [25, 119] width 49 height 35
click at [25, 87] on icon at bounding box center [30, 83] width 11 height 12
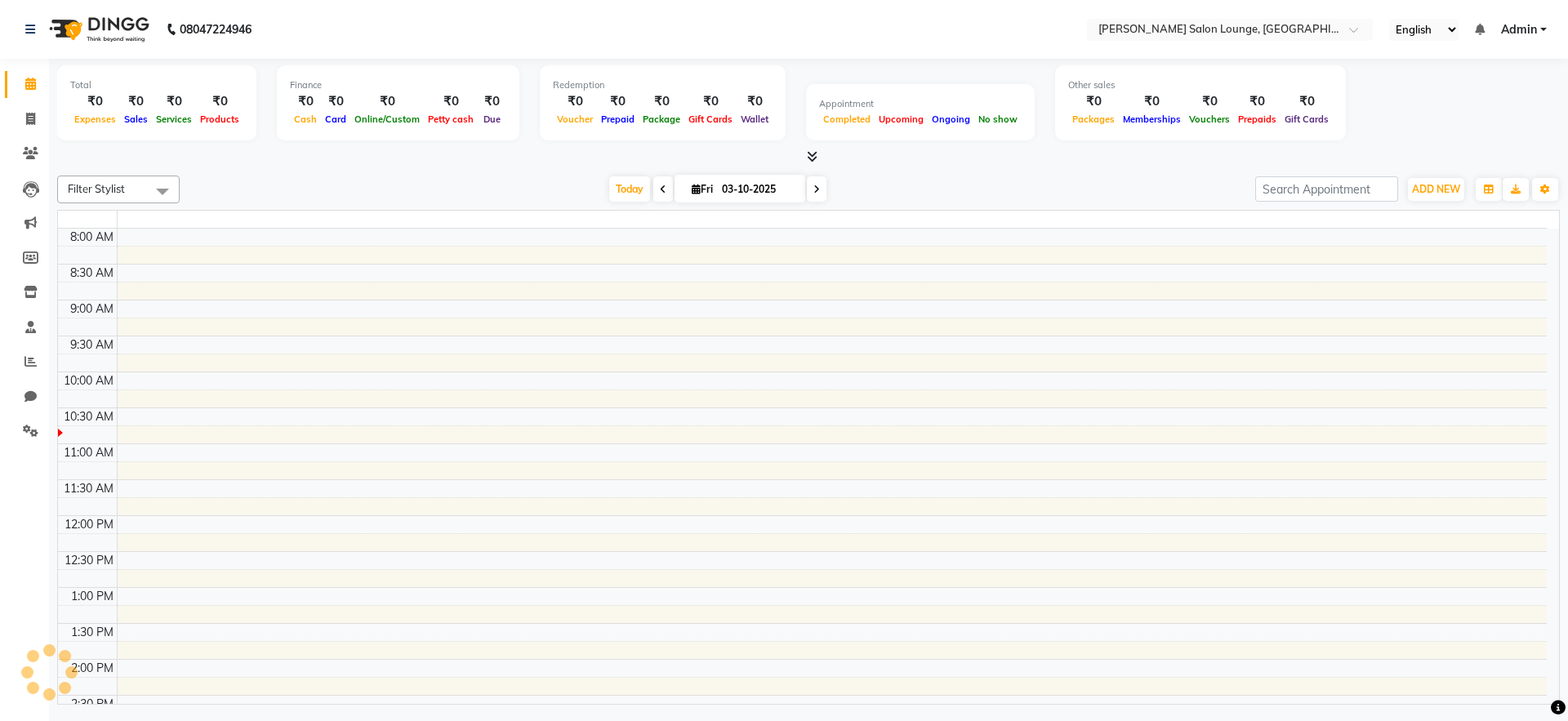
click at [25, 87] on icon at bounding box center [30, 83] width 11 height 12
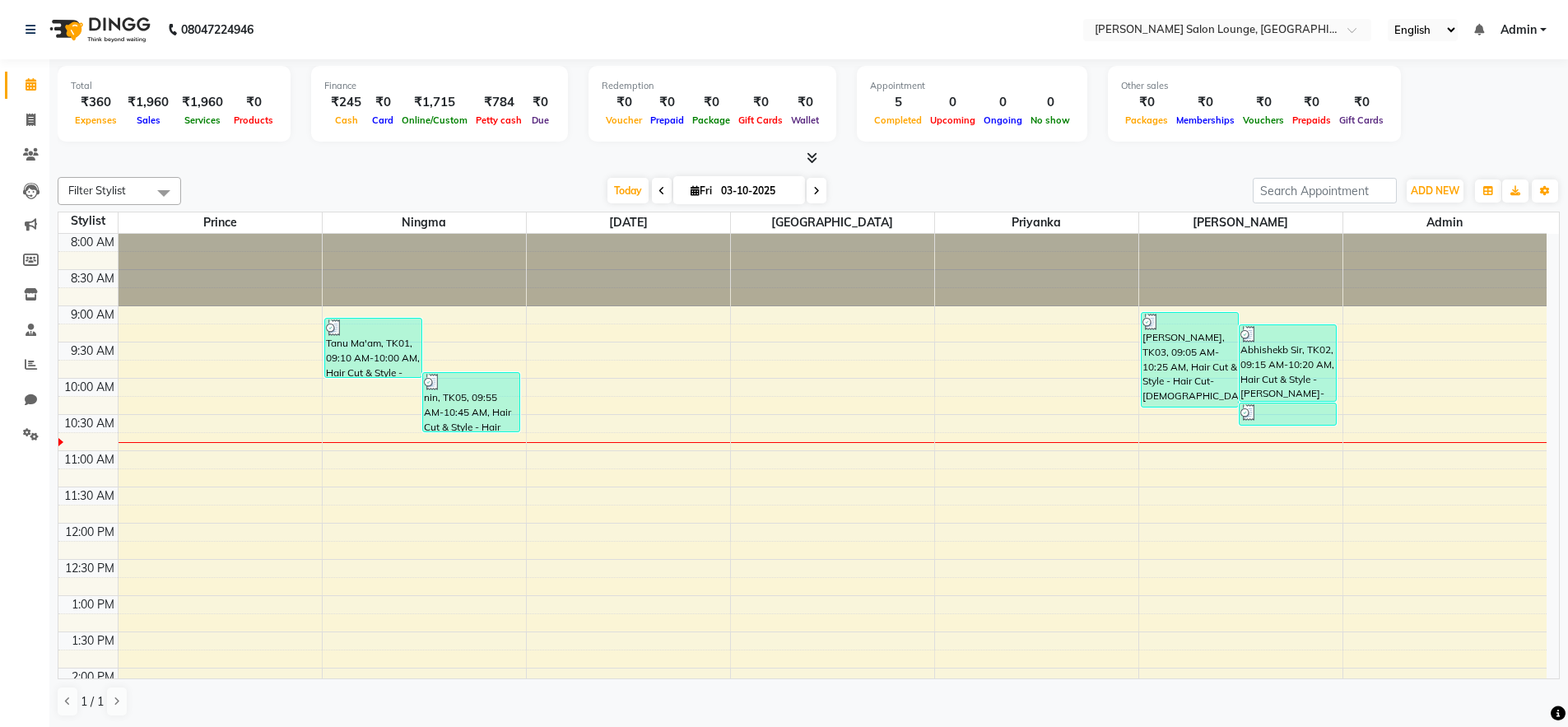
select select "service"
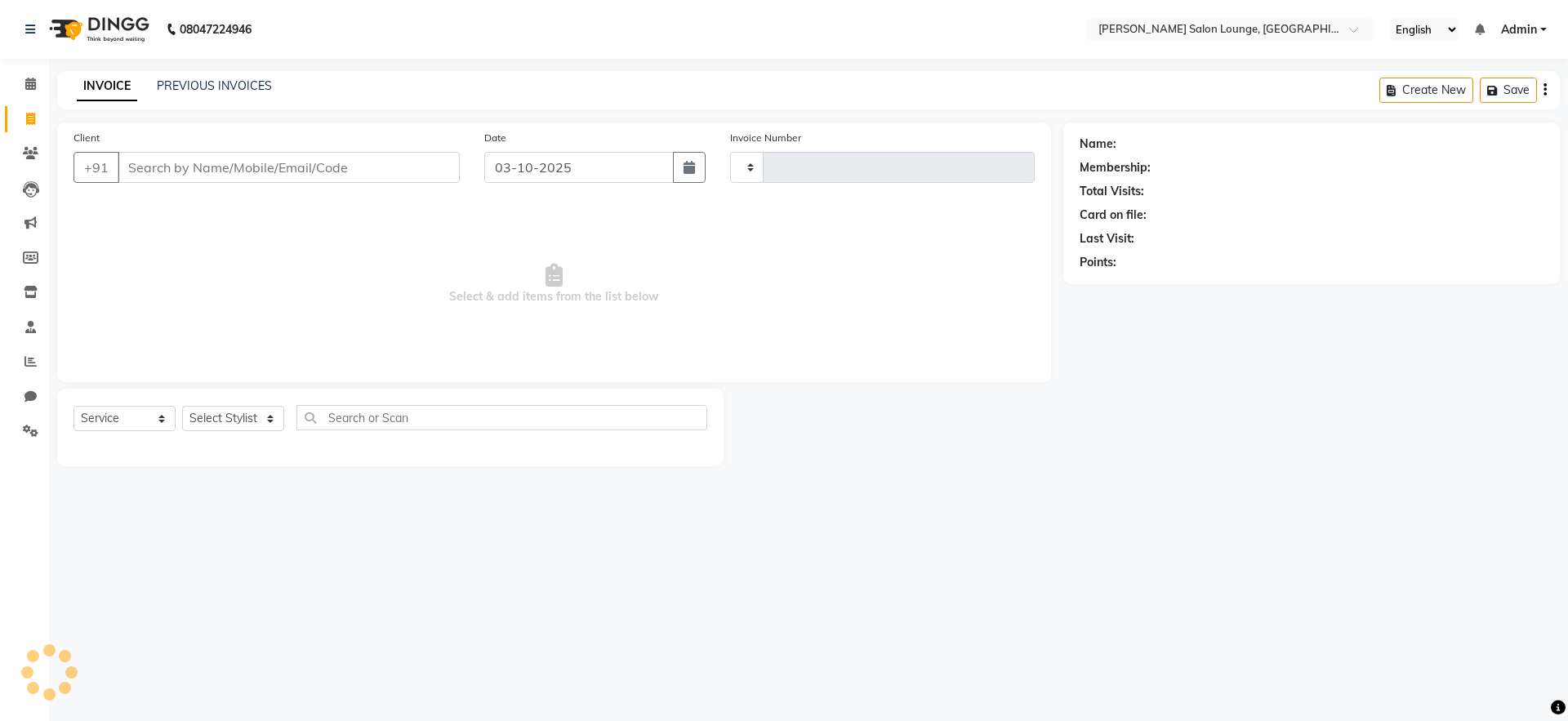
type input "0494"
select select "8909"
click at [162, 168] on input "Client" at bounding box center [288, 167] width 342 height 31
click at [258, 176] on input "Client" at bounding box center [288, 167] width 342 height 31
type input "8579988517"
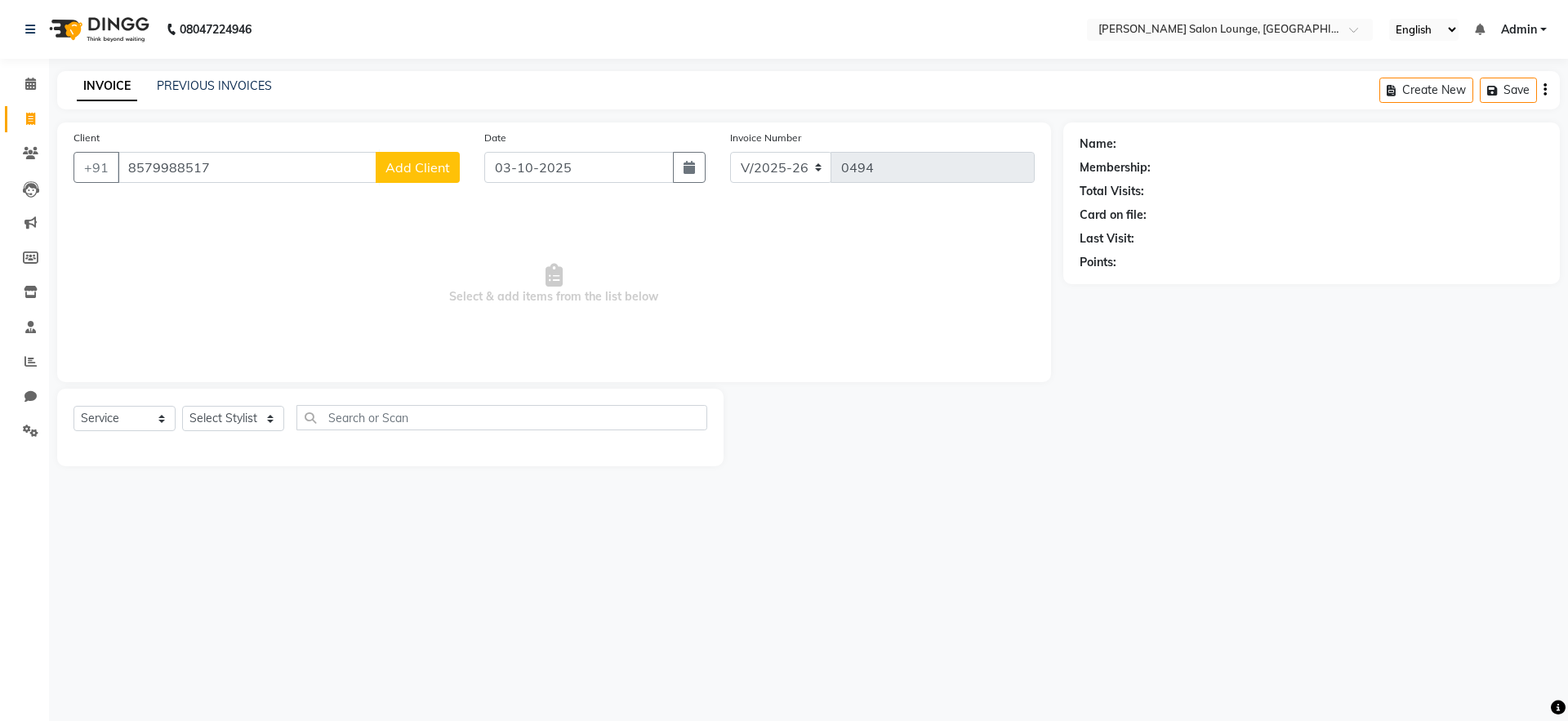
click at [417, 170] on span "Add Client" at bounding box center [418, 167] width 65 height 16
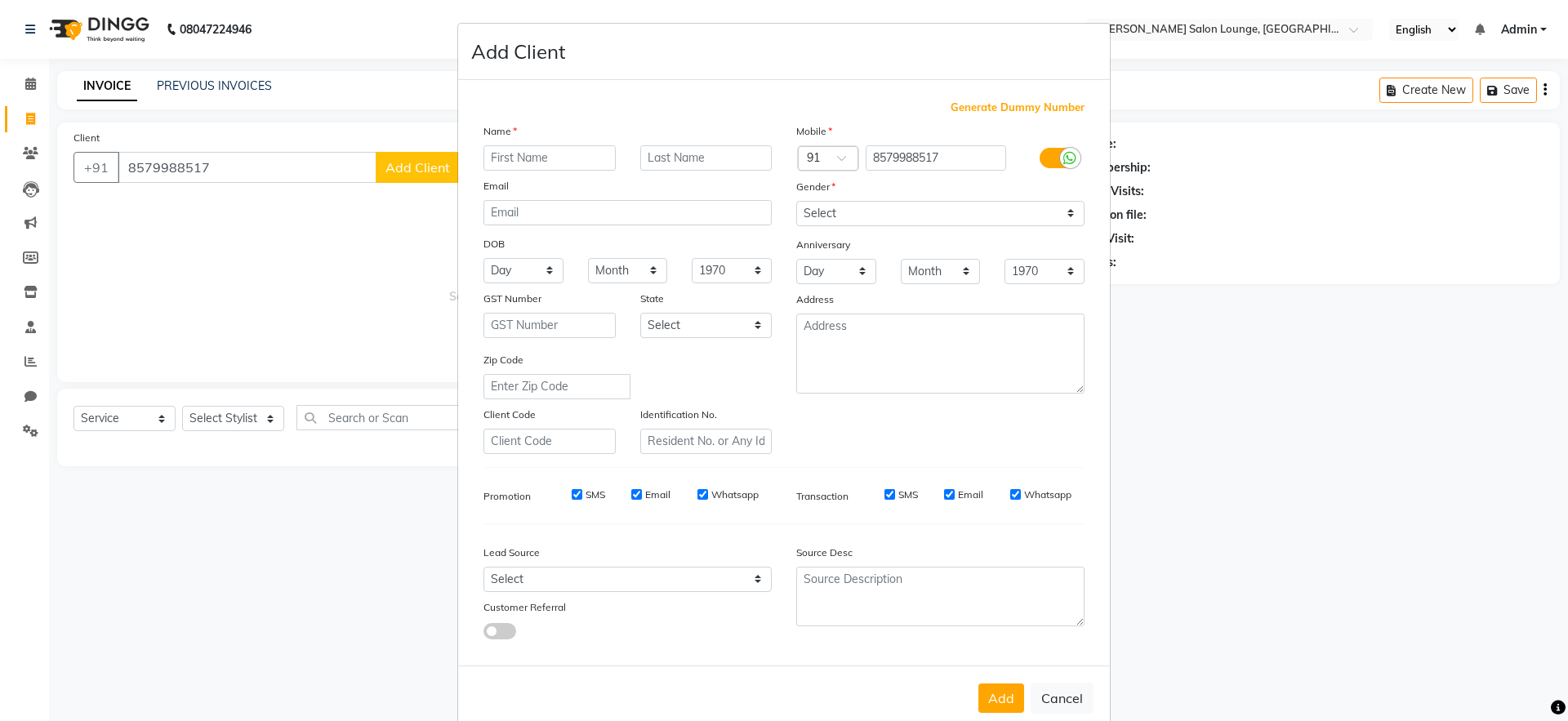
click at [494, 162] on input "text" at bounding box center [550, 158] width 132 height 25
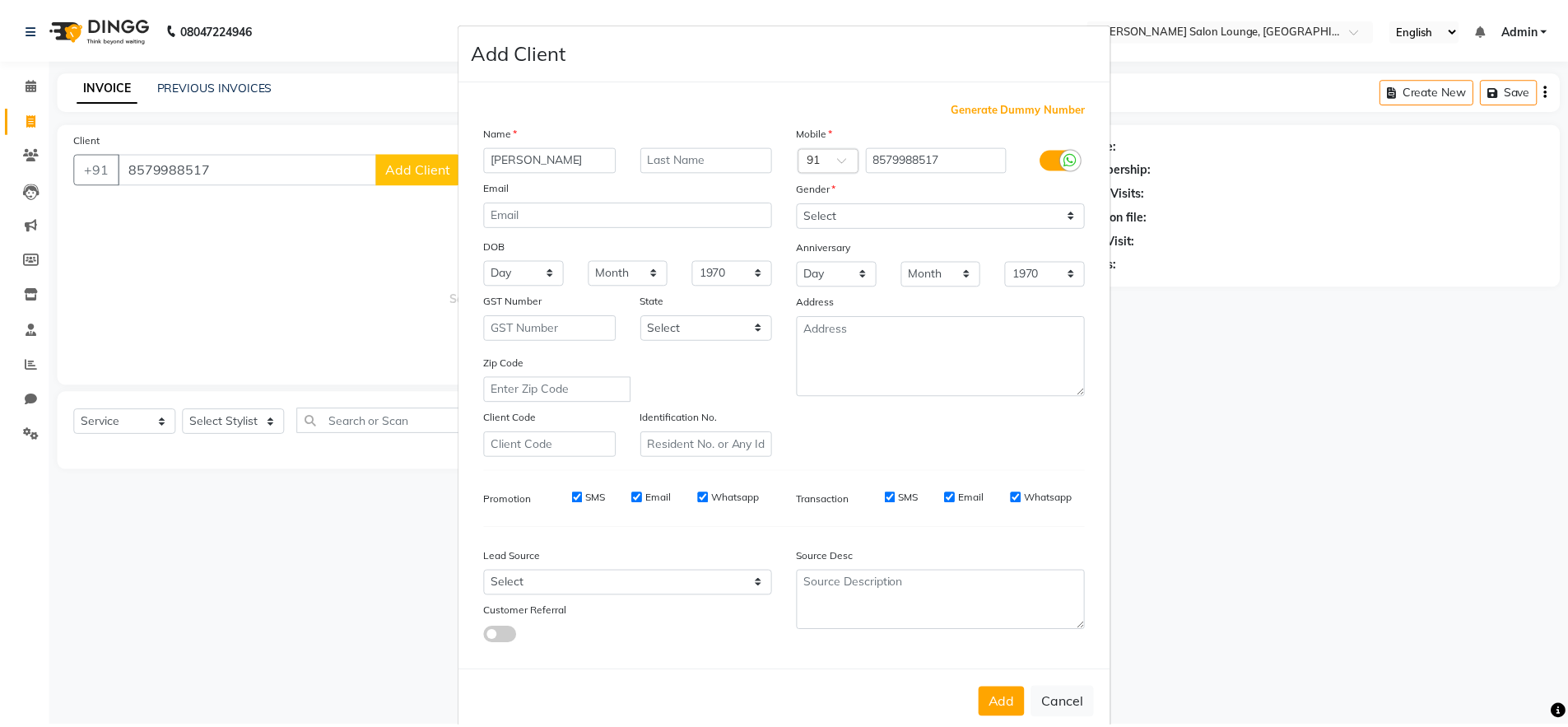
scroll to position [3, 0]
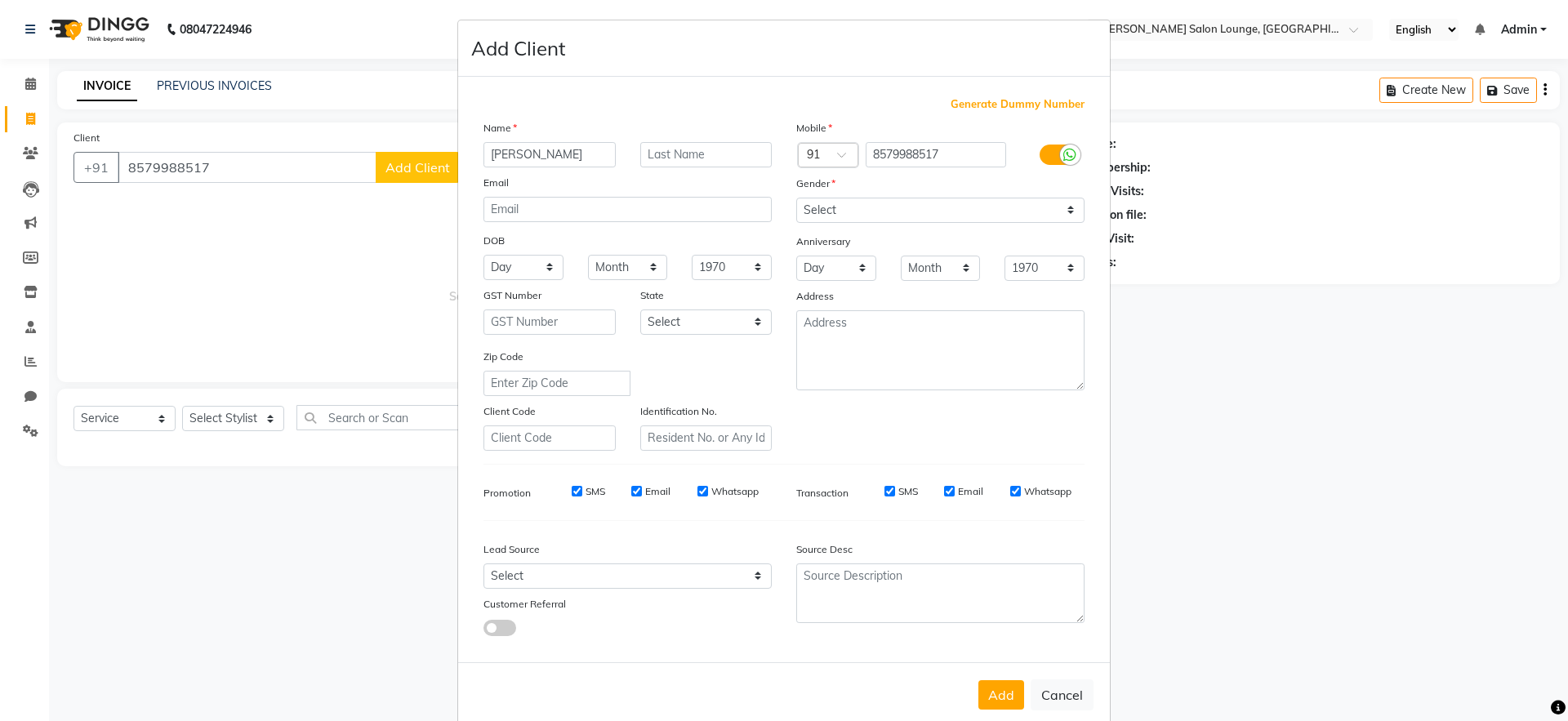
type input "[PERSON_NAME]"
click at [878, 212] on select "Select [DEMOGRAPHIC_DATA] [DEMOGRAPHIC_DATA] Other Prefer Not To Say" at bounding box center [940, 210] width 288 height 25
select select "[DEMOGRAPHIC_DATA]"
click at [796, 198] on select "Select [DEMOGRAPHIC_DATA] [DEMOGRAPHIC_DATA] Other Prefer Not To Say" at bounding box center [940, 210] width 288 height 25
click at [988, 697] on button "Add" at bounding box center [1001, 695] width 46 height 29
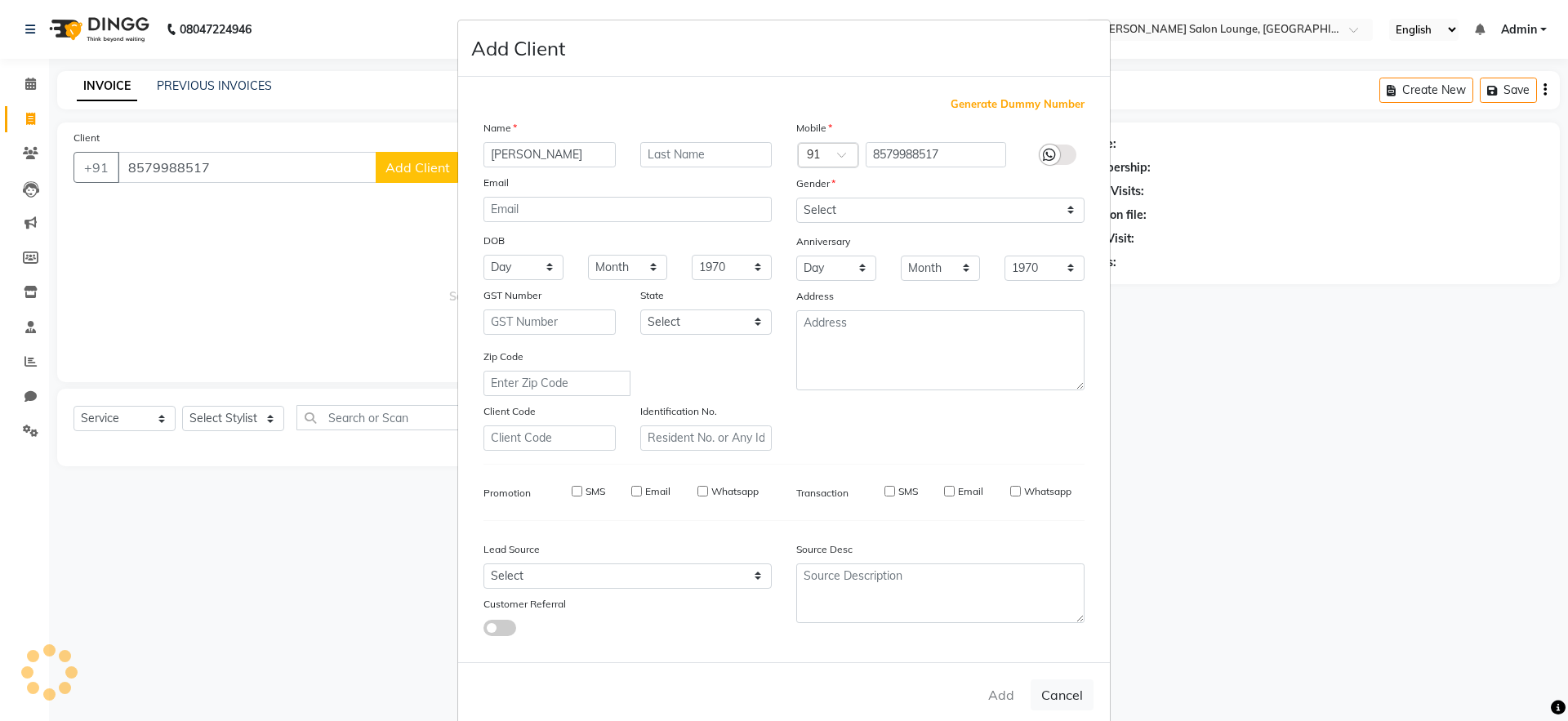
select select
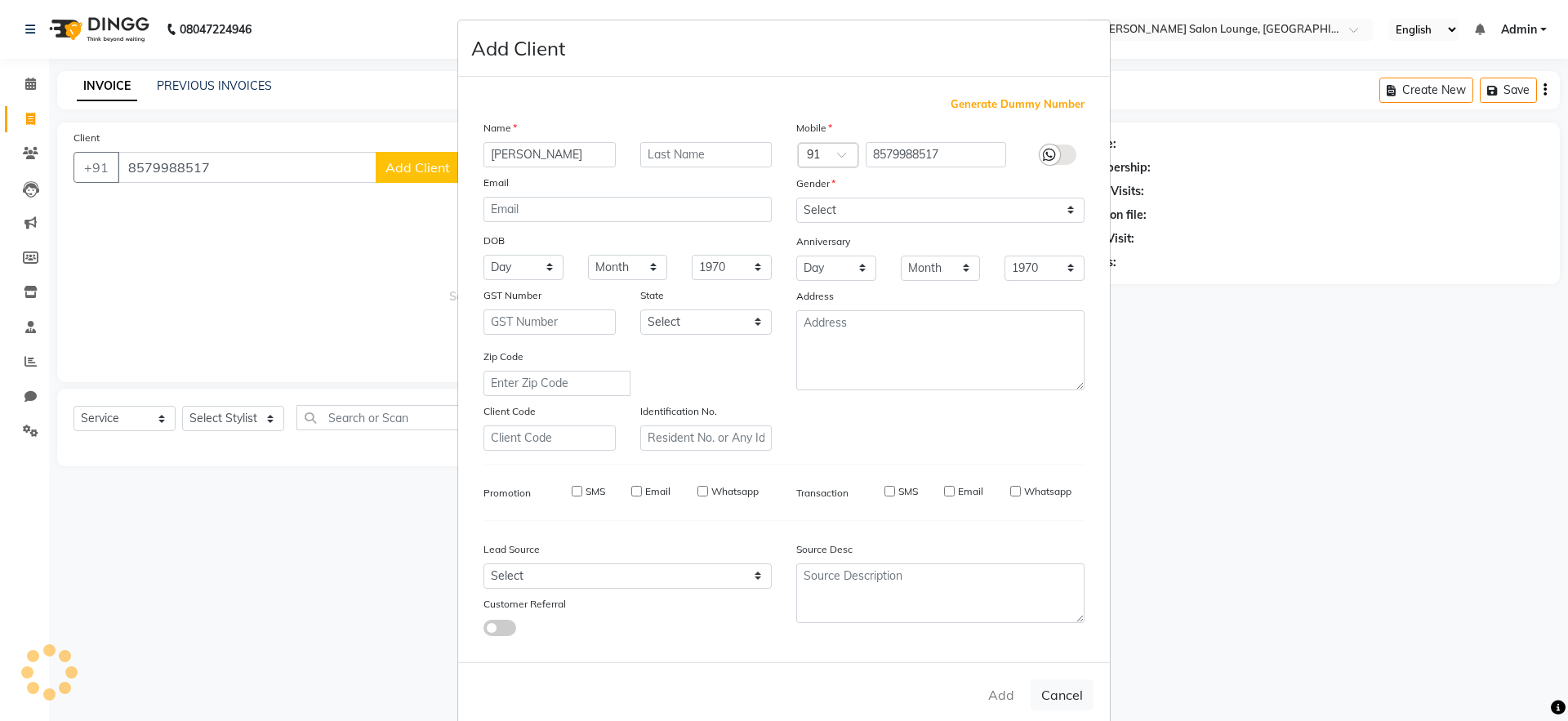
select select
checkbox input "false"
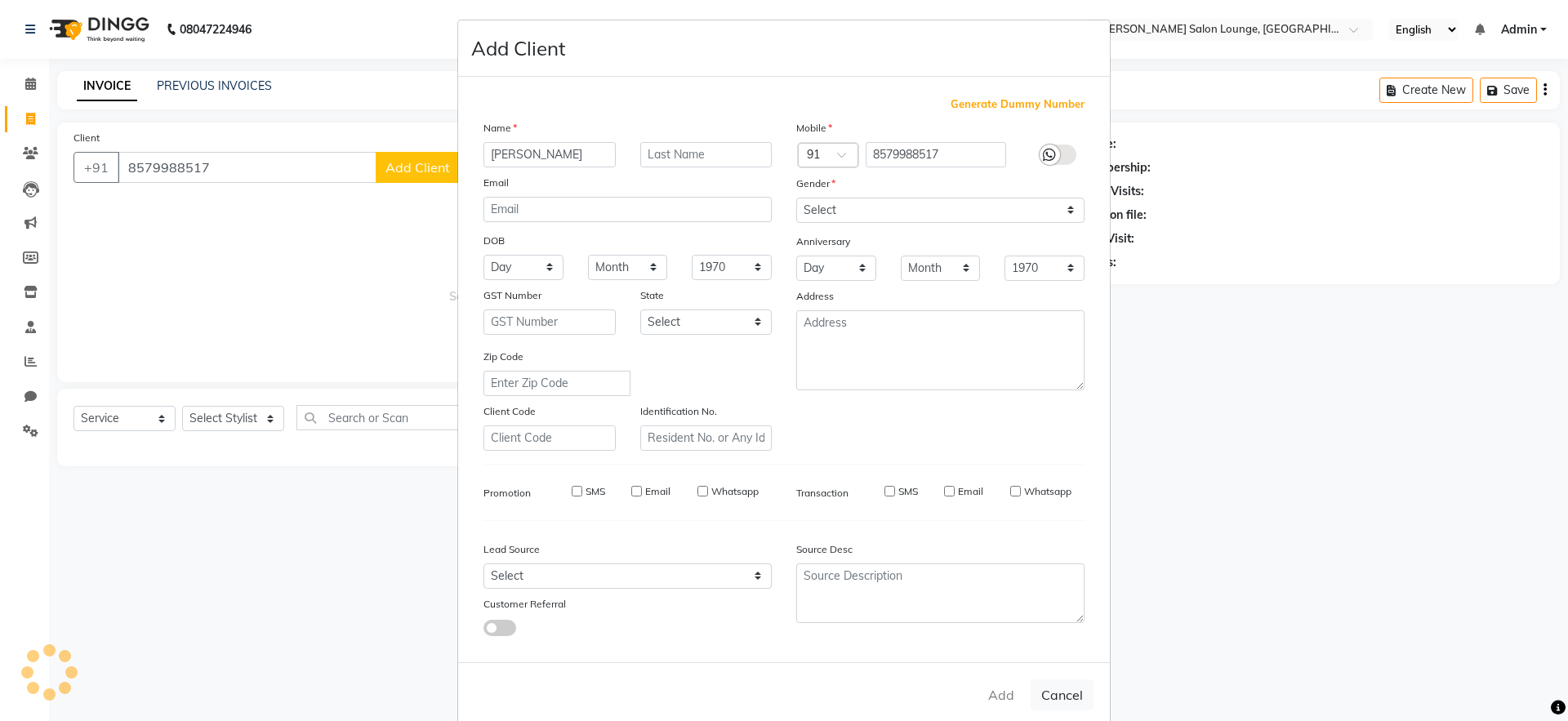
checkbox input "false"
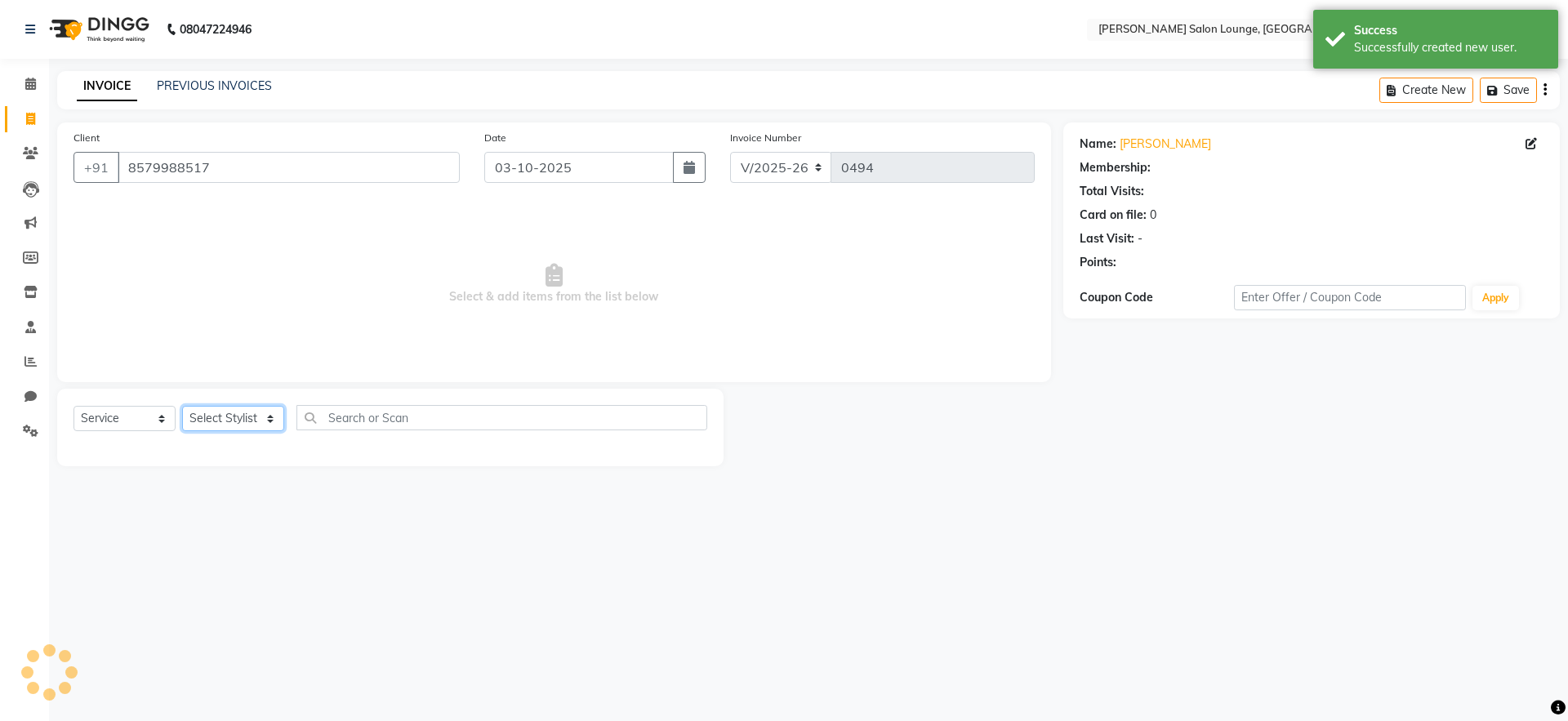
click at [248, 415] on select "Select Stylist [PERSON_NAME] Admin Ningma [PERSON_NAME] [PERSON_NAME][DATE]" at bounding box center [233, 418] width 102 height 25
select select "91731"
click at [182, 406] on select "Select Stylist [PERSON_NAME] Admin Ningma [PERSON_NAME] [PERSON_NAME][DATE]" at bounding box center [233, 418] width 102 height 25
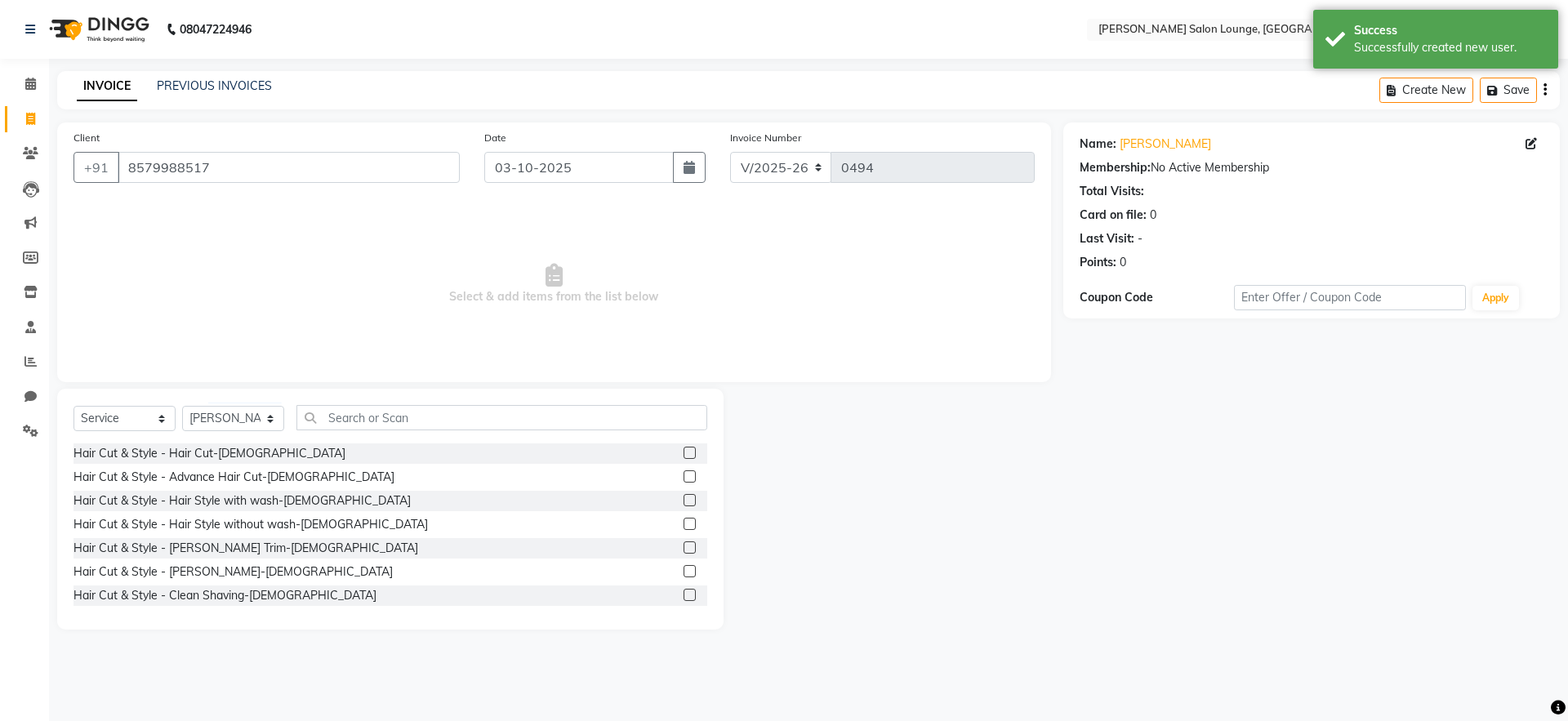
click at [684, 452] on label at bounding box center [690, 452] width 12 height 12
click at [684, 452] on input "checkbox" at bounding box center [689, 453] width 11 height 11
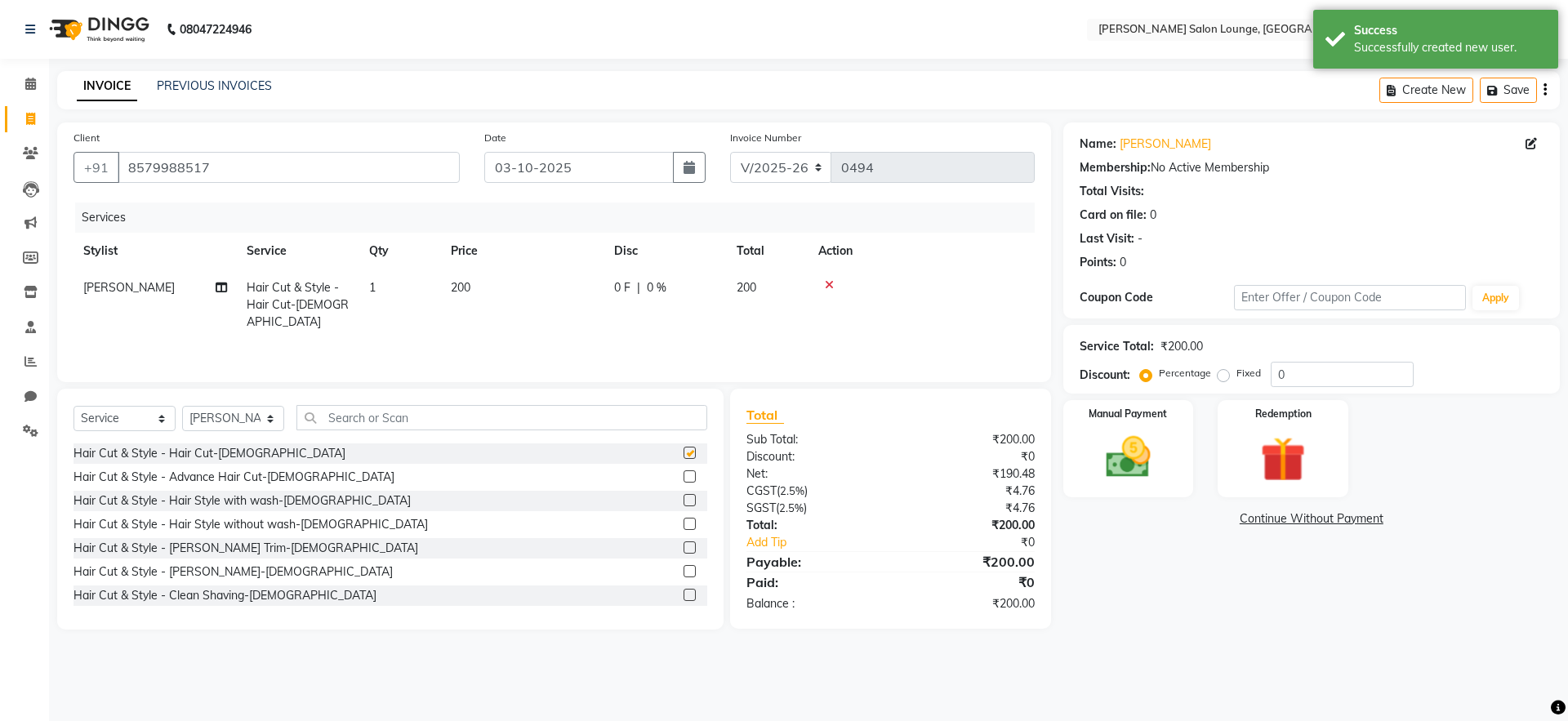
checkbox input "false"
click at [1088, 441] on div "Manual Payment" at bounding box center [1128, 448] width 136 height 100
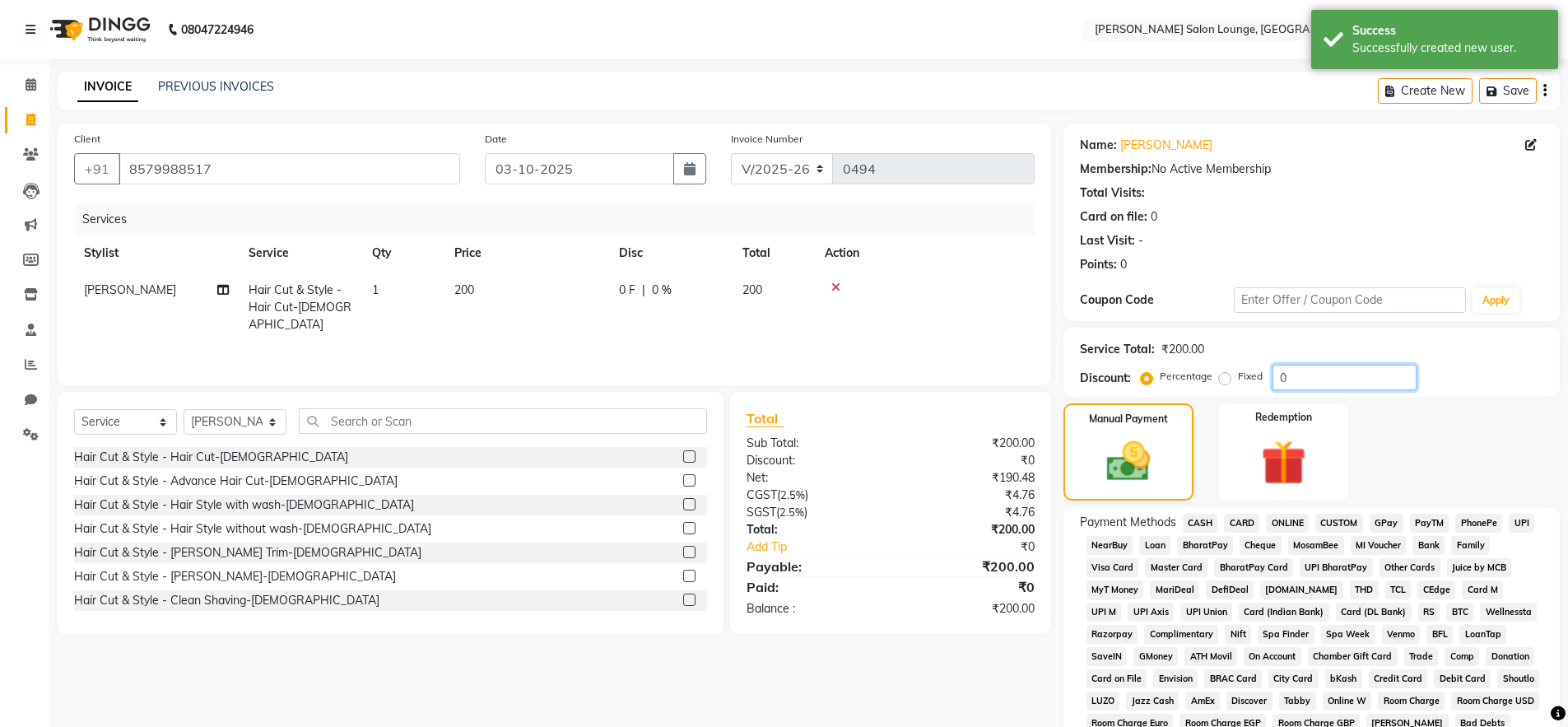
click at [1272, 375] on input "0" at bounding box center [1344, 377] width 144 height 26
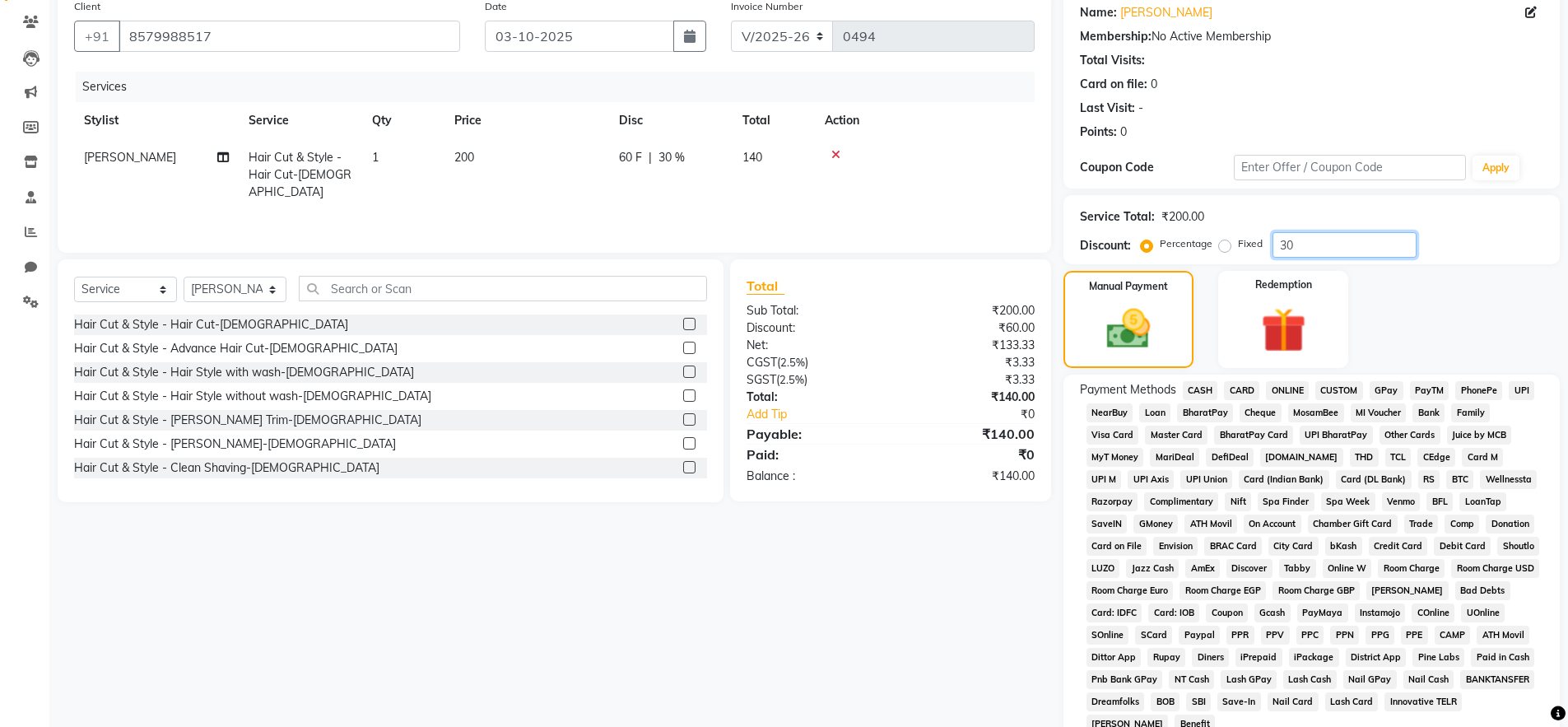
type input "30"
click at [1519, 384] on span "UPI" at bounding box center [1521, 390] width 26 height 19
click at [1150, 327] on img at bounding box center [1127, 329] width 73 height 52
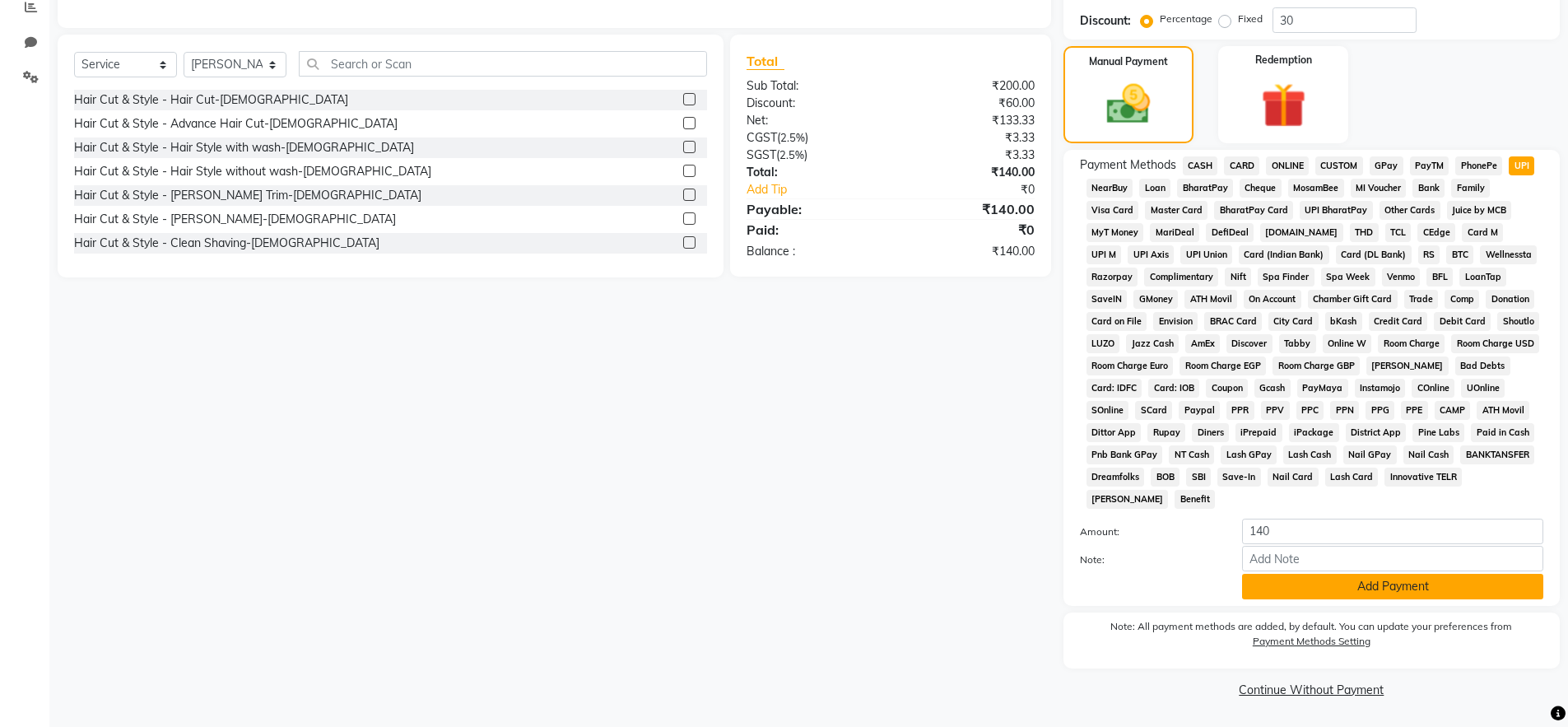
click at [1472, 585] on button "Add Payment" at bounding box center [1393, 586] width 301 height 26
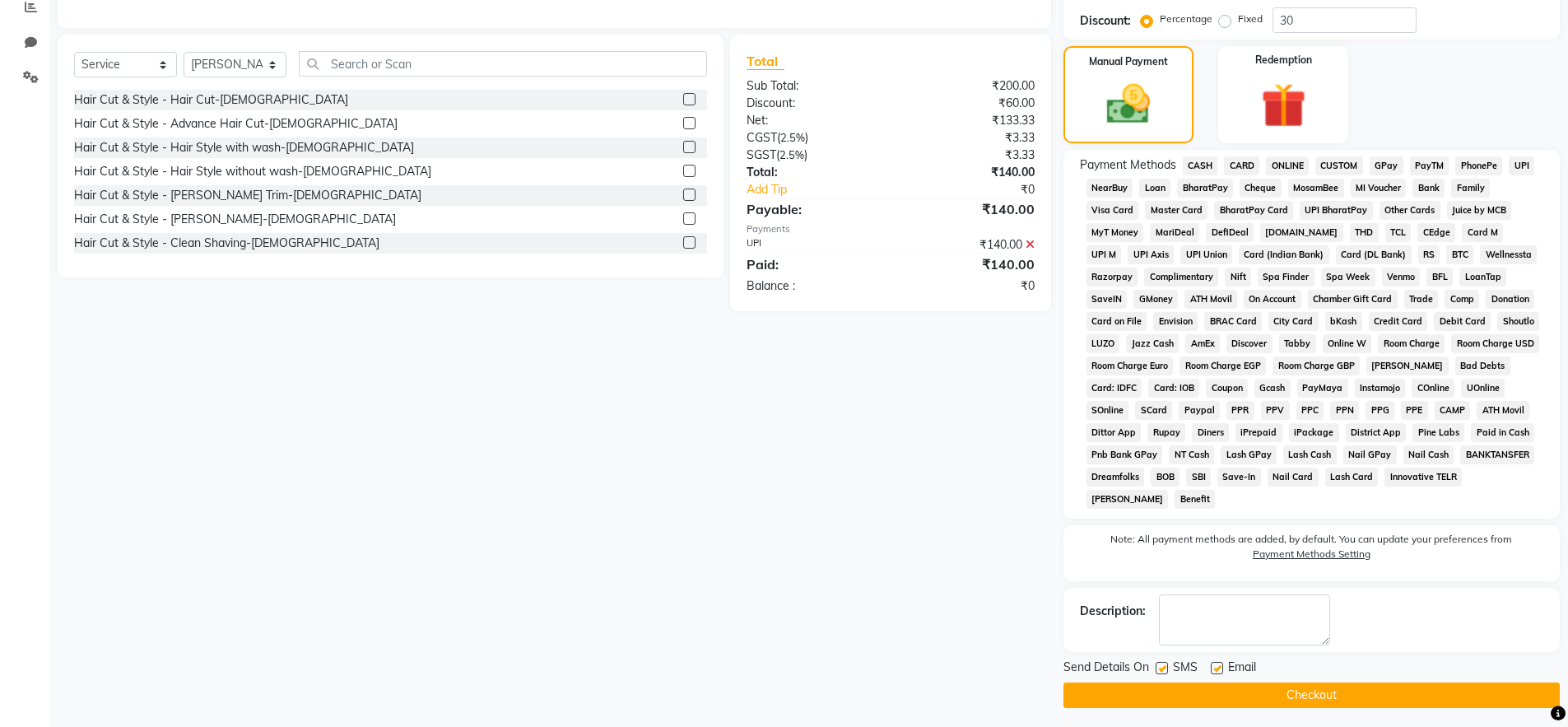
click at [1367, 698] on button "Checkout" at bounding box center [1311, 695] width 497 height 26
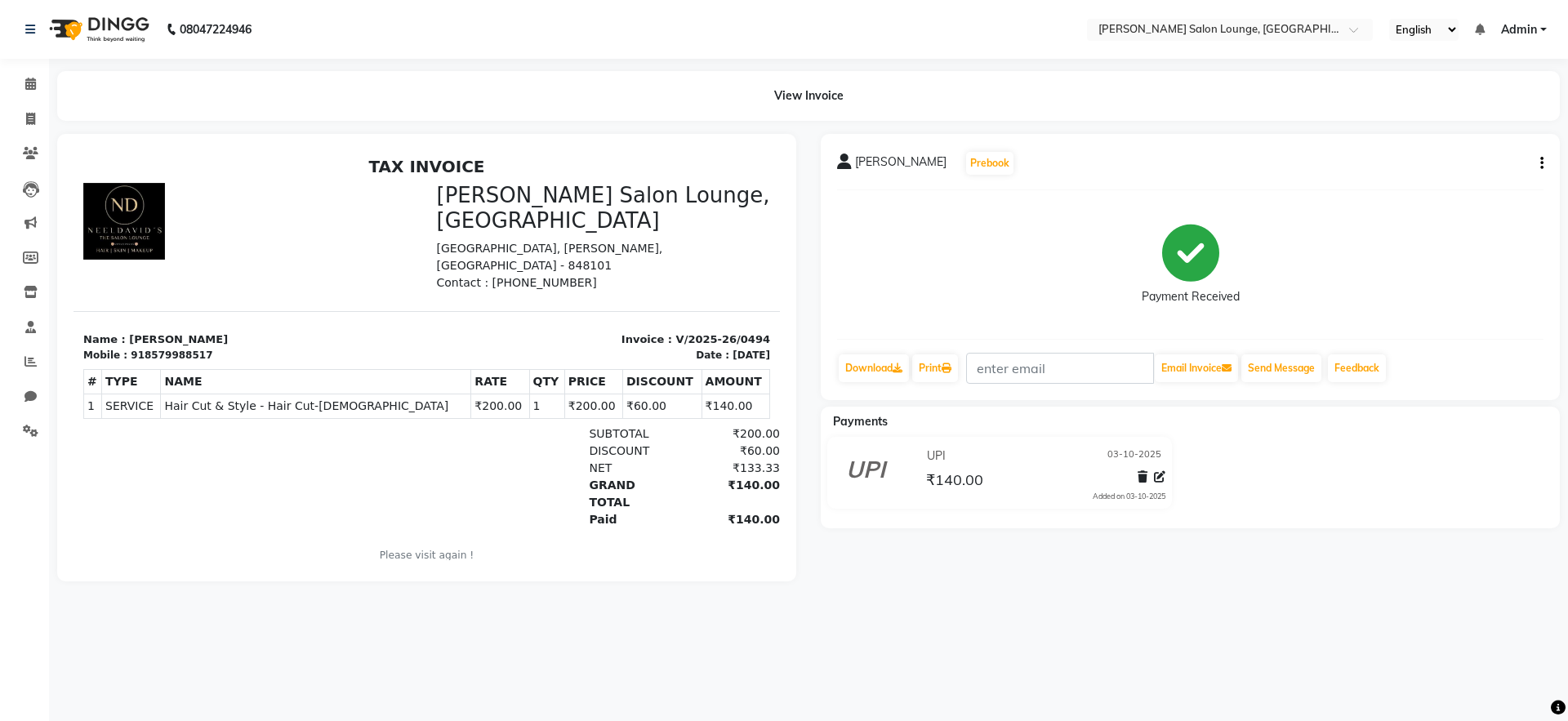
select select "service"
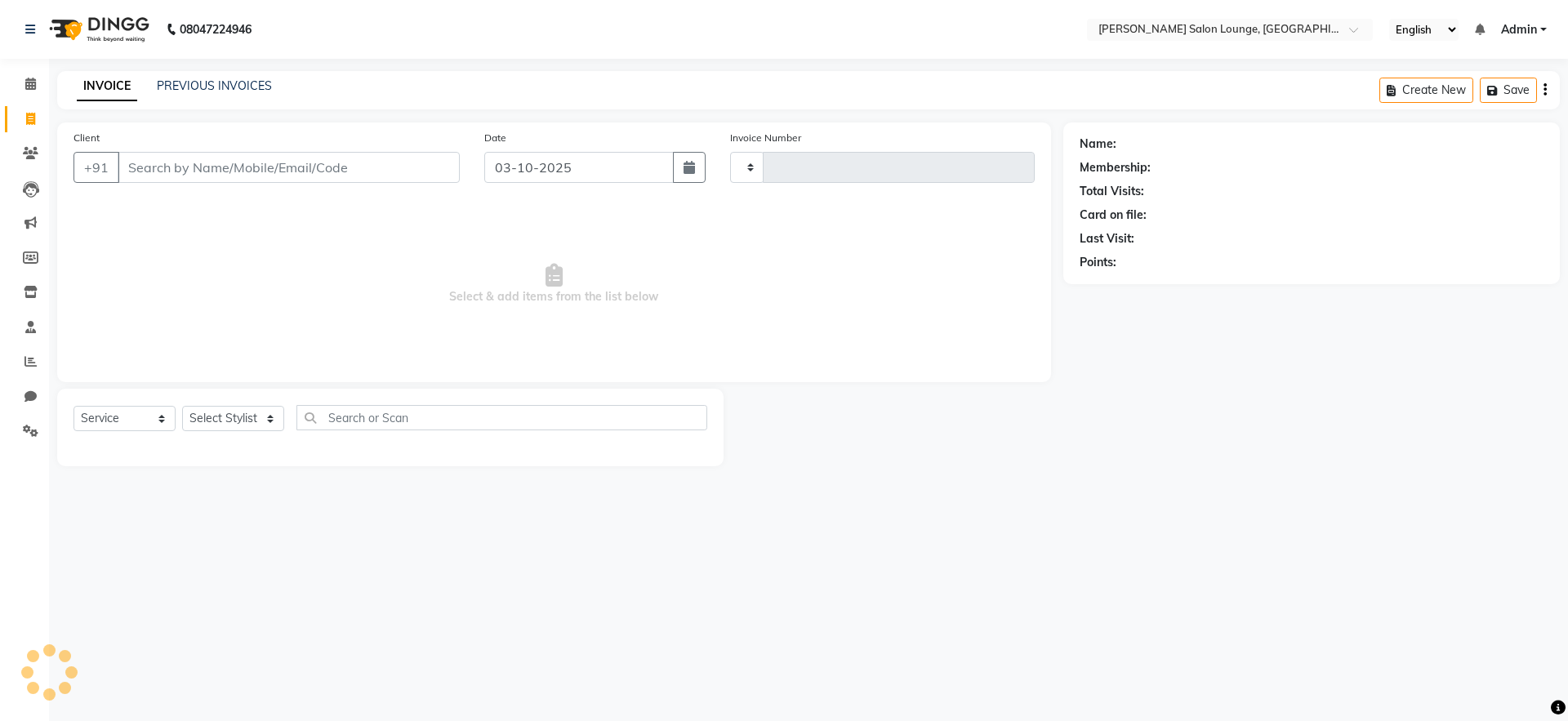
type input "0495"
select select "8909"
click at [348, 162] on input "Client" at bounding box center [288, 167] width 342 height 31
click at [132, 164] on input "Client" at bounding box center [288, 167] width 342 height 31
drag, startPoint x: 239, startPoint y: 183, endPoint x: 245, endPoint y: 177, distance: 8.5
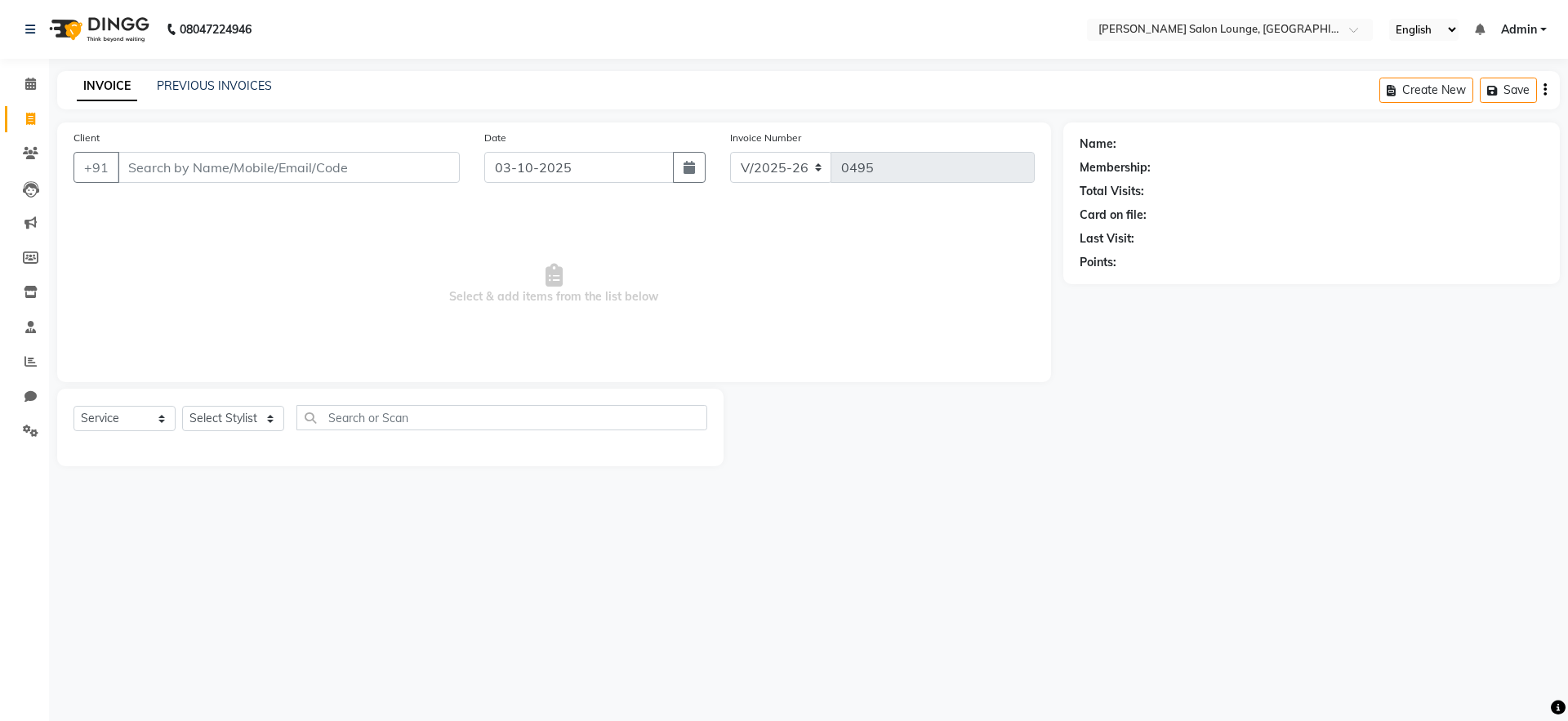
click at [239, 183] on div "Client +91" at bounding box center [266, 162] width 411 height 67
click at [245, 176] on input "Client" at bounding box center [288, 167] width 342 height 31
type input "8882002965"
click at [440, 167] on span "Add Client" at bounding box center [418, 167] width 65 height 16
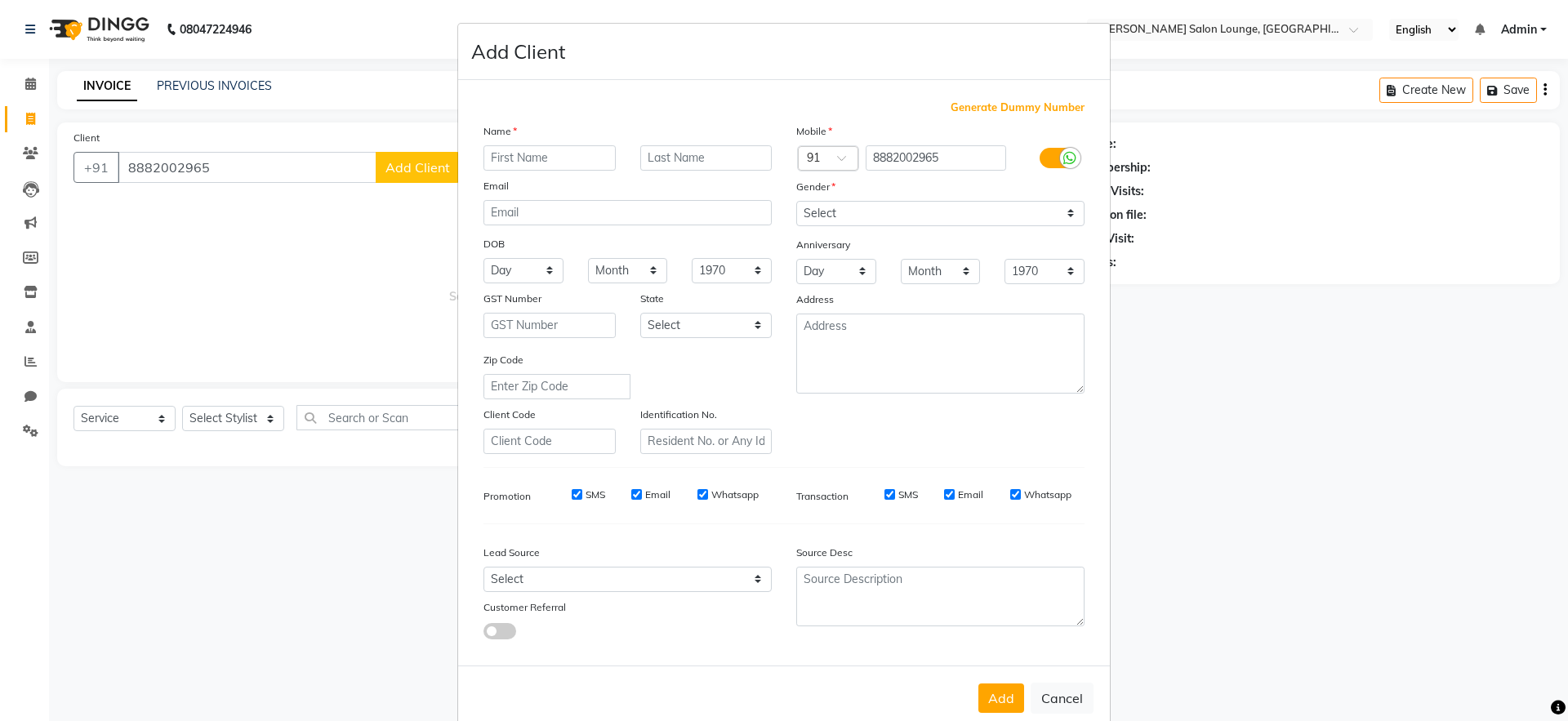
click at [509, 164] on input "text" at bounding box center [550, 158] width 132 height 25
type input "[PERSON_NAME]"
click at [909, 219] on select "Select [DEMOGRAPHIC_DATA] [DEMOGRAPHIC_DATA] Other Prefer Not To Say" at bounding box center [940, 213] width 288 height 25
select select "[DEMOGRAPHIC_DATA]"
click at [796, 201] on select "Select [DEMOGRAPHIC_DATA] [DEMOGRAPHIC_DATA] Other Prefer Not To Say" at bounding box center [940, 213] width 288 height 25
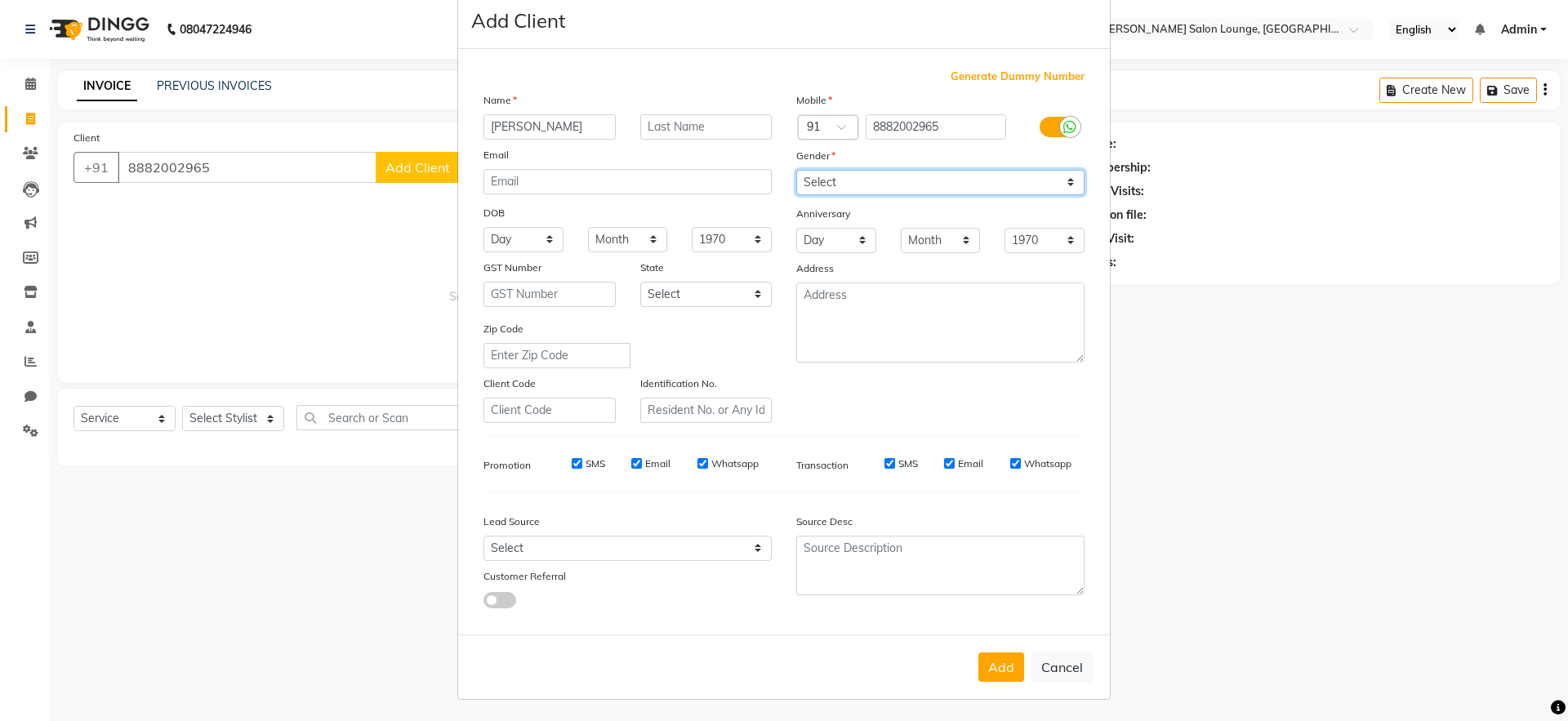
scroll to position [33, 0]
click at [998, 668] on button "Add" at bounding box center [1001, 665] width 46 height 29
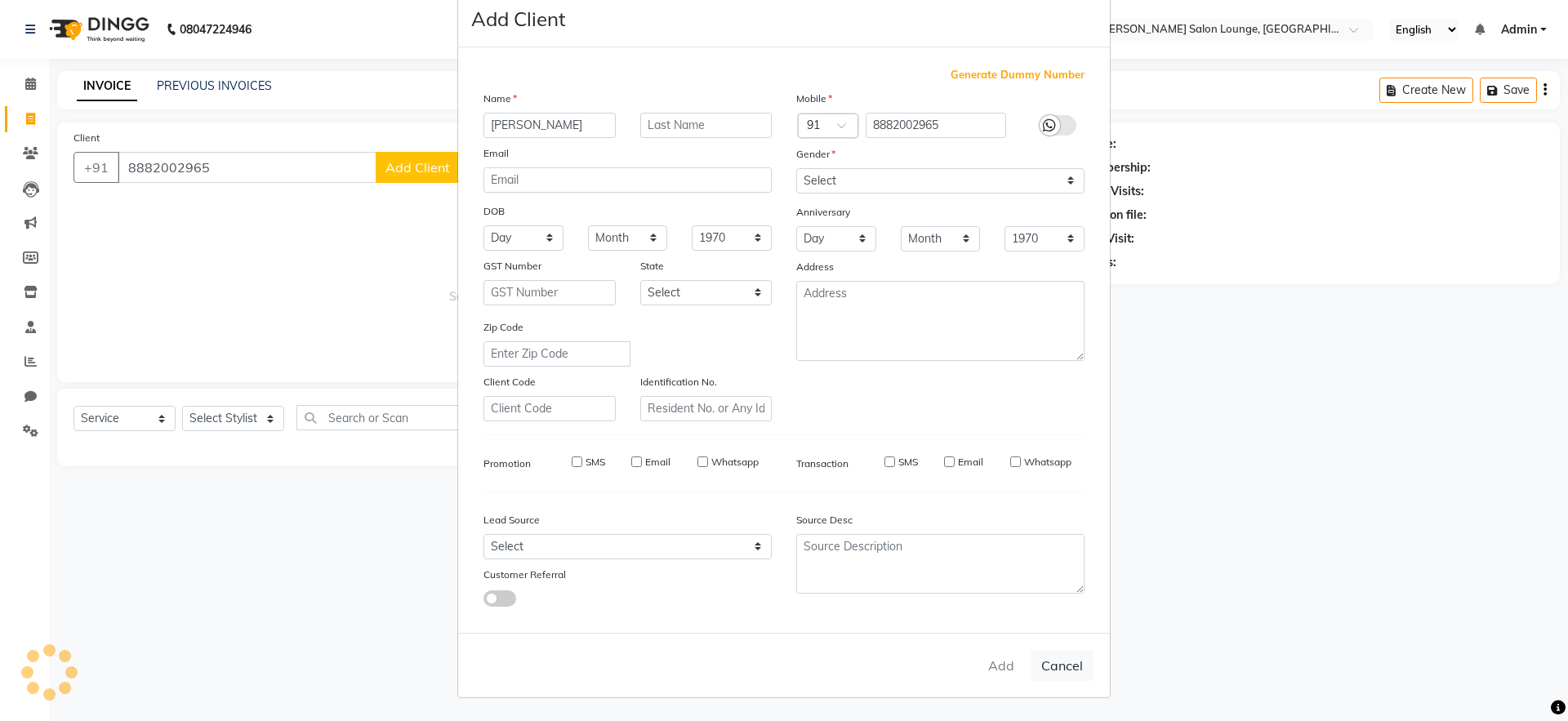
select select
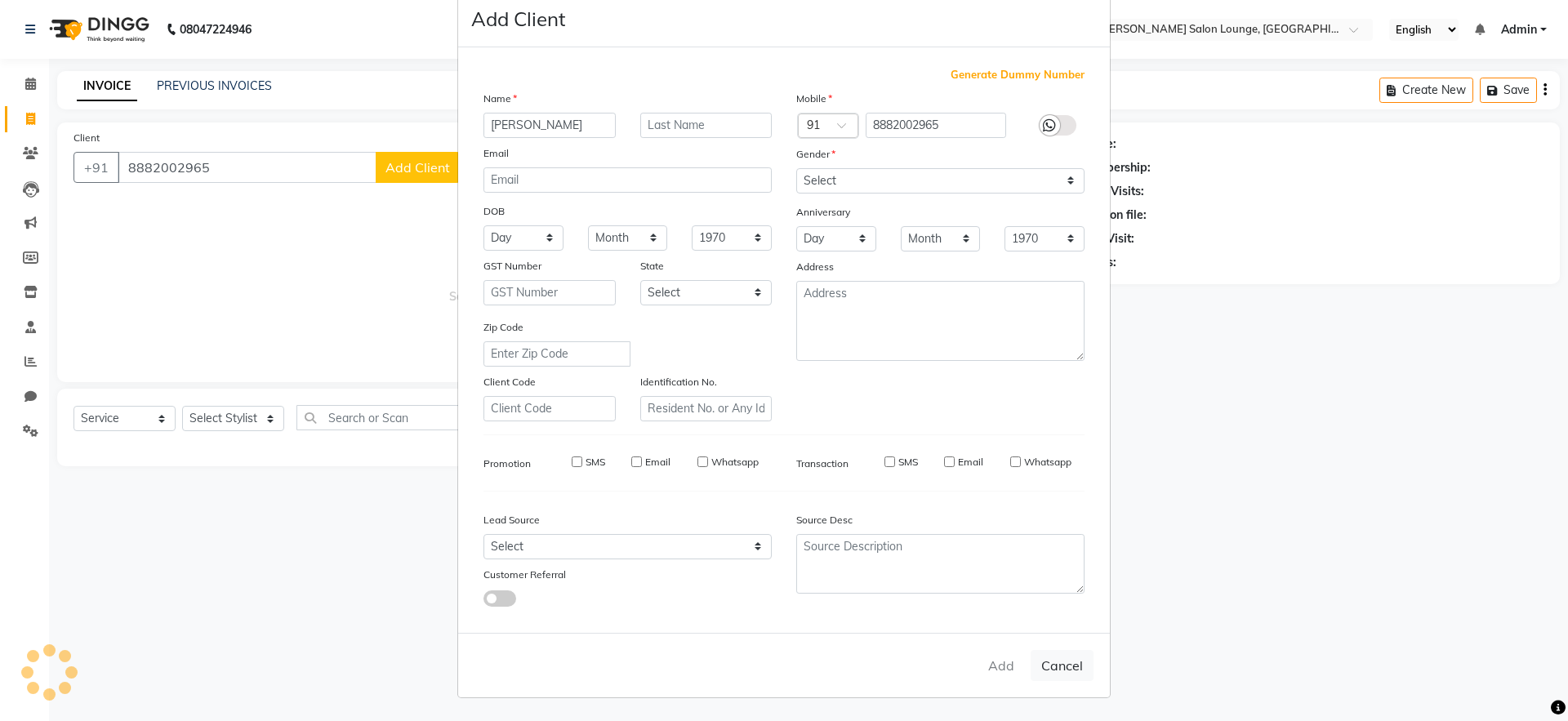
select select
checkbox input "false"
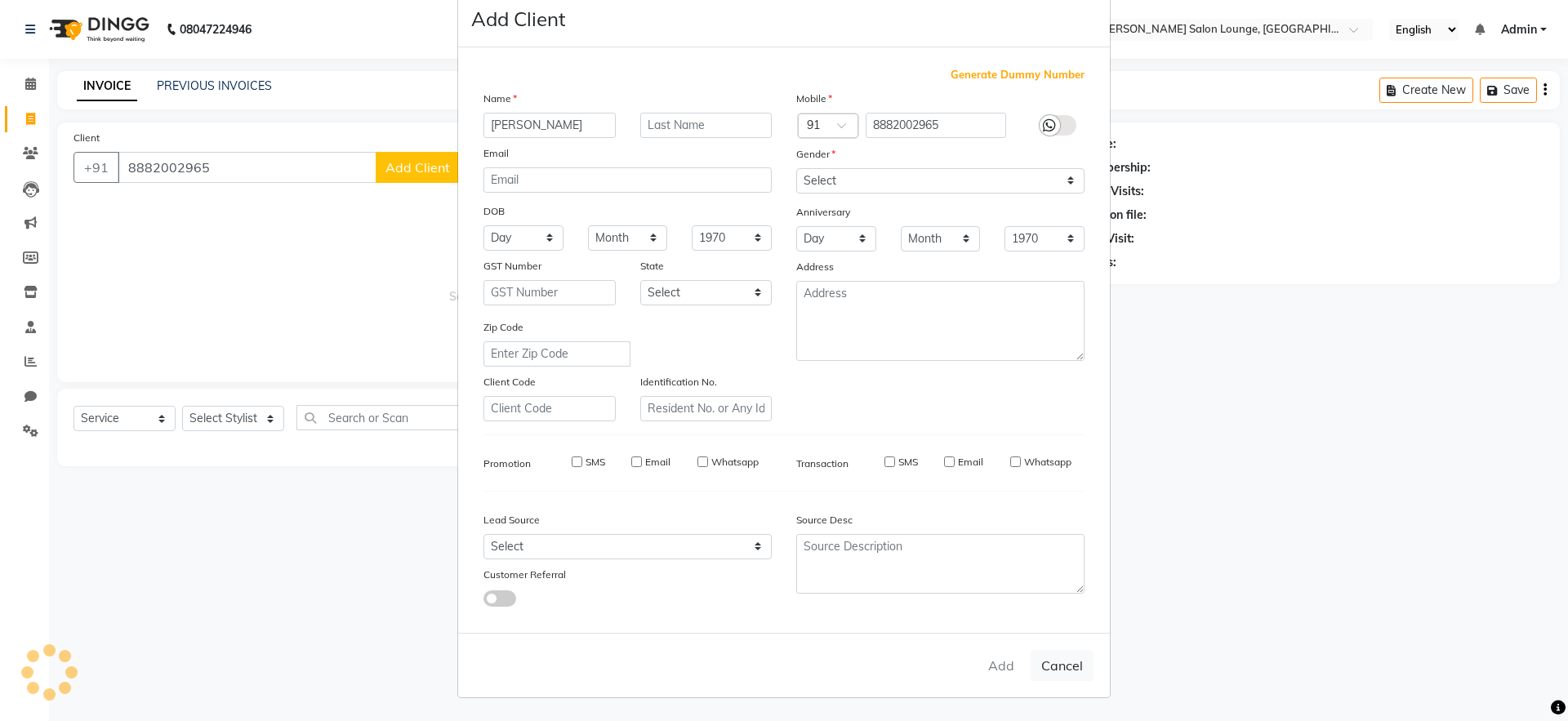
checkbox input "false"
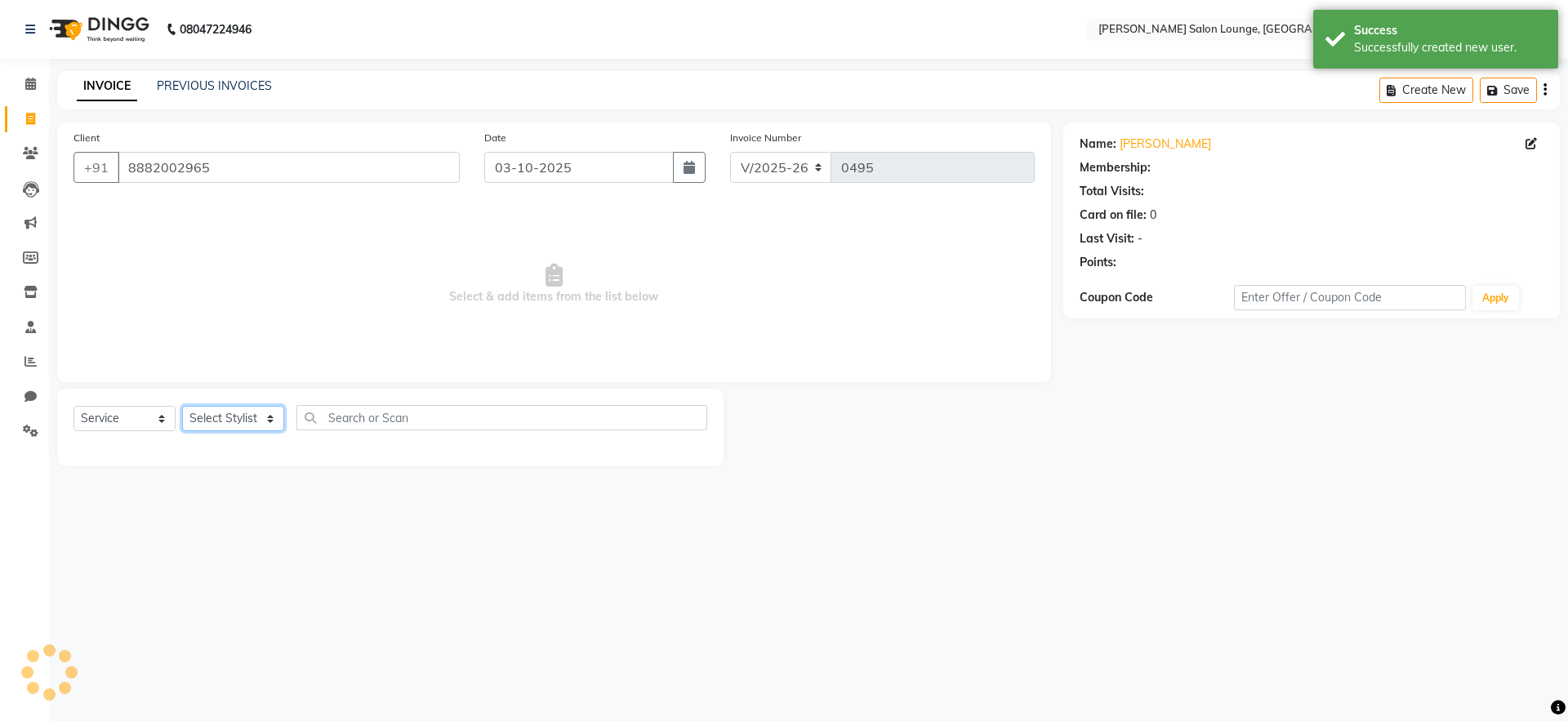
click at [270, 422] on select "Select Stylist [PERSON_NAME] Admin Ningma [PERSON_NAME] [PERSON_NAME][DATE]" at bounding box center [233, 418] width 102 height 25
select select "89949"
click at [182, 406] on select "Select Stylist [PERSON_NAME] Admin Ningma [PERSON_NAME] [PERSON_NAME][DATE]" at bounding box center [233, 418] width 102 height 25
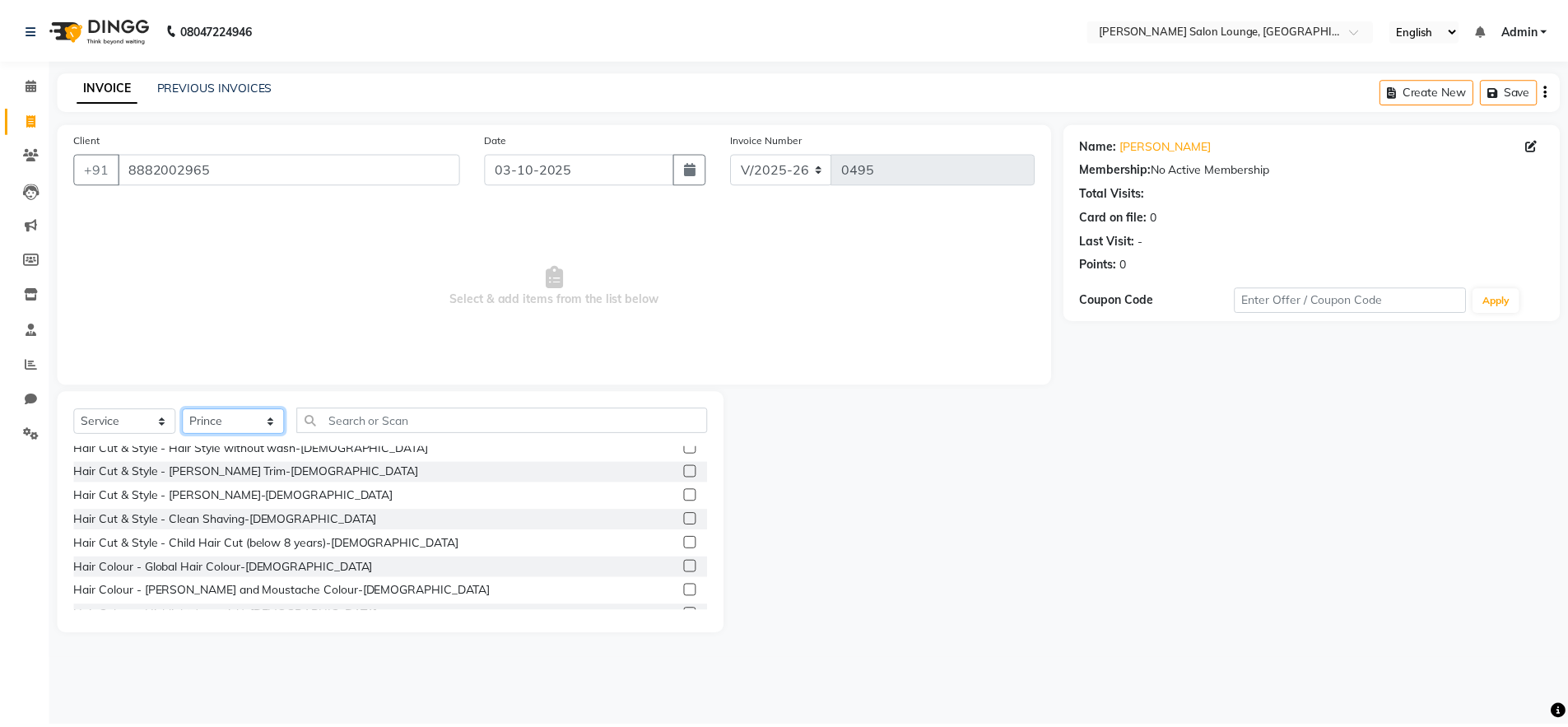
scroll to position [0, 0]
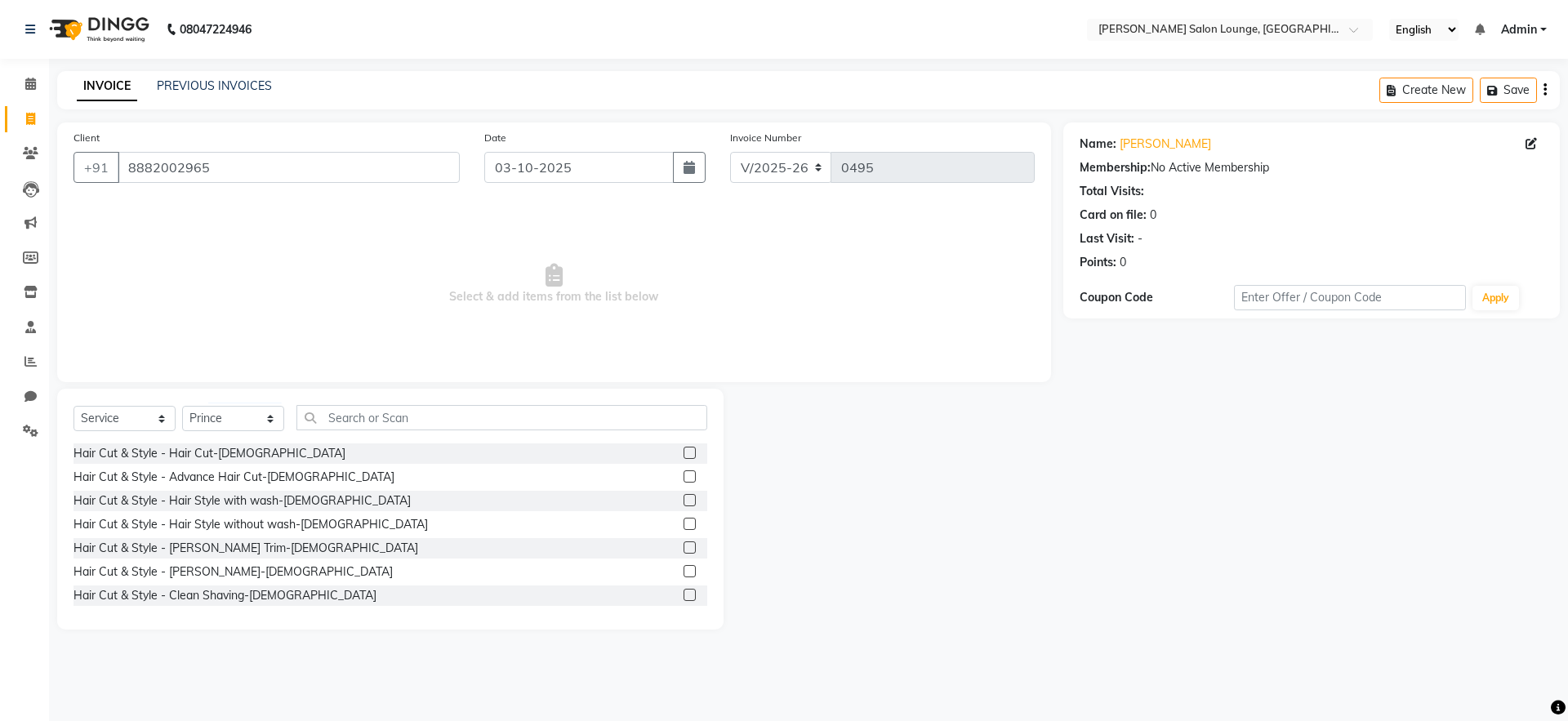
click at [684, 475] on label at bounding box center [690, 476] width 12 height 12
click at [684, 475] on input "checkbox" at bounding box center [689, 477] width 11 height 11
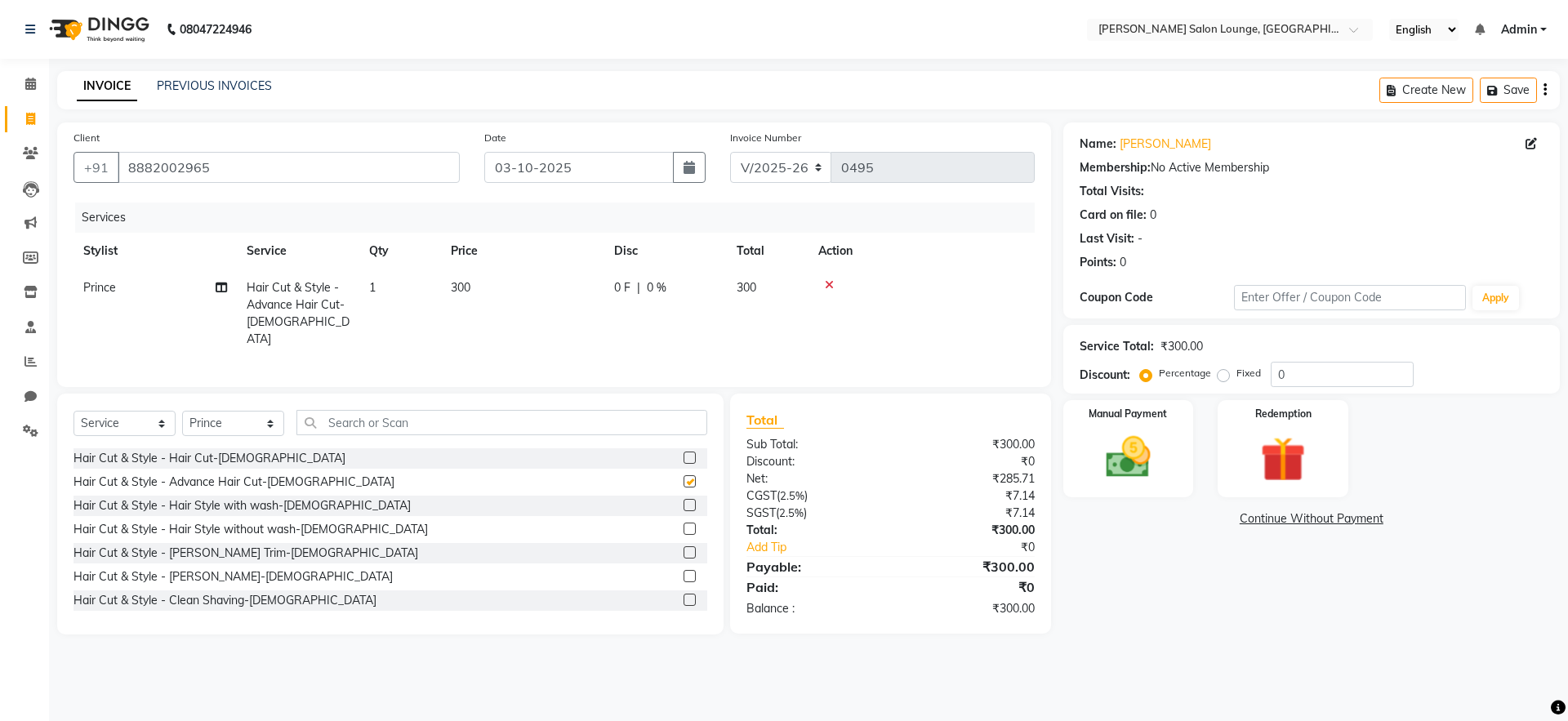
checkbox input "false"
click at [684, 572] on label at bounding box center [690, 576] width 12 height 12
click at [684, 572] on input "checkbox" at bounding box center [689, 576] width 11 height 11
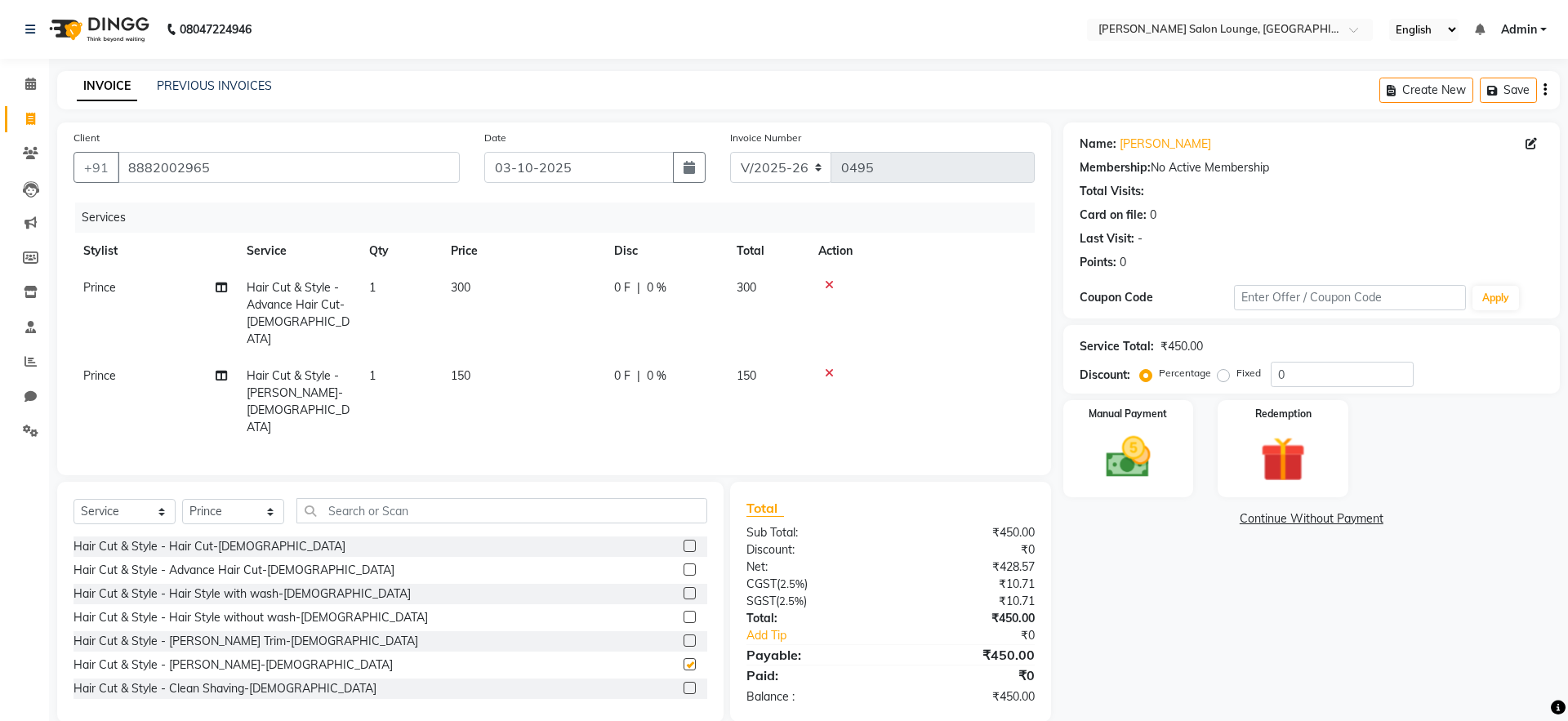
checkbox input "false"
click at [1273, 375] on input "0" at bounding box center [1342, 374] width 143 height 25
type input "30"
click at [517, 498] on input "text" at bounding box center [502, 510] width 411 height 25
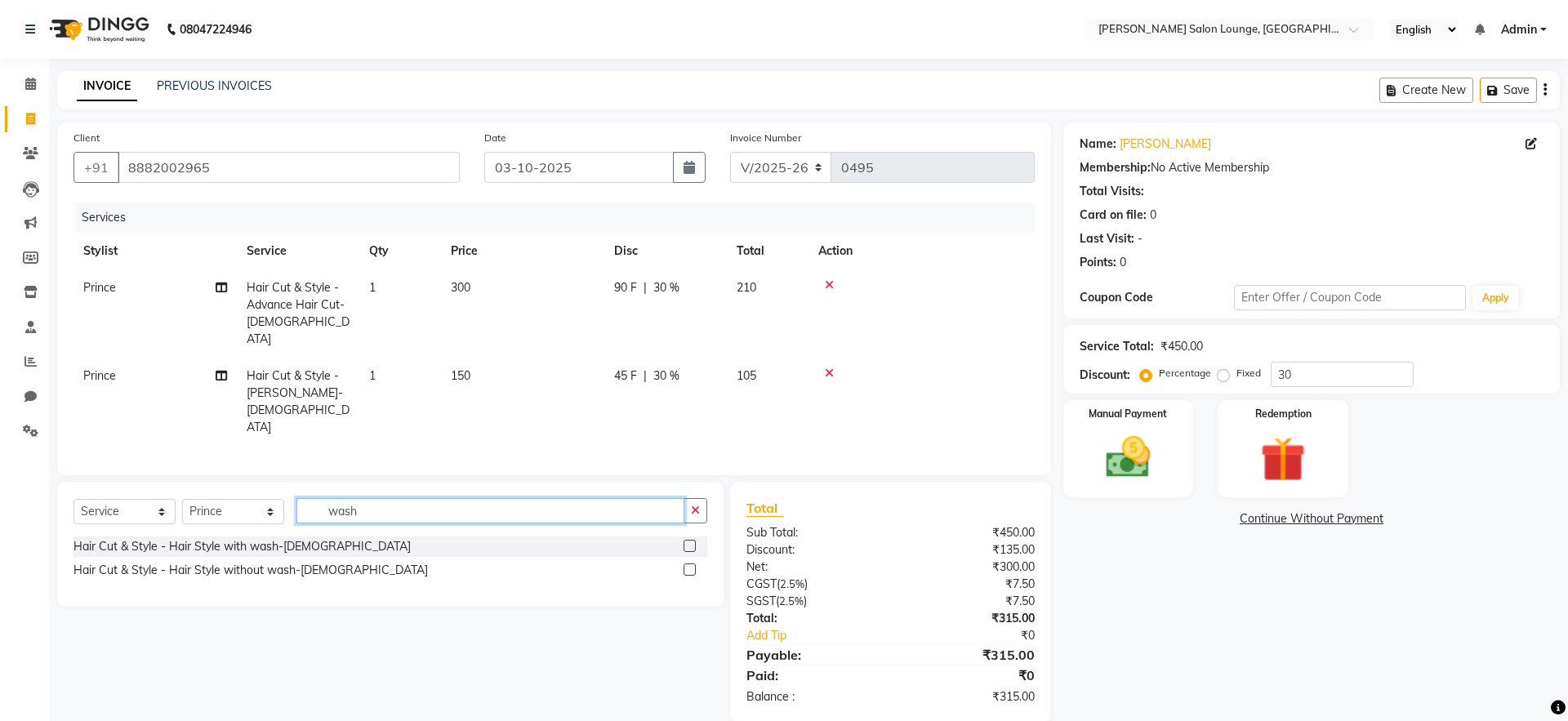
type input "wash"
click at [690, 540] on label at bounding box center [690, 545] width 12 height 12
click at [690, 541] on input "checkbox" at bounding box center [689, 546] width 11 height 11
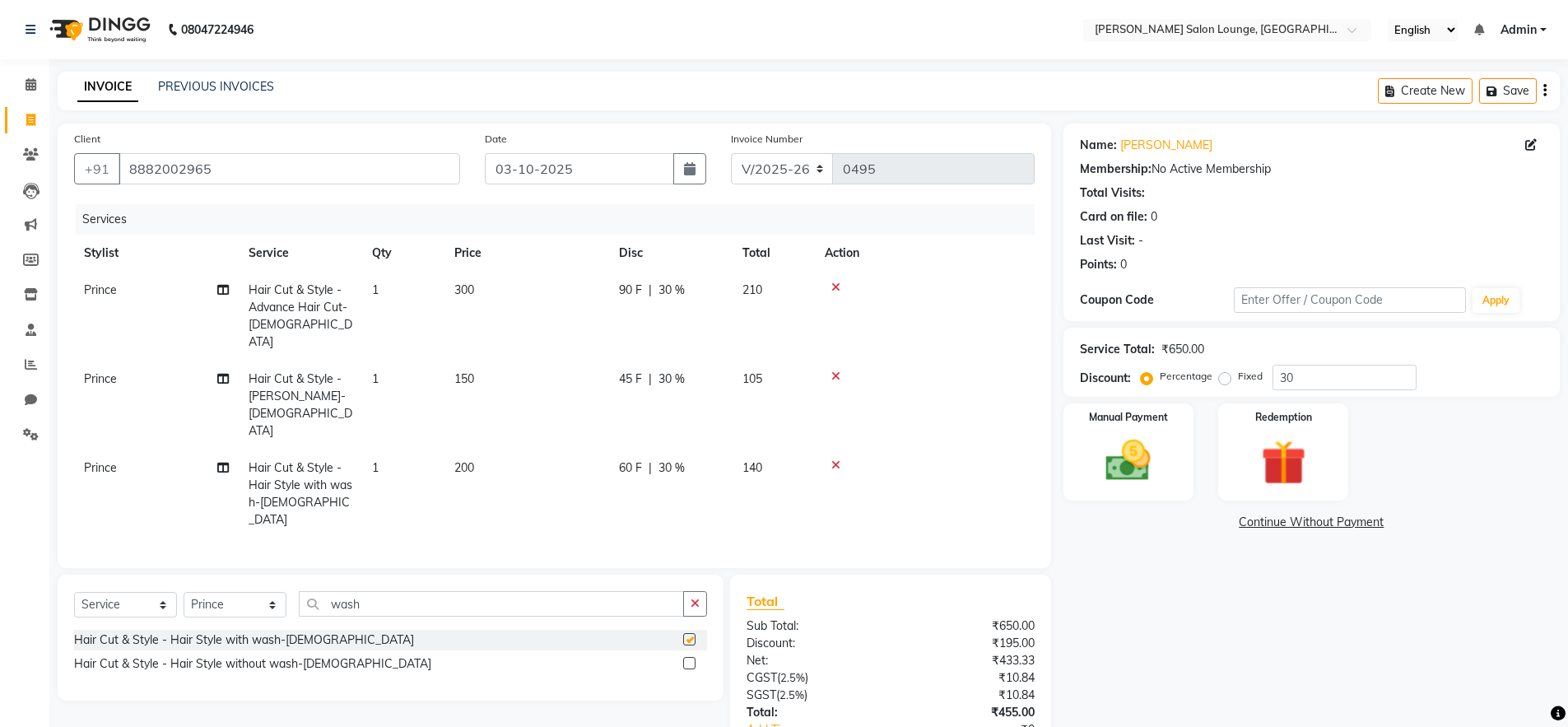
checkbox input "false"
click at [833, 459] on icon at bounding box center [835, 465] width 9 height 12
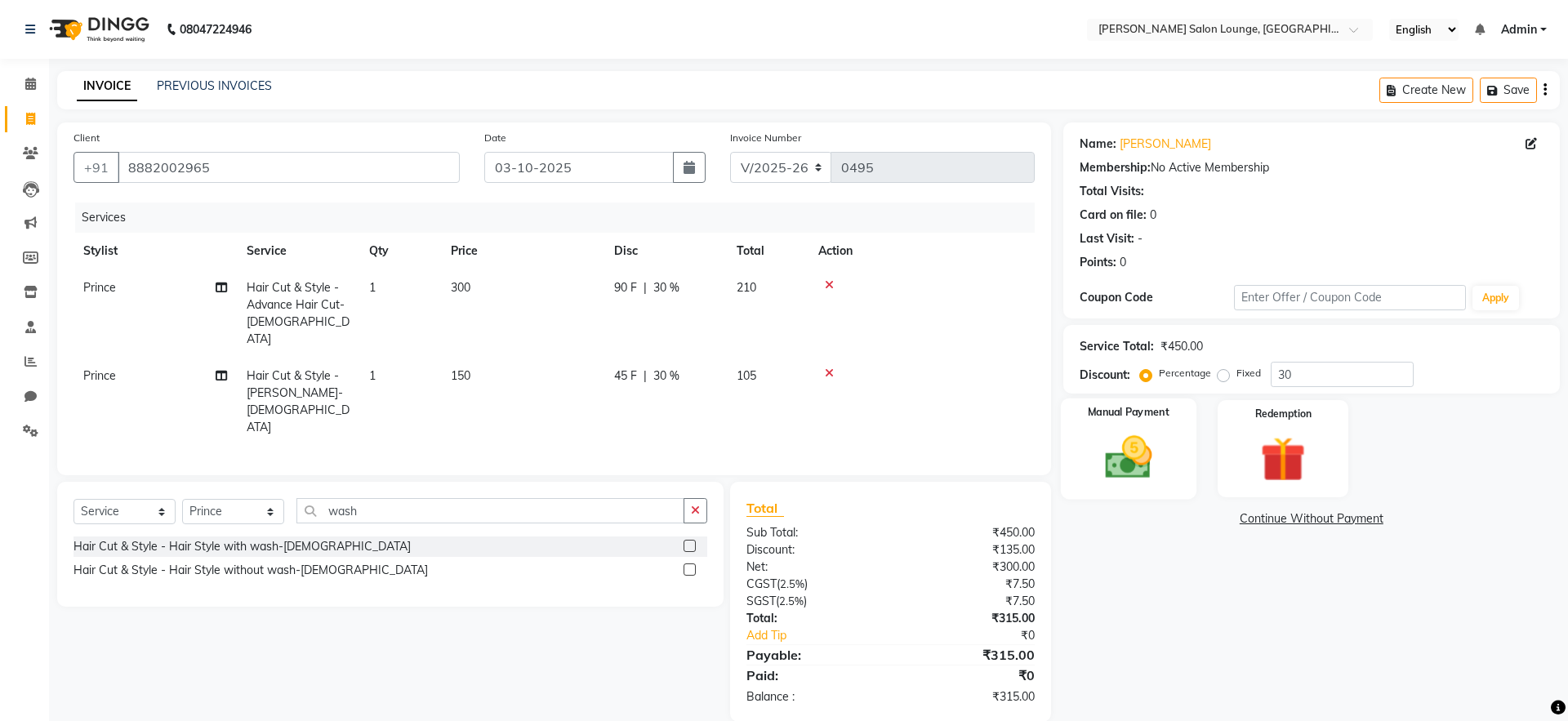
click at [1123, 455] on img at bounding box center [1128, 457] width 76 height 54
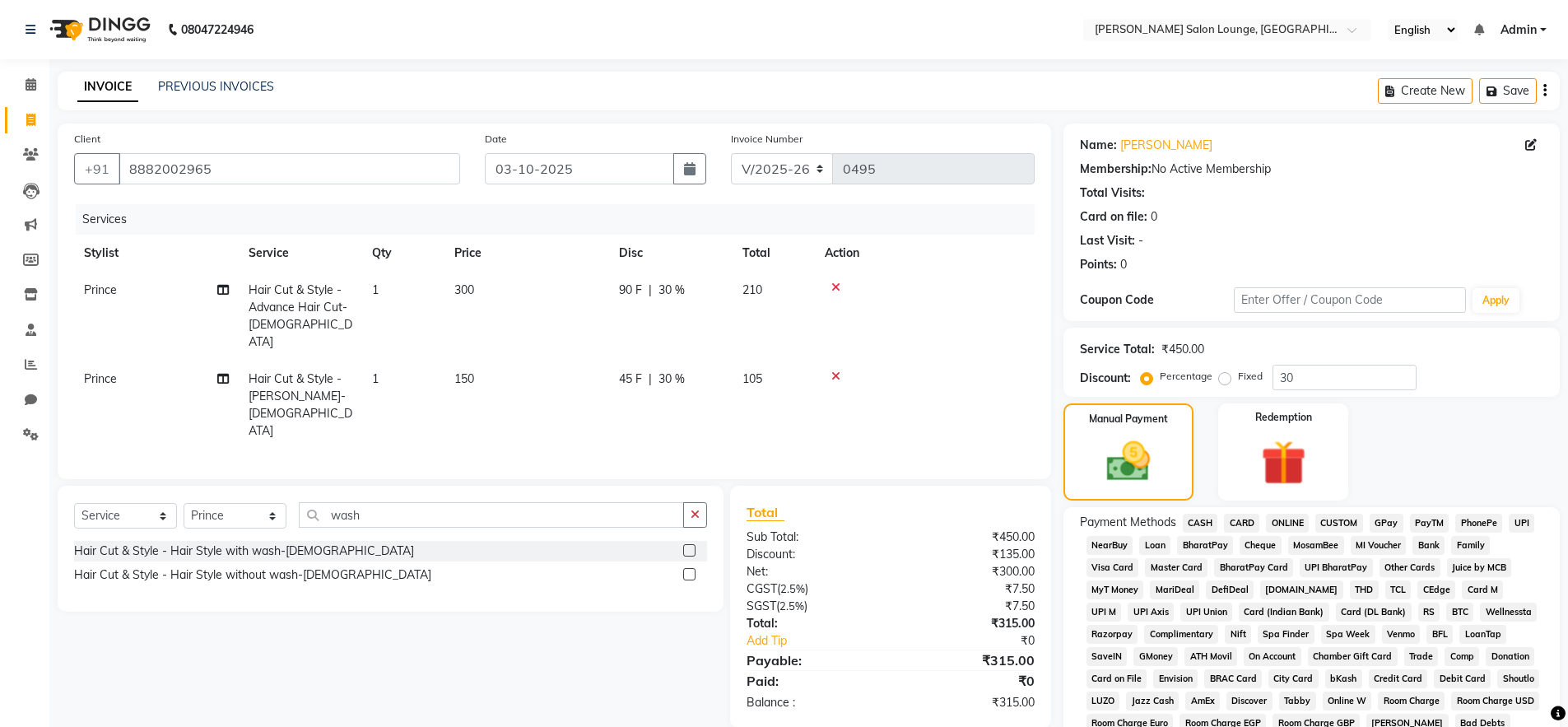
click at [1528, 528] on span "UPI" at bounding box center [1521, 523] width 26 height 19
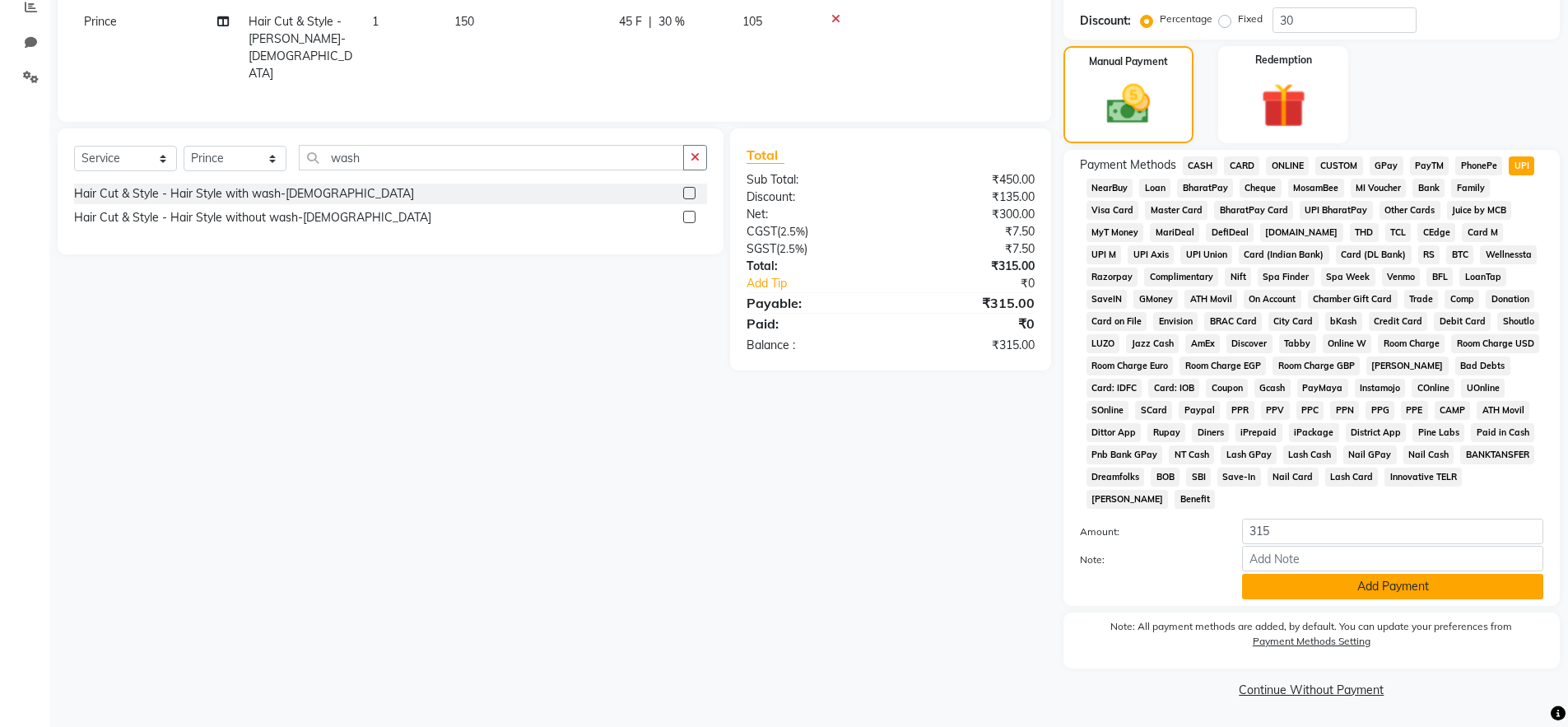
click at [1498, 591] on button "Add Payment" at bounding box center [1393, 586] width 301 height 26
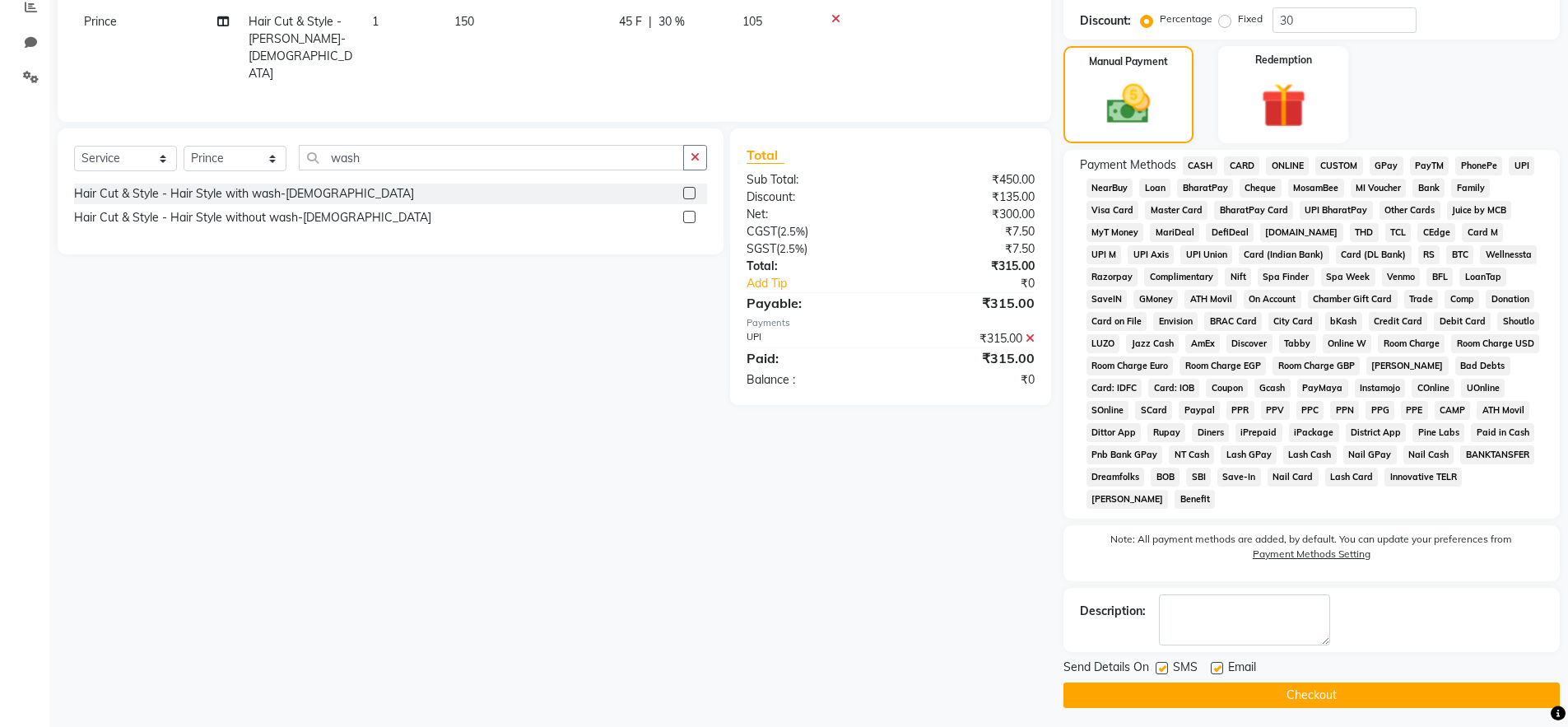
click at [1408, 704] on button "Checkout" at bounding box center [1311, 695] width 497 height 26
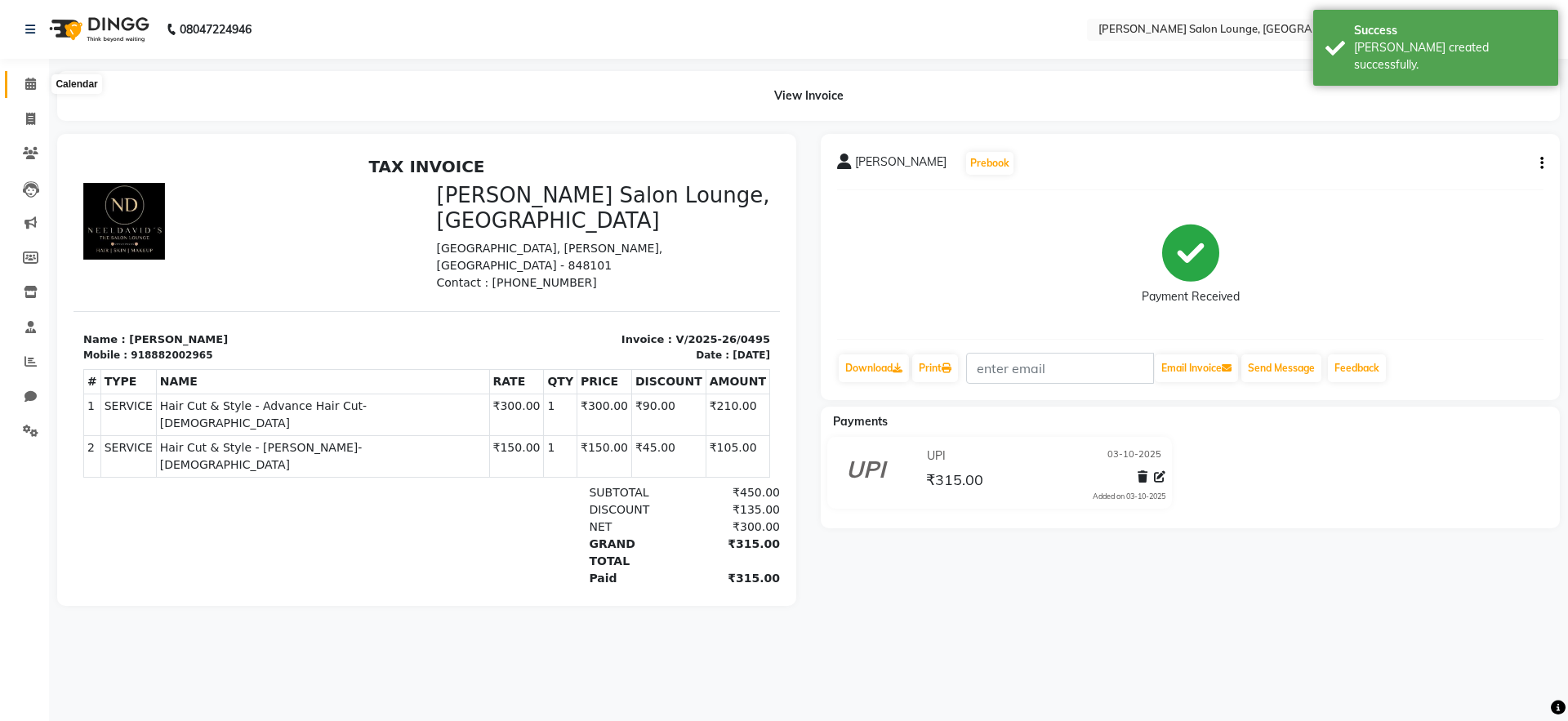
click at [34, 84] on icon at bounding box center [30, 83] width 11 height 12
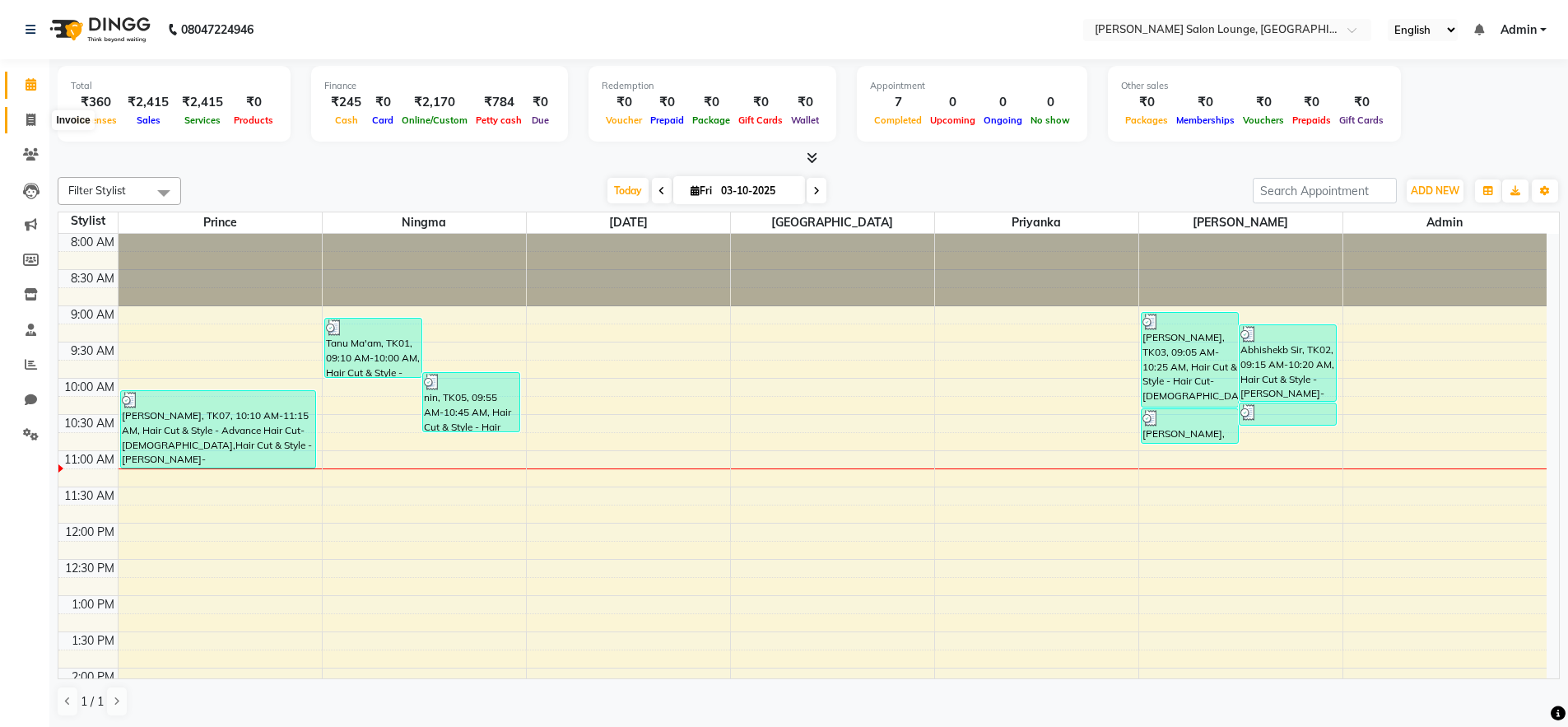
click at [27, 123] on icon at bounding box center [30, 119] width 9 height 12
select select "service"
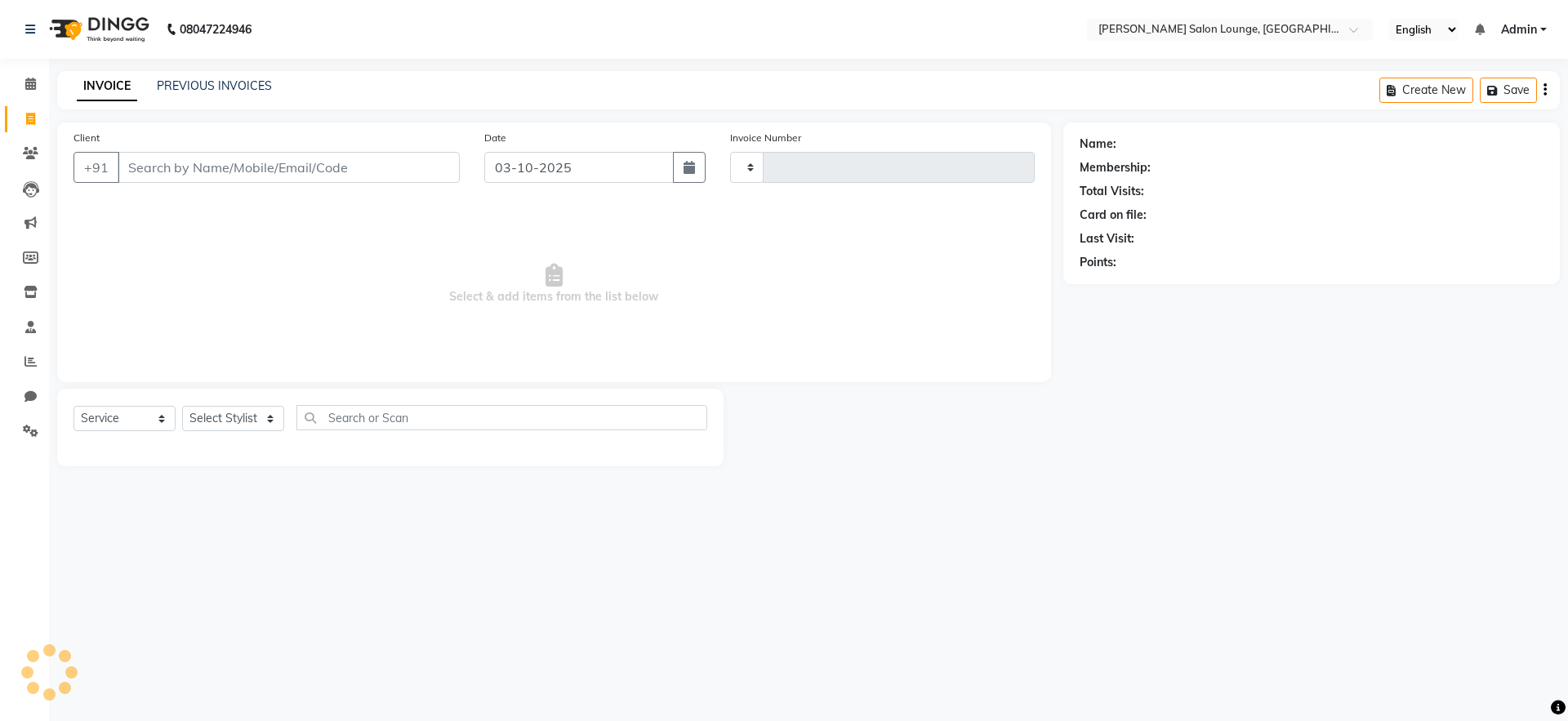
type input "0496"
select select "8909"
click at [37, 162] on span at bounding box center [30, 154] width 29 height 19
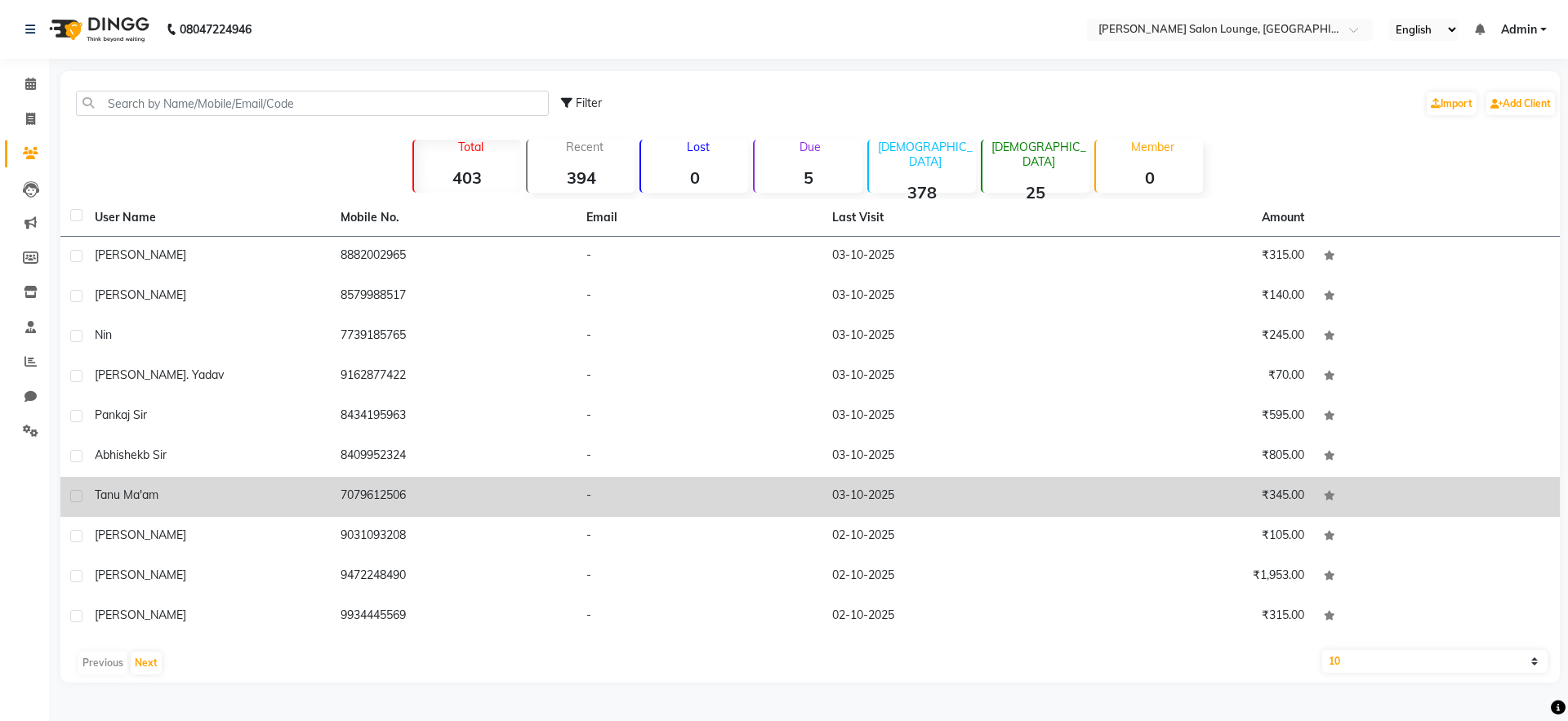
click at [970, 502] on td "03-10-2025" at bounding box center [945, 496] width 246 height 40
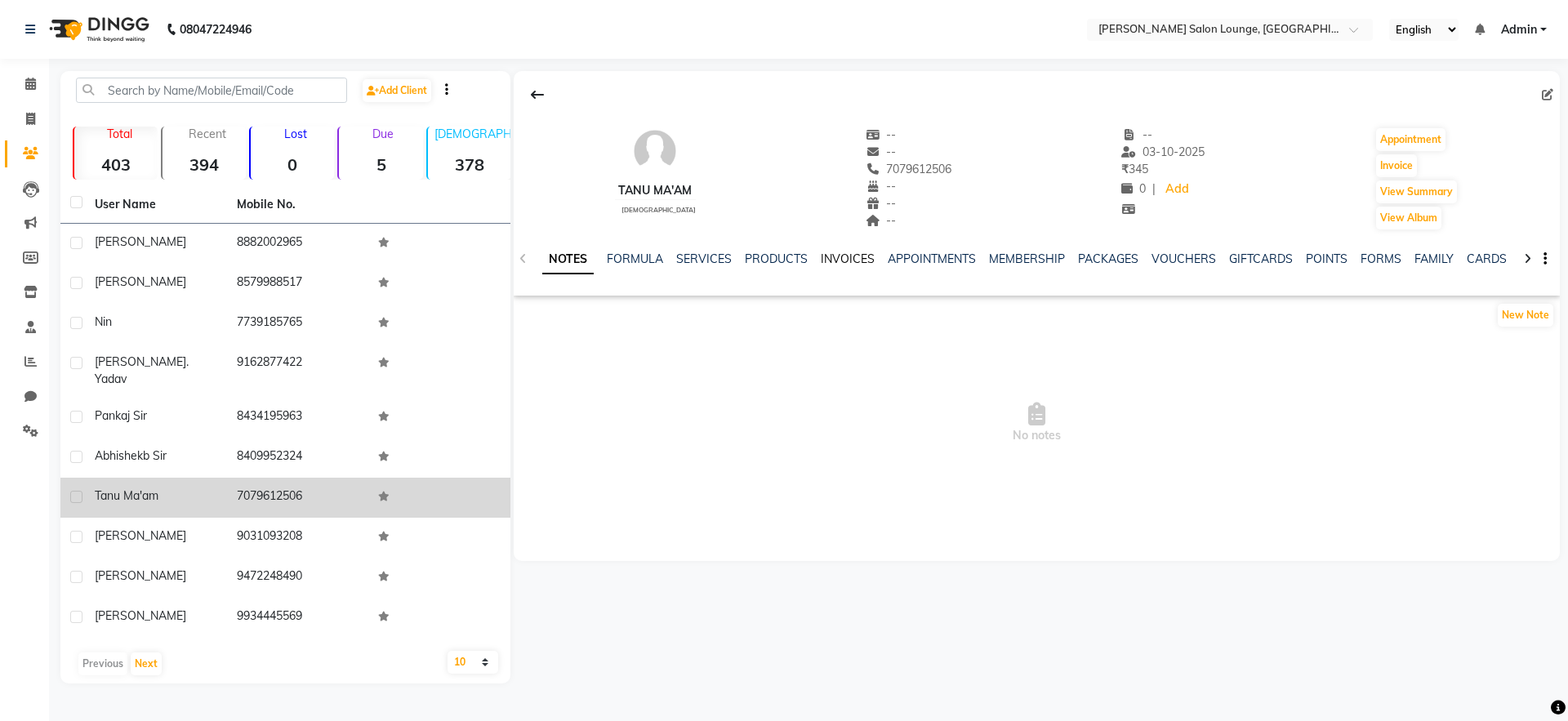
click at [841, 251] on link "INVOICES" at bounding box center [847, 259] width 54 height 15
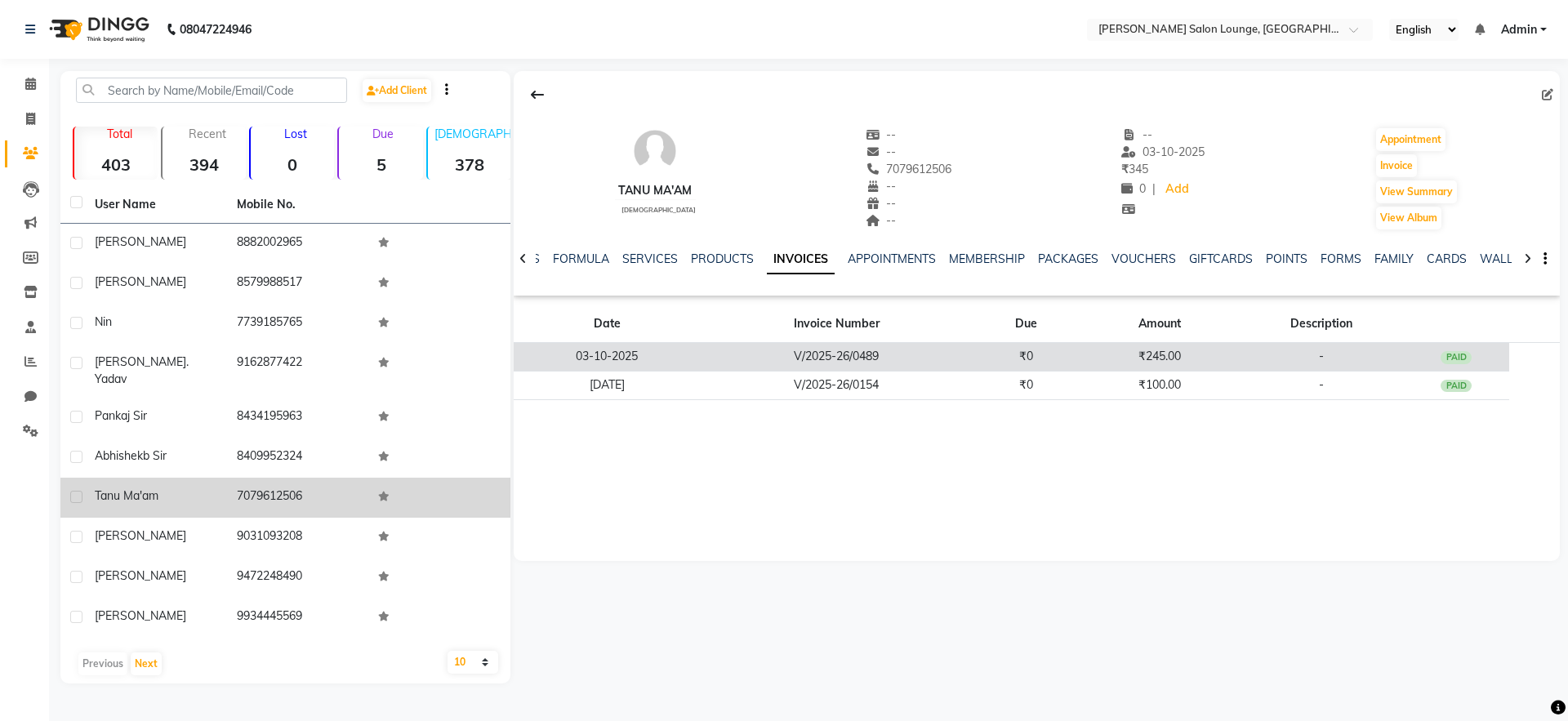
click at [1161, 354] on td "₹245.00" at bounding box center [1159, 357] width 160 height 29
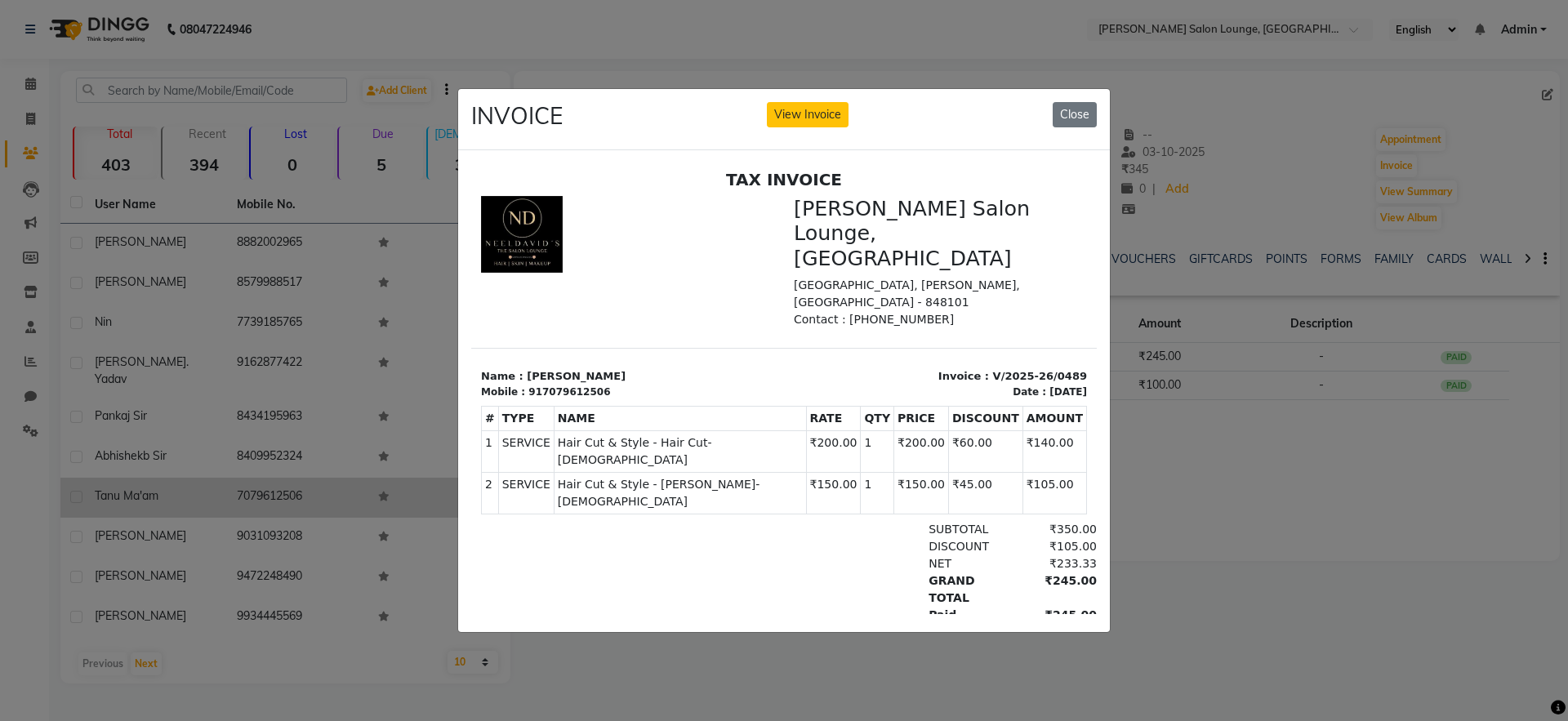
click at [1283, 479] on ngb-modal-window "INVOICE View Invoice Close" at bounding box center [784, 360] width 1568 height 721
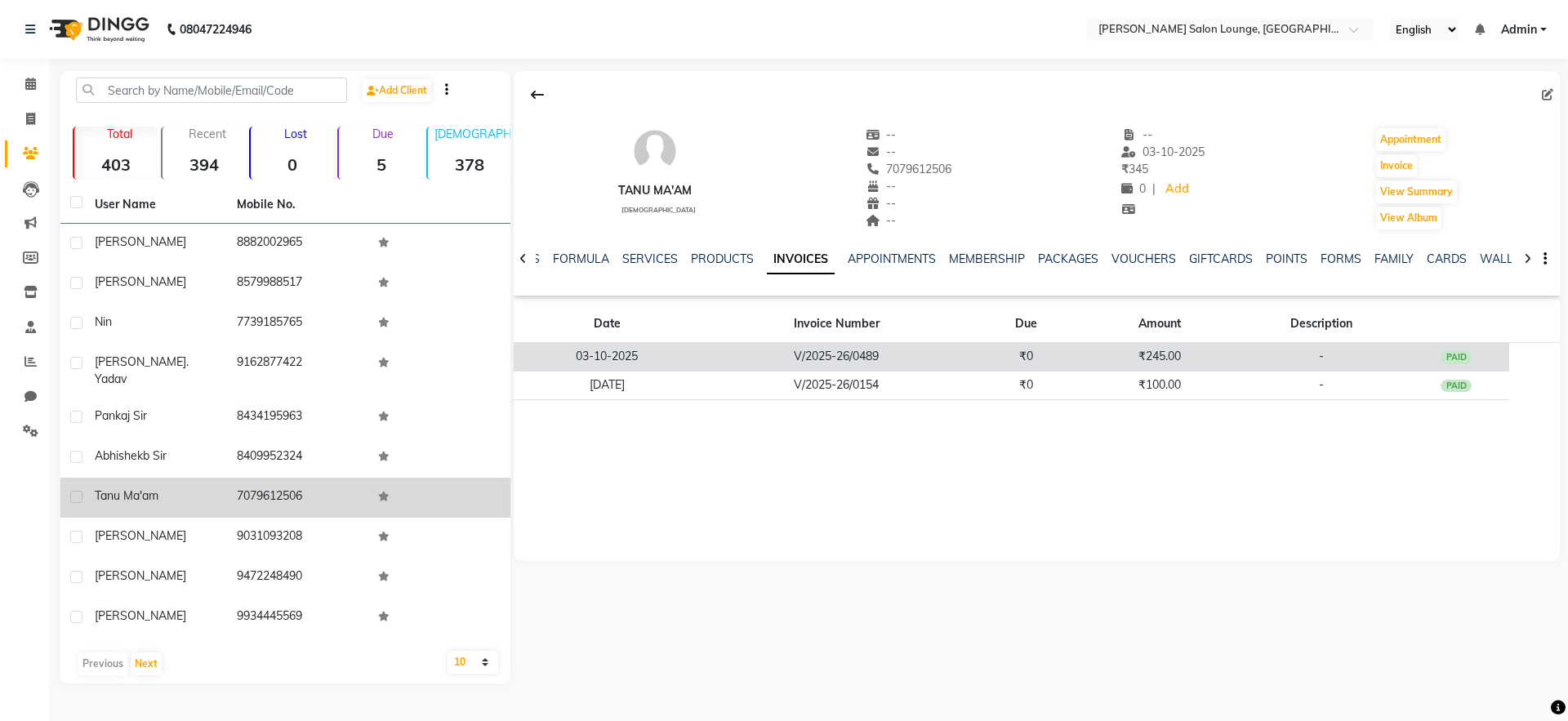
click at [1262, 357] on td "-" at bounding box center [1321, 357] width 163 height 29
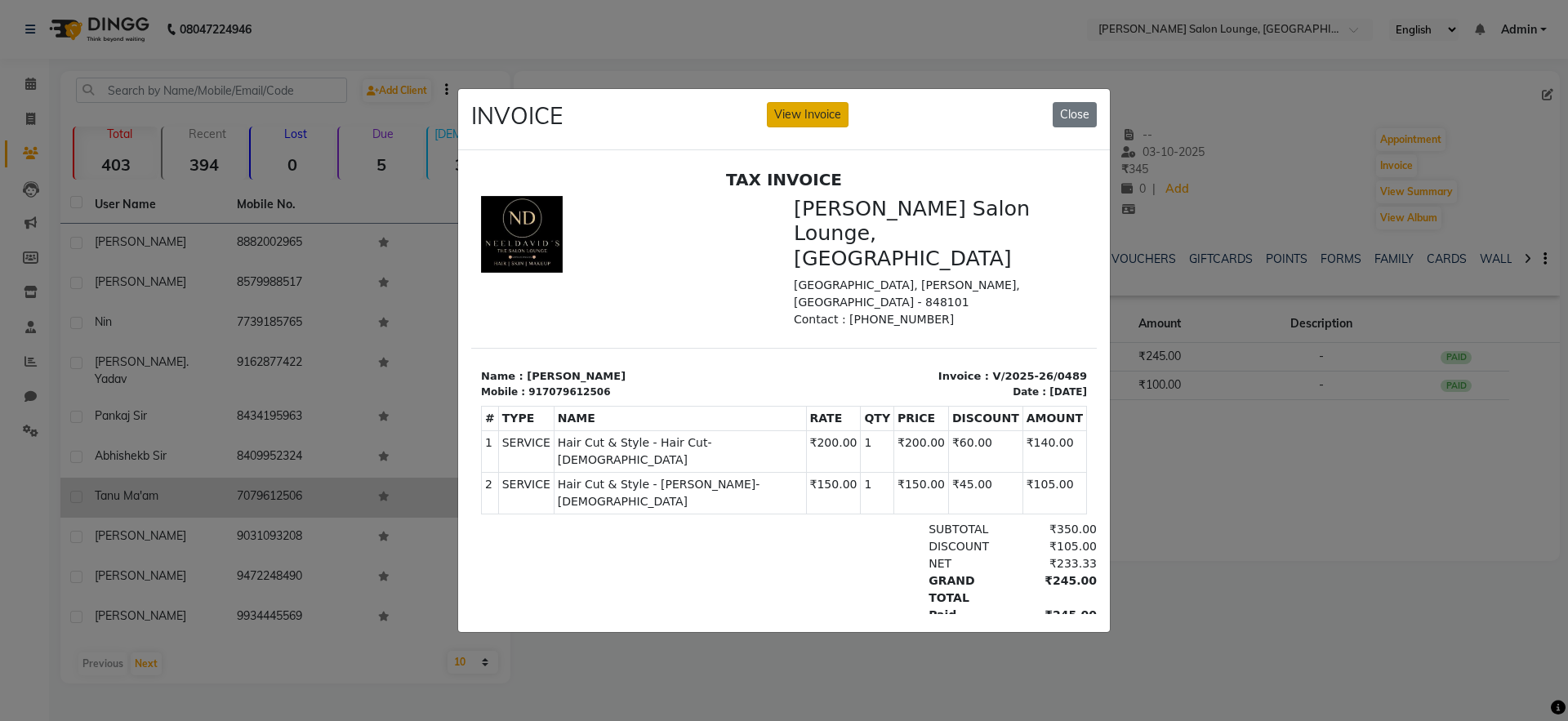
click at [803, 109] on button "View Invoice" at bounding box center [808, 114] width 82 height 25
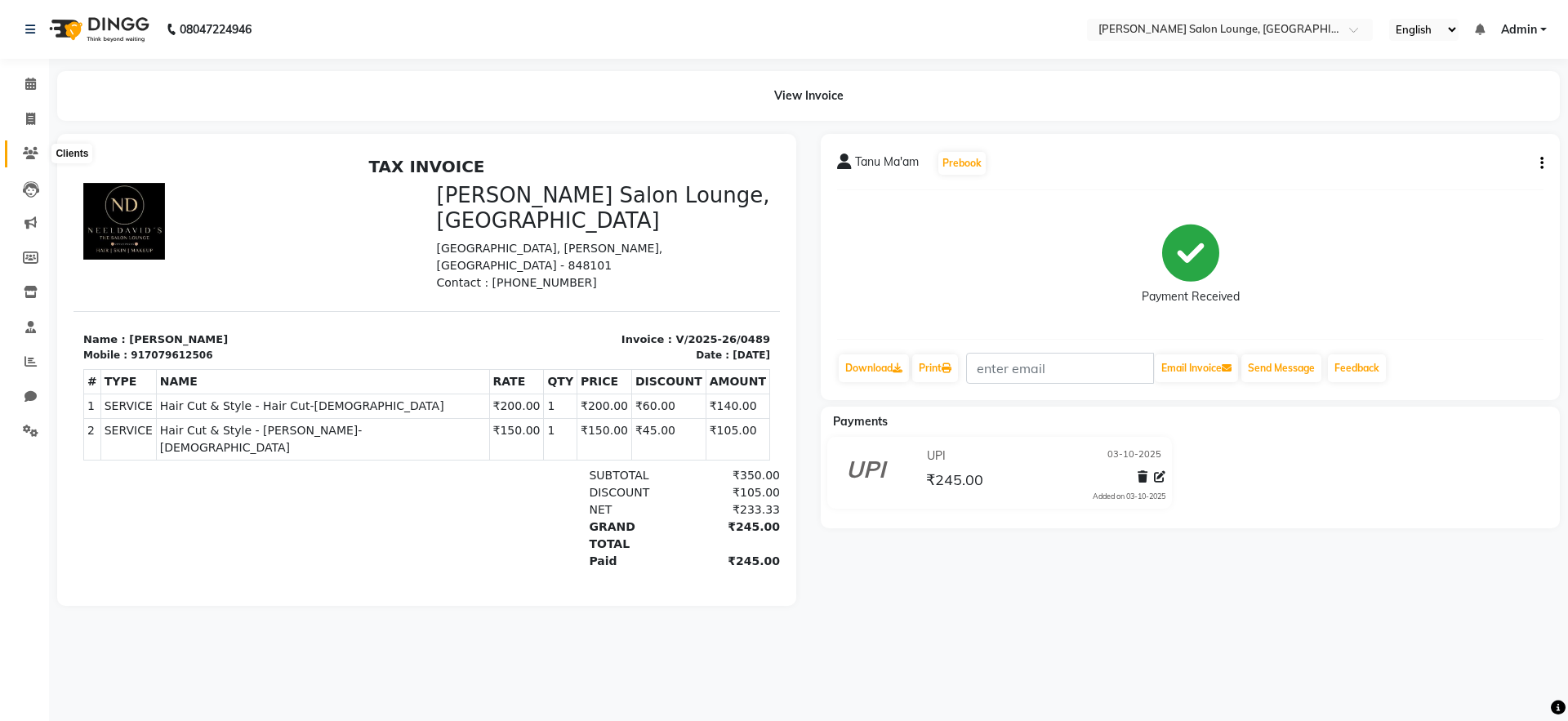
click at [26, 147] on icon at bounding box center [30, 153] width 16 height 12
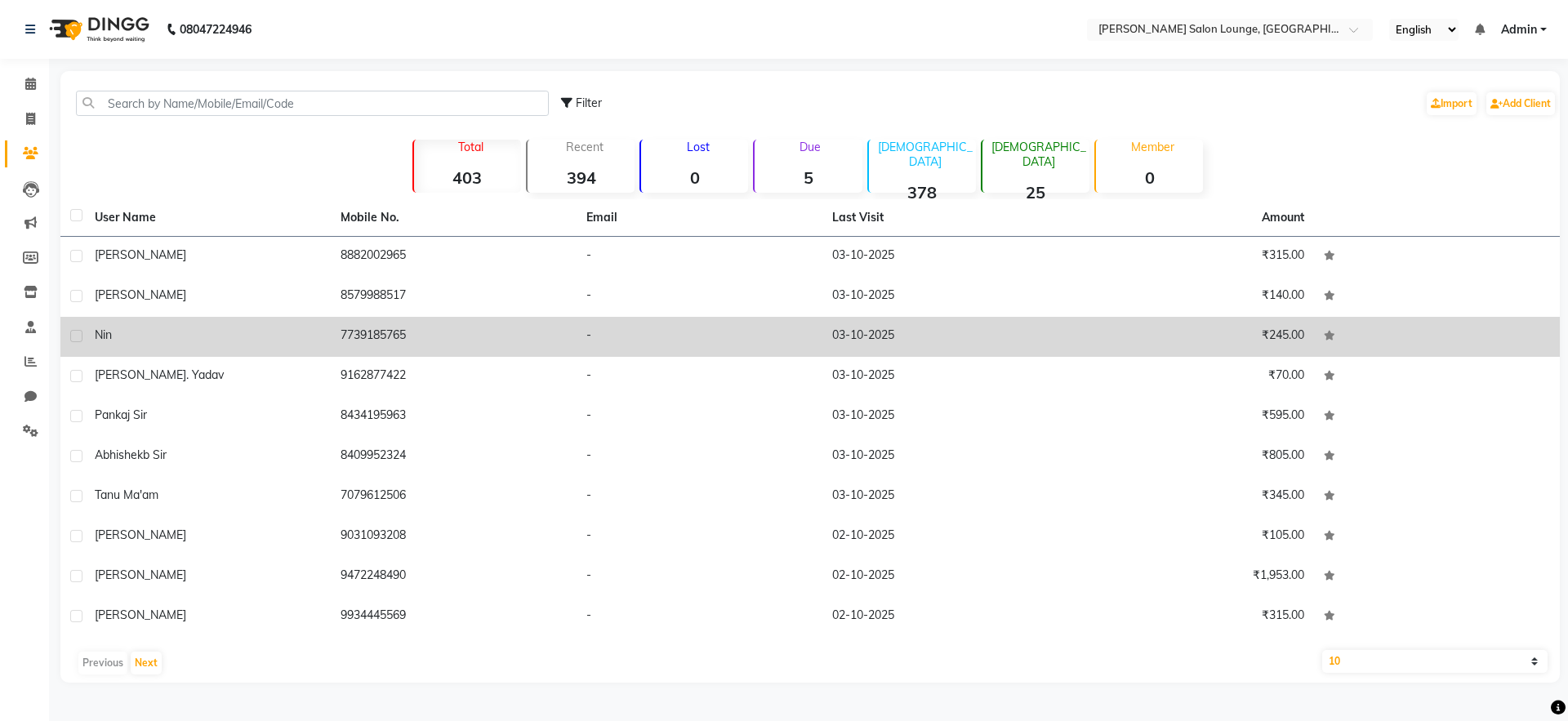
click at [1225, 338] on td "₹245.00" at bounding box center [1191, 336] width 246 height 40
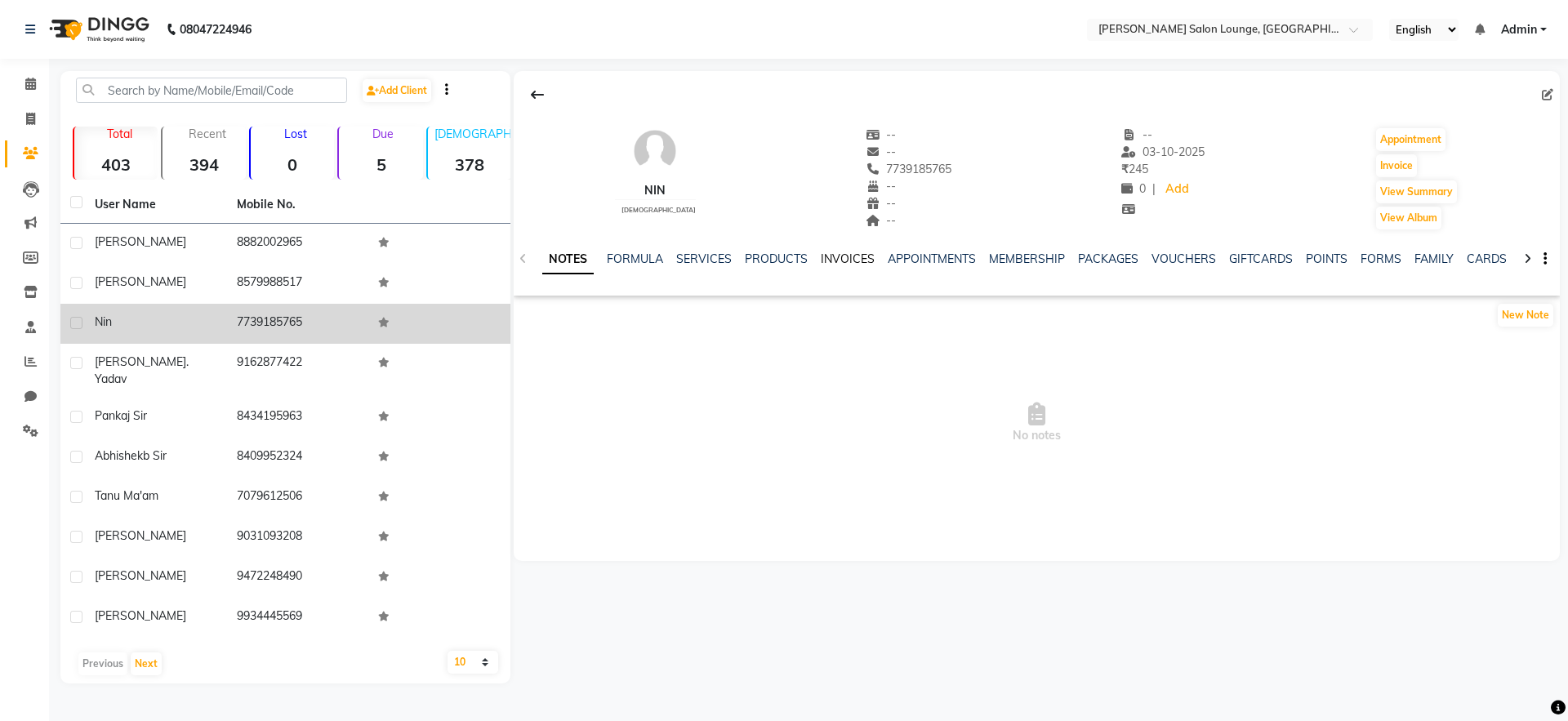
click at [852, 263] on link "INVOICES" at bounding box center [847, 259] width 54 height 15
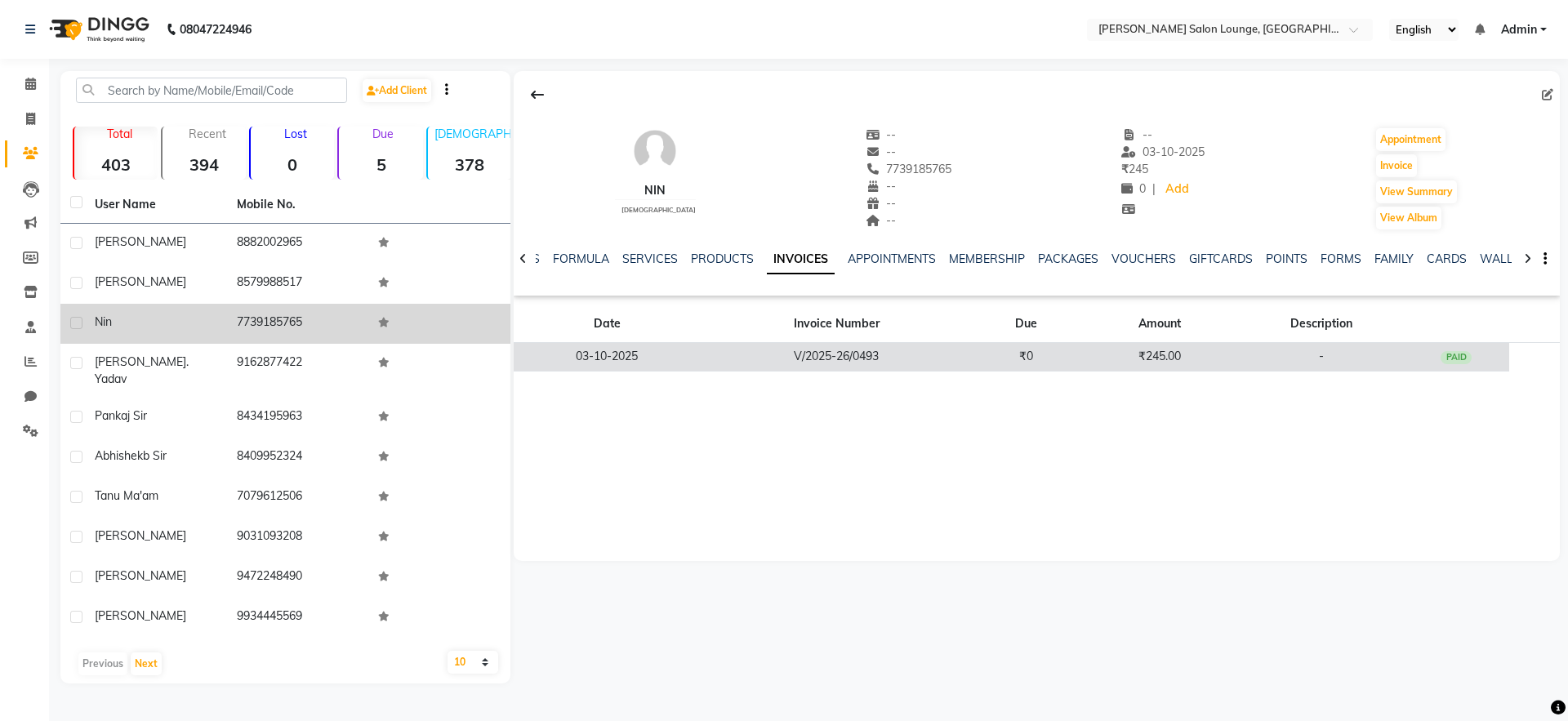
click at [1150, 351] on td "₹245.00" at bounding box center [1159, 357] width 160 height 29
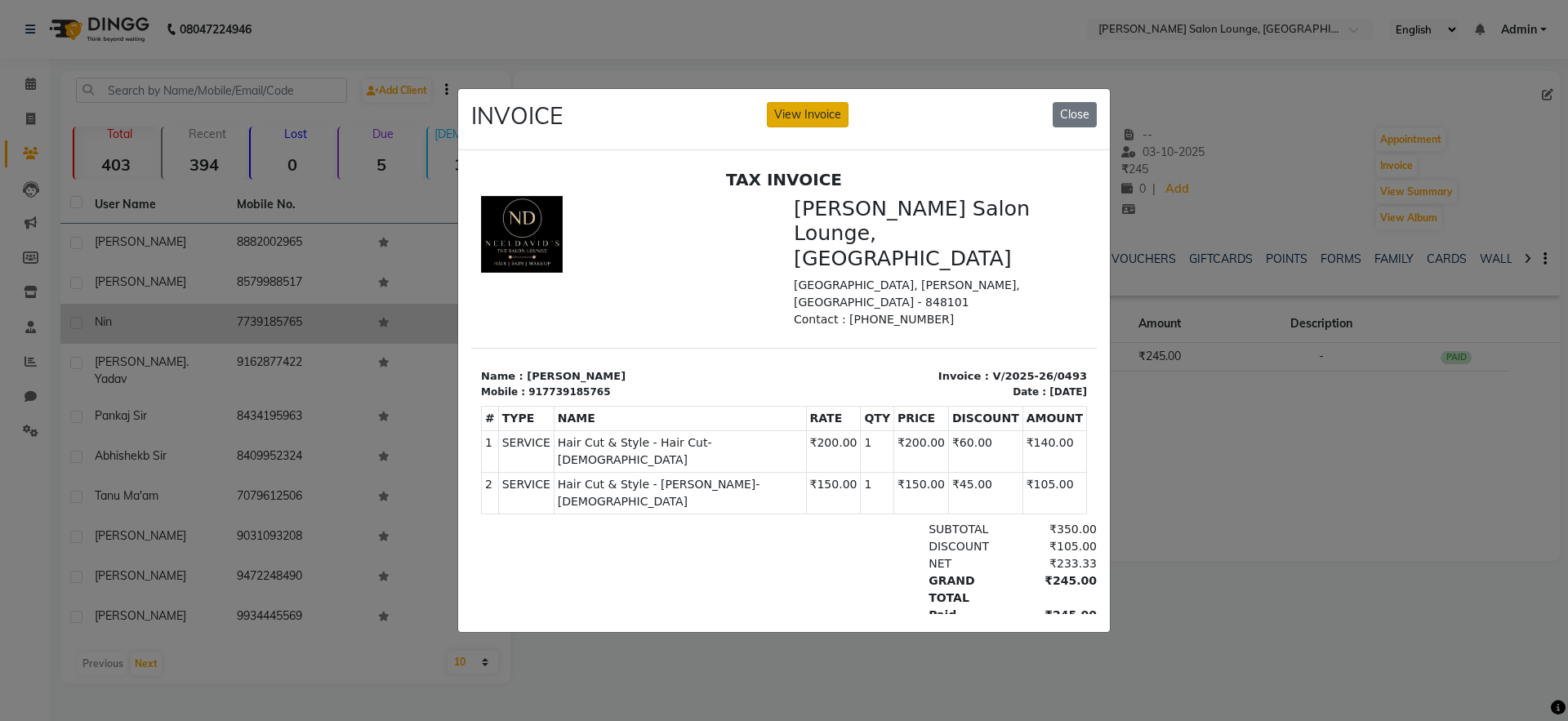
click at [828, 107] on button "View Invoice" at bounding box center [808, 114] width 82 height 25
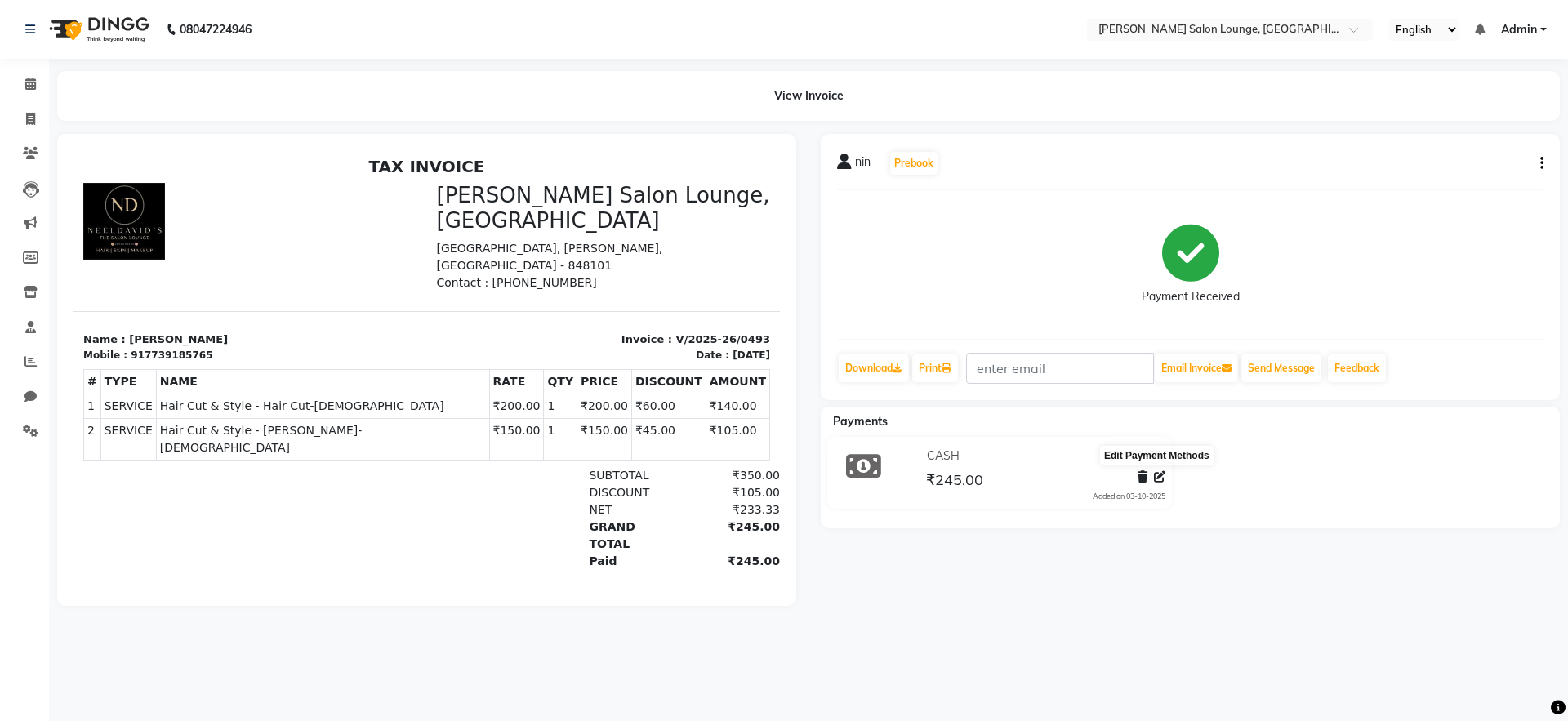
click at [1155, 475] on icon at bounding box center [1159, 477] width 11 height 11
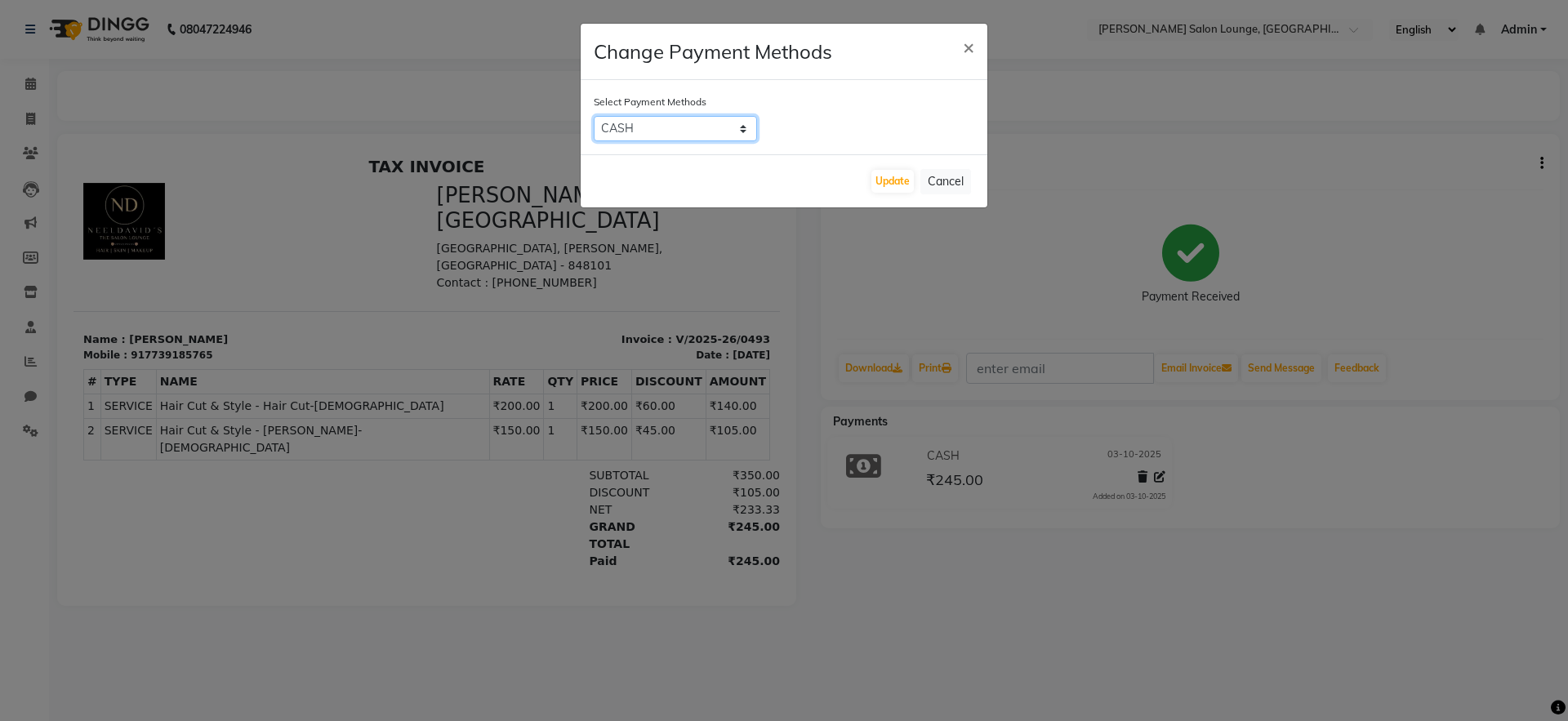
click at [748, 133] on select "CASH CARD ONLINE CUSTOM GPay PayTM PhonePe UPI NearBuy Loan BharatPay Cheque Mo…" at bounding box center [676, 128] width 163 height 25
select select "8"
click at [594, 116] on select "CASH CARD ONLINE CUSTOM GPay PayTM PhonePe UPI NearBuy Loan BharatPay Cheque Mo…" at bounding box center [676, 128] width 163 height 25
click at [909, 189] on button "Update" at bounding box center [892, 181] width 42 height 23
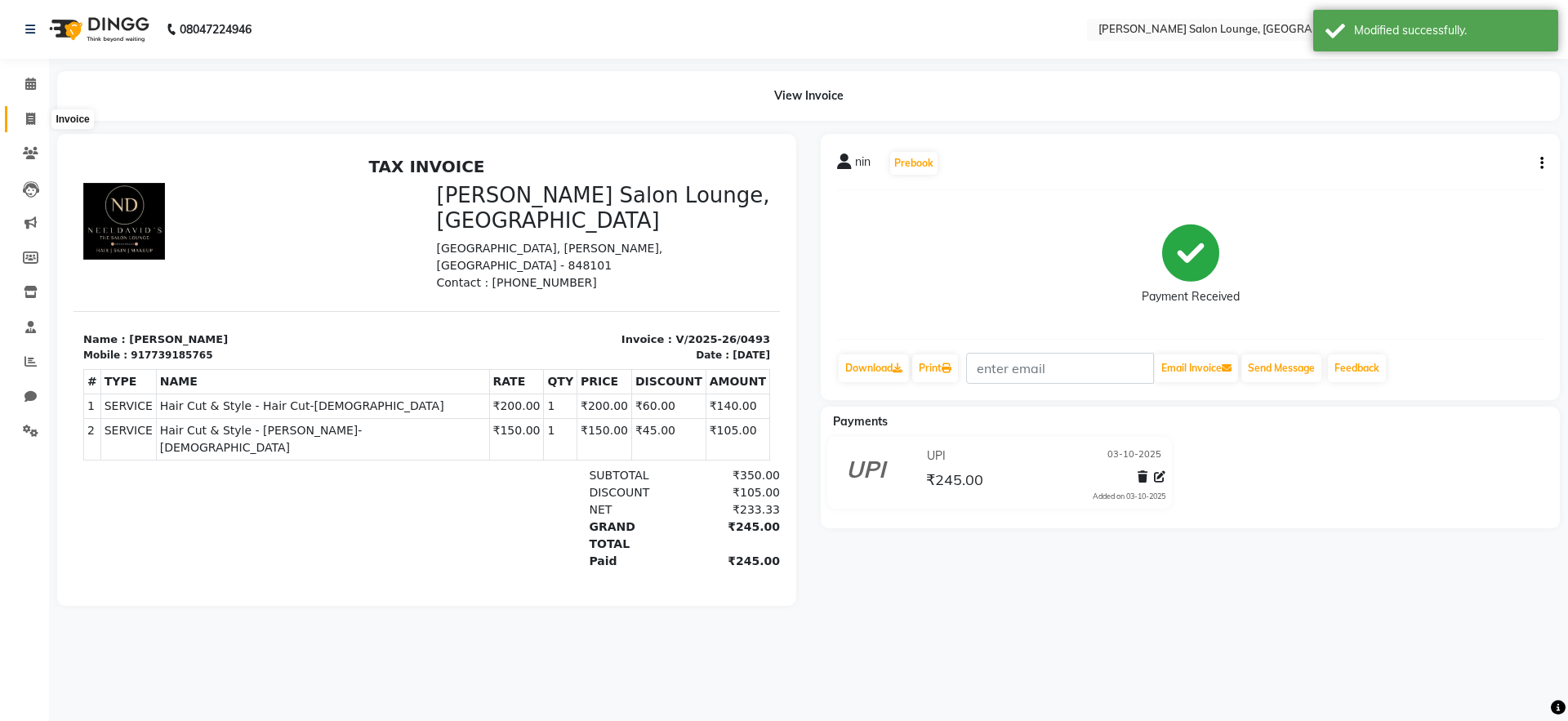
click at [34, 121] on icon at bounding box center [30, 118] width 9 height 12
select select "service"
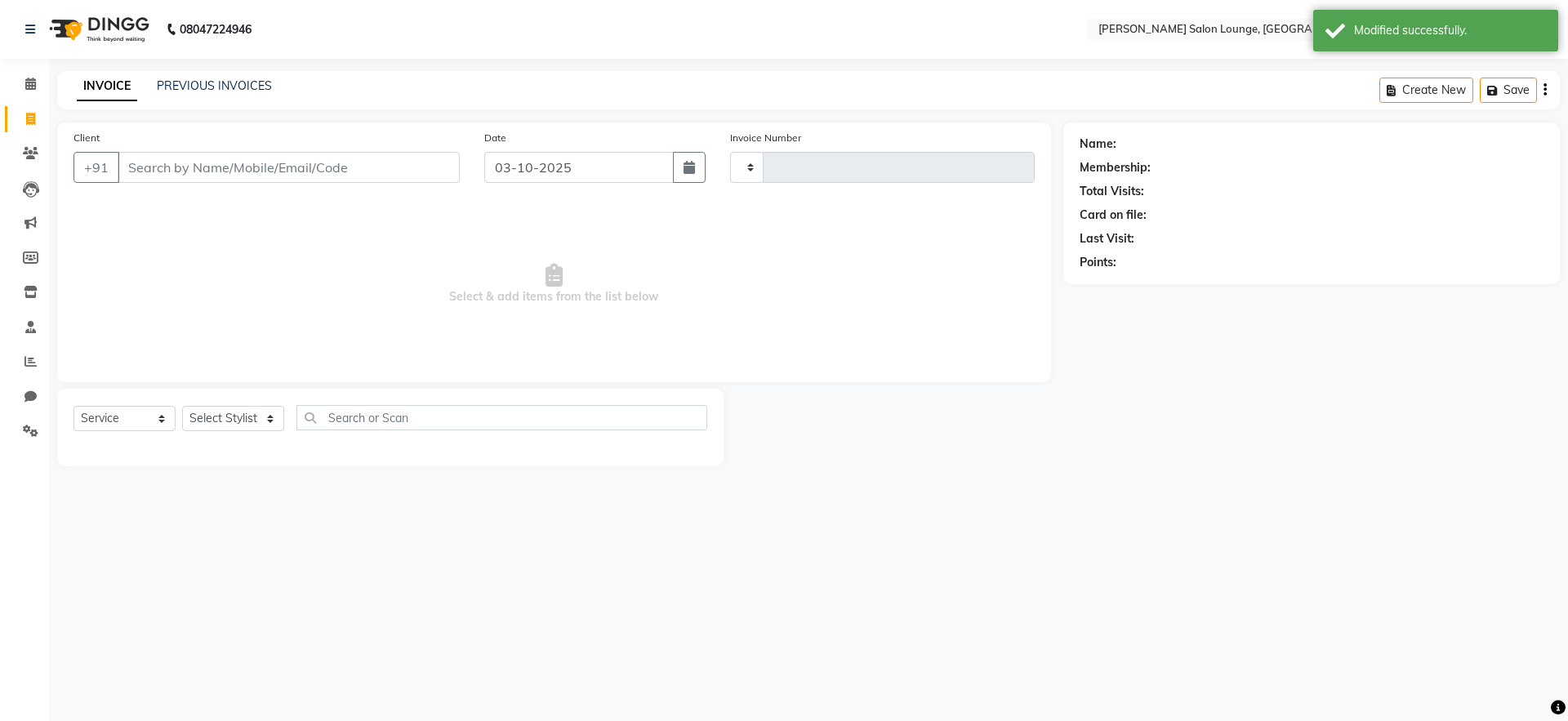
type input "0496"
select select "8909"
click at [29, 95] on link "Calendar" at bounding box center [25, 84] width 39 height 27
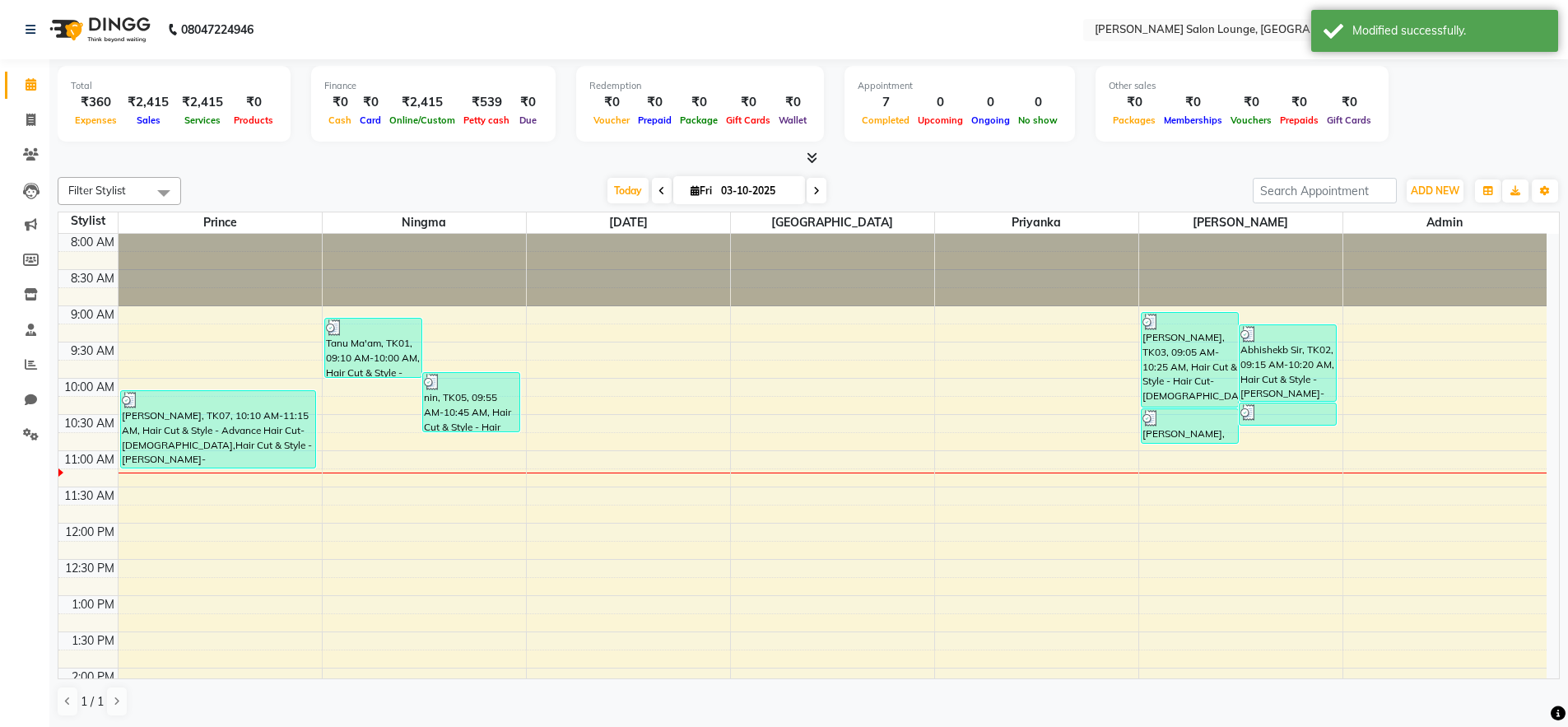
click at [357, 186] on div "[DATE] [DATE]" at bounding box center [716, 191] width 1055 height 25
click at [39, 428] on span at bounding box center [30, 435] width 29 height 19
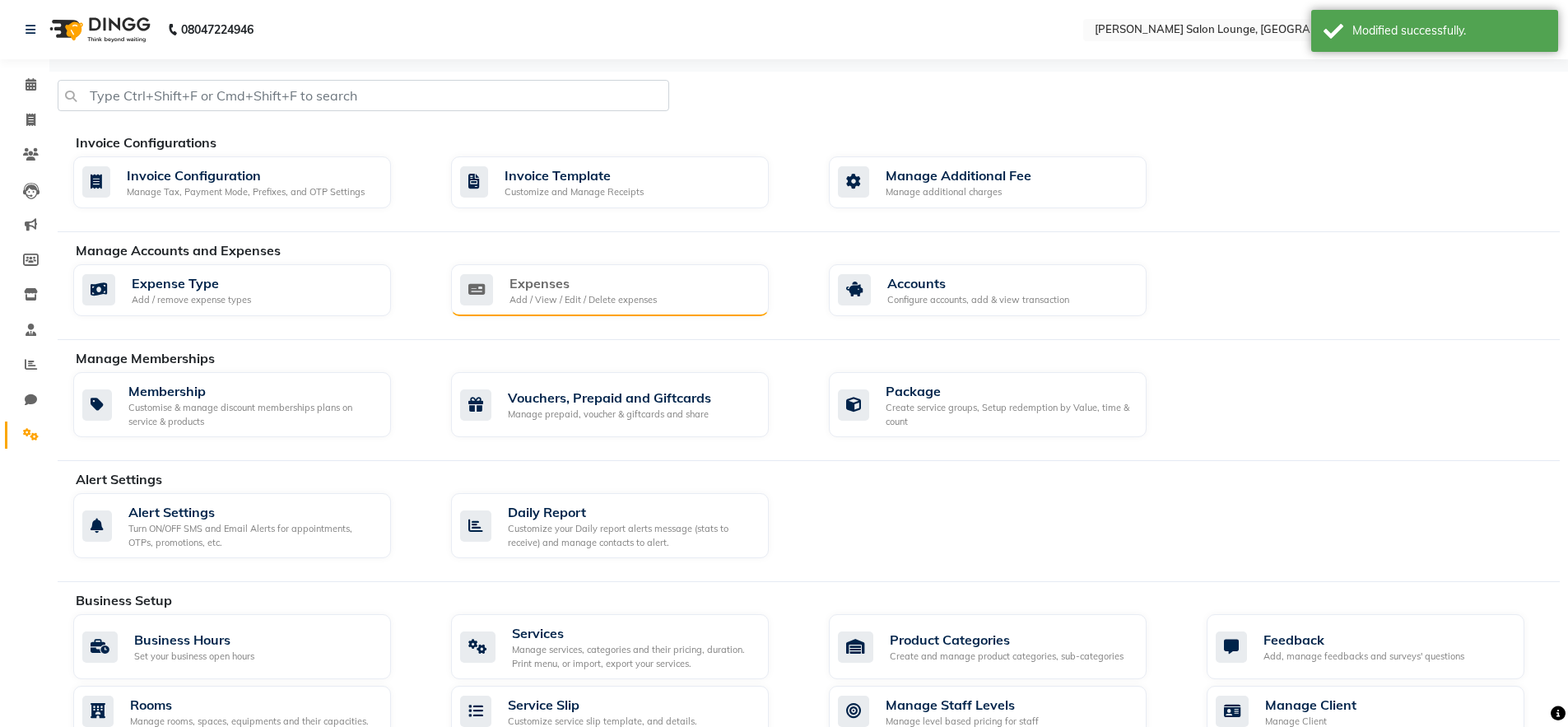
click at [566, 307] on div "Expenses Add / View / Edit / Delete expenses" at bounding box center [610, 291] width 318 height 53
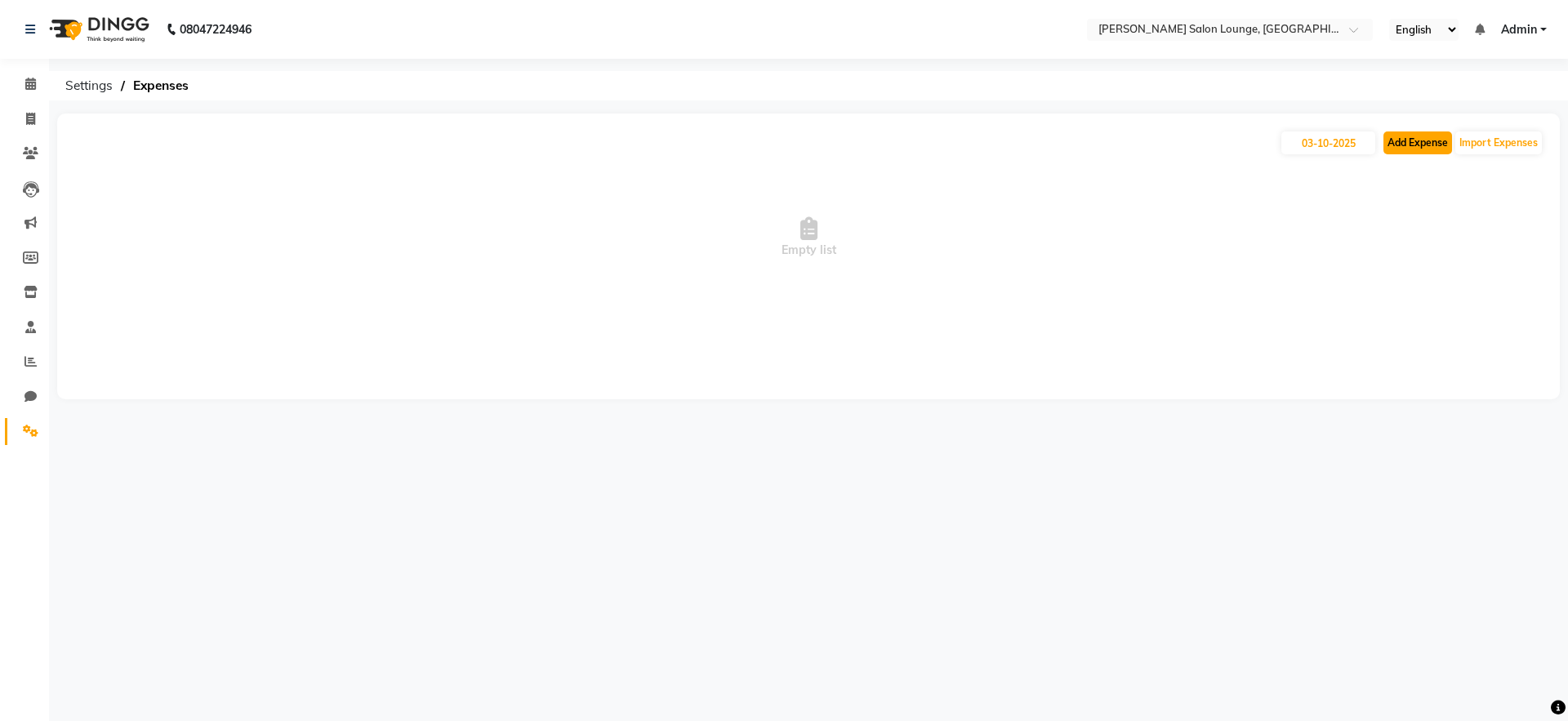
click at [1423, 137] on button "Add Expense" at bounding box center [1418, 143] width 69 height 23
select select "1"
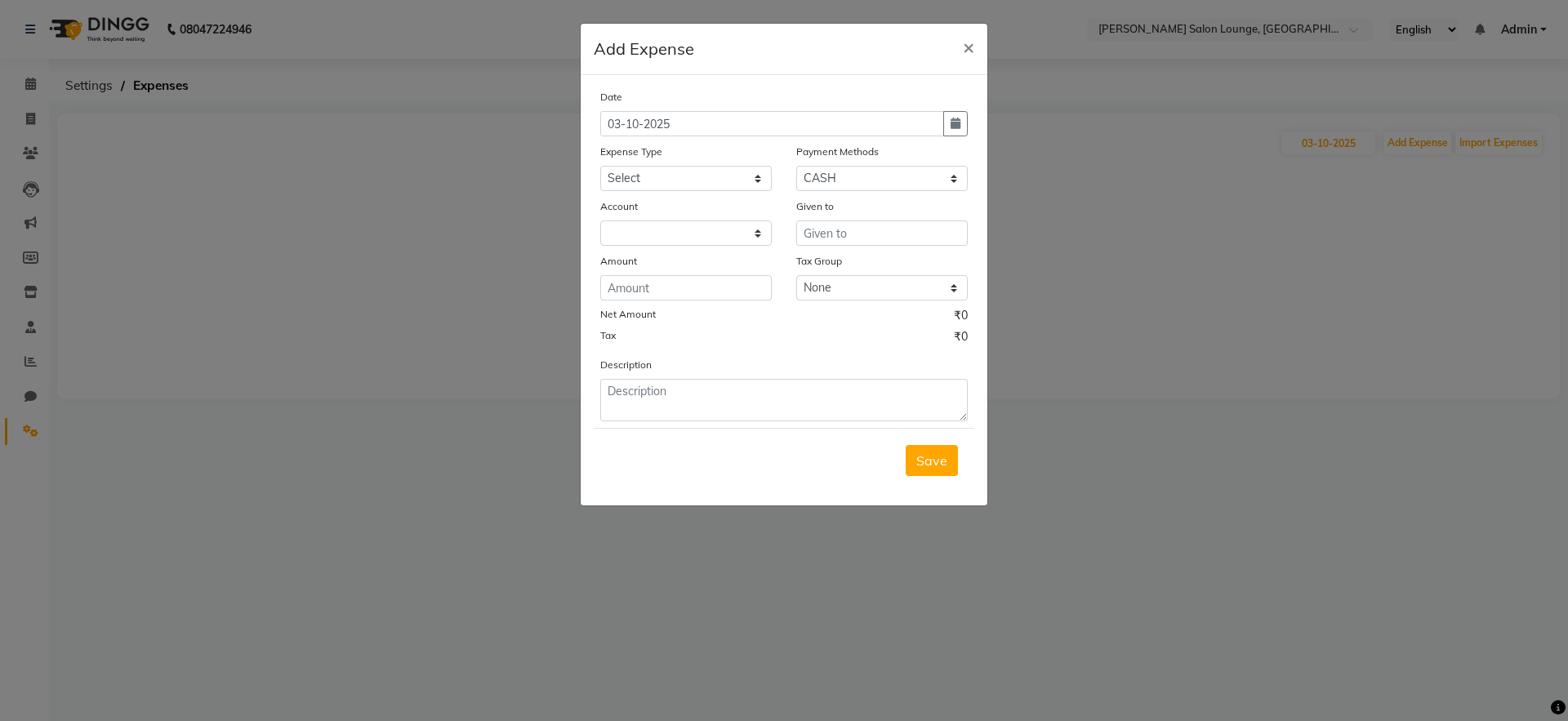
select select "8135"
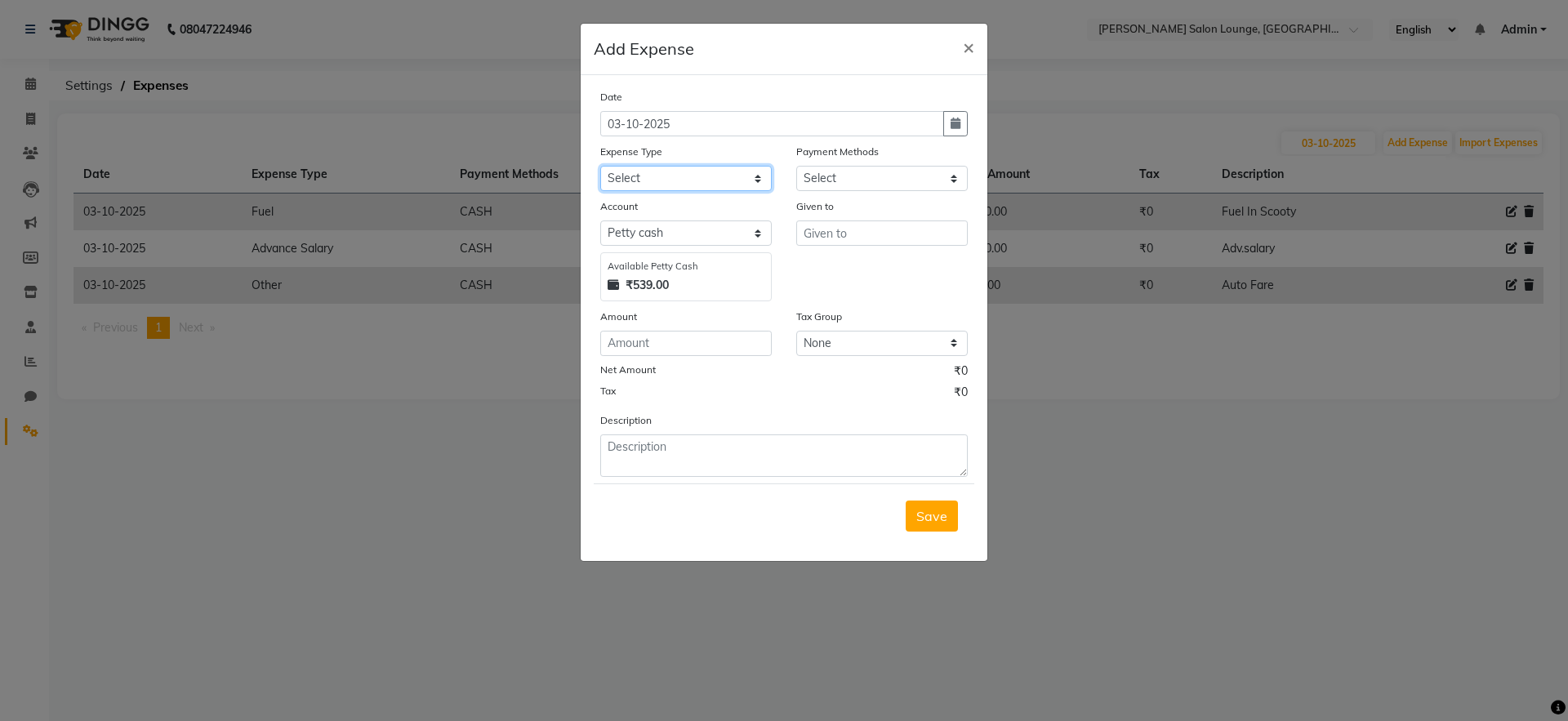
click at [722, 178] on select "Select Advance Salary Bank charges Car maintenance Cash transfer to bank Cash t…" at bounding box center [686, 178] width 172 height 25
click at [601, 166] on select "Select Advance Salary Bank charges Car maintenance Cash transfer to bank Cash t…" at bounding box center [686, 178] width 172 height 25
click at [722, 178] on select "Select Advance Salary Bank charges Car maintenance Cash transfer to bank Cash t…" at bounding box center [686, 178] width 172 height 25
select select "24408"
click at [601, 166] on select "Select Advance Salary Bank charges Car maintenance Cash transfer to bank Cash t…" at bounding box center [686, 178] width 172 height 25
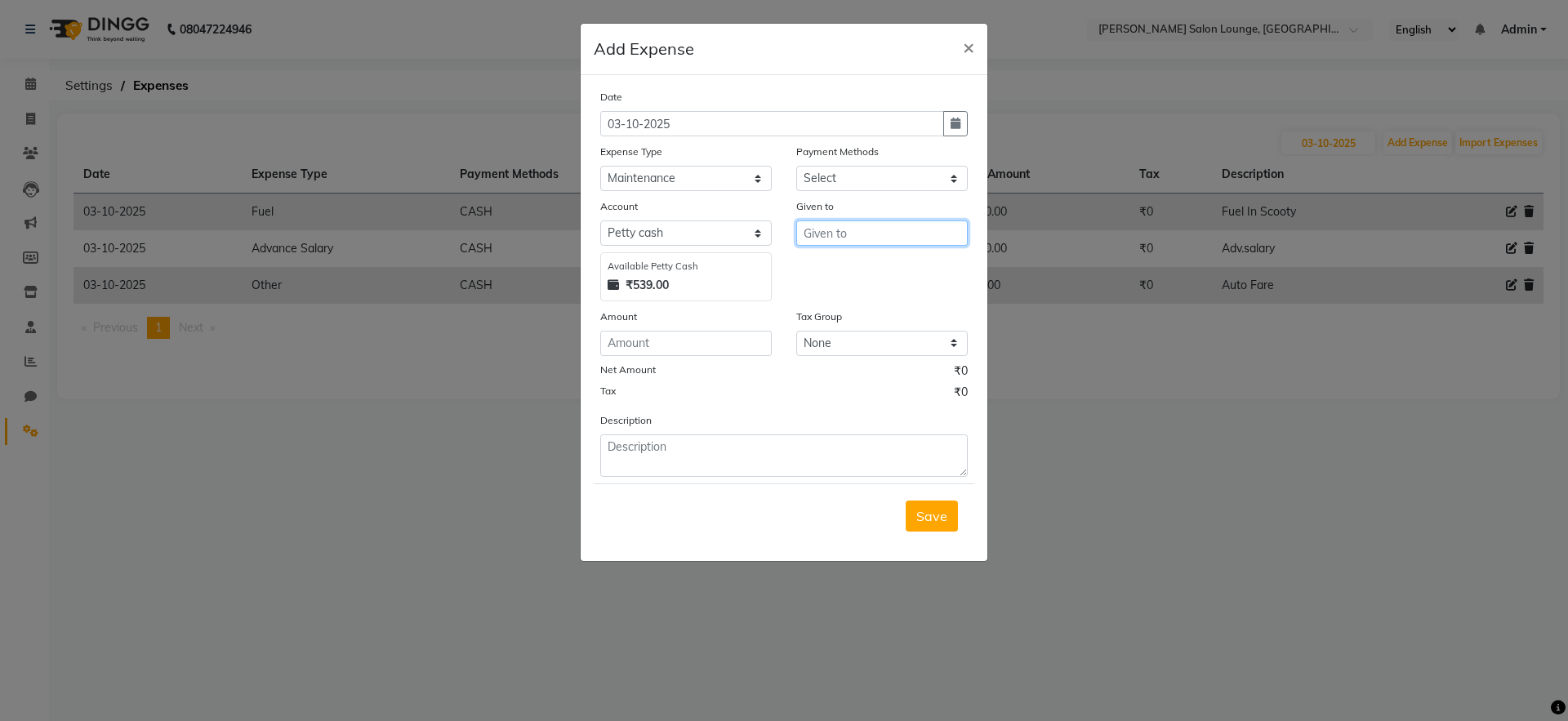
click at [882, 237] on input "text" at bounding box center [882, 233] width 172 height 25
click at [882, 296] on button "A dmin" at bounding box center [880, 294] width 168 height 26
type input "Admin"
click at [688, 354] on input "number" at bounding box center [686, 343] width 172 height 25
type input "70"
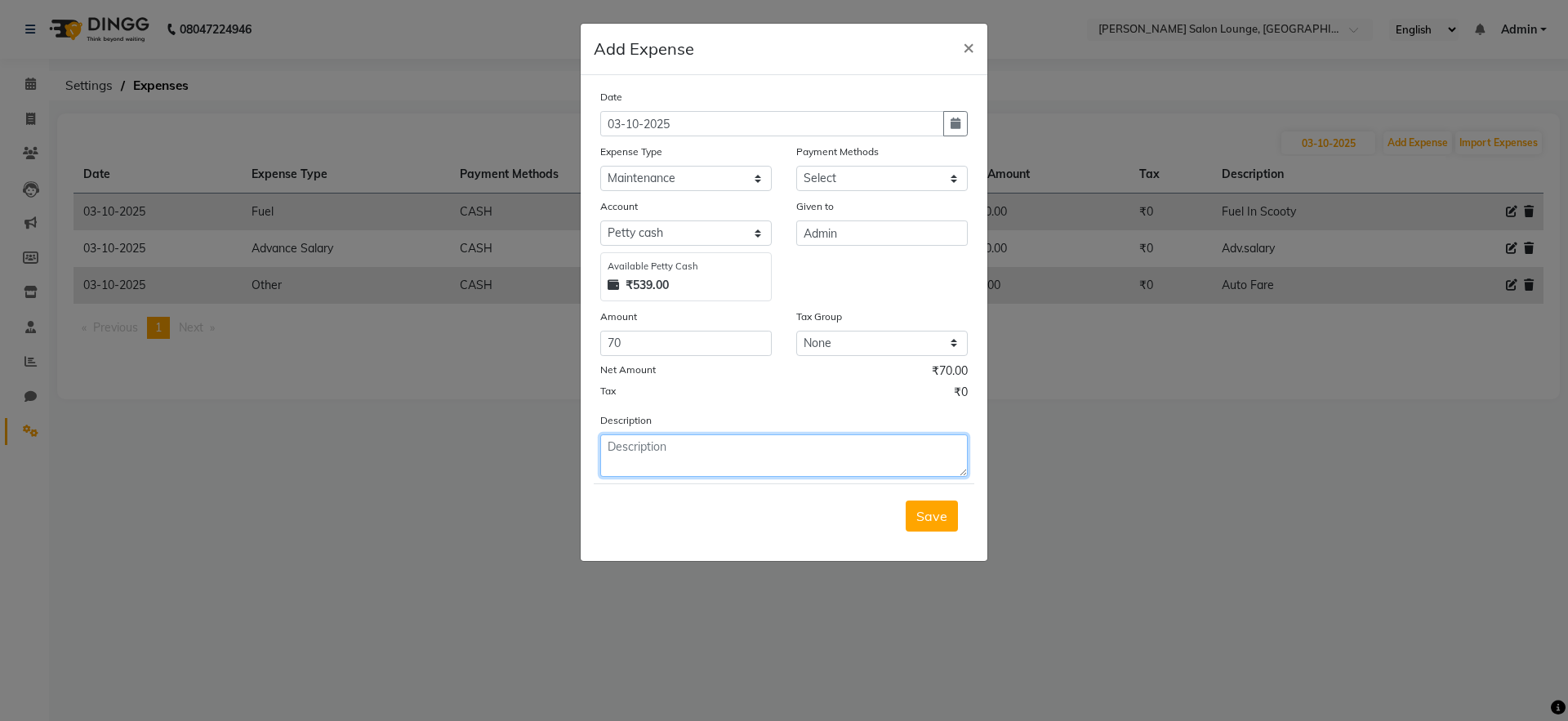
click at [724, 453] on textarea at bounding box center [784, 456] width 368 height 42
type textarea "Full Jharu"
click at [938, 515] on span "Save" at bounding box center [931, 516] width 31 height 16
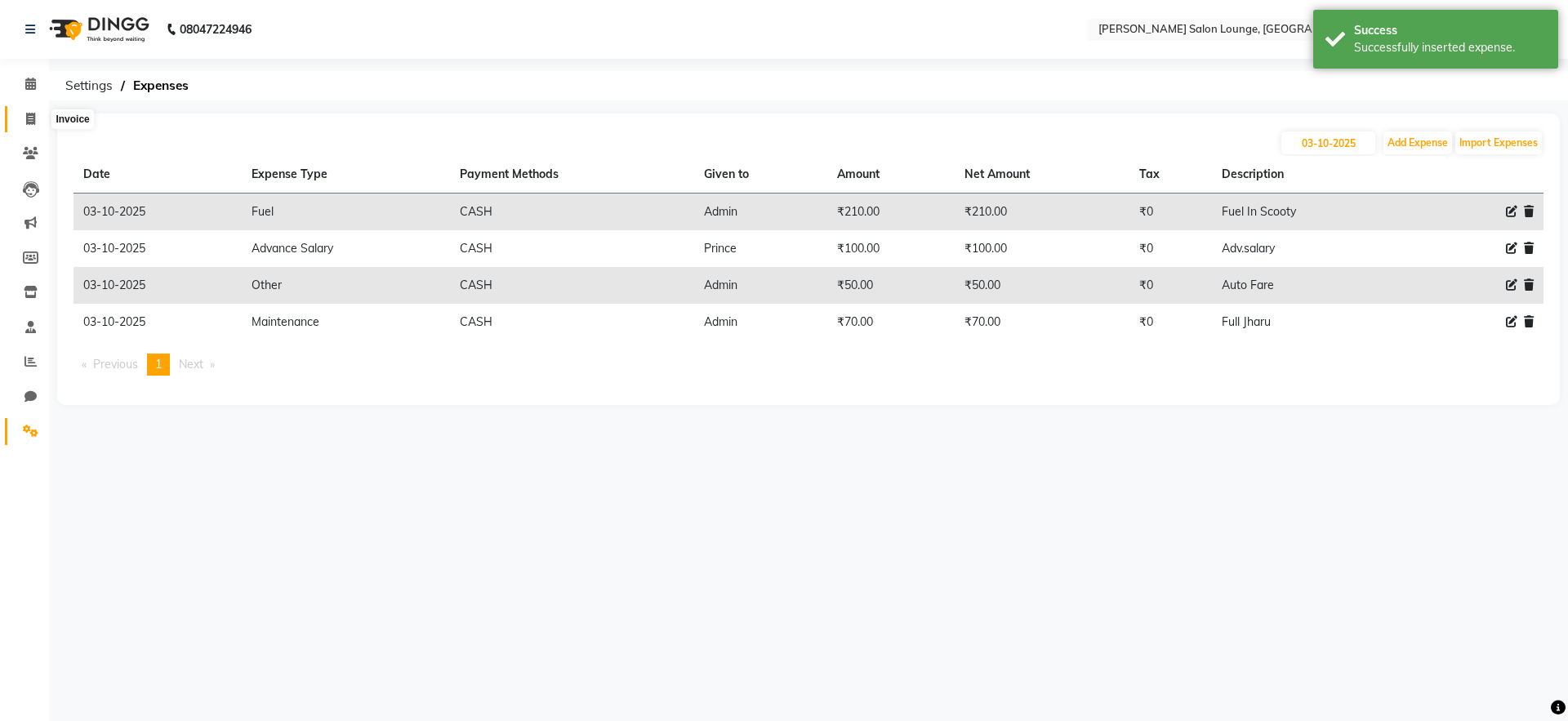
click at [27, 119] on icon at bounding box center [30, 118] width 9 height 12
select select "service"
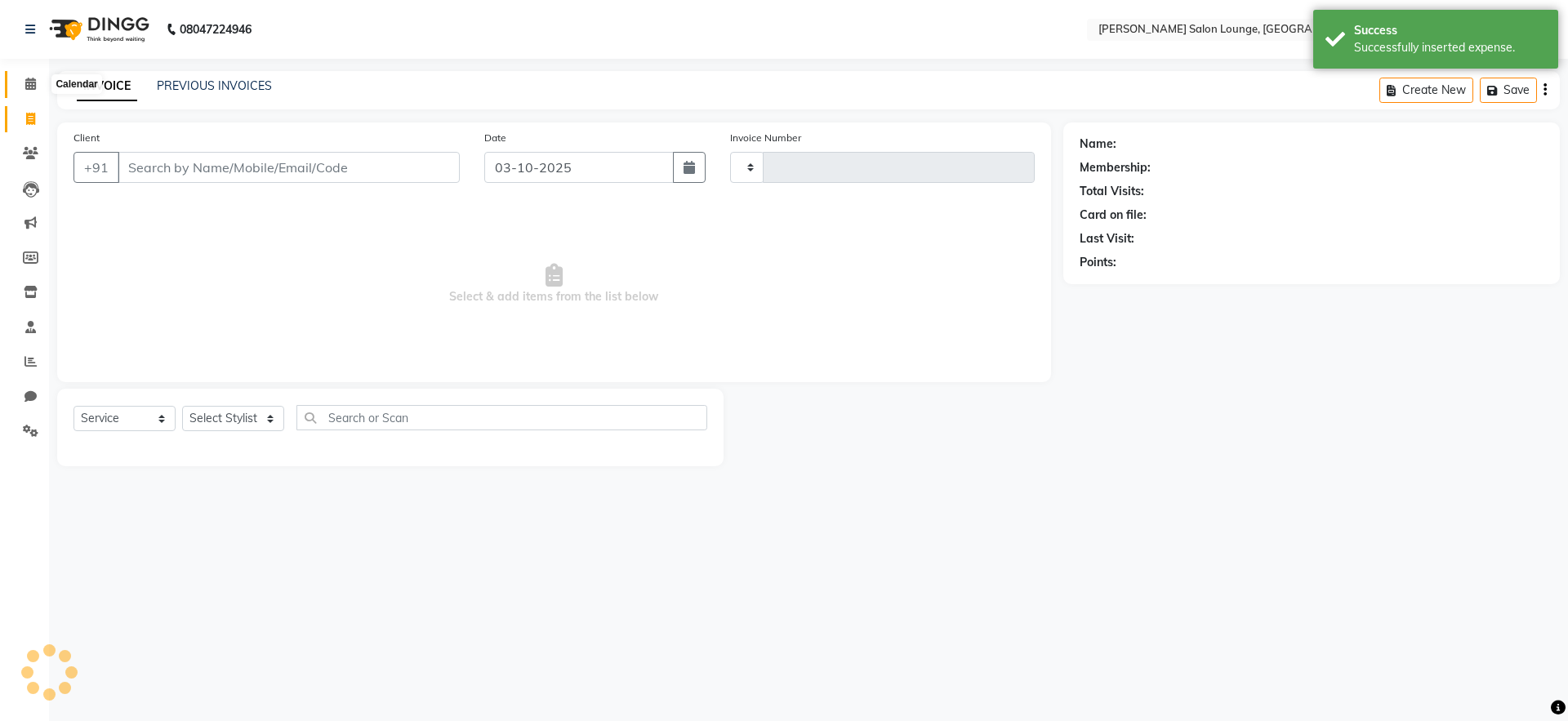
type input "0496"
select select "8909"
click at [29, 89] on icon at bounding box center [30, 83] width 11 height 12
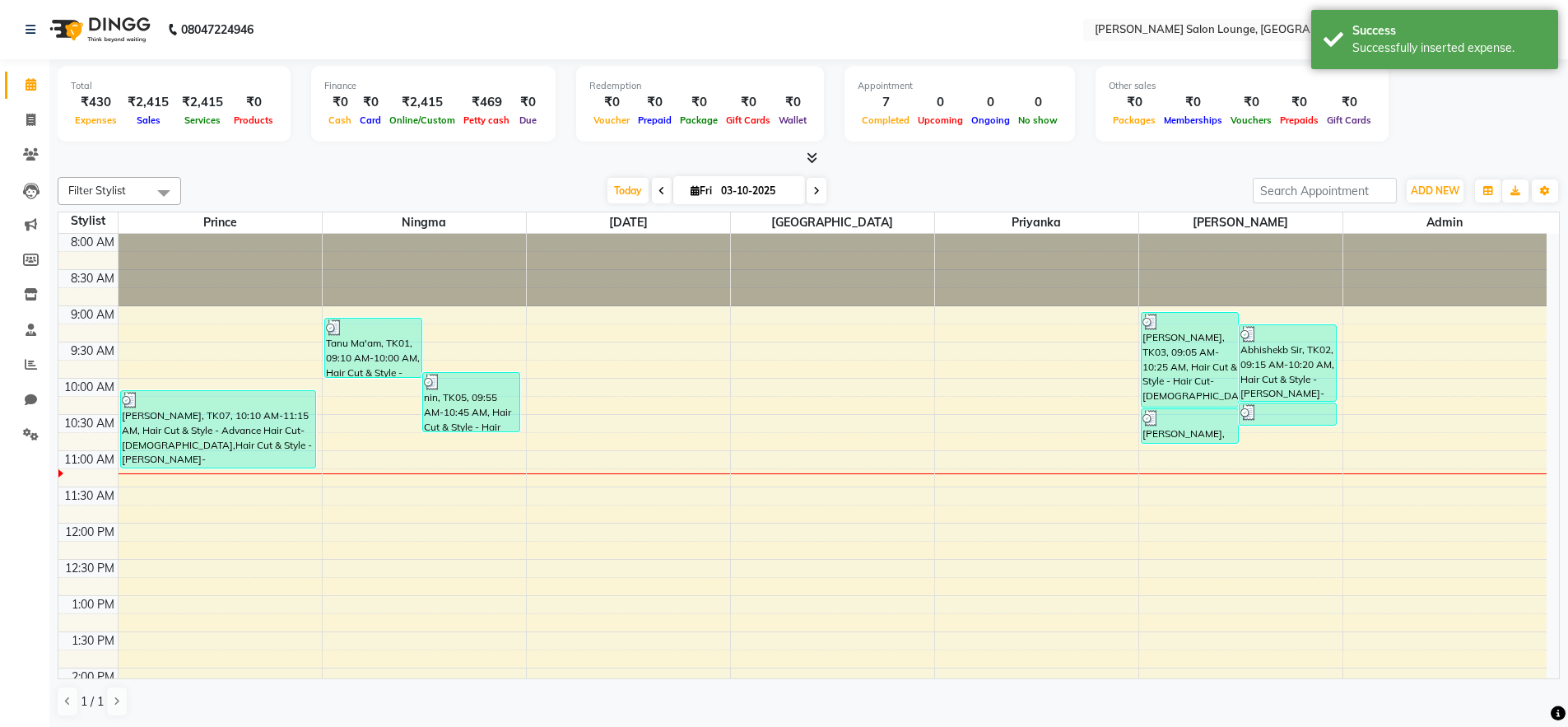
click at [238, 163] on div at bounding box center [809, 158] width 1502 height 17
click at [31, 366] on icon at bounding box center [30, 364] width 12 height 12
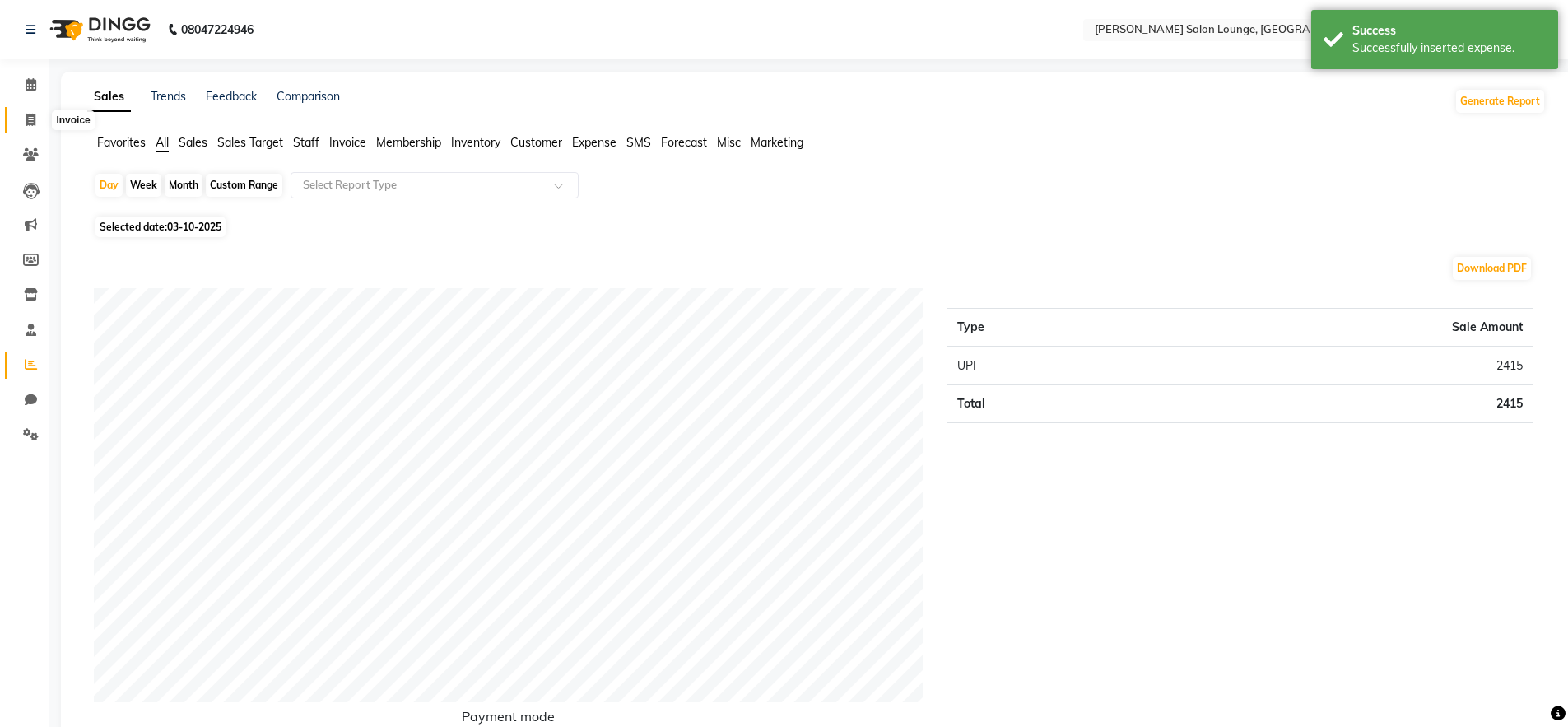
click at [33, 111] on span at bounding box center [30, 120] width 29 height 19
select select "service"
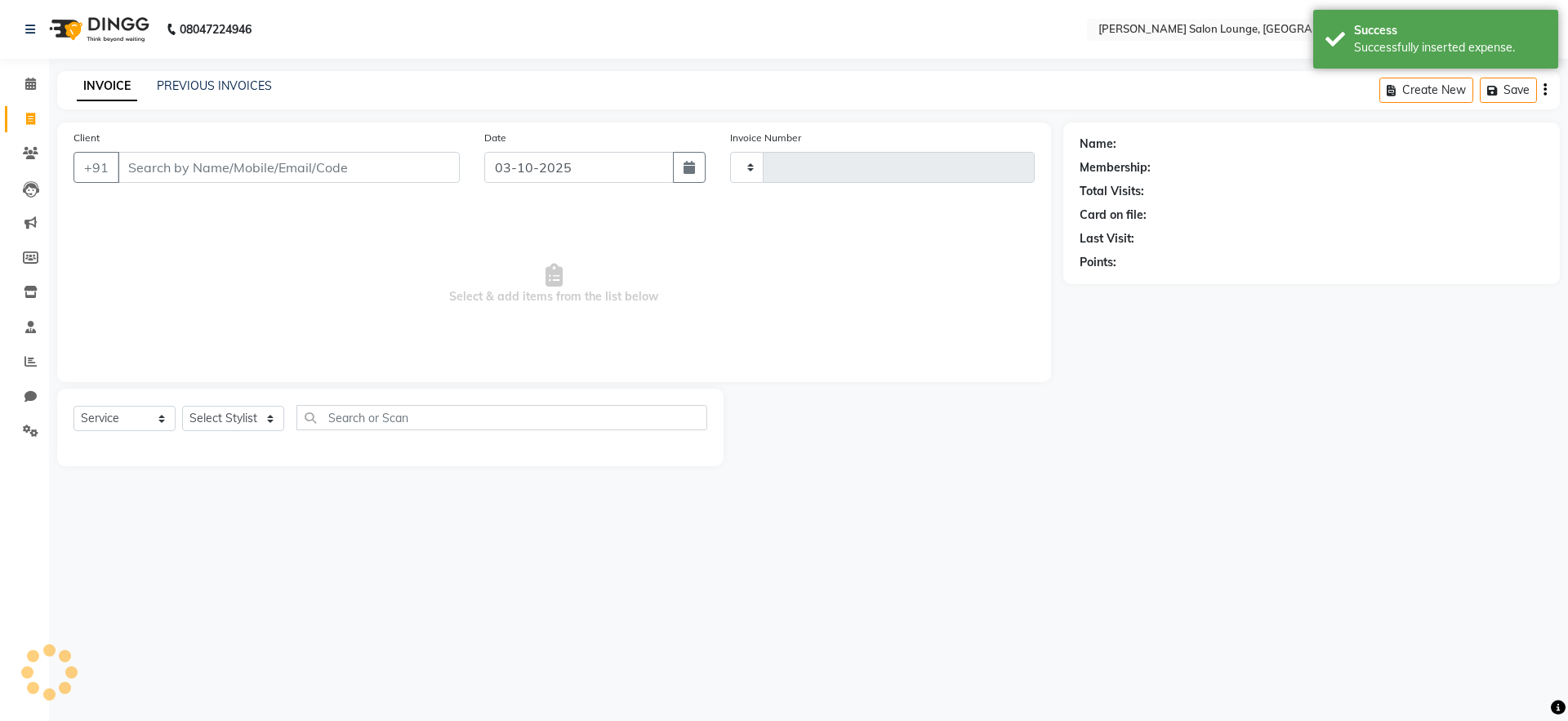
type input "0496"
select select "8909"
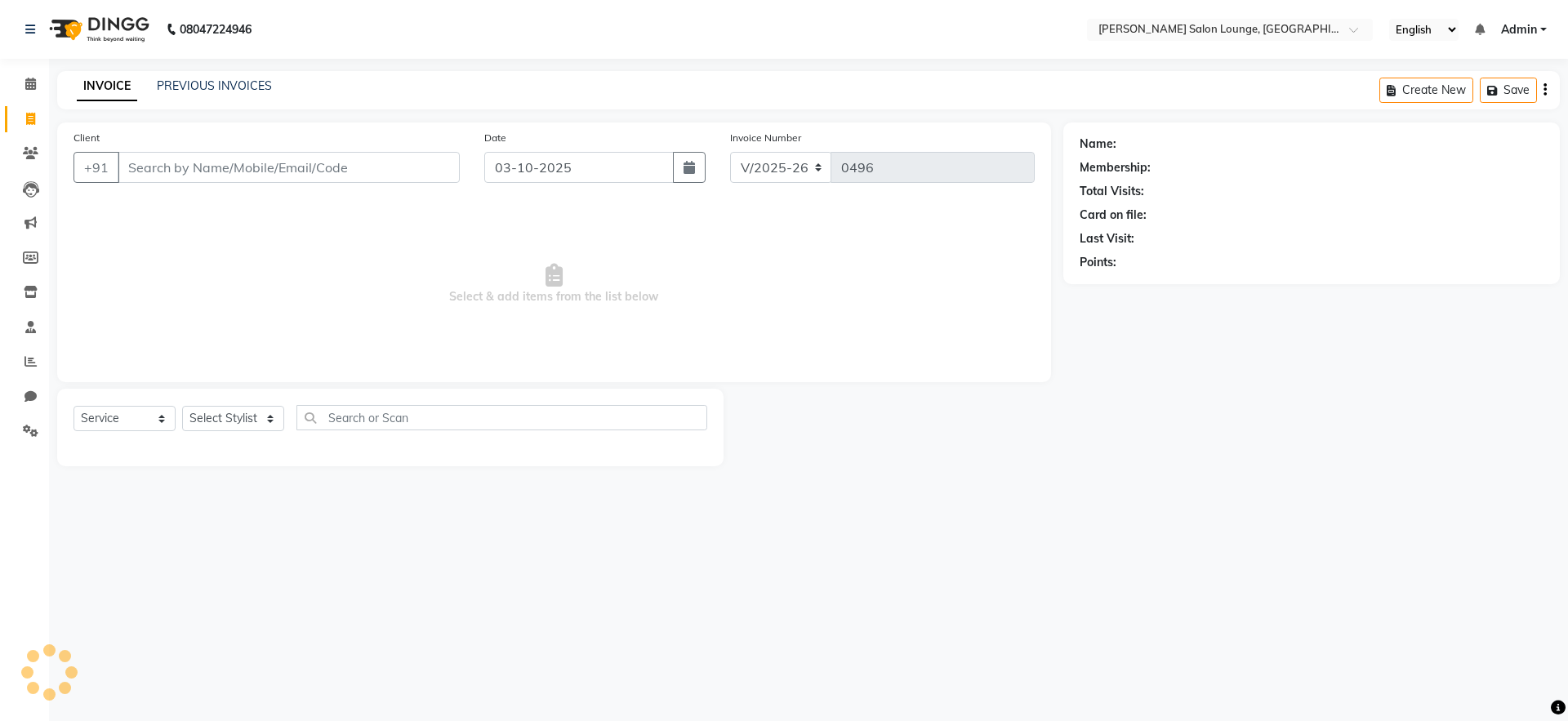
click at [319, 258] on span "Select & add items from the list below" at bounding box center [554, 284] width 961 height 163
